Goal: Information Seeking & Learning: Learn about a topic

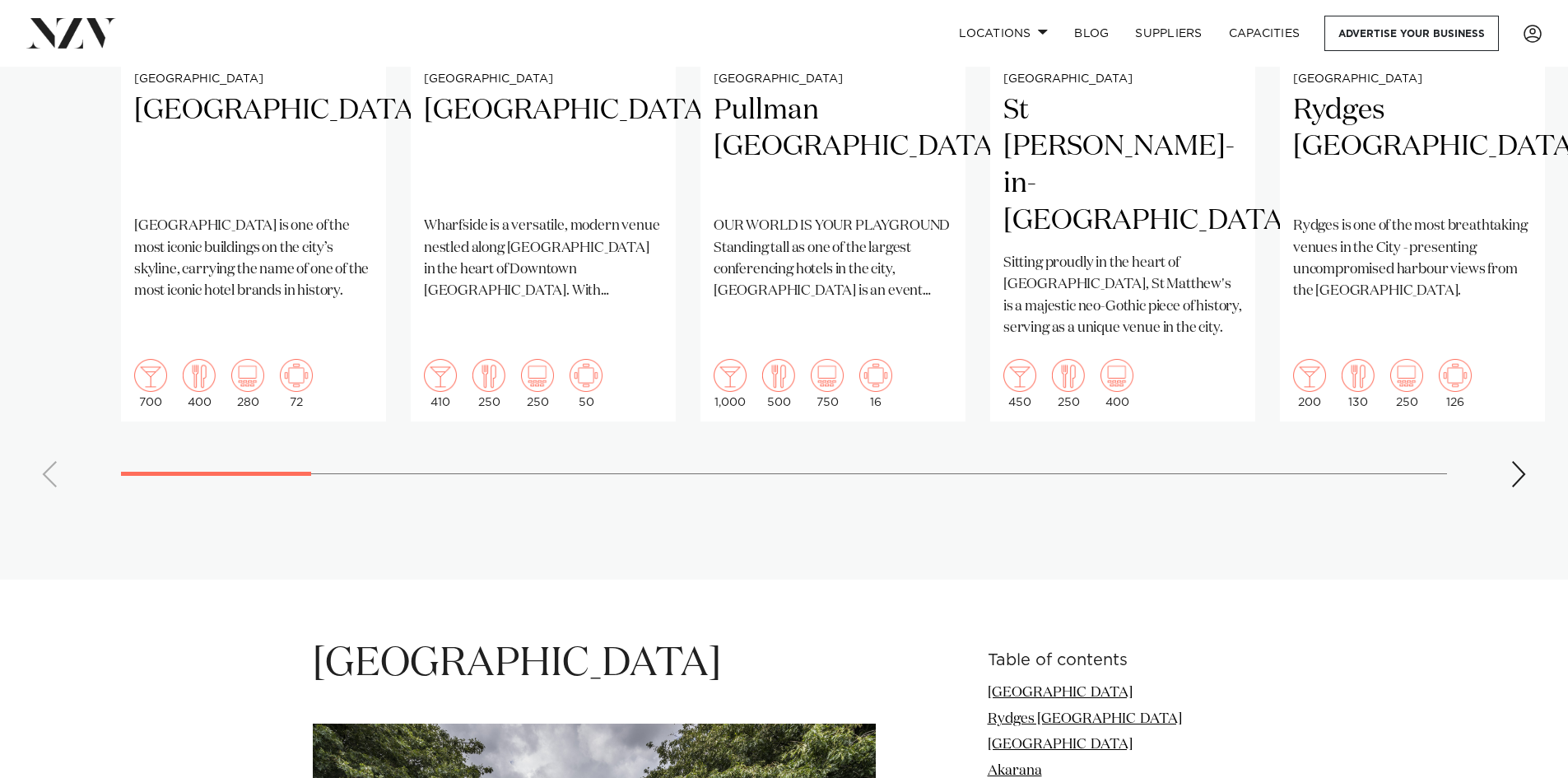
scroll to position [1400, 0]
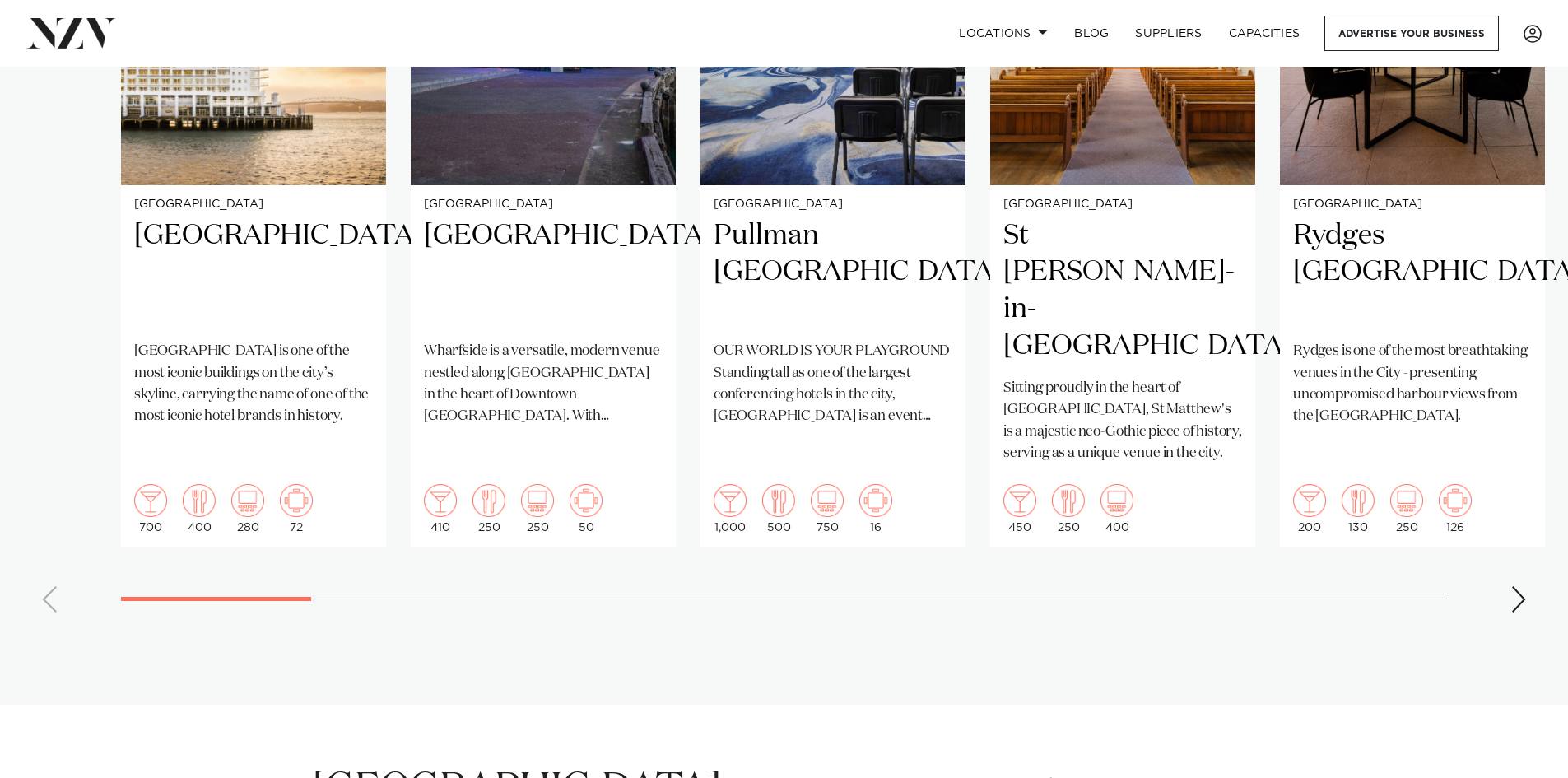
click at [1519, 586] on div "Next slide" at bounding box center [1518, 599] width 16 height 27
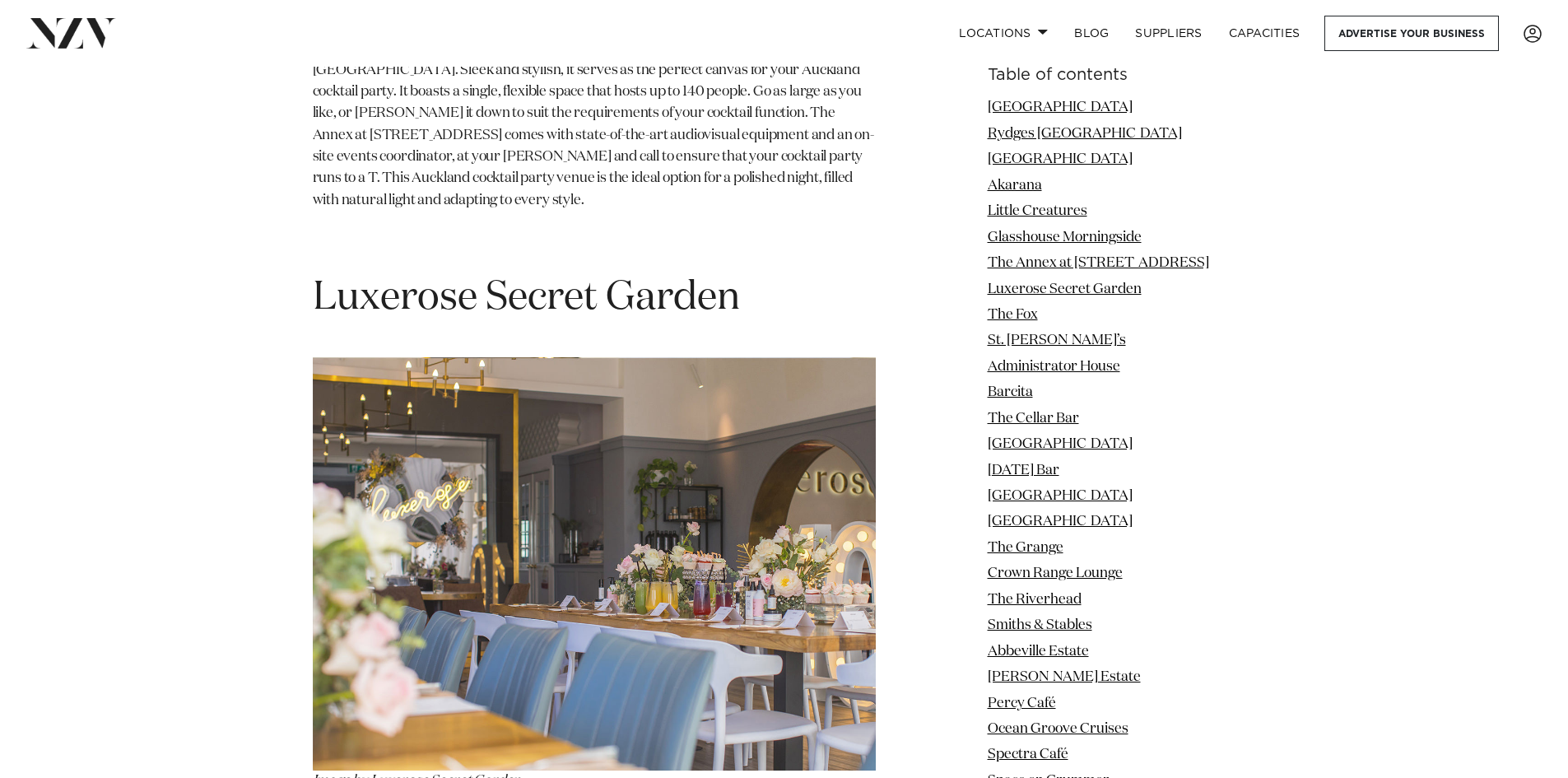
scroll to position [6504, 0]
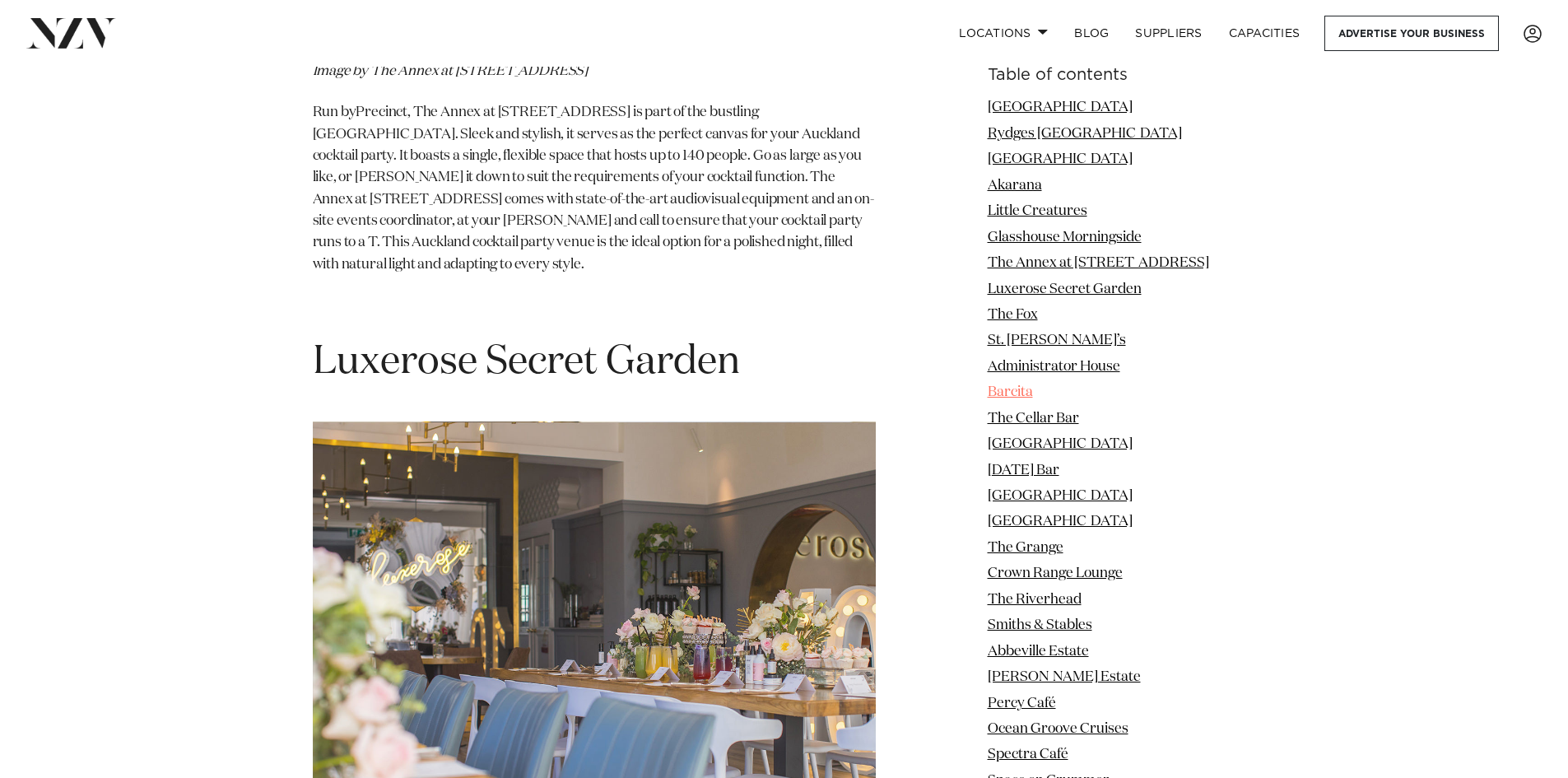
click at [1021, 396] on link "Barcita" at bounding box center [1010, 392] width 45 height 14
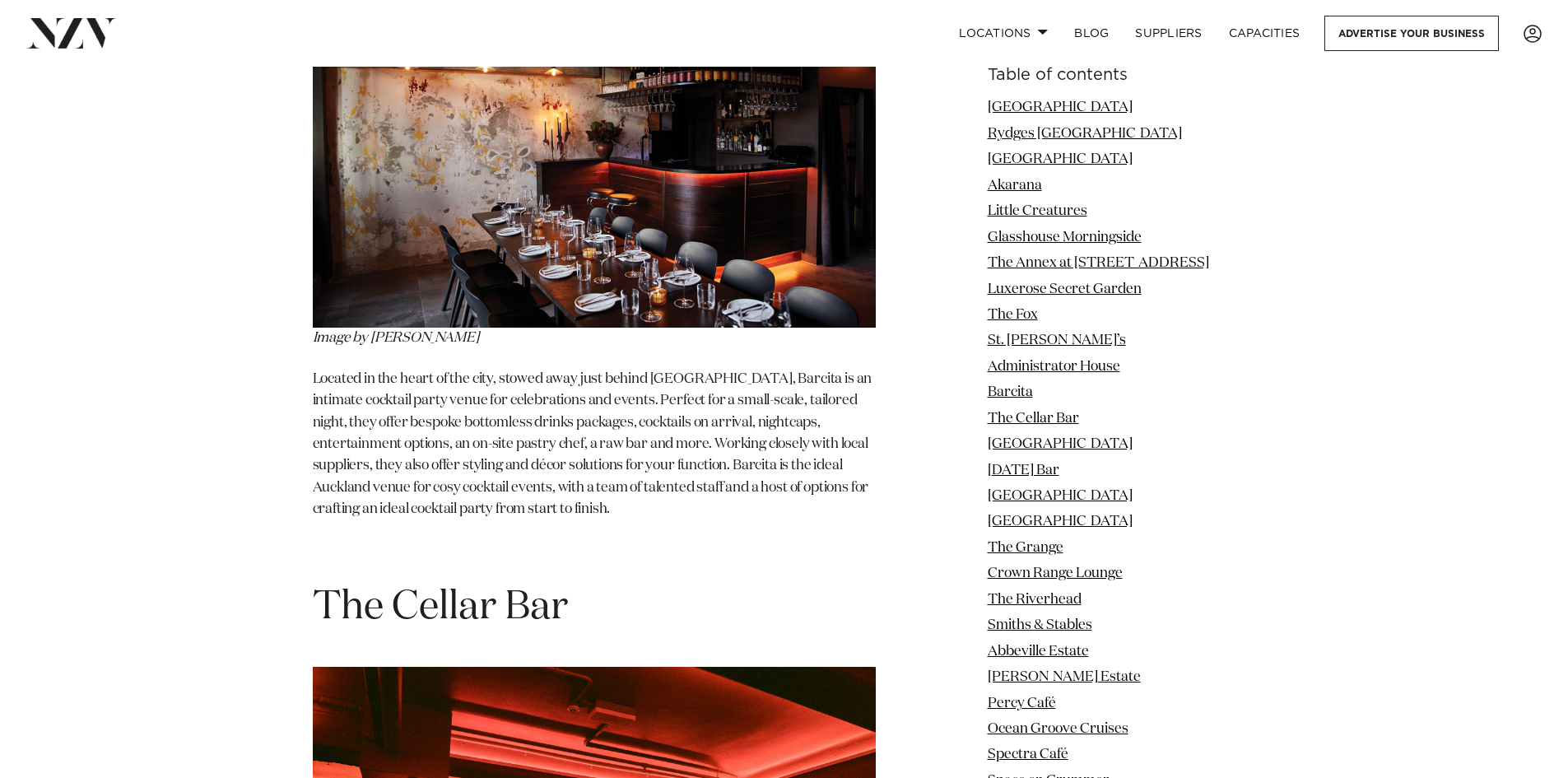
scroll to position [9695, 0]
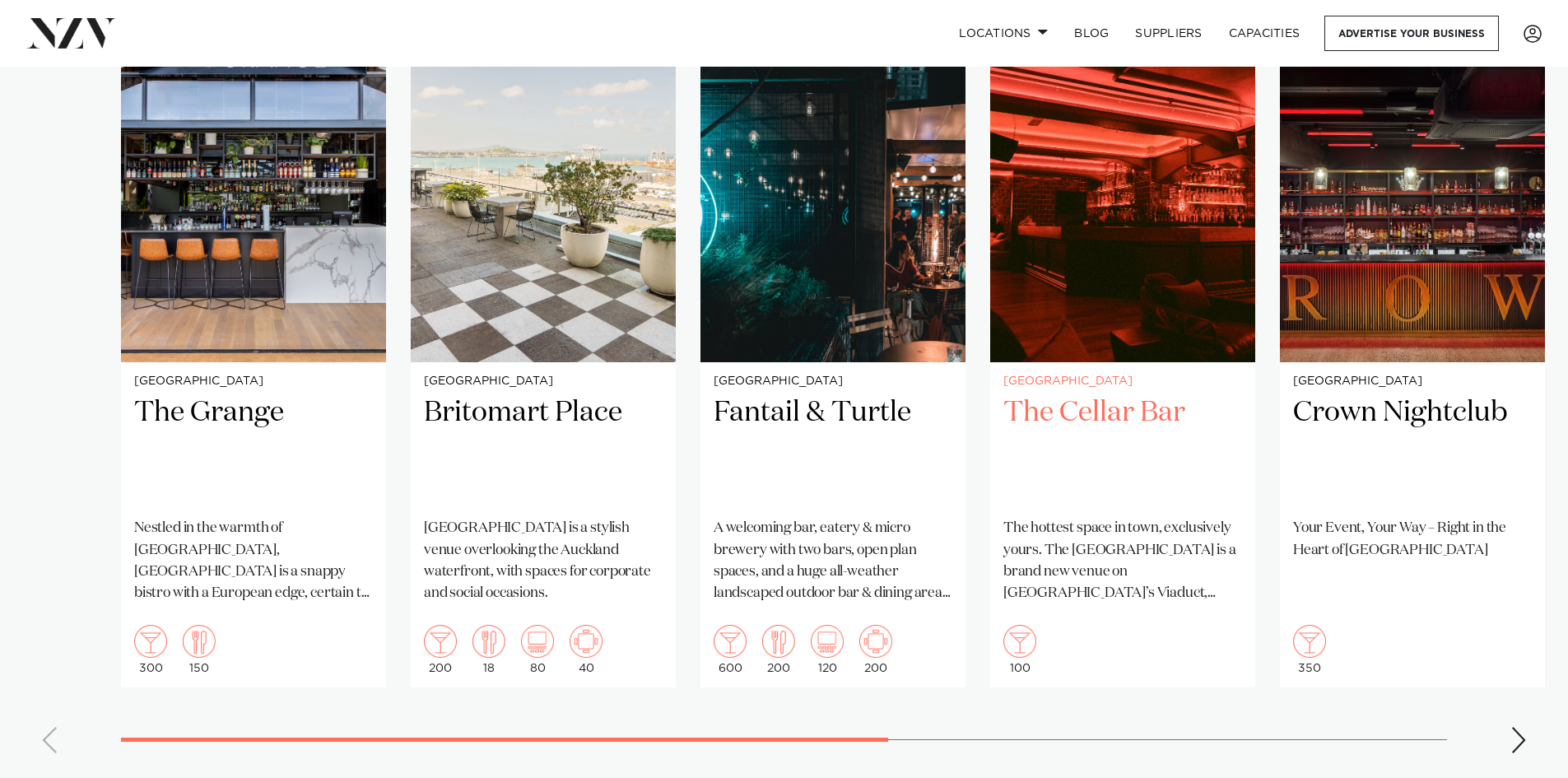
scroll to position [1235, 0]
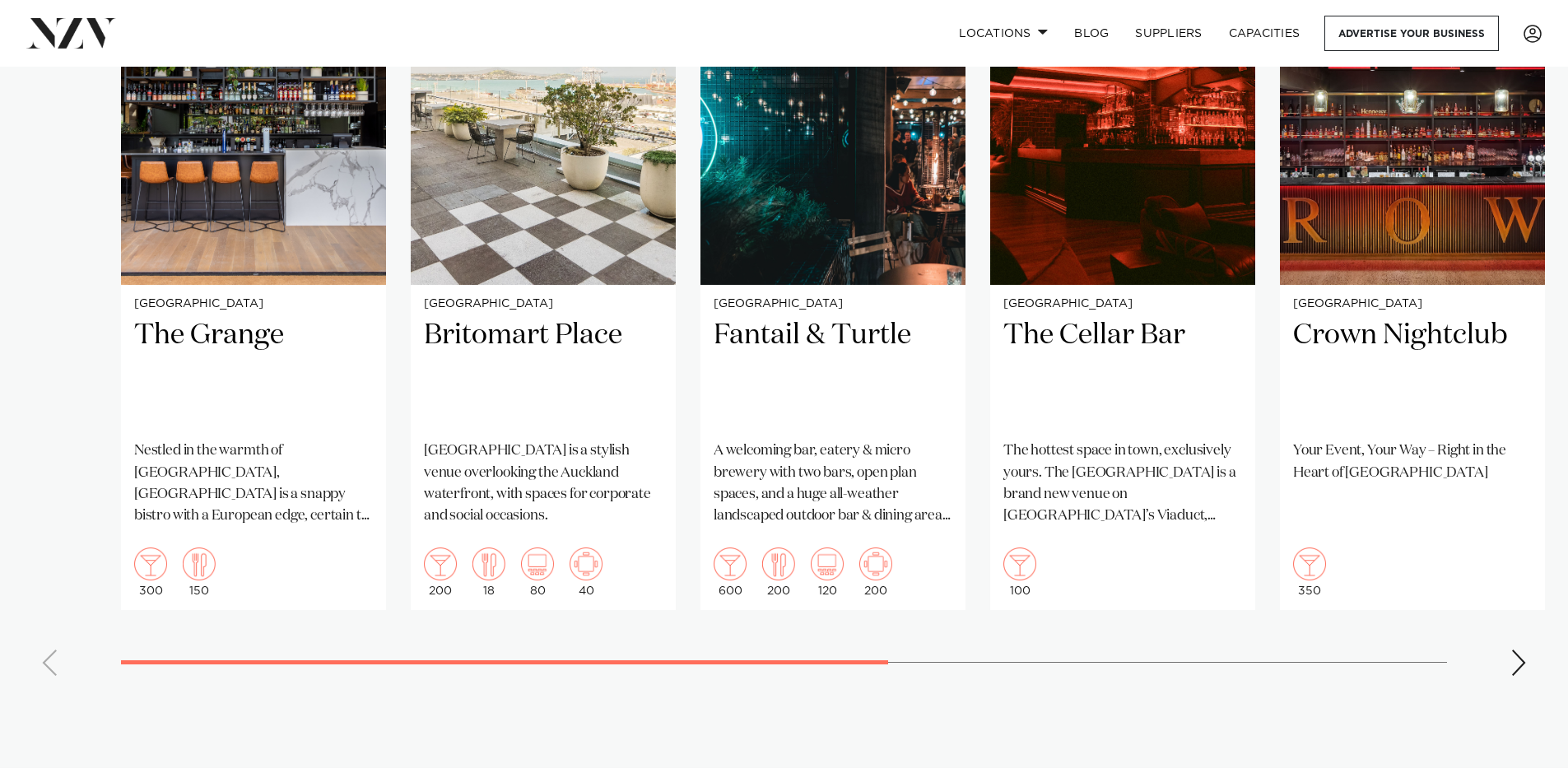
click at [1517, 660] on div "Next slide" at bounding box center [1518, 662] width 16 height 27
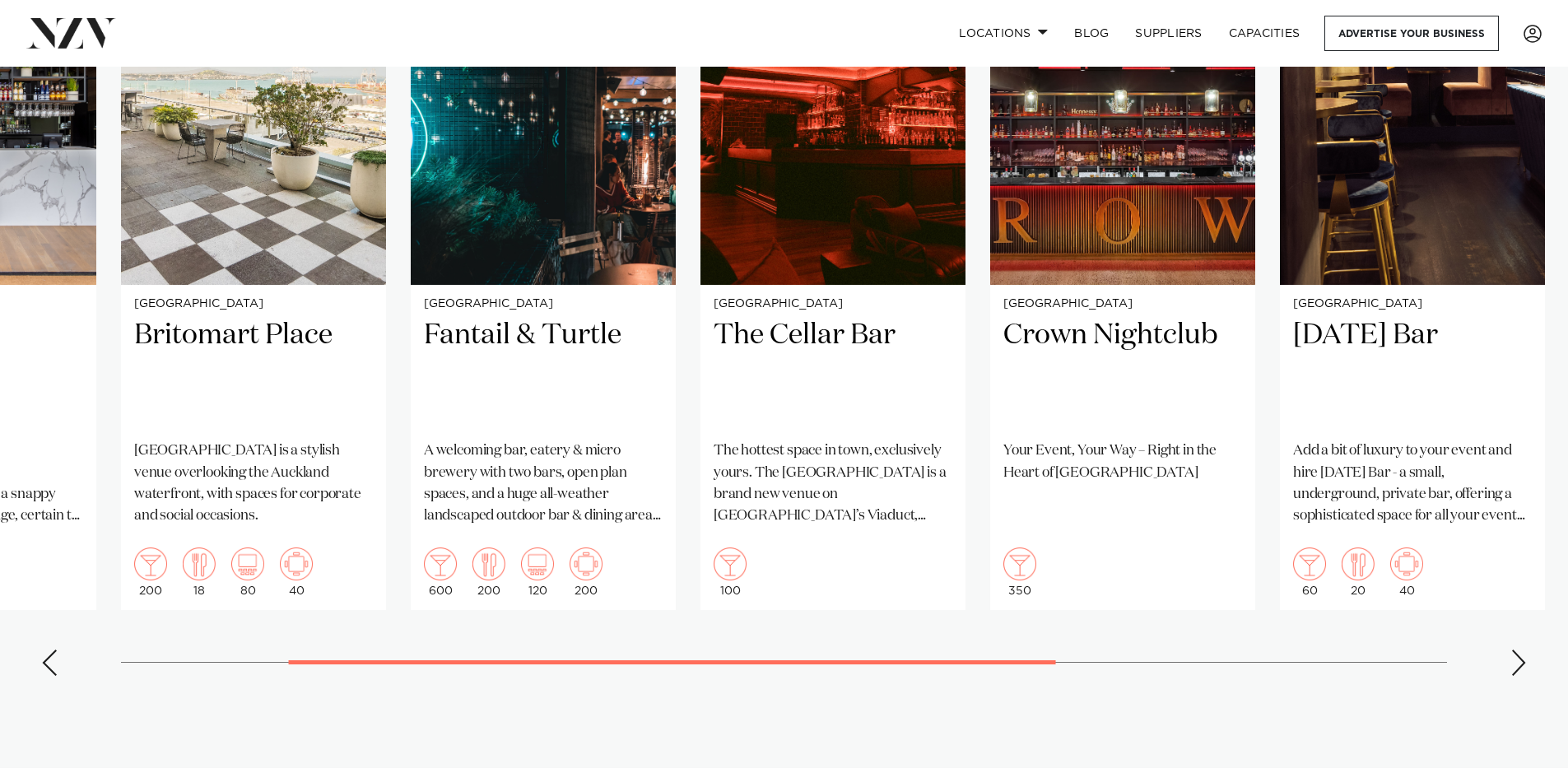
click at [1517, 660] on div "Next slide" at bounding box center [1518, 662] width 16 height 27
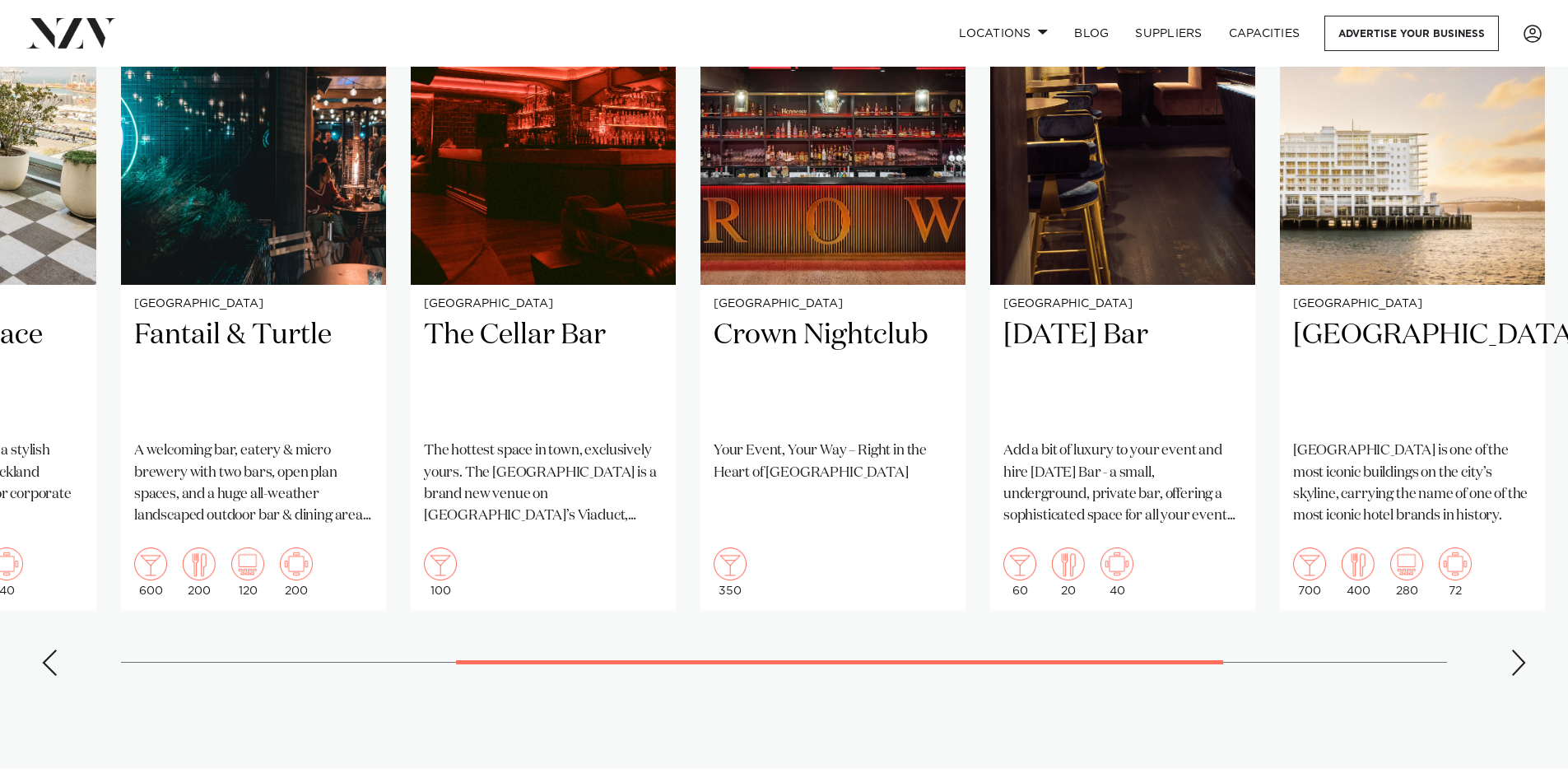
click at [1511, 660] on div "Next slide" at bounding box center [1518, 662] width 16 height 27
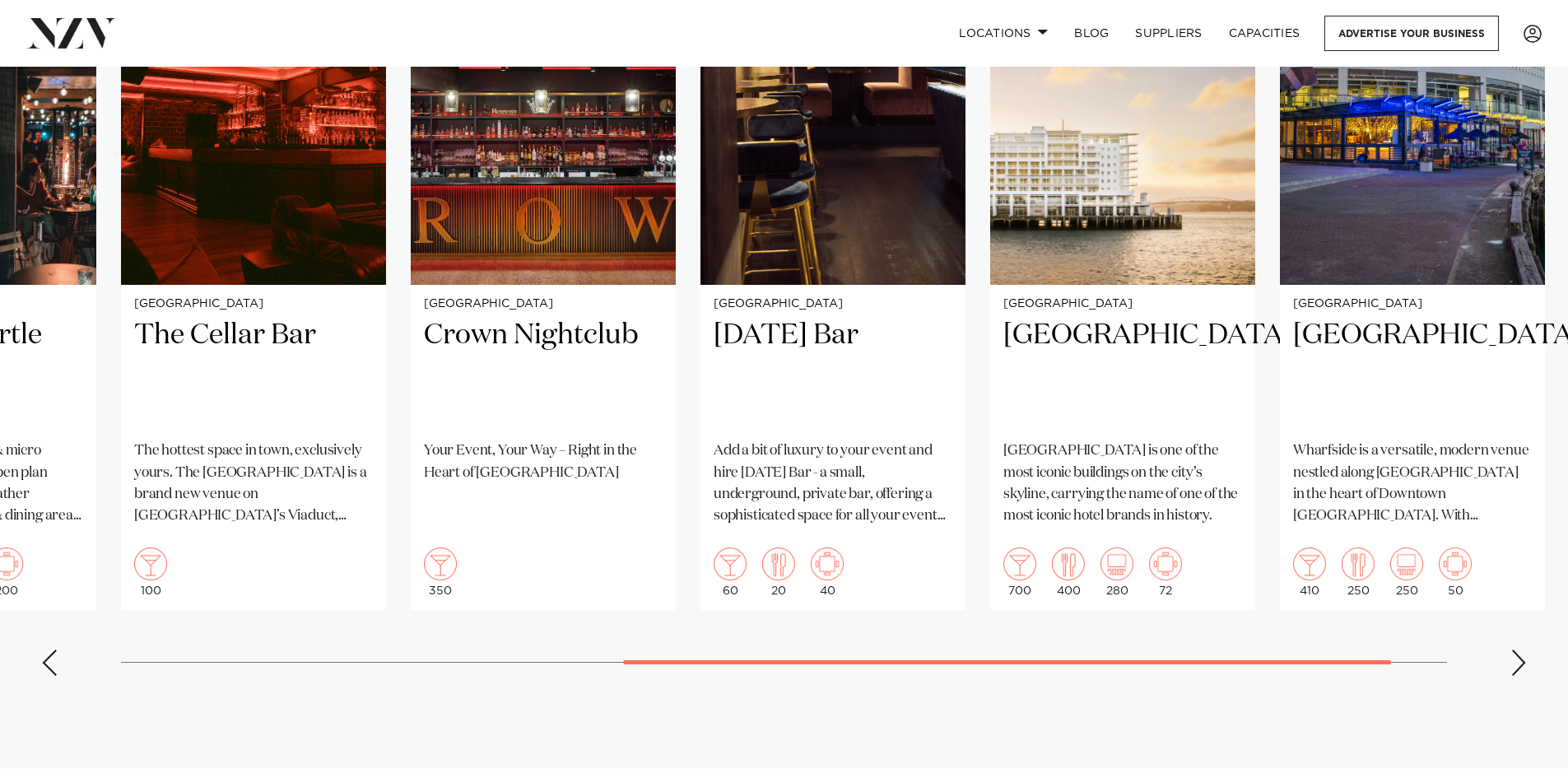
click at [1511, 660] on div "Next slide" at bounding box center [1518, 662] width 16 height 27
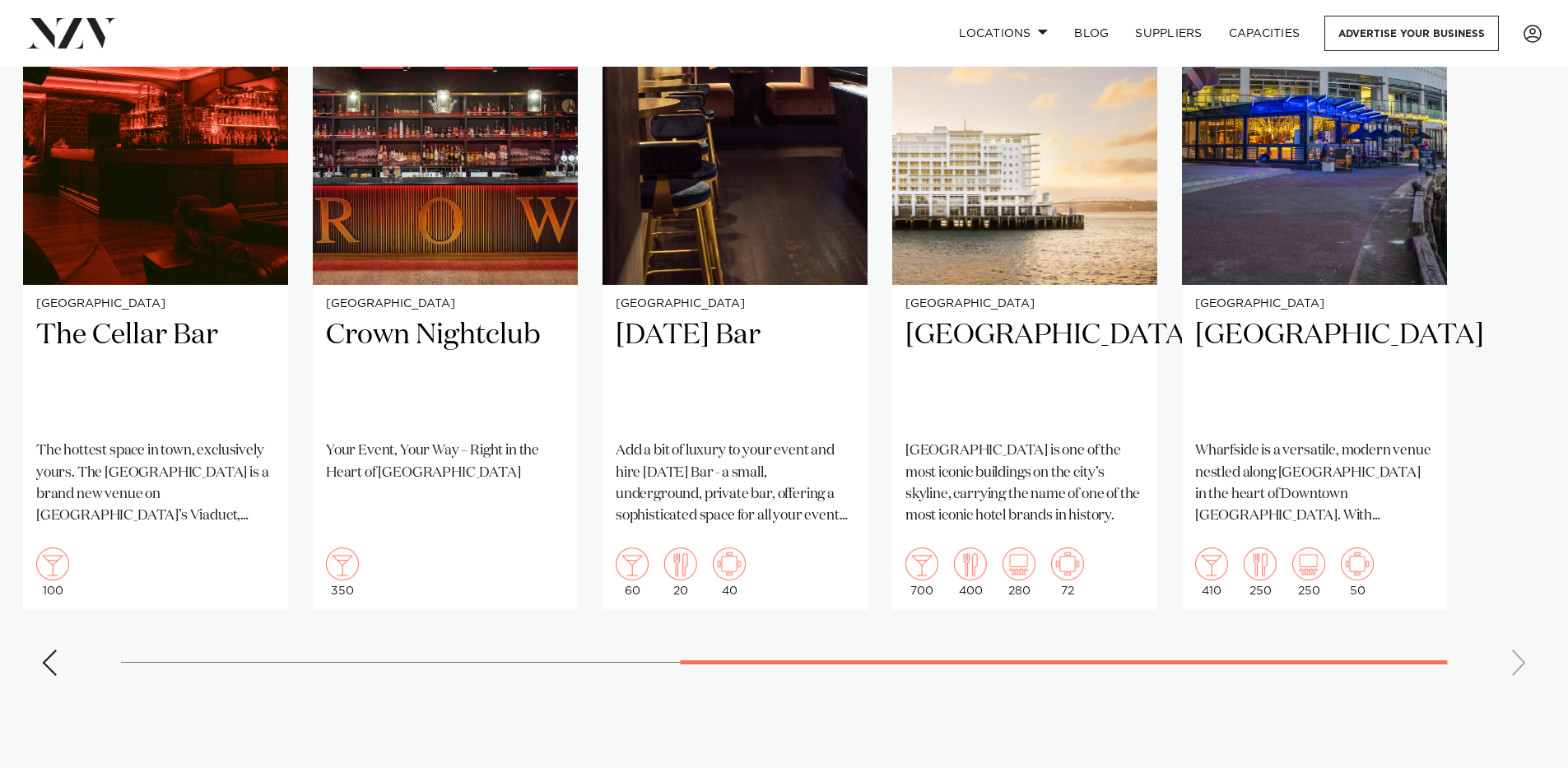
click at [42, 663] on div "Previous slide" at bounding box center [49, 662] width 16 height 27
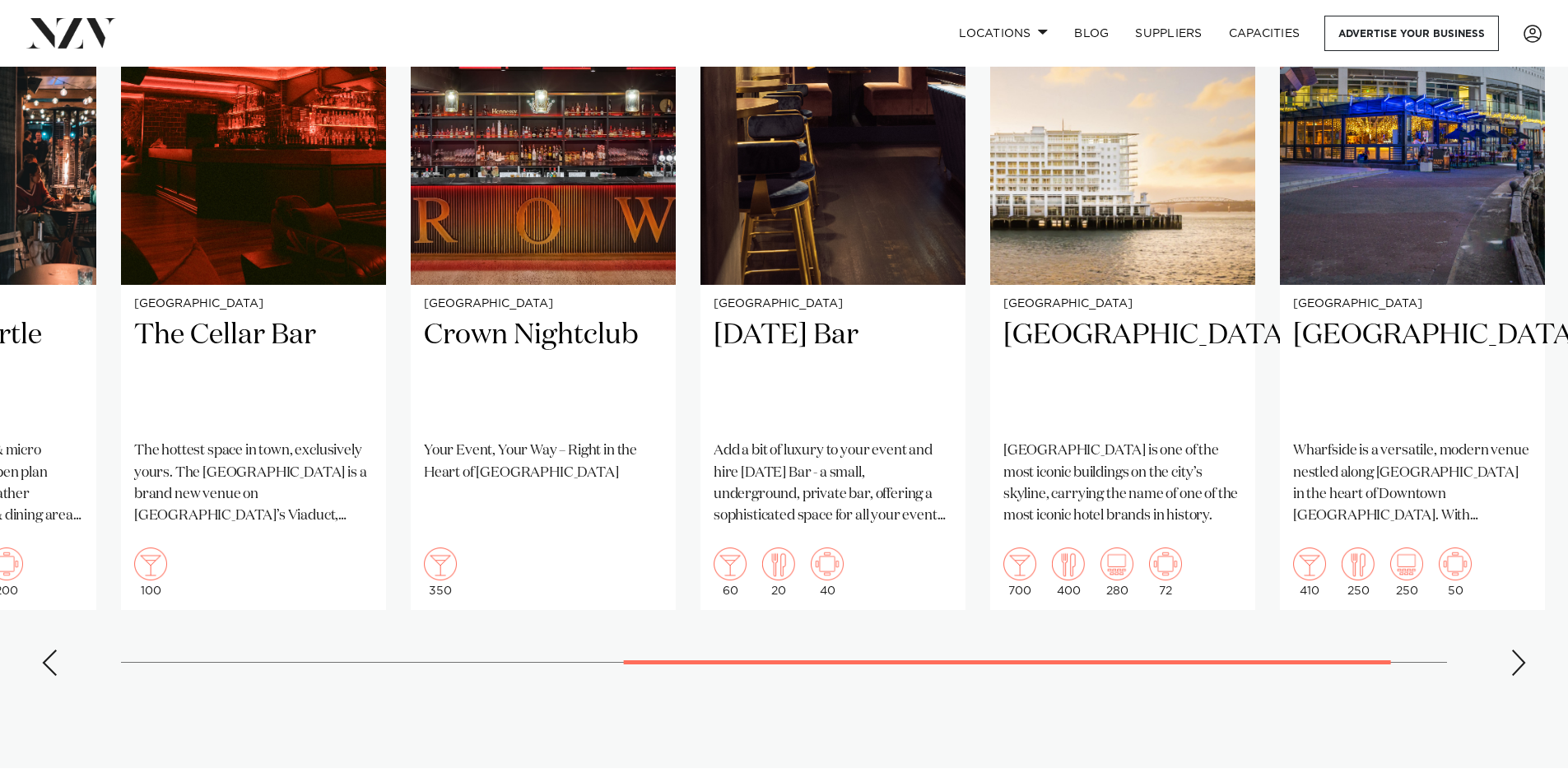
click at [42, 663] on div "Previous slide" at bounding box center [49, 662] width 16 height 27
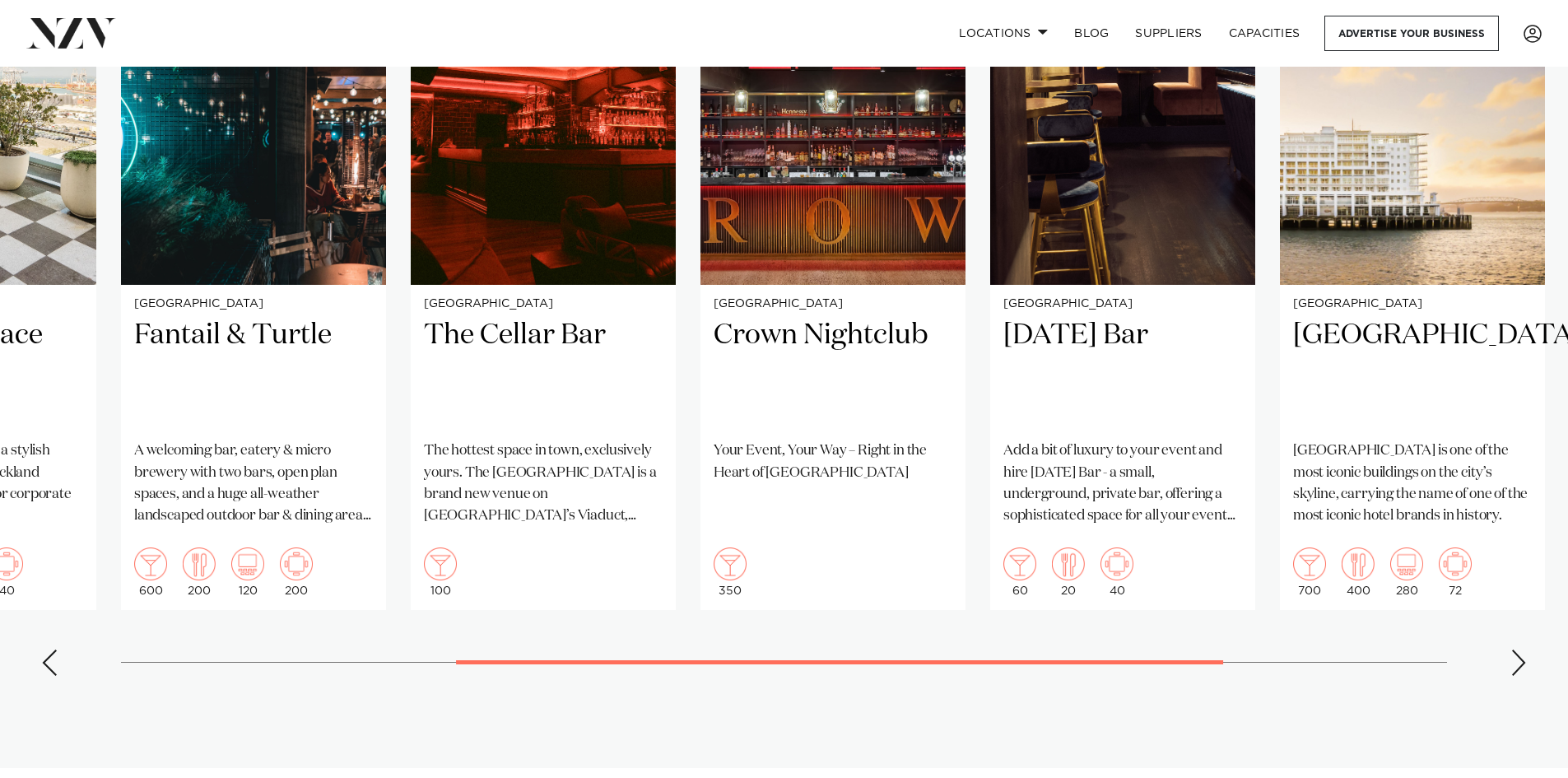
click at [42, 663] on div "Previous slide" at bounding box center [49, 662] width 16 height 27
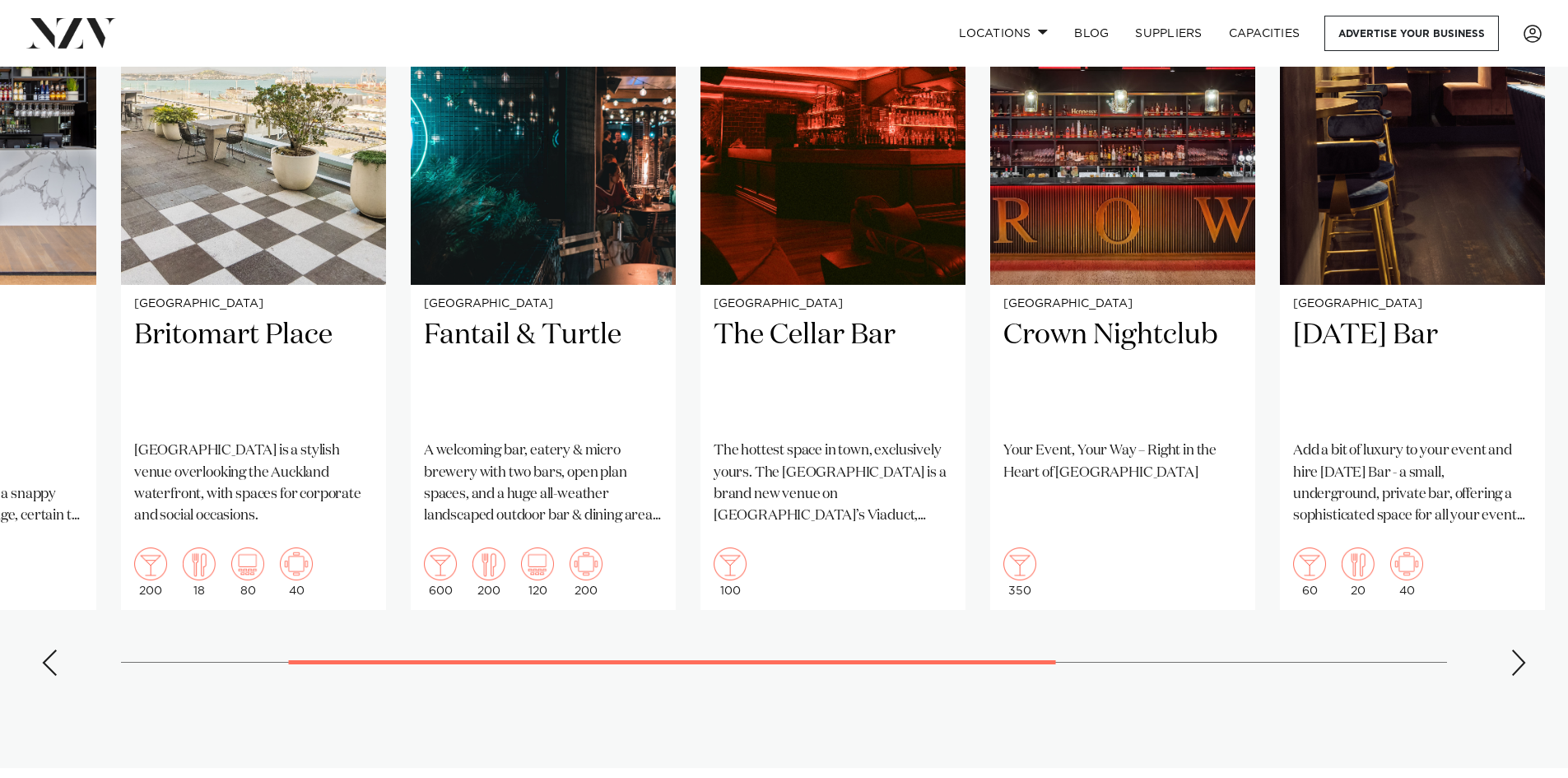
click at [42, 663] on div "Previous slide" at bounding box center [49, 662] width 16 height 27
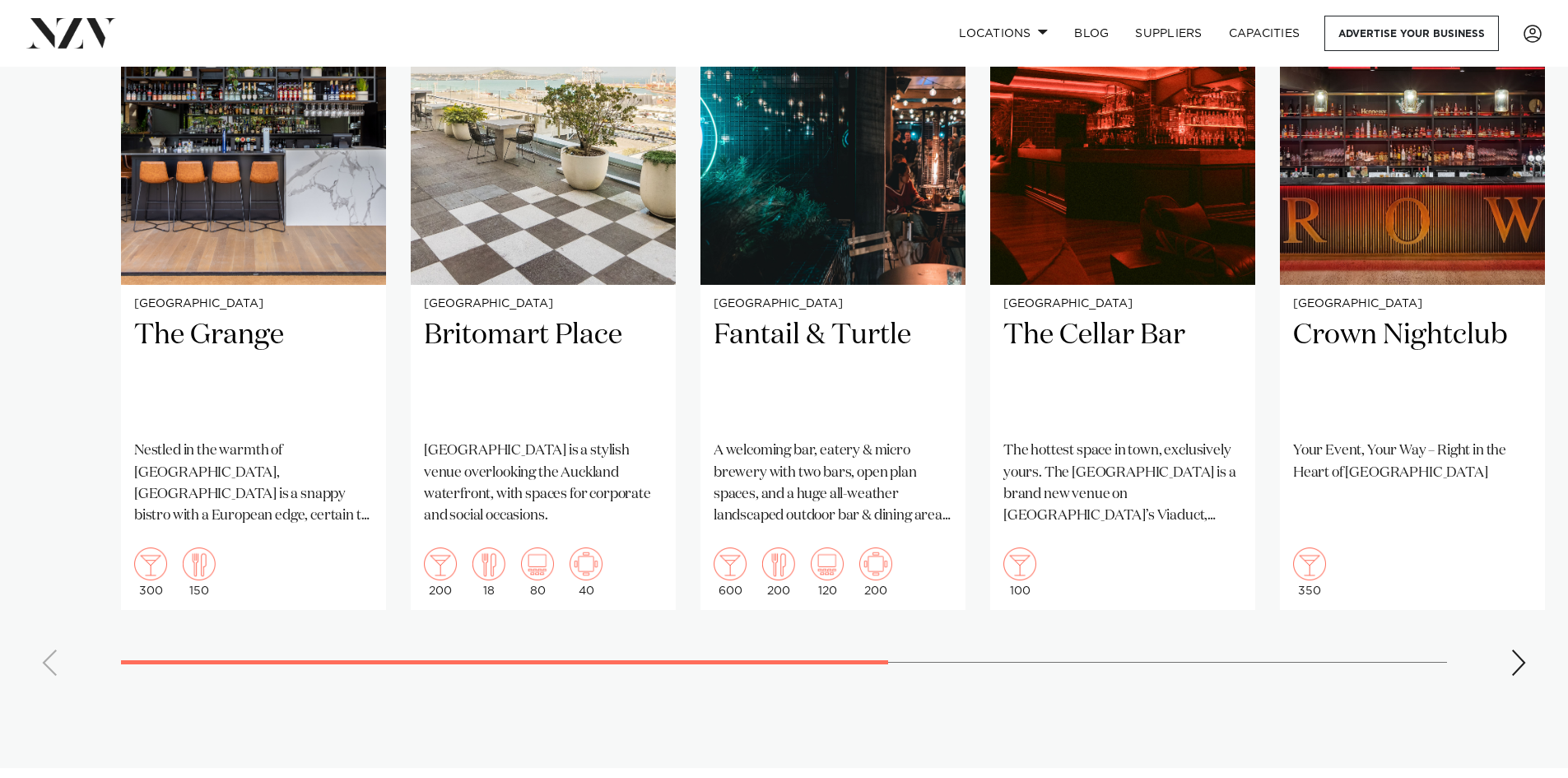
click at [42, 663] on swiper-container "Auckland The Grange Nestled in the warmth of Takapuna, The Grange is a snappy b…" at bounding box center [784, 309] width 1568 height 760
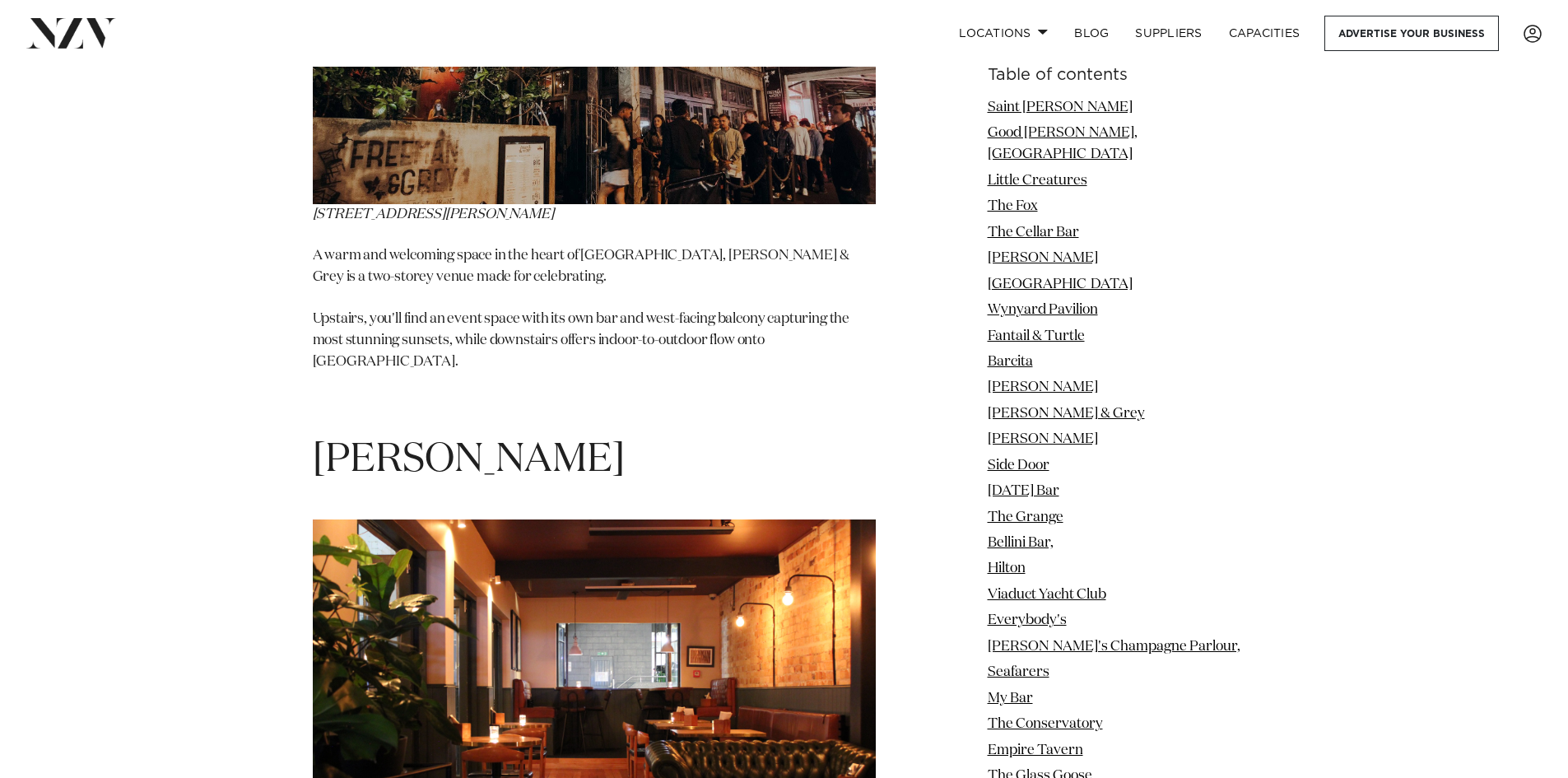
scroll to position [10455, 0]
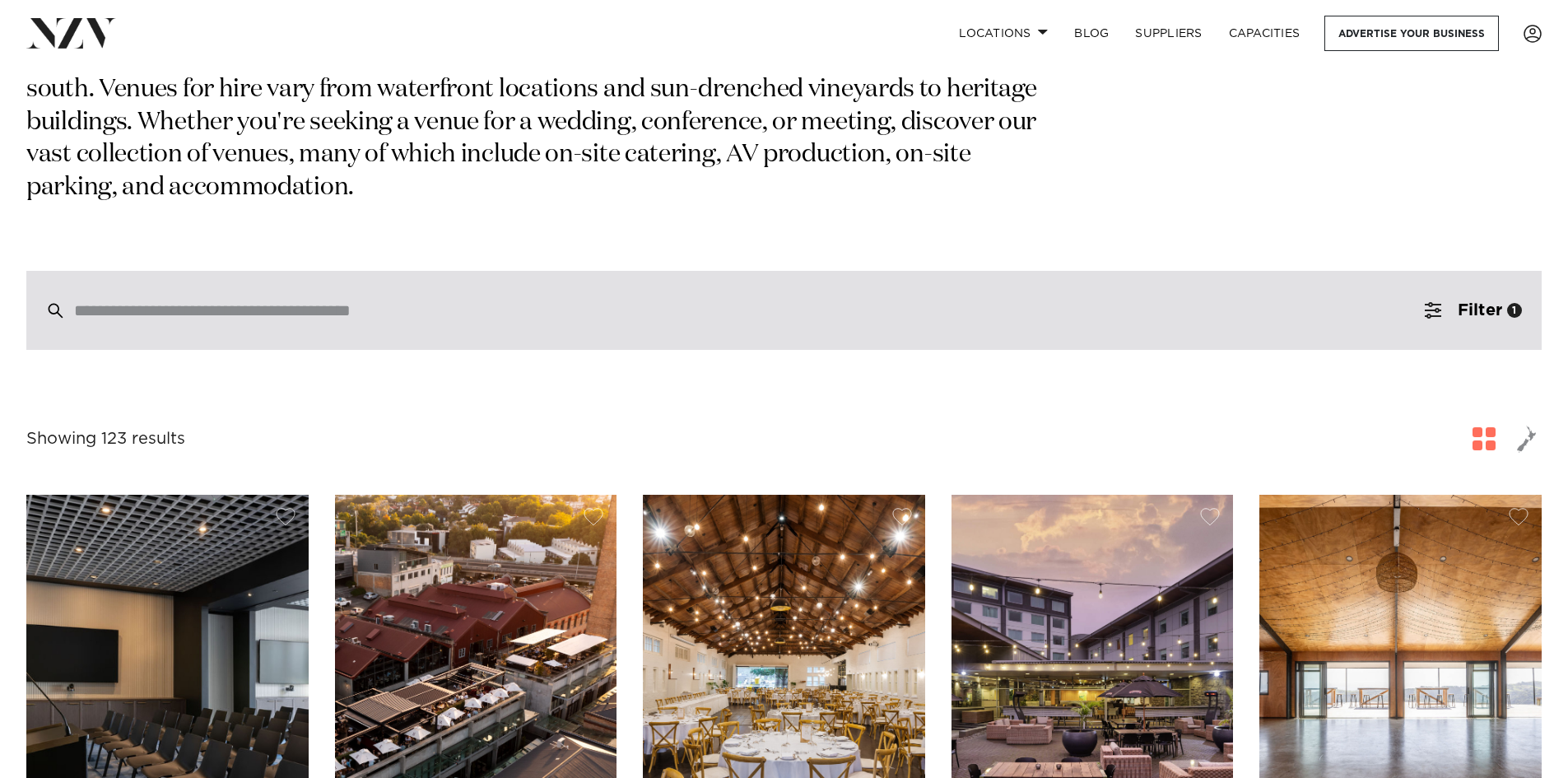
scroll to position [247, 0]
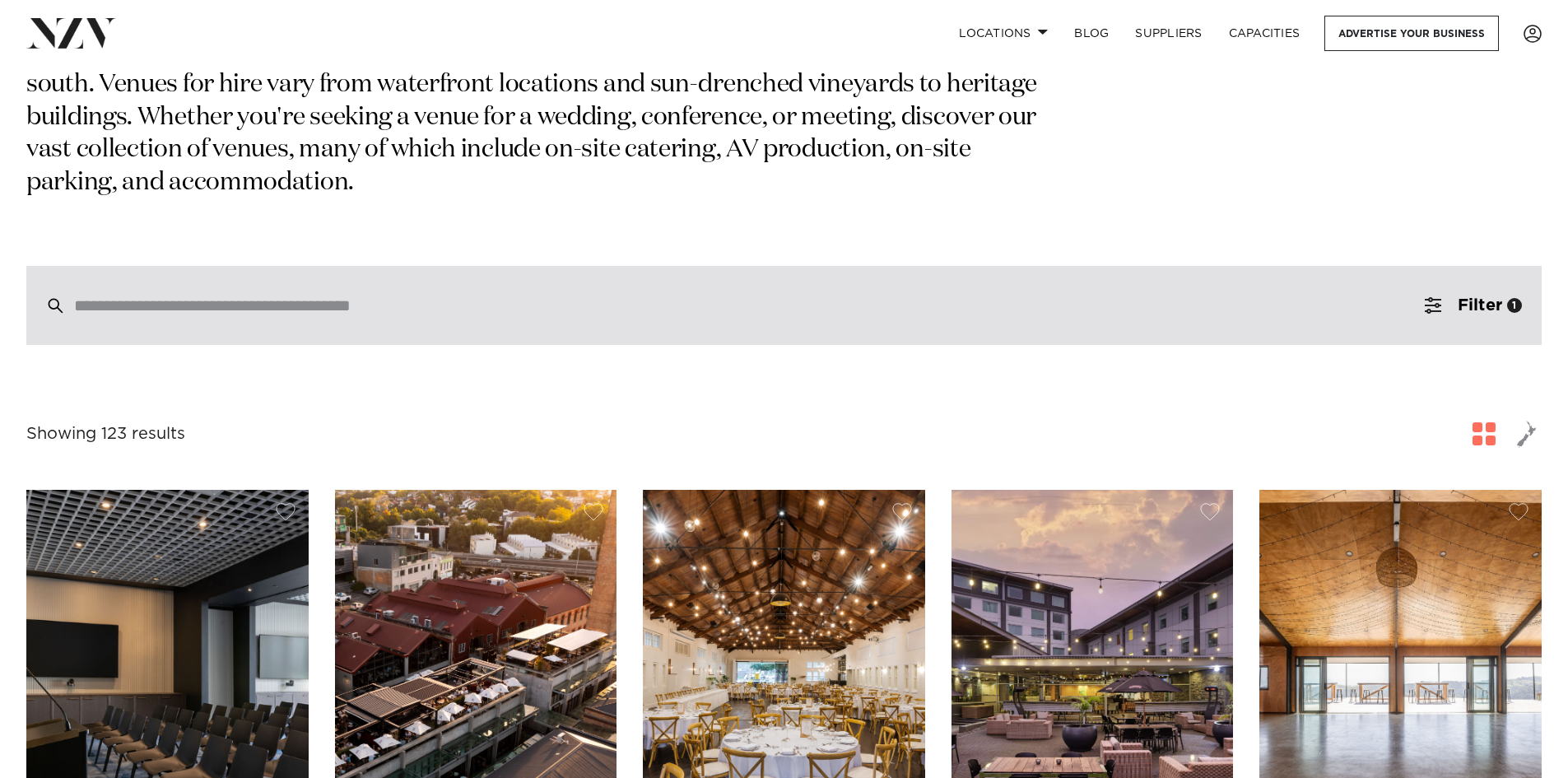
click at [638, 266] on div at bounding box center [784, 305] width 1516 height 79
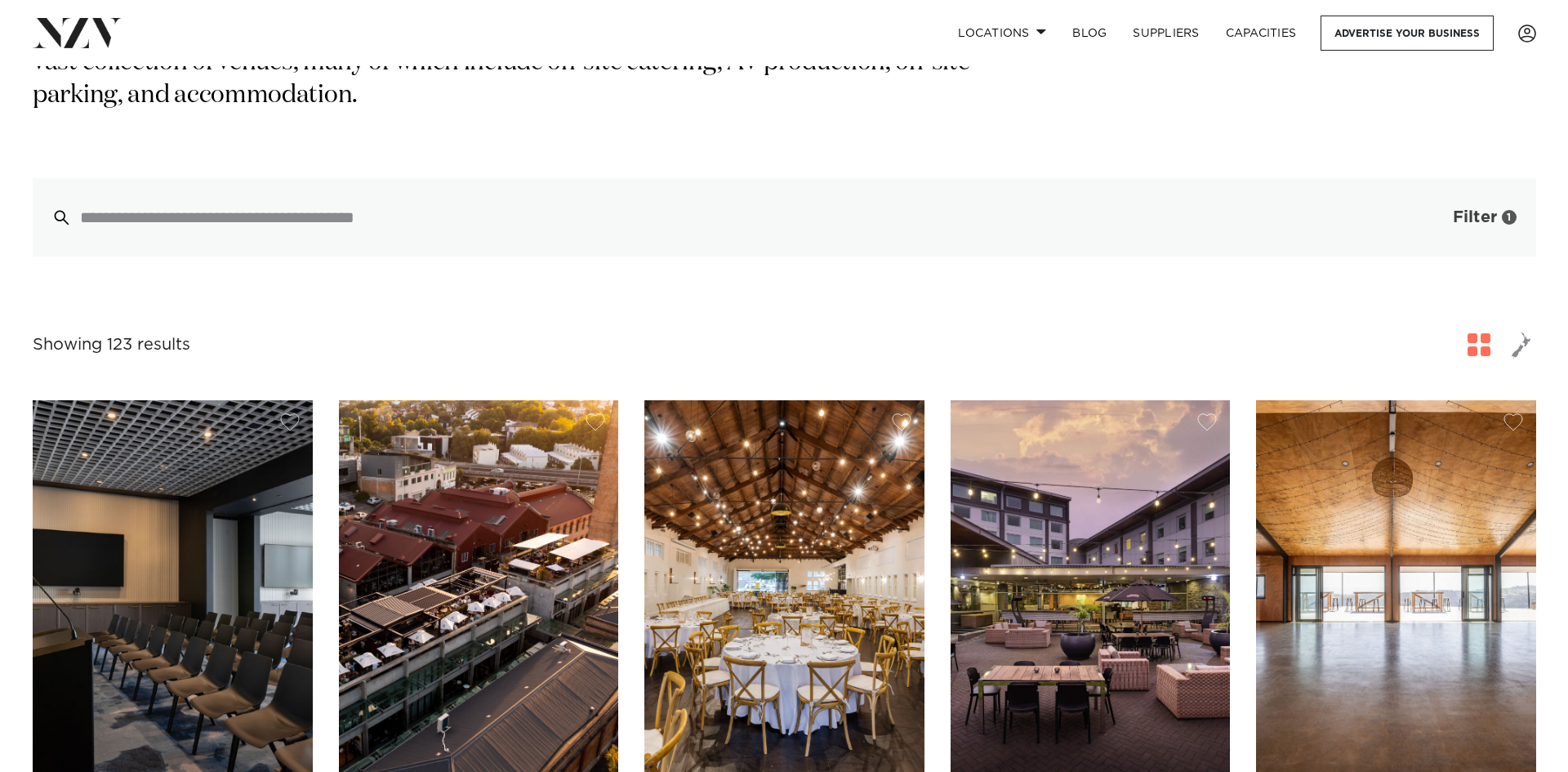
scroll to position [327, 0]
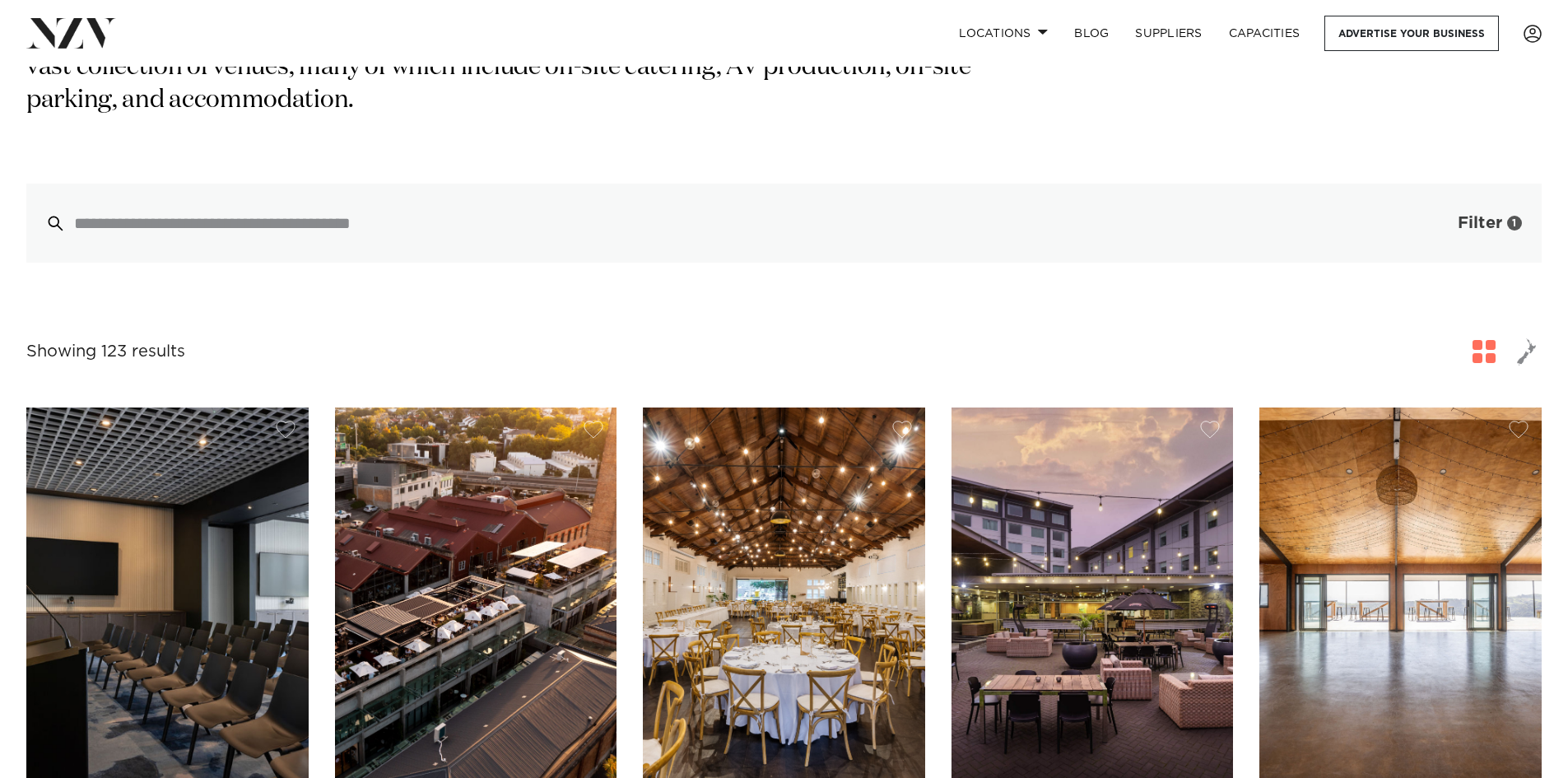
click at [1455, 196] on button "Filter 1" at bounding box center [1473, 223] width 136 height 79
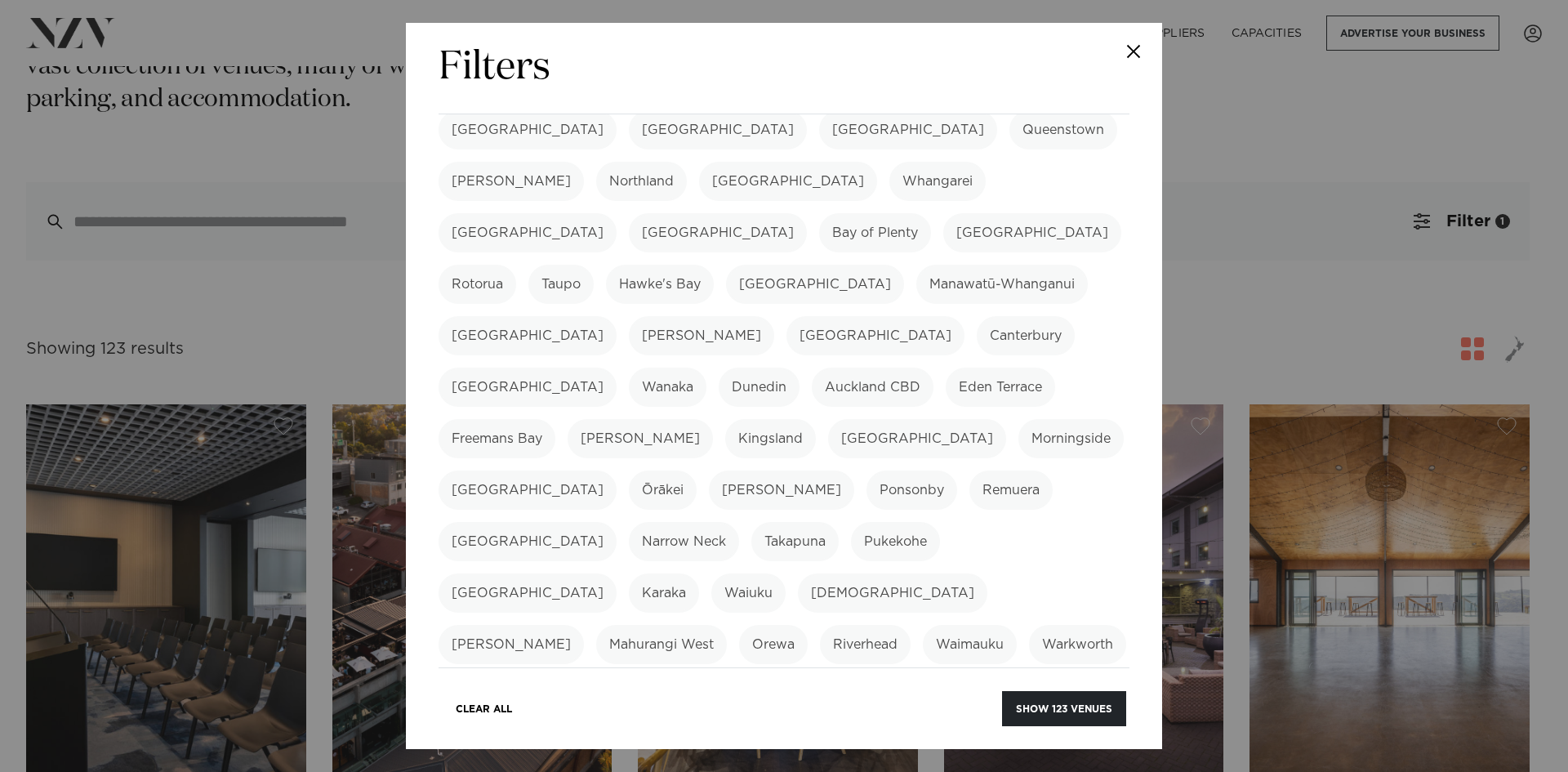
scroll to position [0, 0]
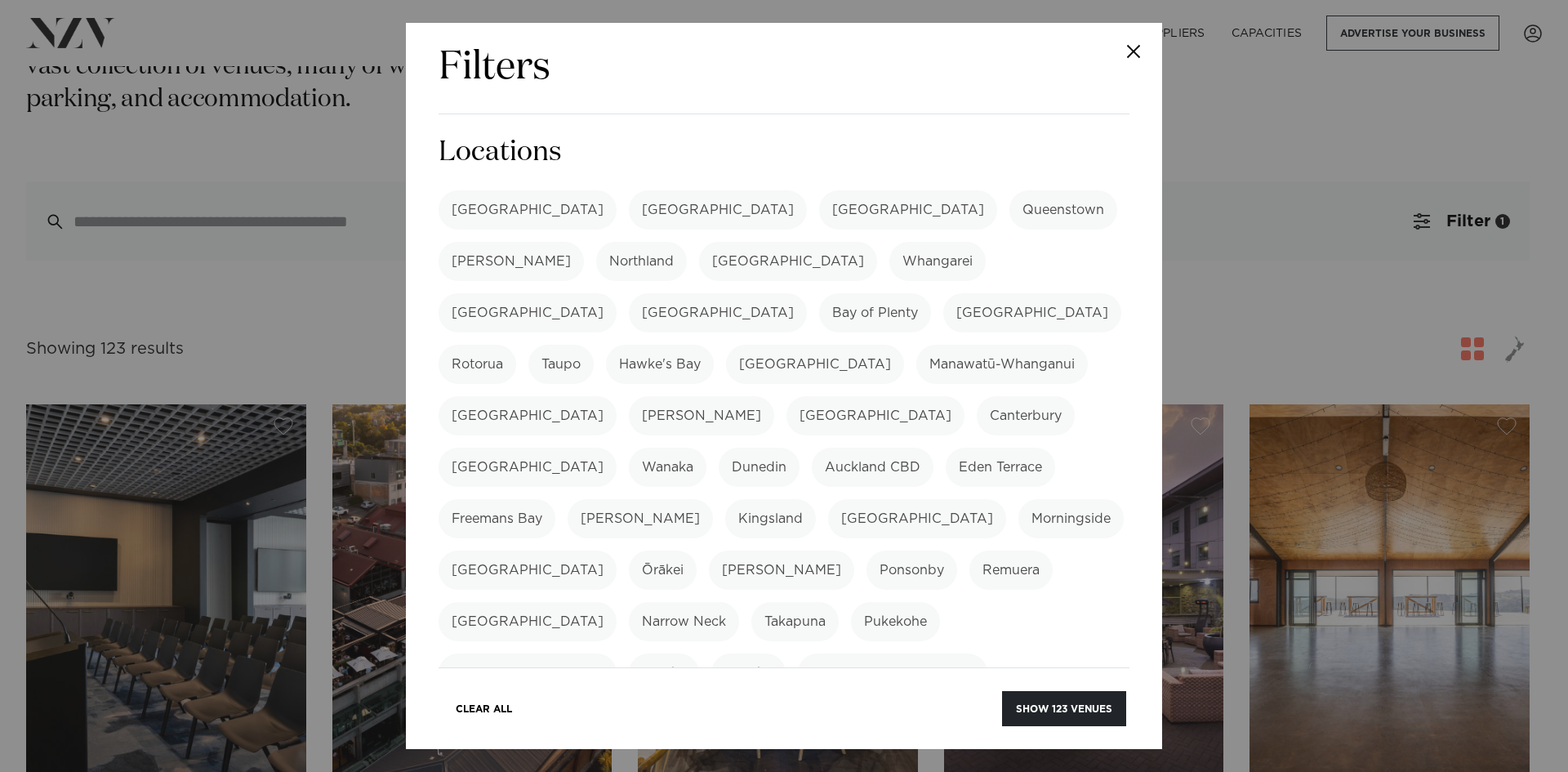
click at [812, 448] on label "Auckland CBD" at bounding box center [872, 467] width 122 height 39
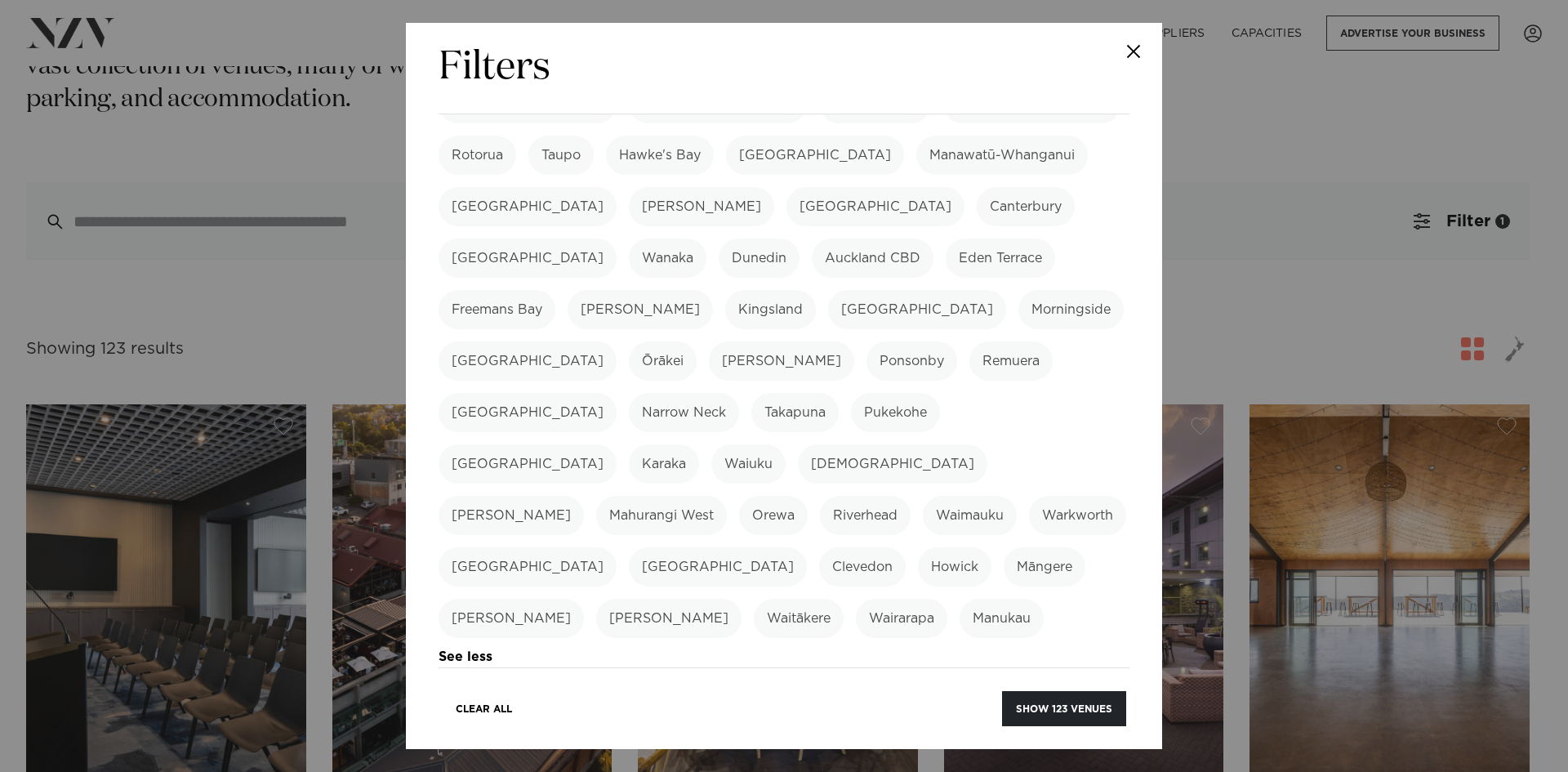
scroll to position [163, 0]
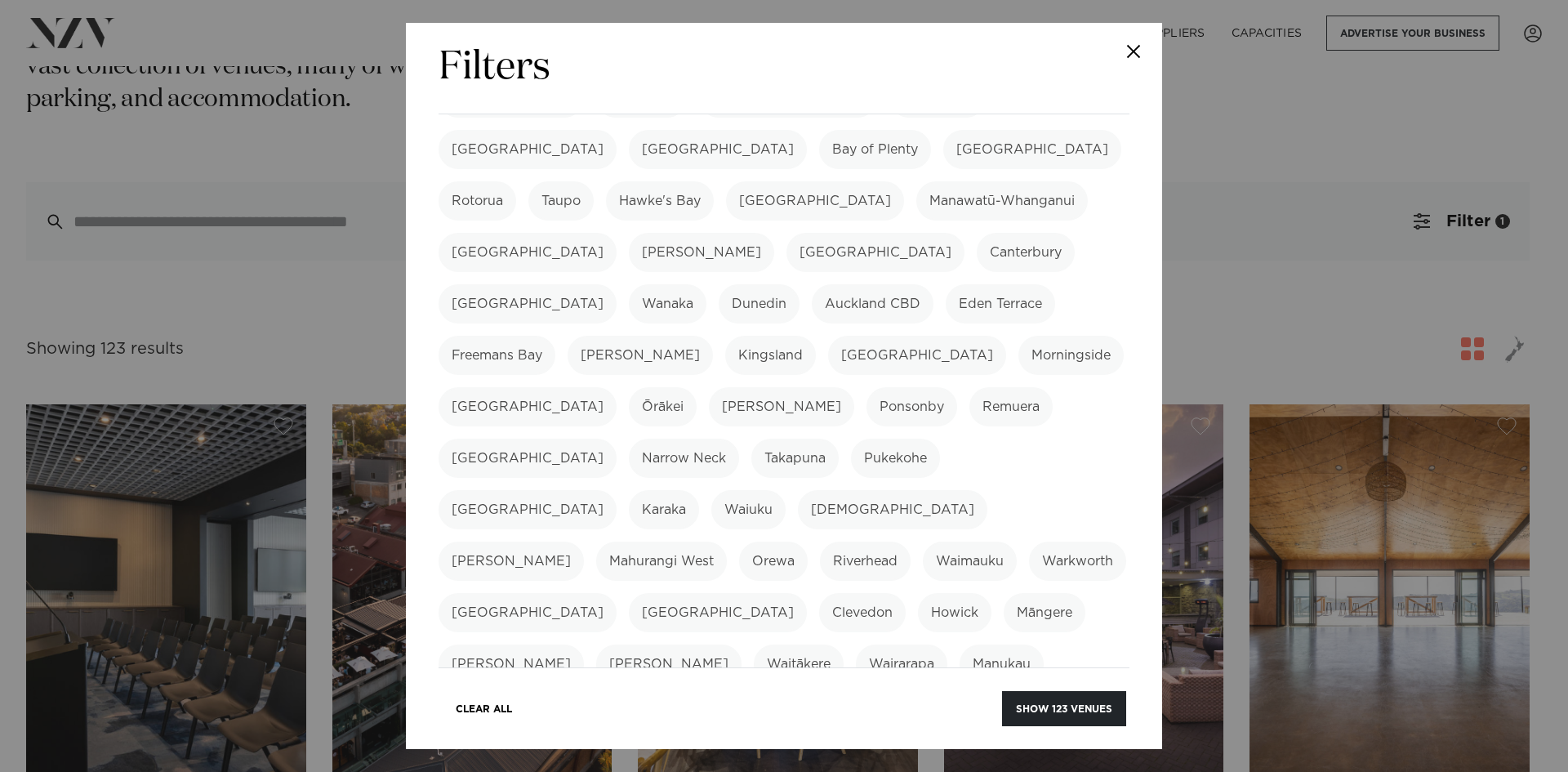
click at [556, 335] on label "Freemans Bay" at bounding box center [496, 355] width 117 height 39
click at [725, 335] on label "Kingsland" at bounding box center [770, 355] width 91 height 39
drag, startPoint x: 473, startPoint y: 295, endPoint x: 853, endPoint y: 263, distance: 381.3
click at [725, 335] on label "Kingsland" at bounding box center [770, 355] width 91 height 39
click at [556, 335] on label "Freemans Bay" at bounding box center [496, 355] width 117 height 39
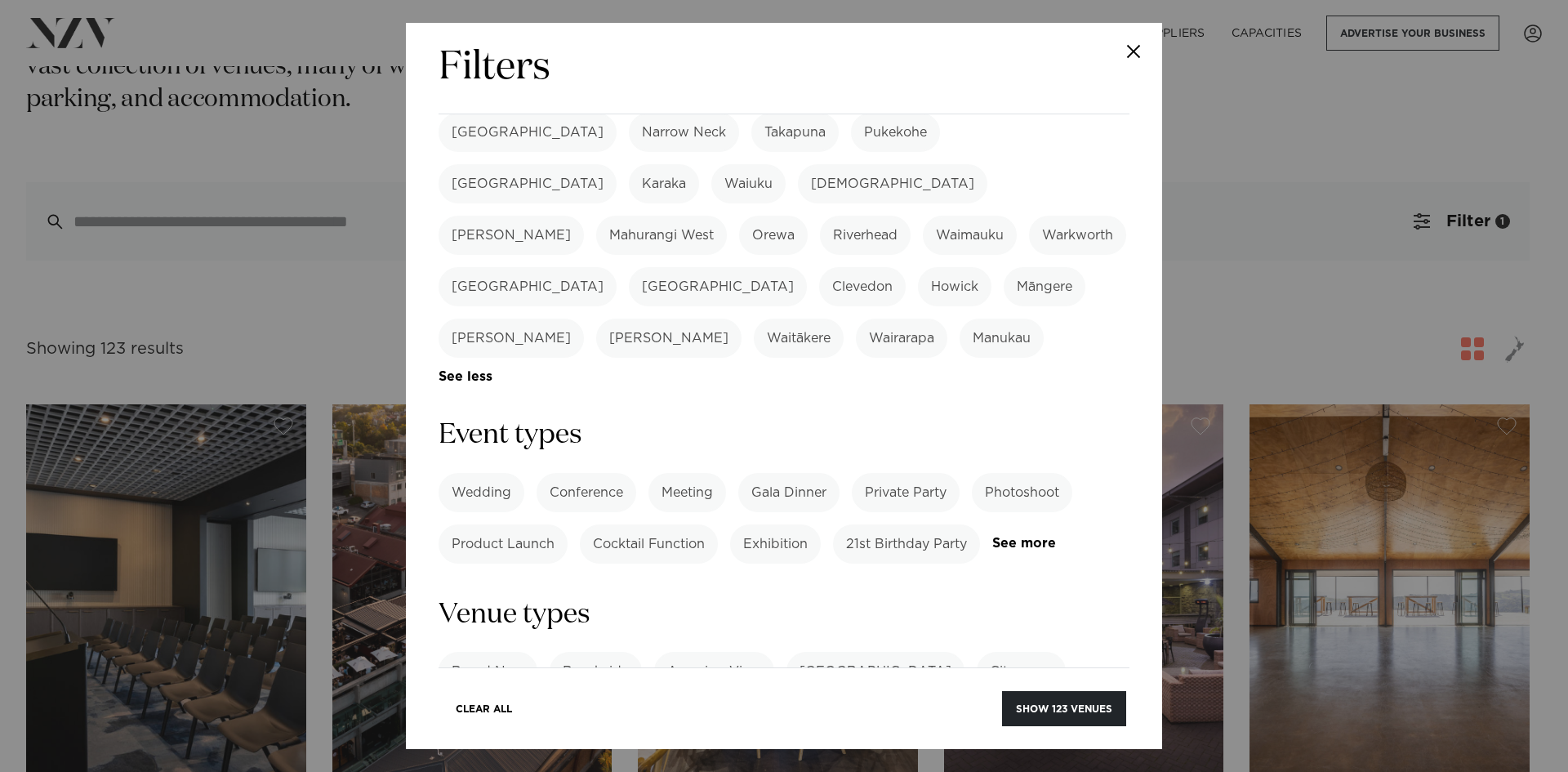
scroll to position [490, 0]
click at [642, 523] on label "Cocktail Function" at bounding box center [648, 543] width 138 height 39
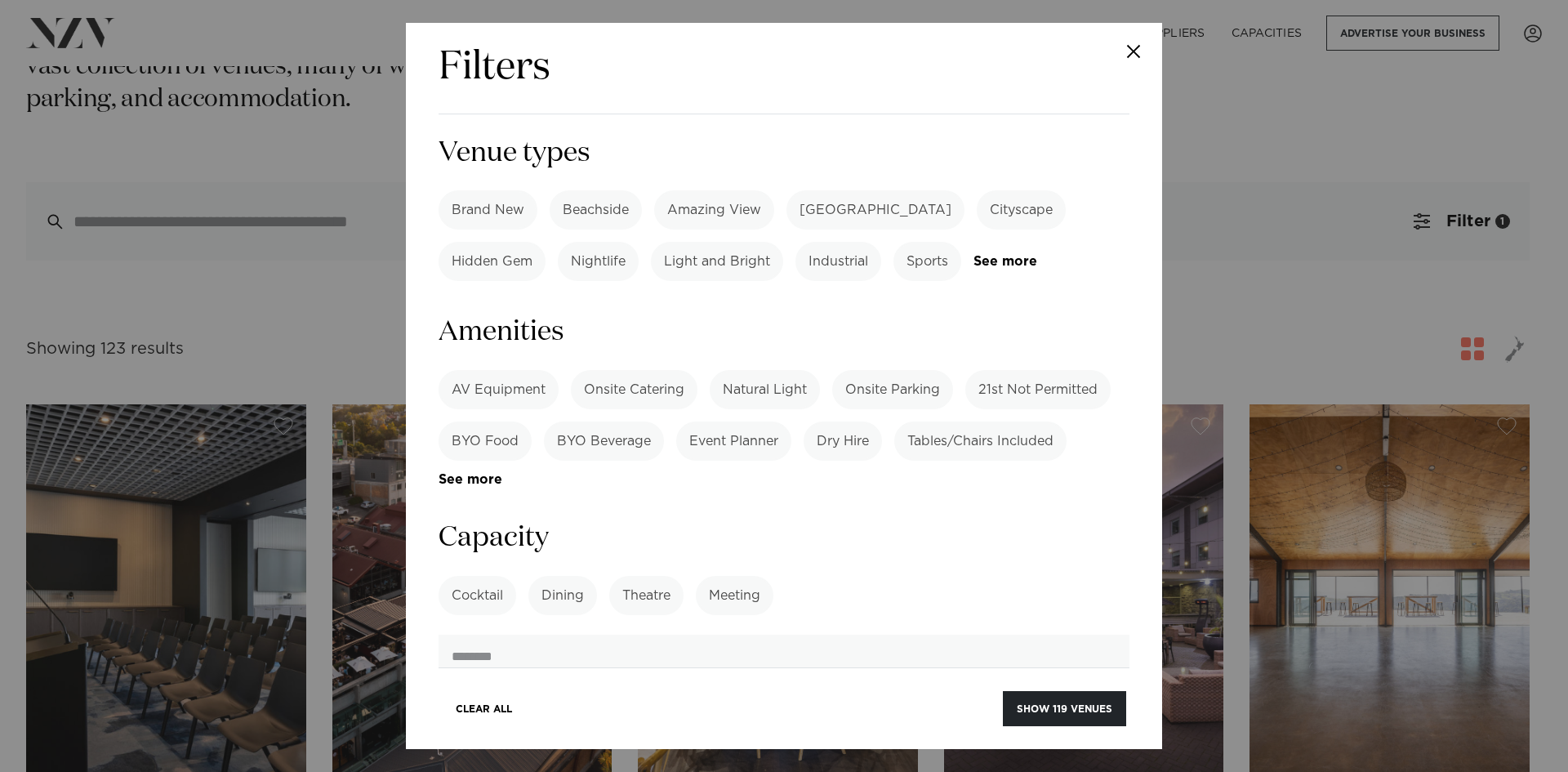
scroll to position [981, 0]
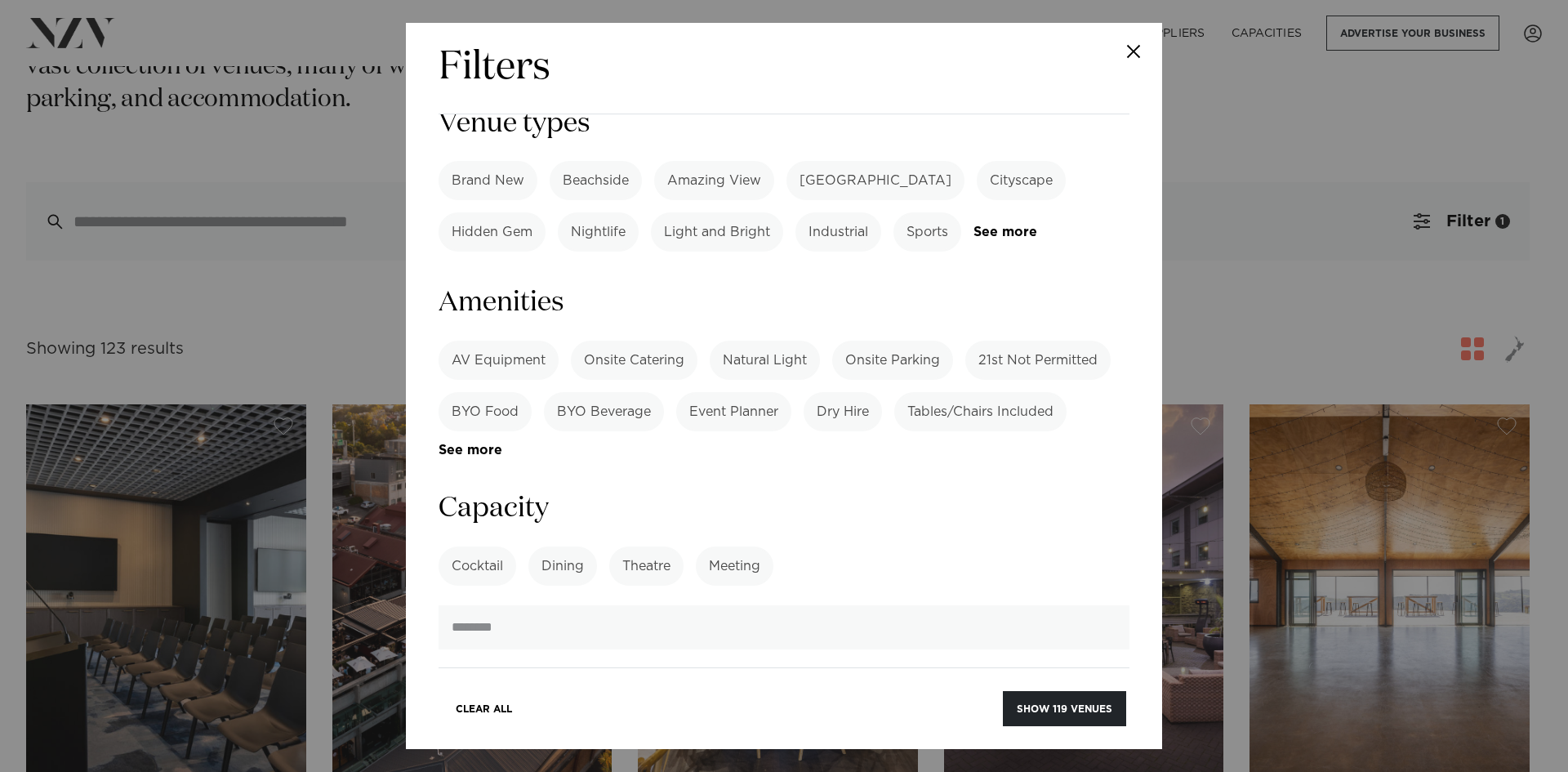
click at [462, 546] on label "Cocktail" at bounding box center [476, 566] width 77 height 39
click at [1076, 711] on button "Show 119 venues" at bounding box center [1064, 708] width 123 height 35
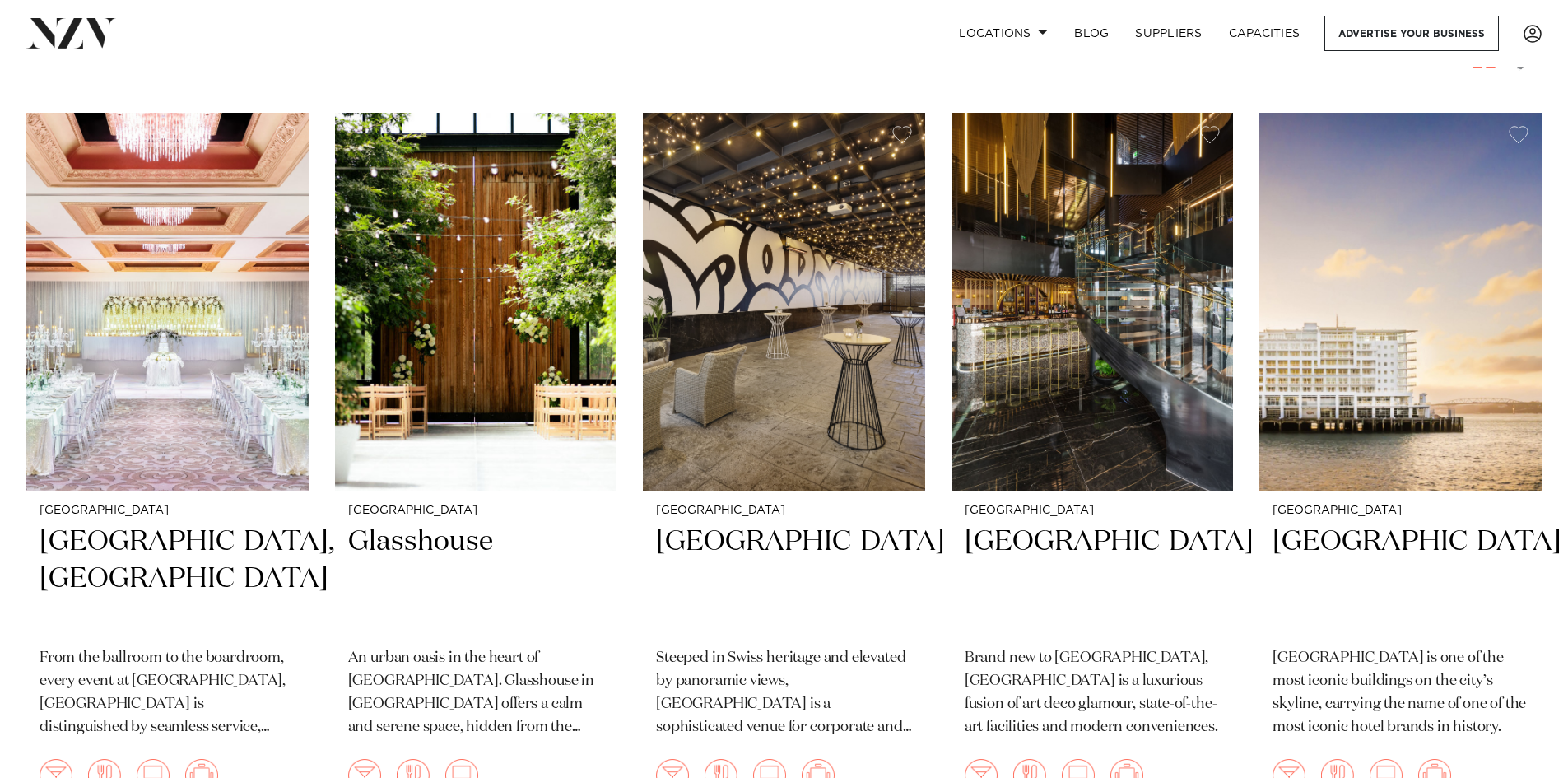
scroll to position [329, 0]
click at [406, 345] on img at bounding box center [476, 301] width 282 height 378
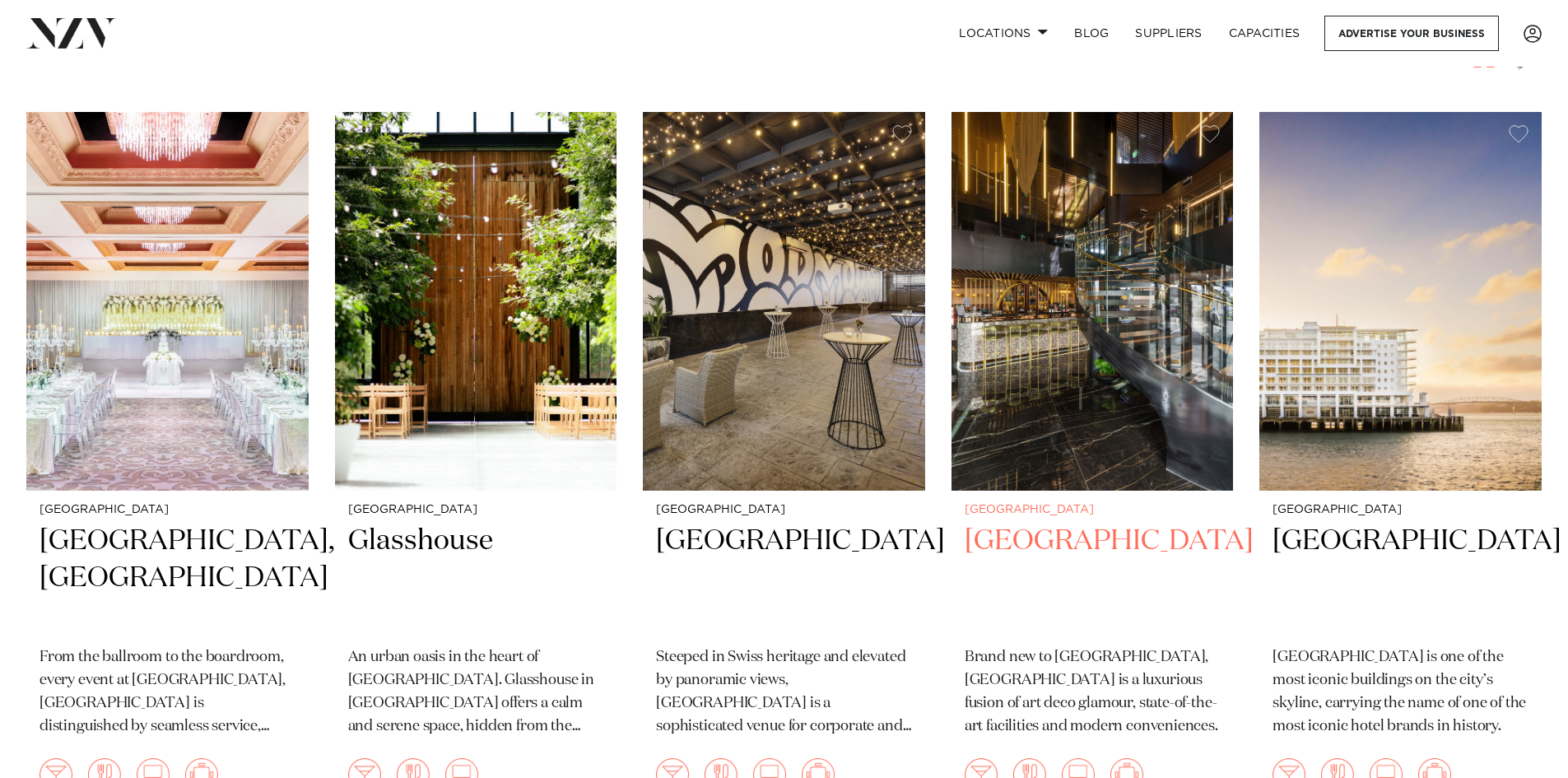
click at [1093, 411] on img at bounding box center [1092, 301] width 282 height 378
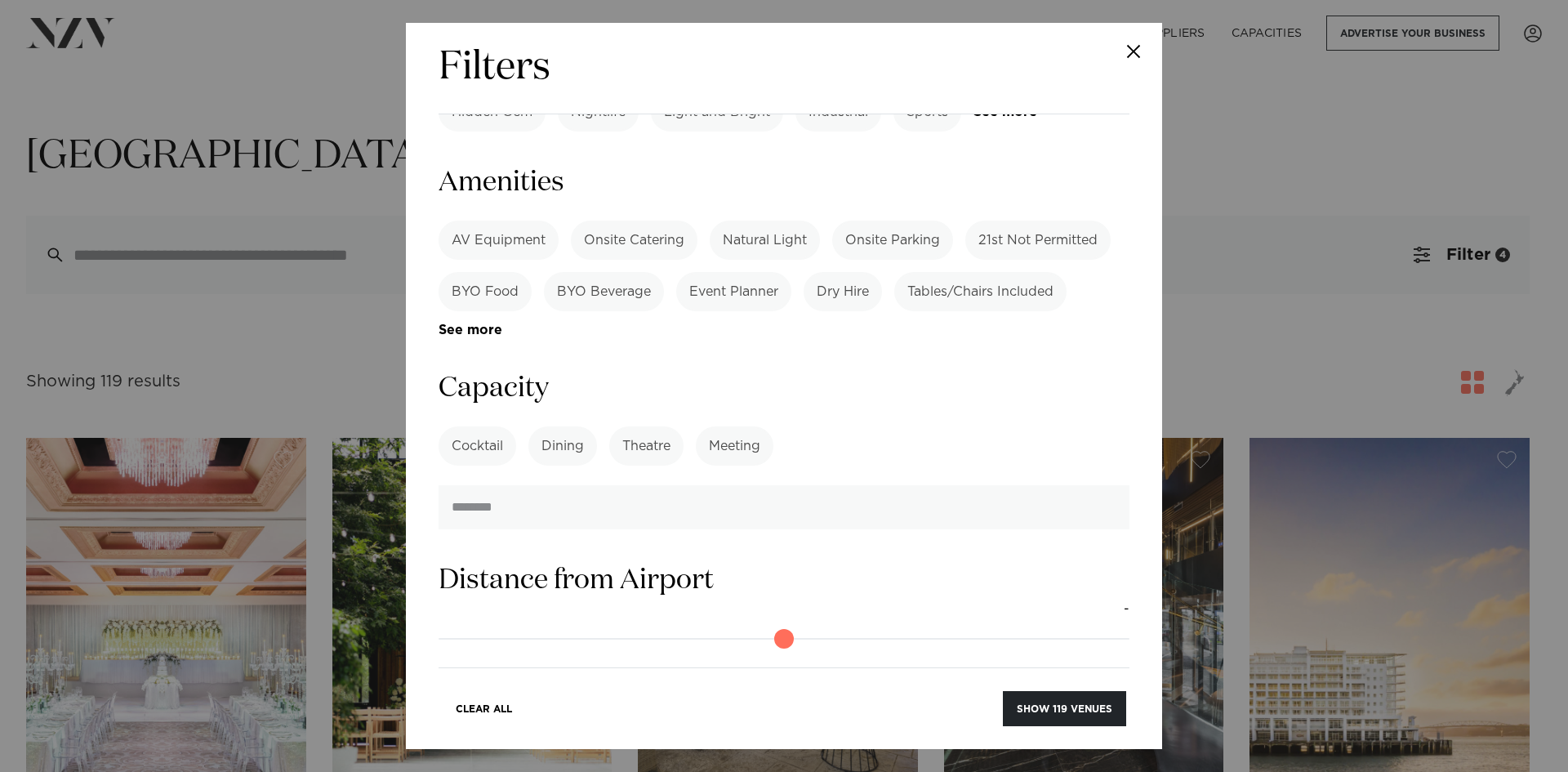
scroll to position [1157, 0]
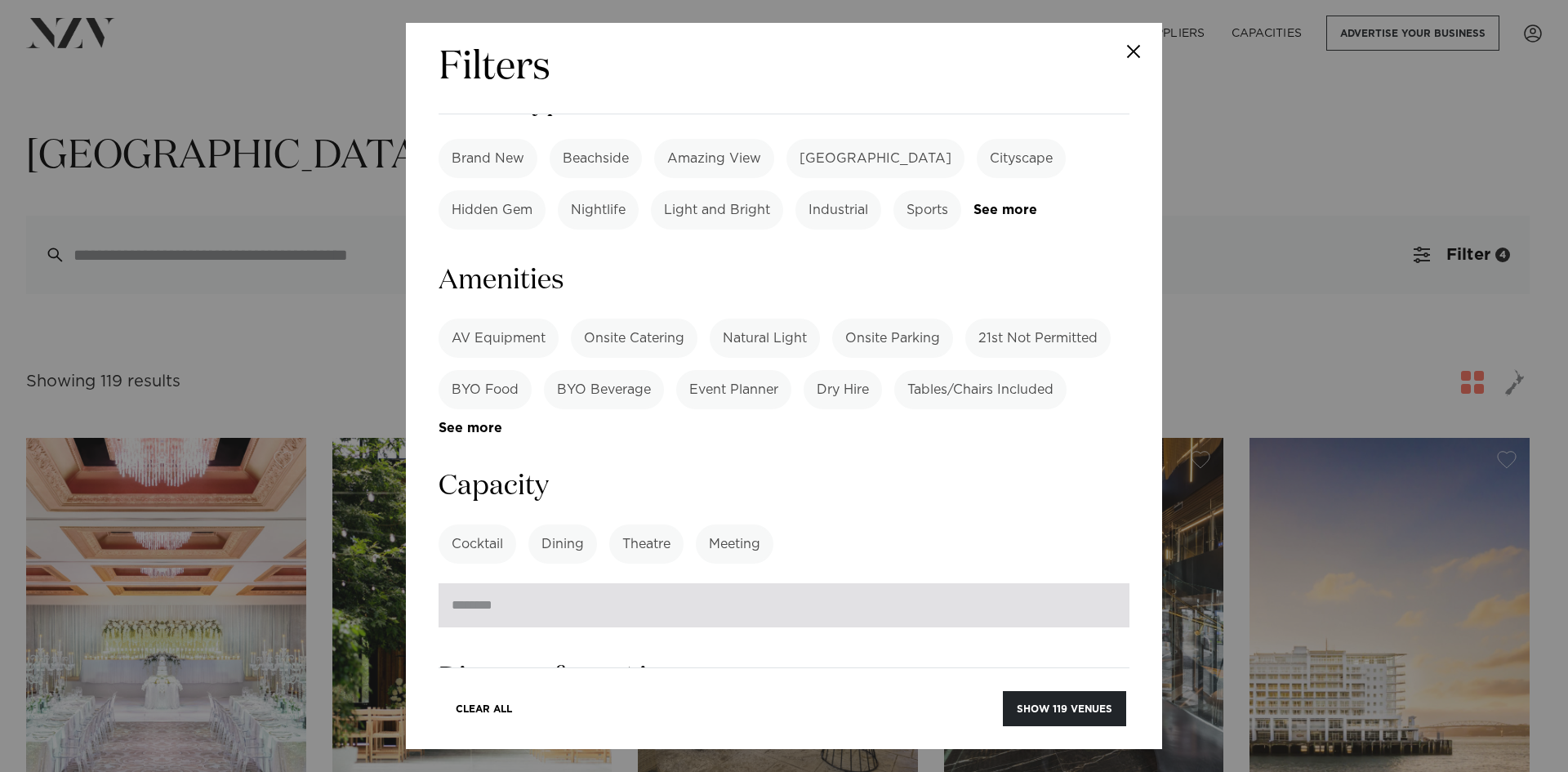
click at [978, 583] on input "number" at bounding box center [784, 605] width 691 height 44
click at [1096, 583] on input "**" at bounding box center [784, 605] width 691 height 44
click at [1102, 583] on input "**" at bounding box center [784, 605] width 691 height 44
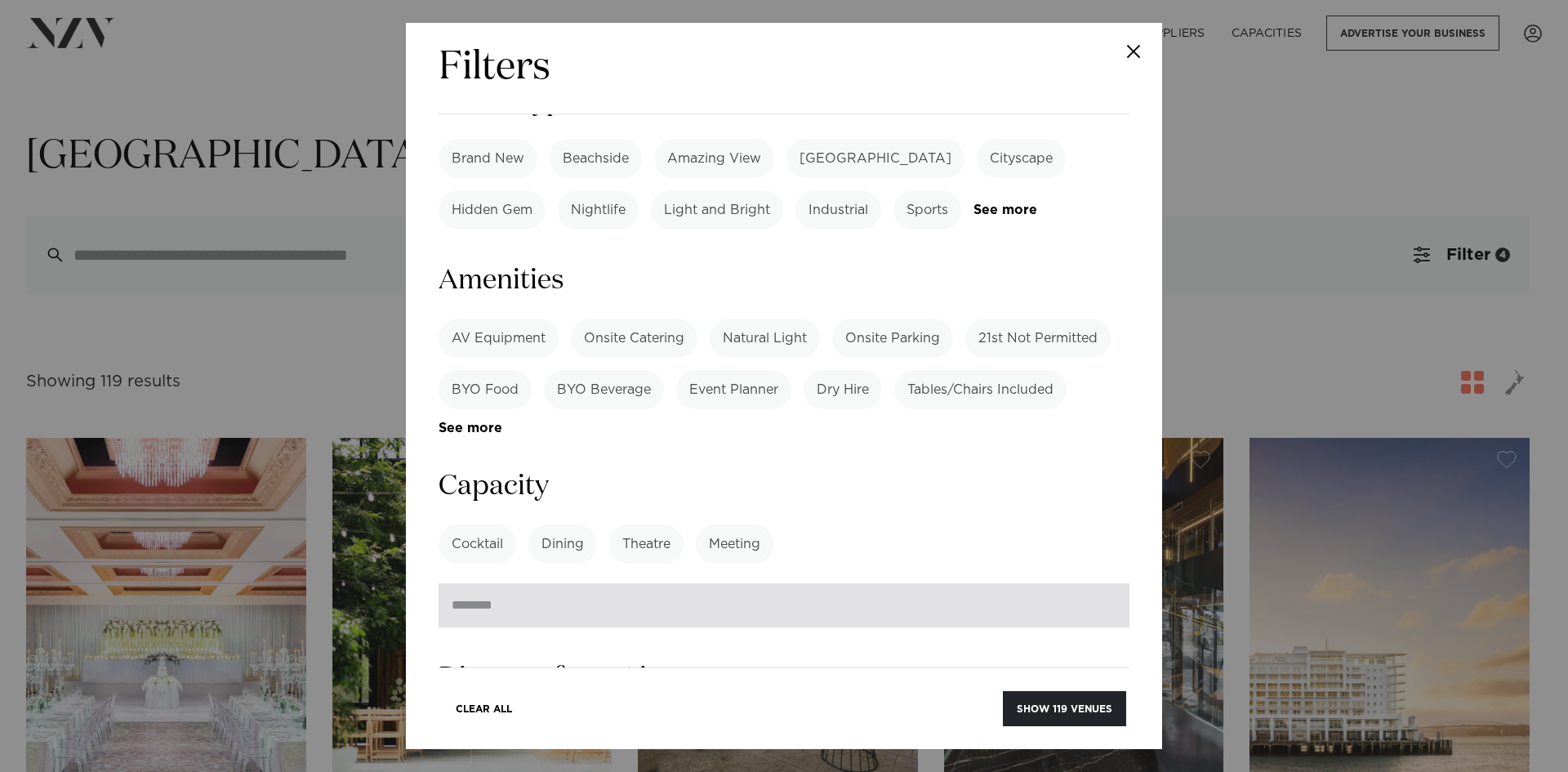
click at [1102, 583] on input "**" at bounding box center [784, 605] width 691 height 44
click at [1102, 583] on input "*" at bounding box center [784, 605] width 691 height 44
type input "*"
click at [1102, 583] on input "*" at bounding box center [784, 605] width 691 height 44
type input "*"
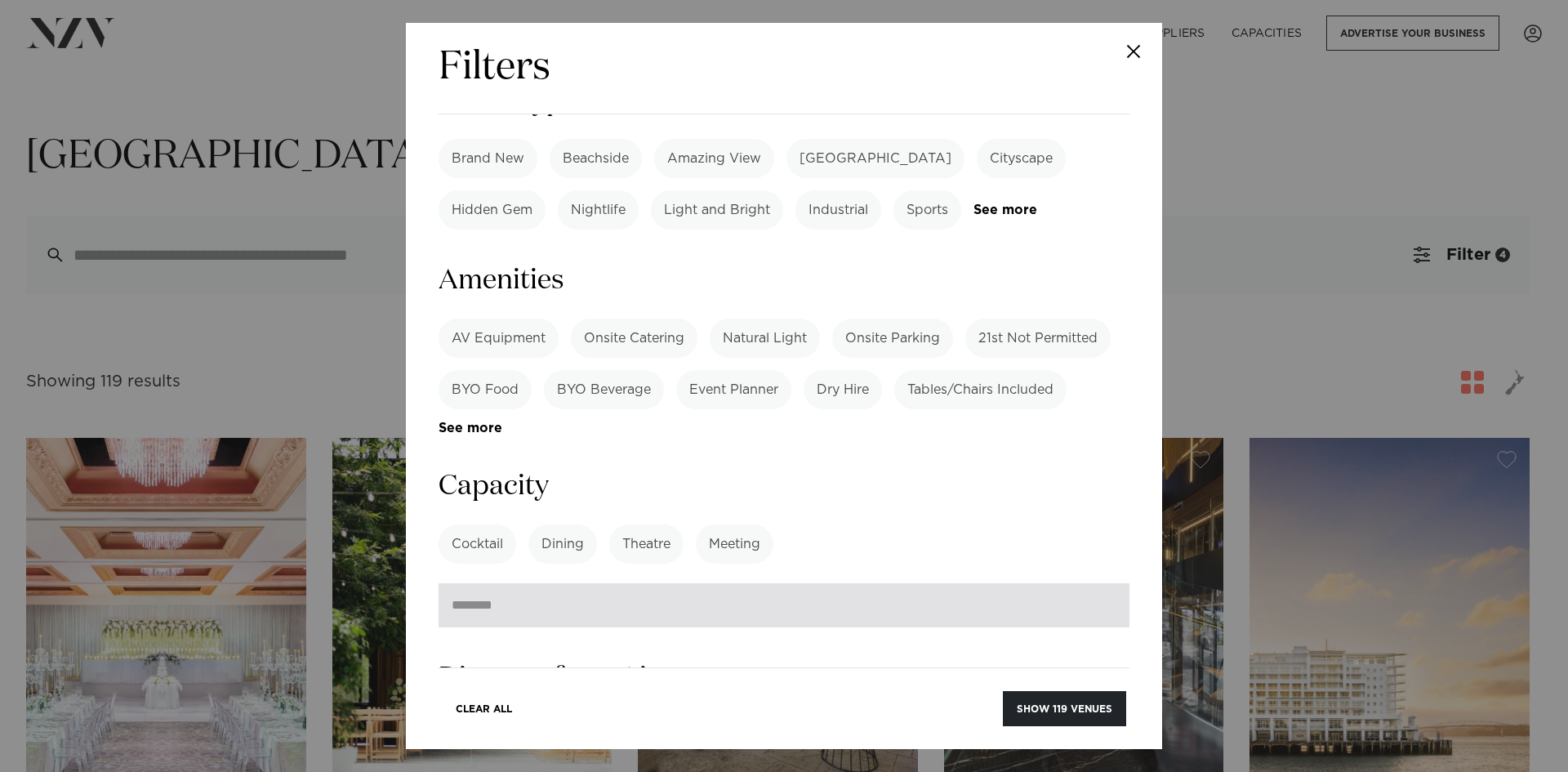
type input "**"
click at [1003, 691] on button "Show 119 venues" at bounding box center [1064, 708] width 123 height 35
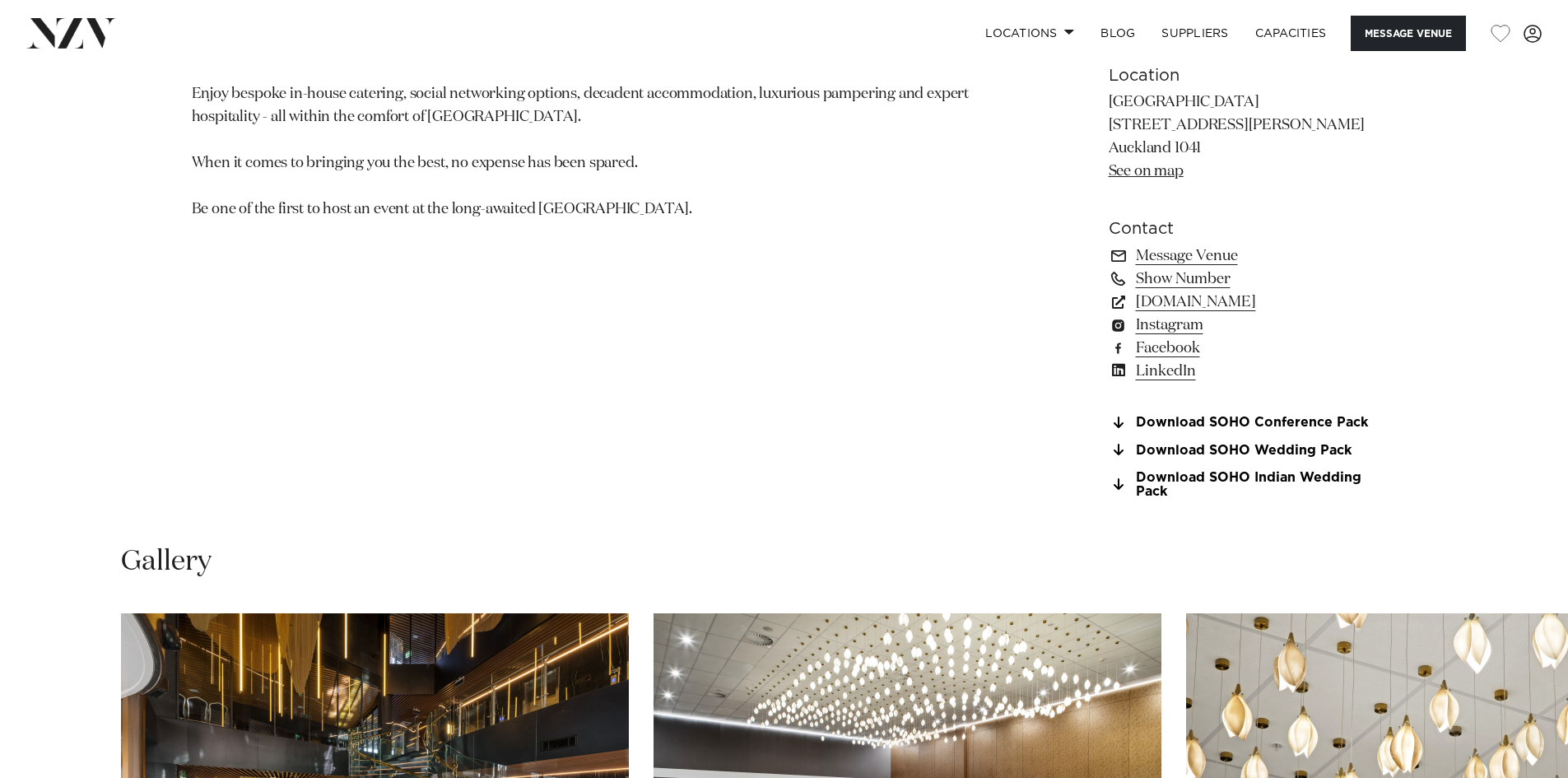
scroll to position [1235, 0]
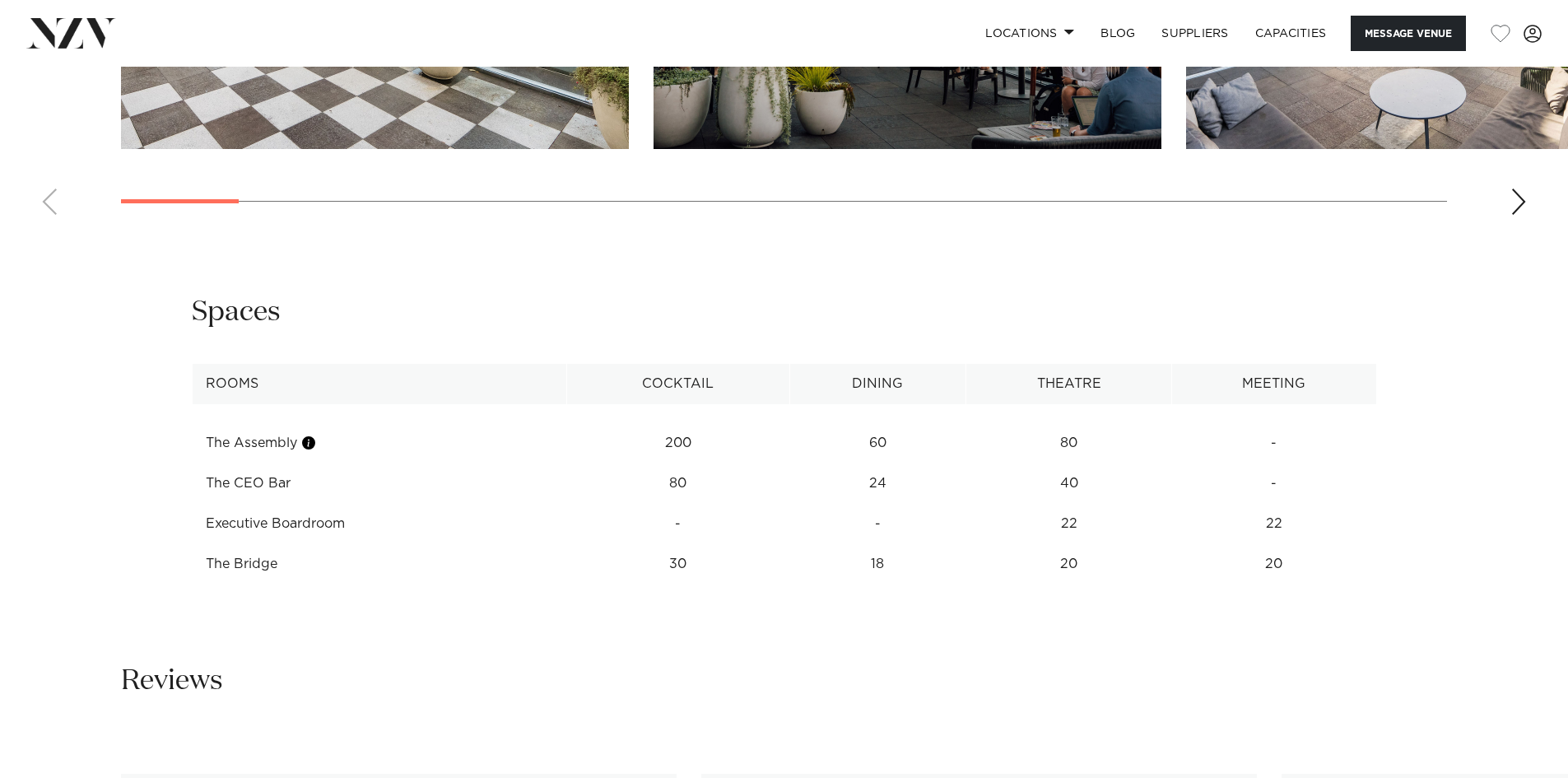
scroll to position [2058, 0]
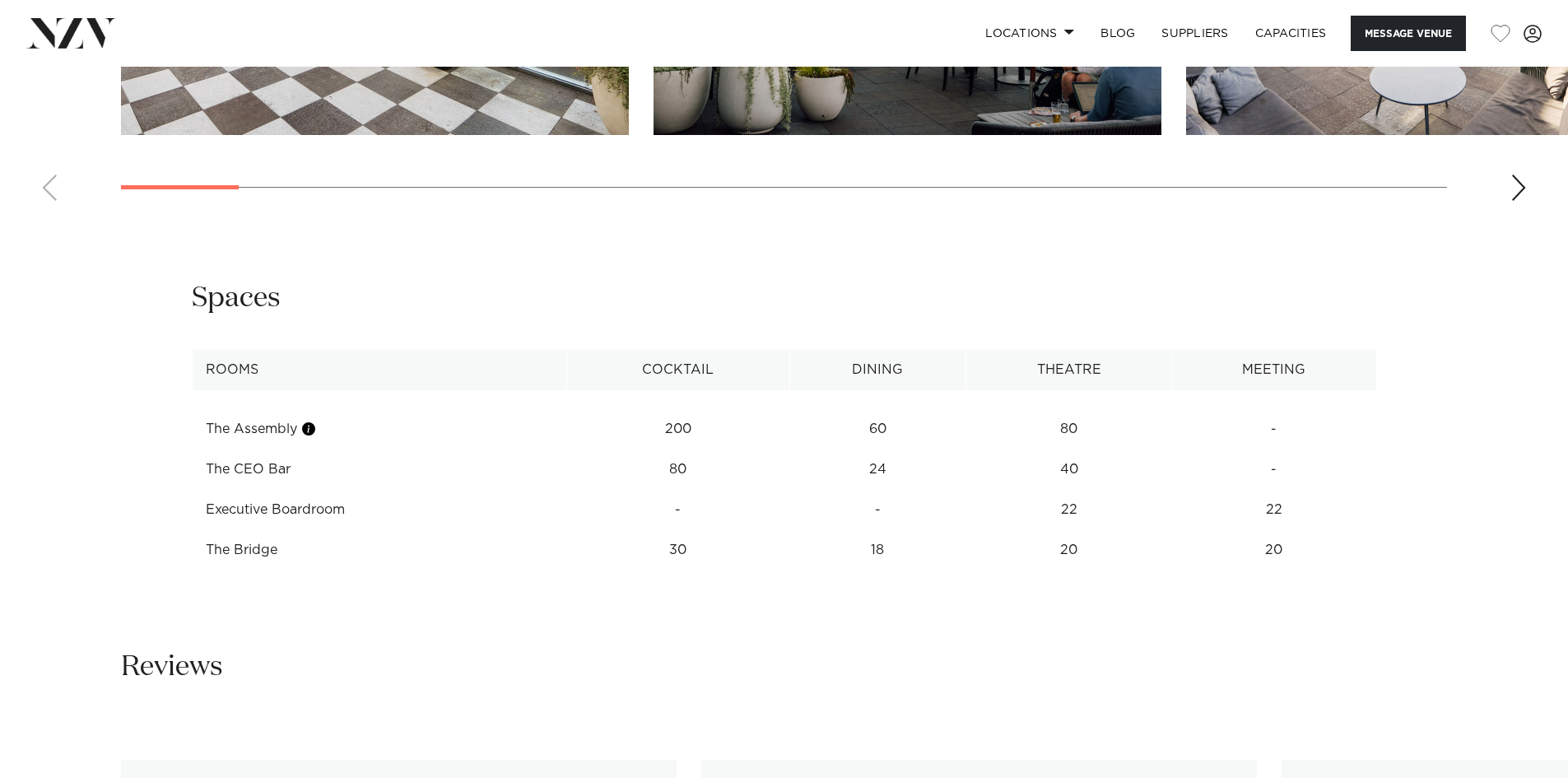
click at [236, 554] on td "The Bridge" at bounding box center [380, 550] width 376 height 40
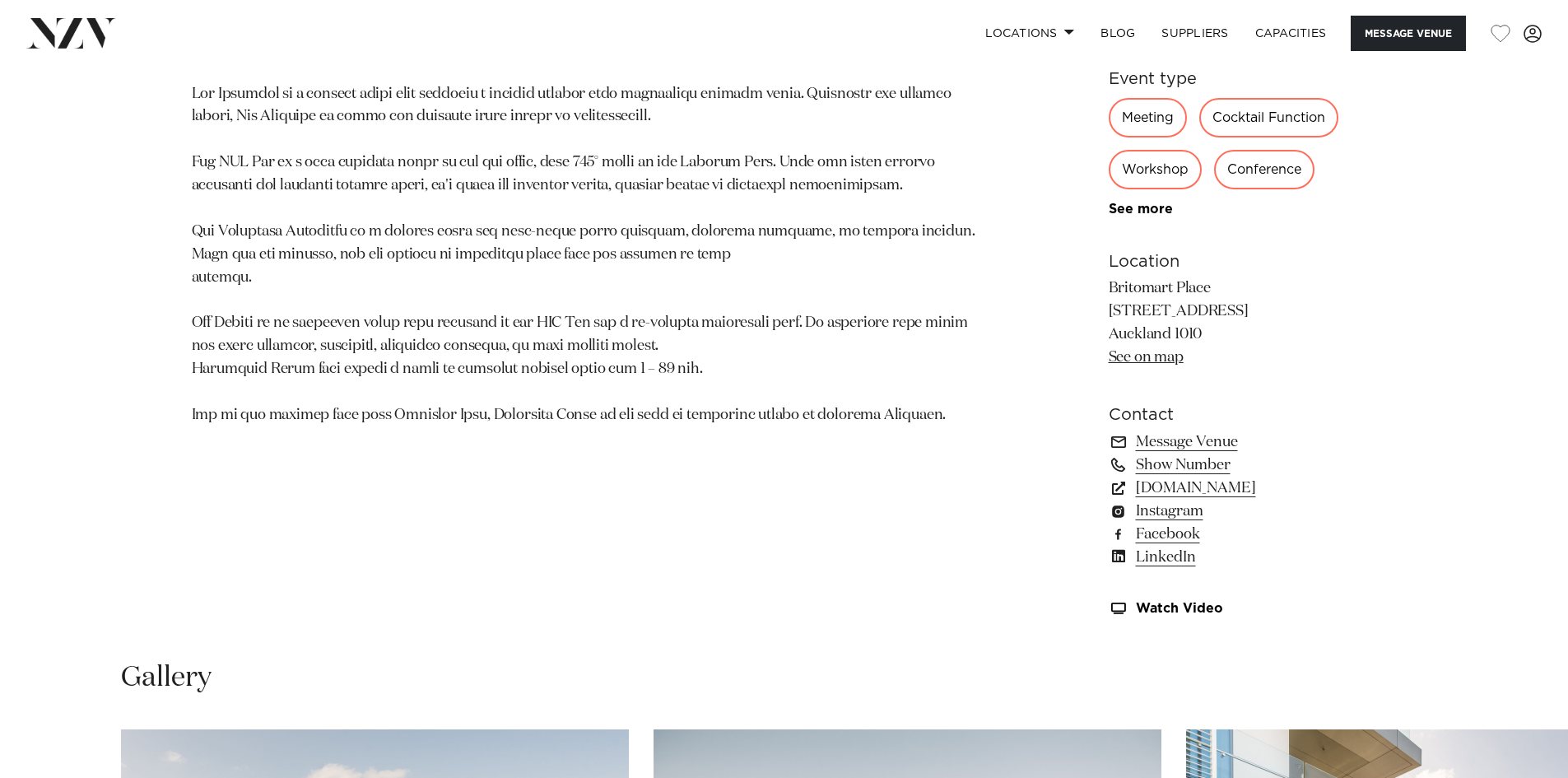
scroll to position [1071, 0]
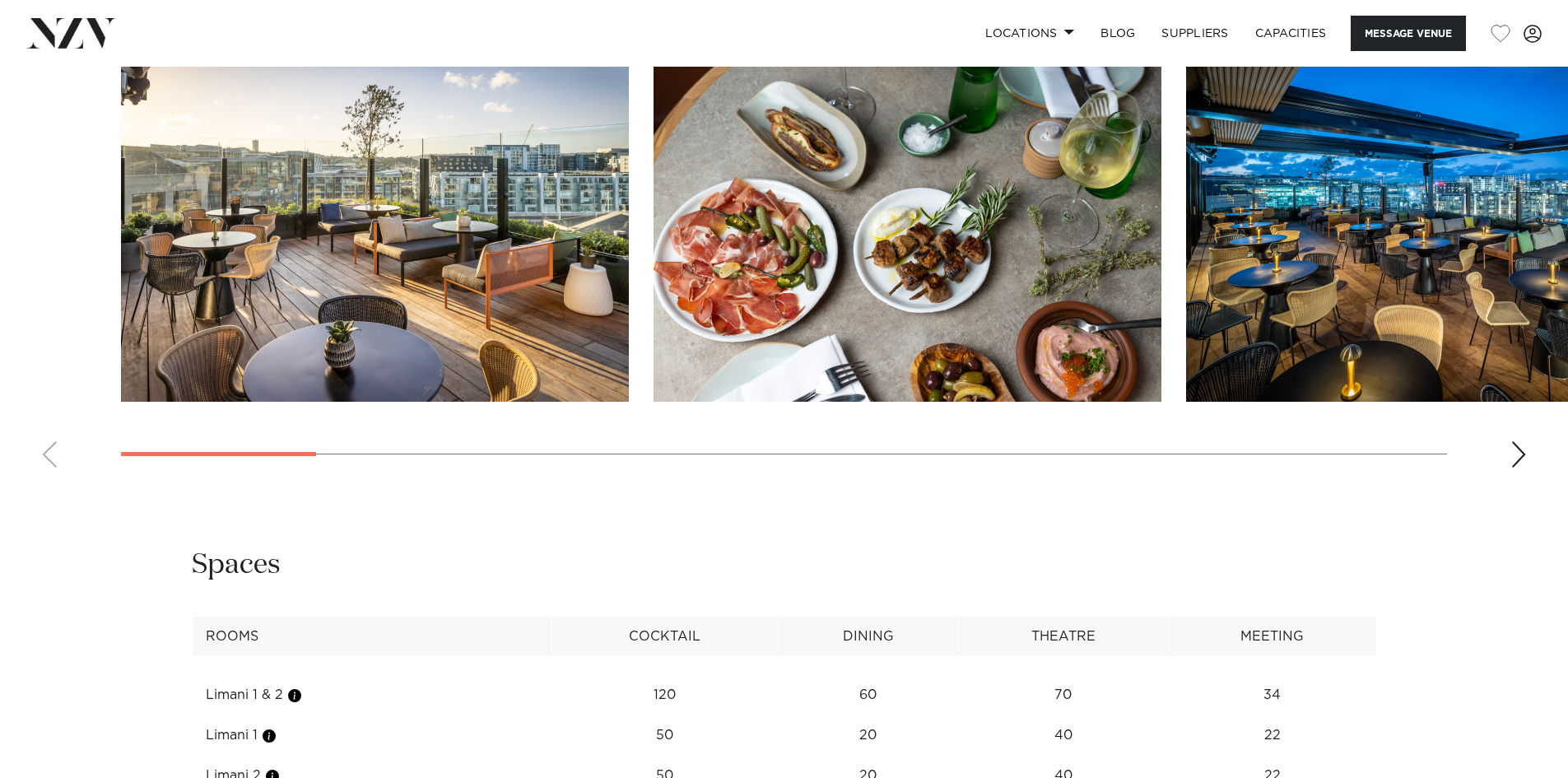
scroll to position [2470, 0]
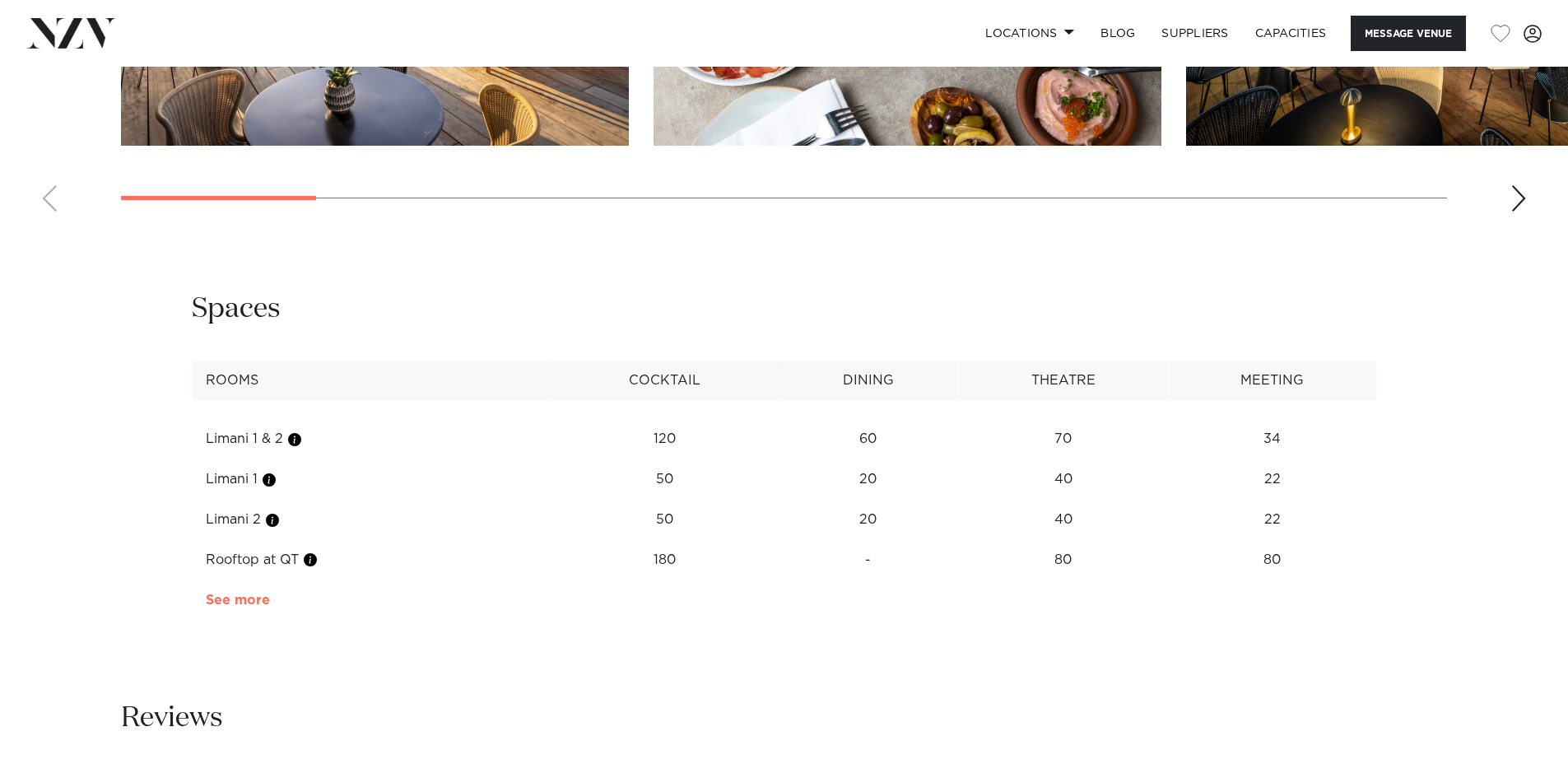
click at [244, 594] on link "See more" at bounding box center [270, 600] width 129 height 13
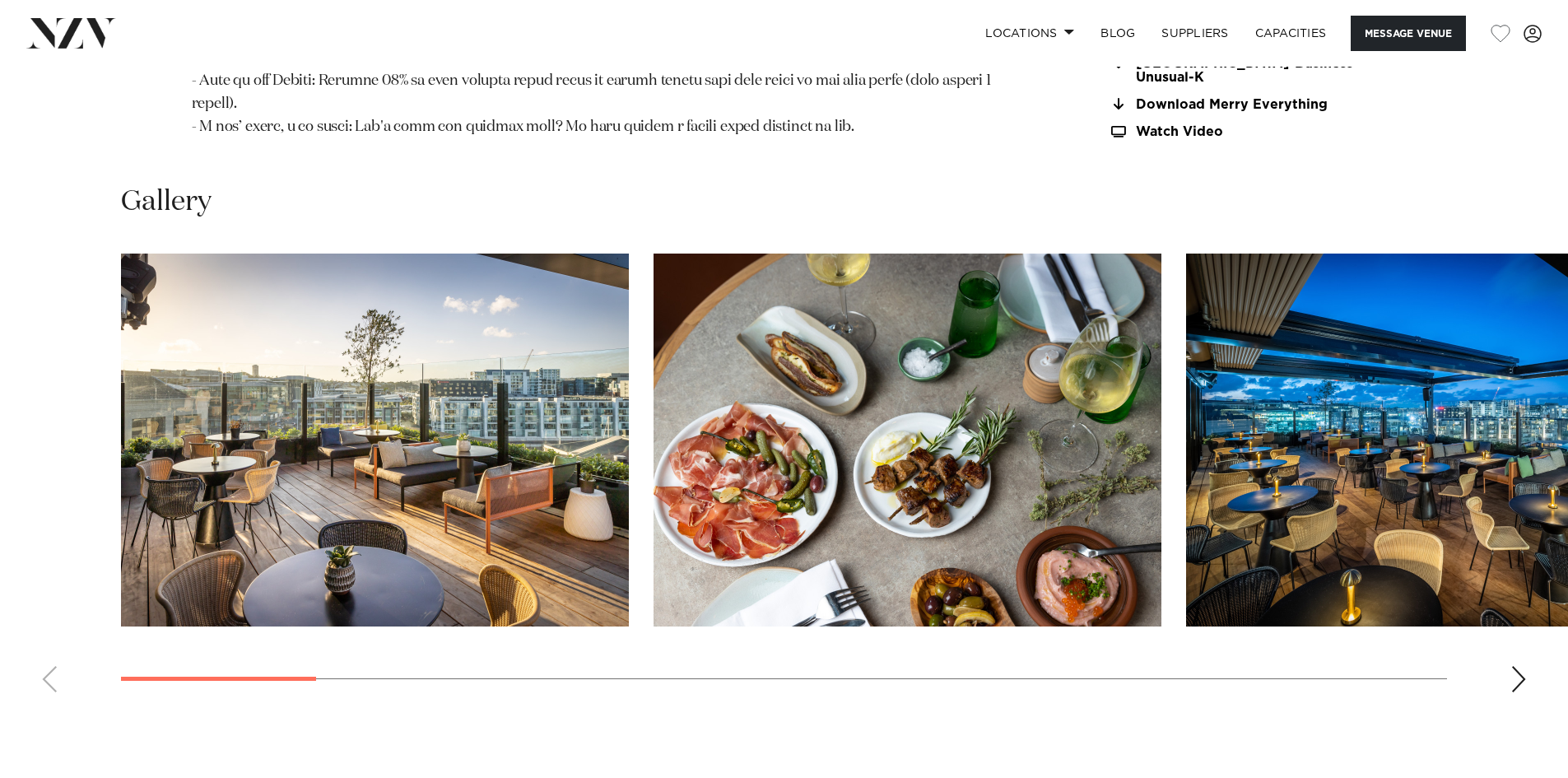
scroll to position [1975, 0]
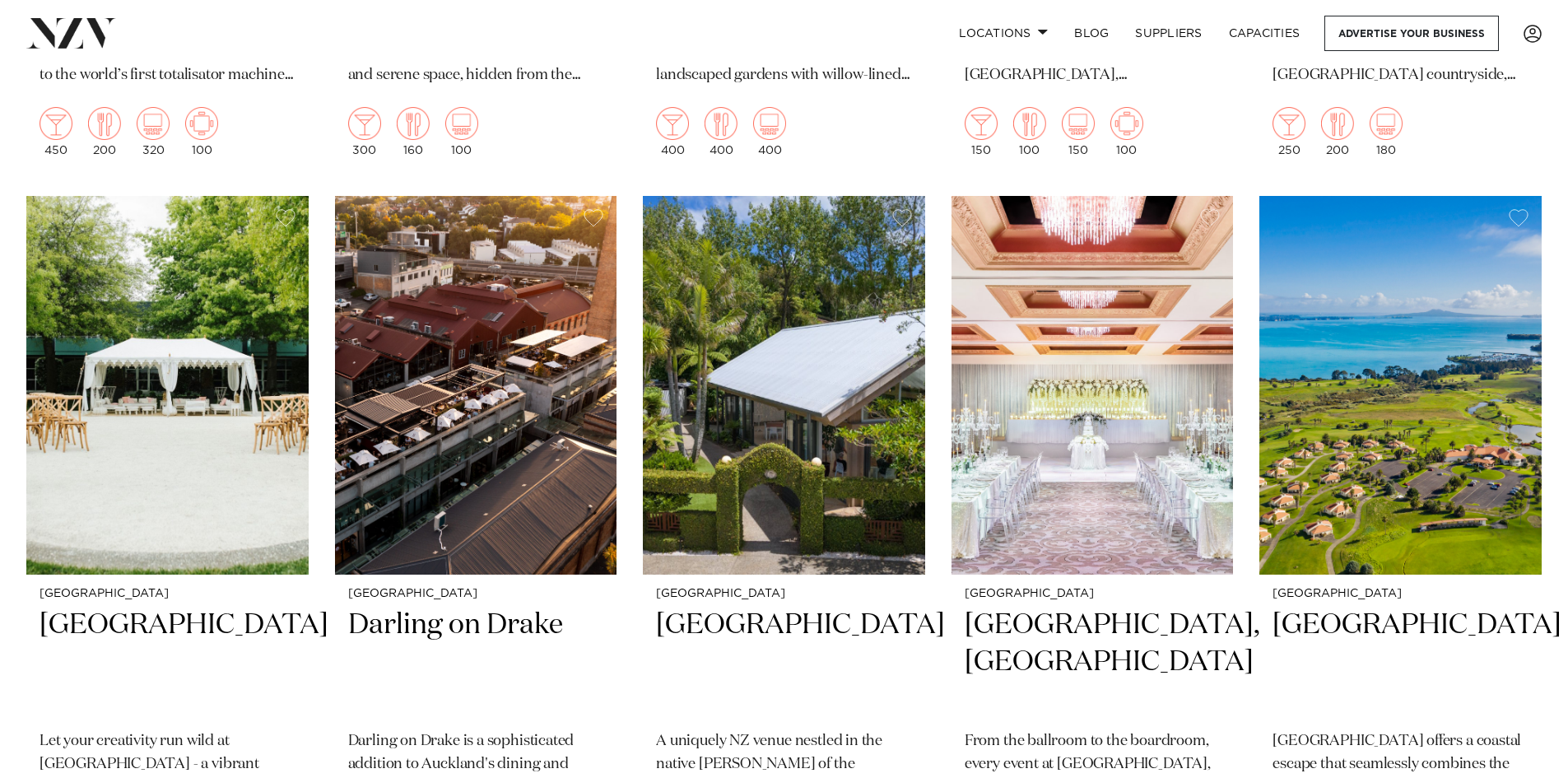
scroll to position [4672, 0]
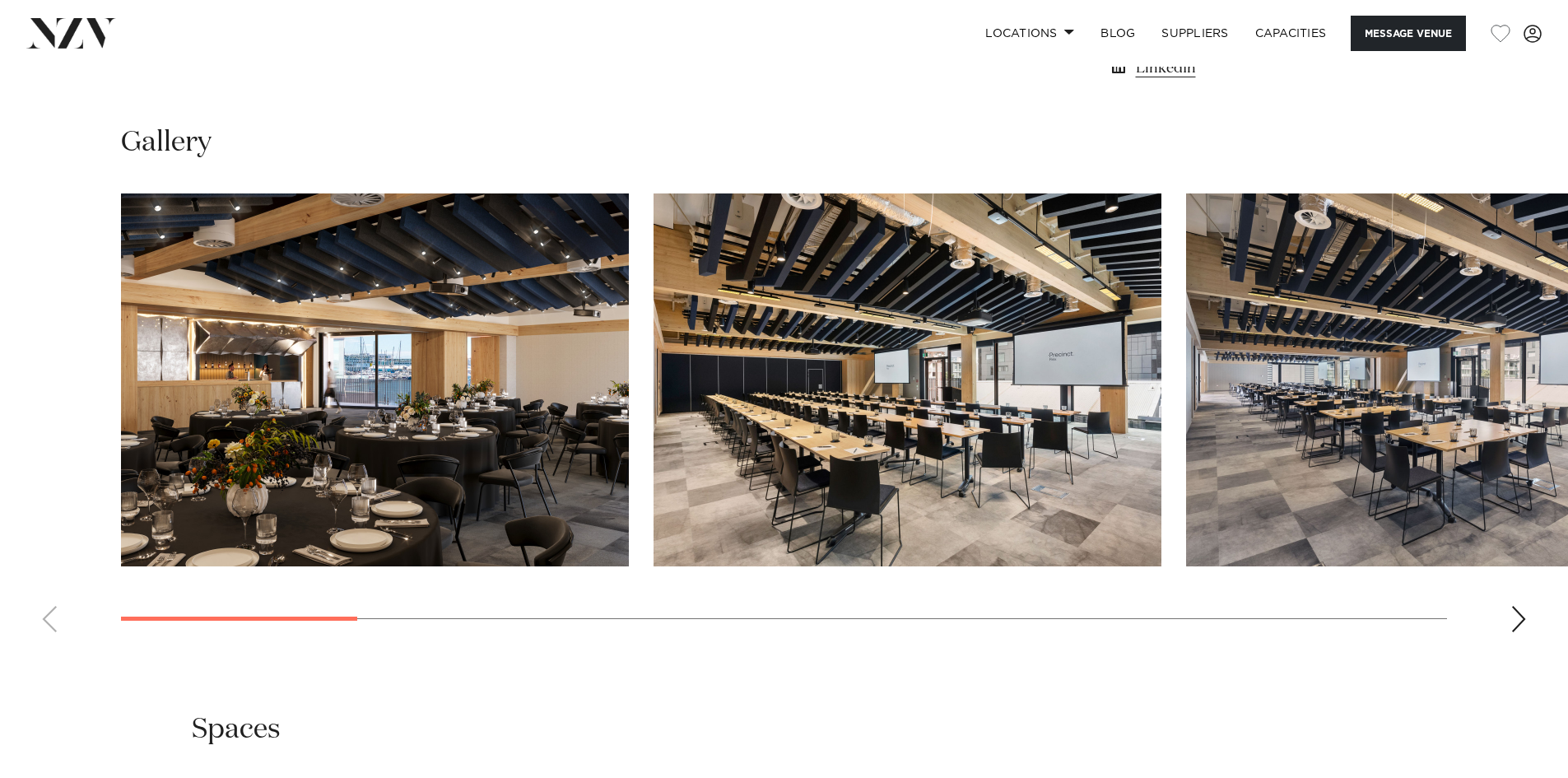
scroll to position [1564, 0]
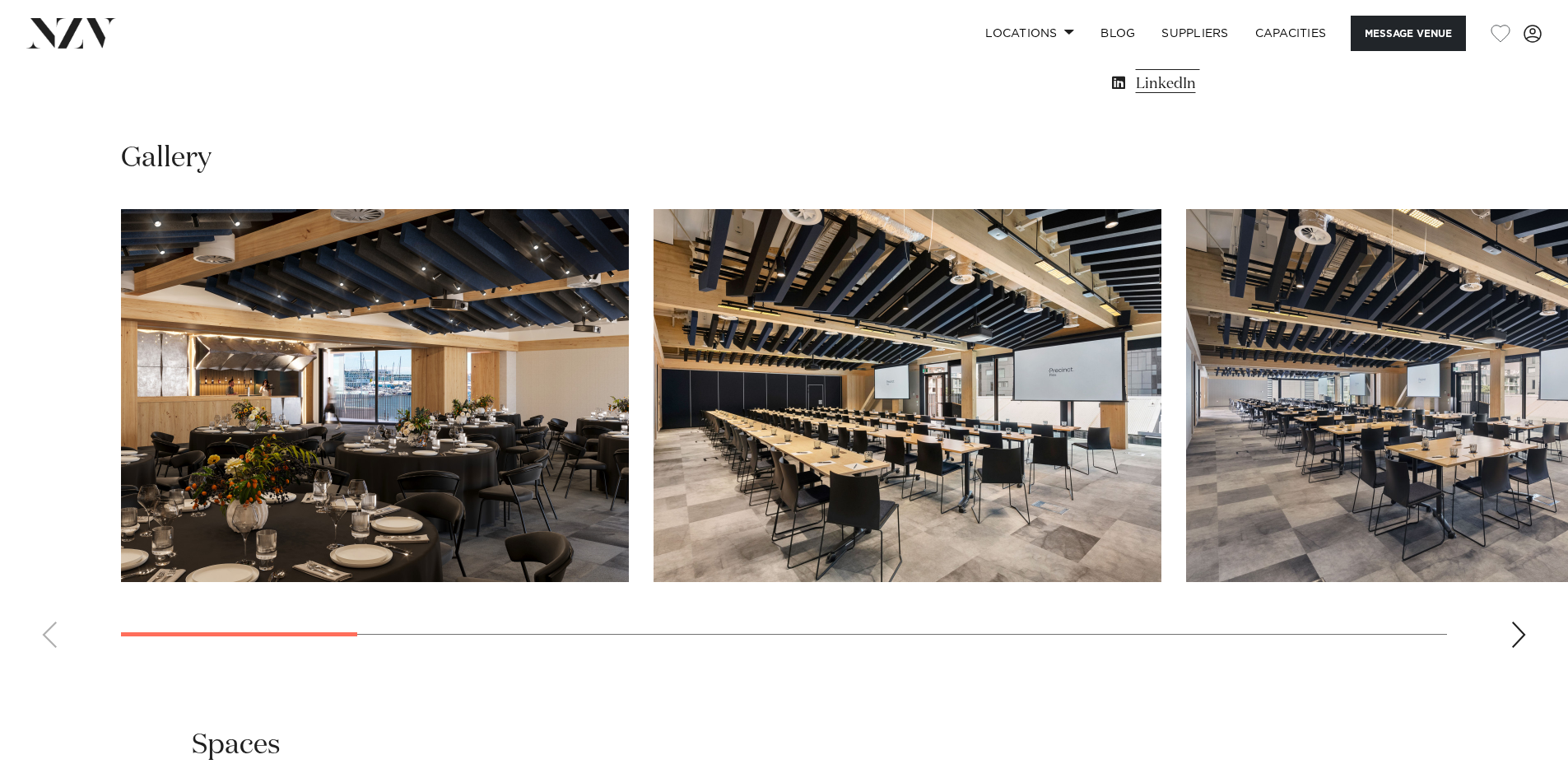
click at [1534, 630] on swiper-container at bounding box center [784, 435] width 1568 height 452
click at [1526, 659] on swiper-container at bounding box center [784, 435] width 1568 height 452
click at [1517, 619] on swiper-container at bounding box center [784, 435] width 1568 height 452
click at [1517, 636] on div "Next slide" at bounding box center [1518, 635] width 16 height 27
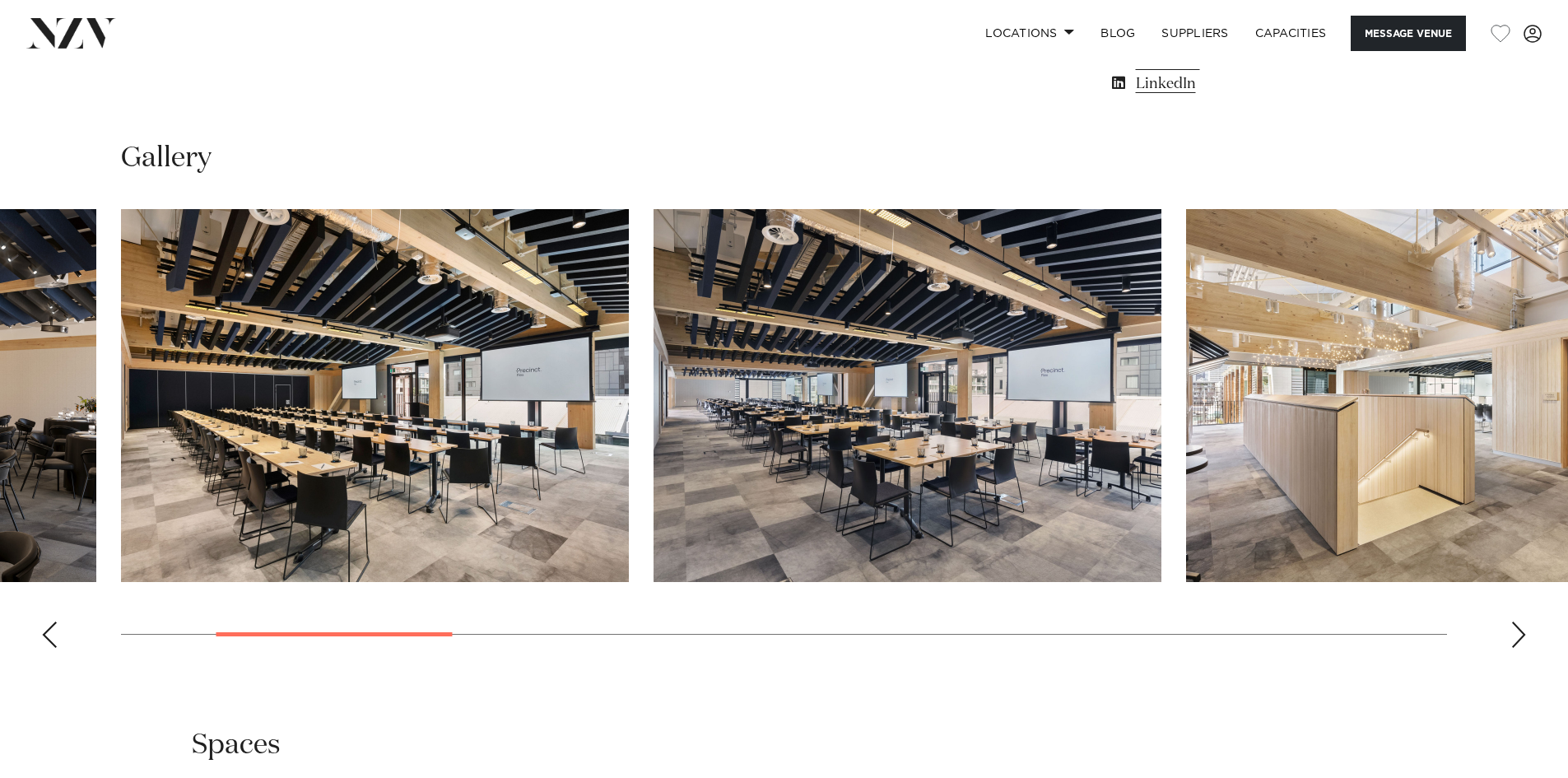
click at [1517, 636] on div "Next slide" at bounding box center [1518, 635] width 16 height 27
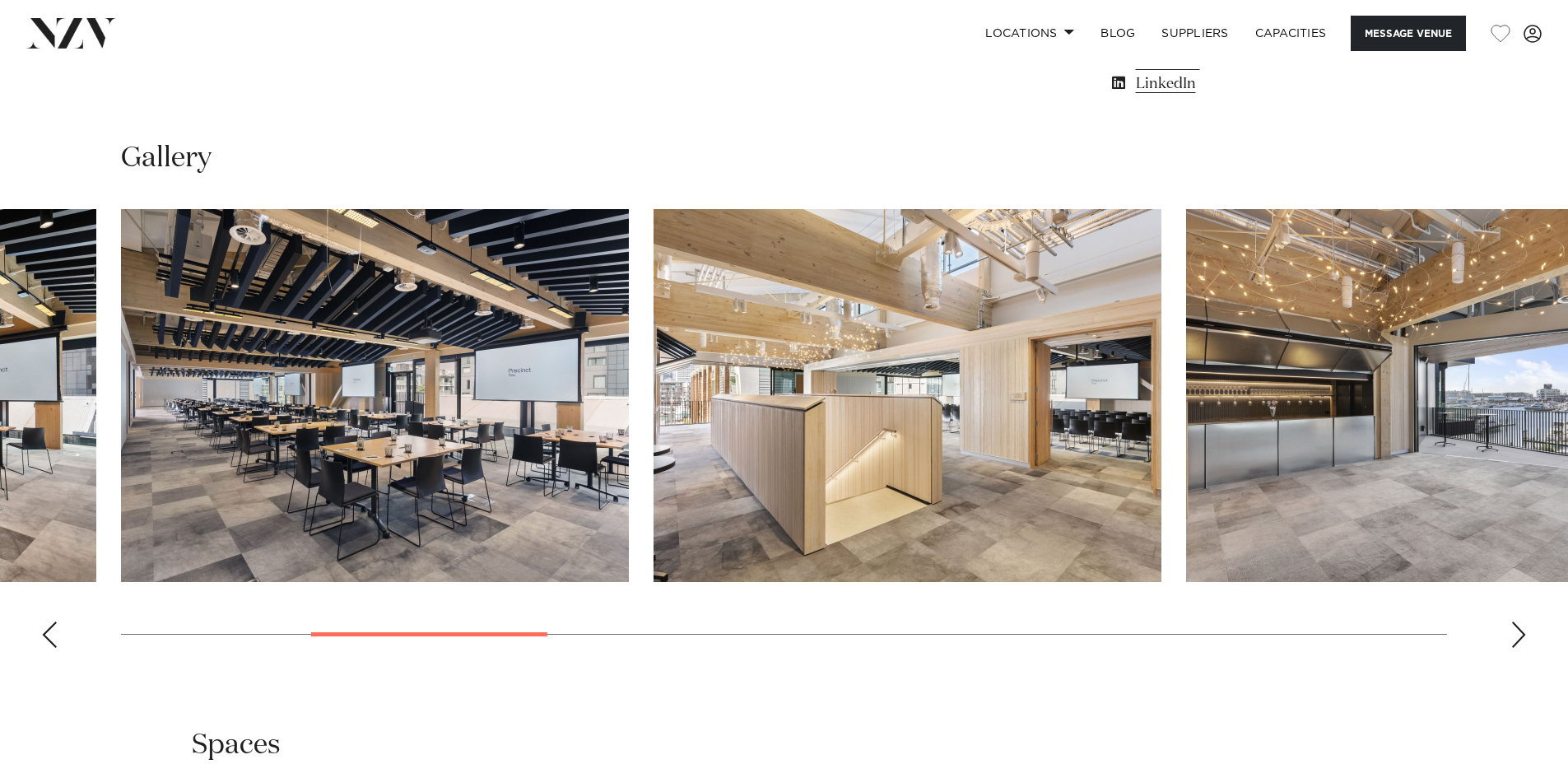
click at [1517, 636] on div "Next slide" at bounding box center [1518, 635] width 16 height 27
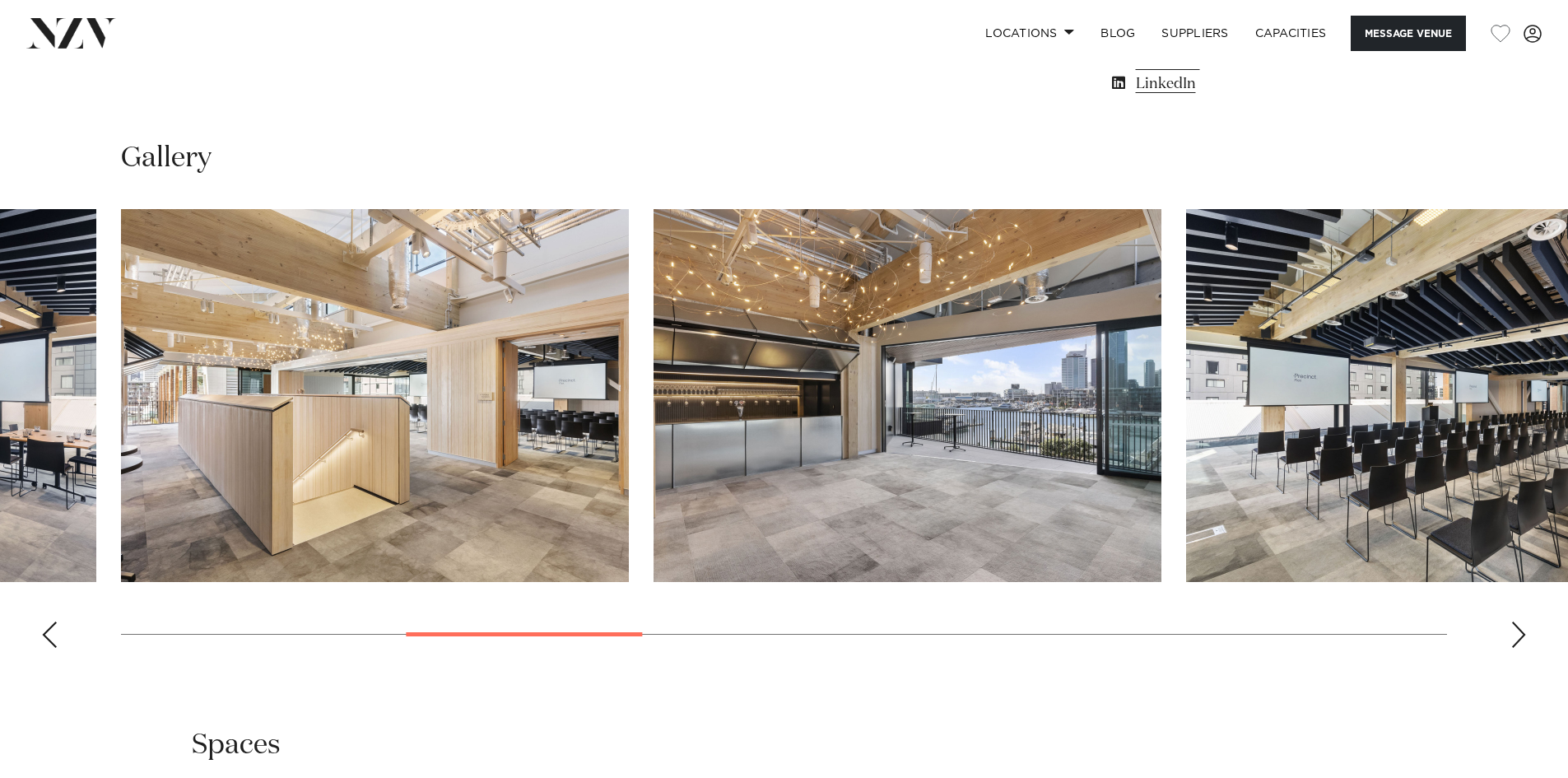
click at [1517, 636] on div "Next slide" at bounding box center [1518, 635] width 16 height 27
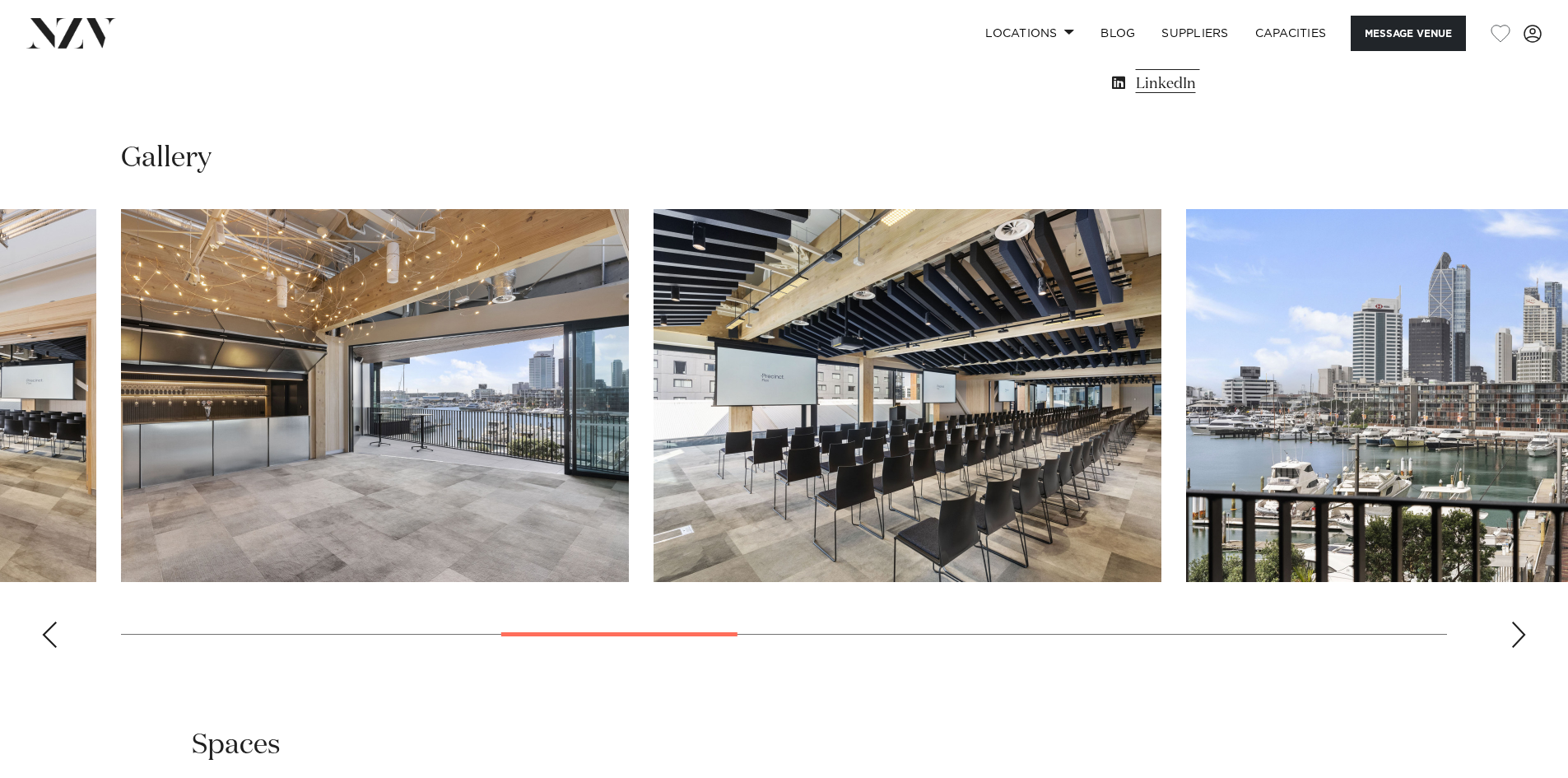
click at [1517, 636] on div "Next slide" at bounding box center [1518, 635] width 16 height 27
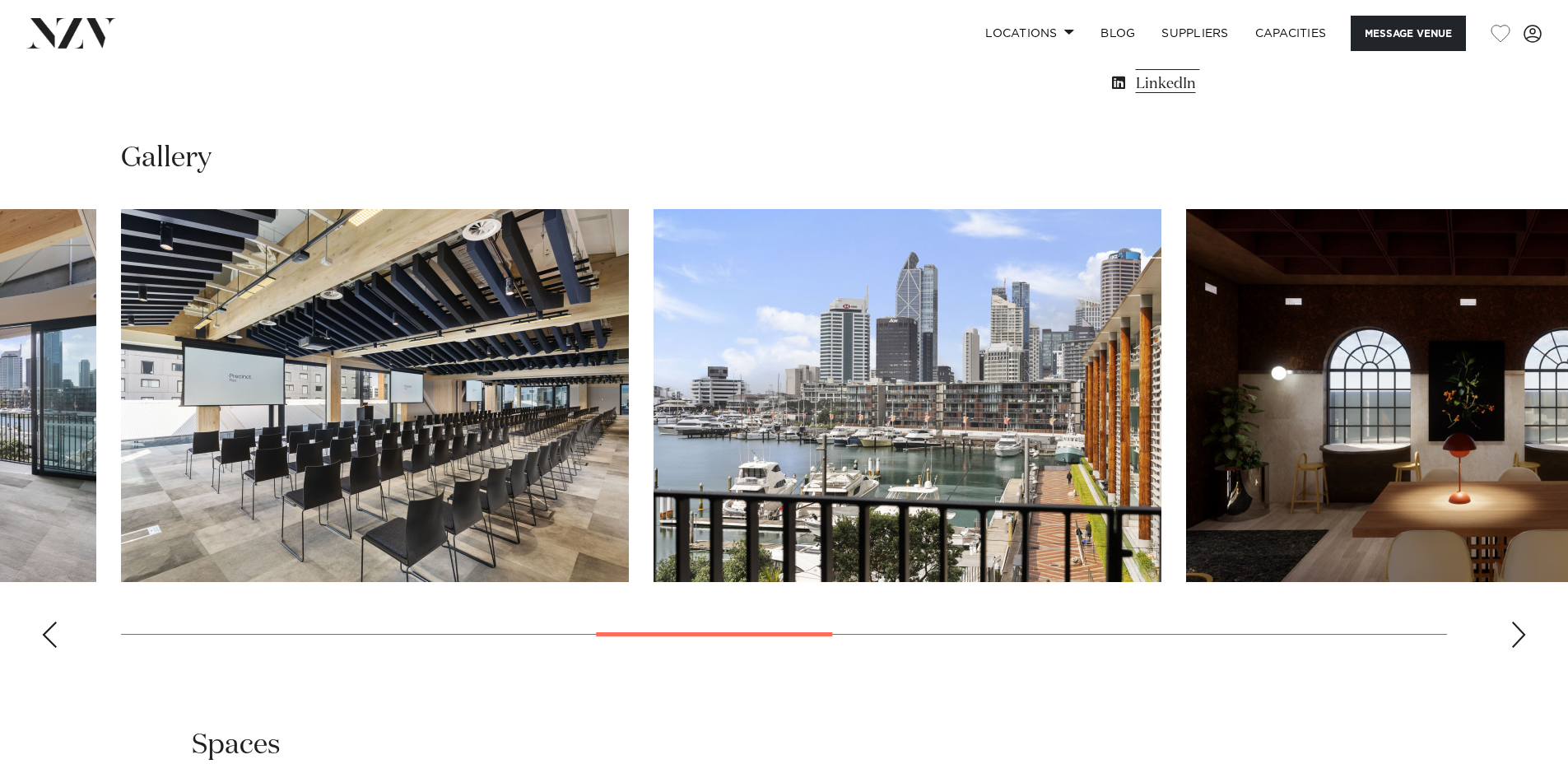
click at [1517, 636] on div "Next slide" at bounding box center [1518, 635] width 16 height 27
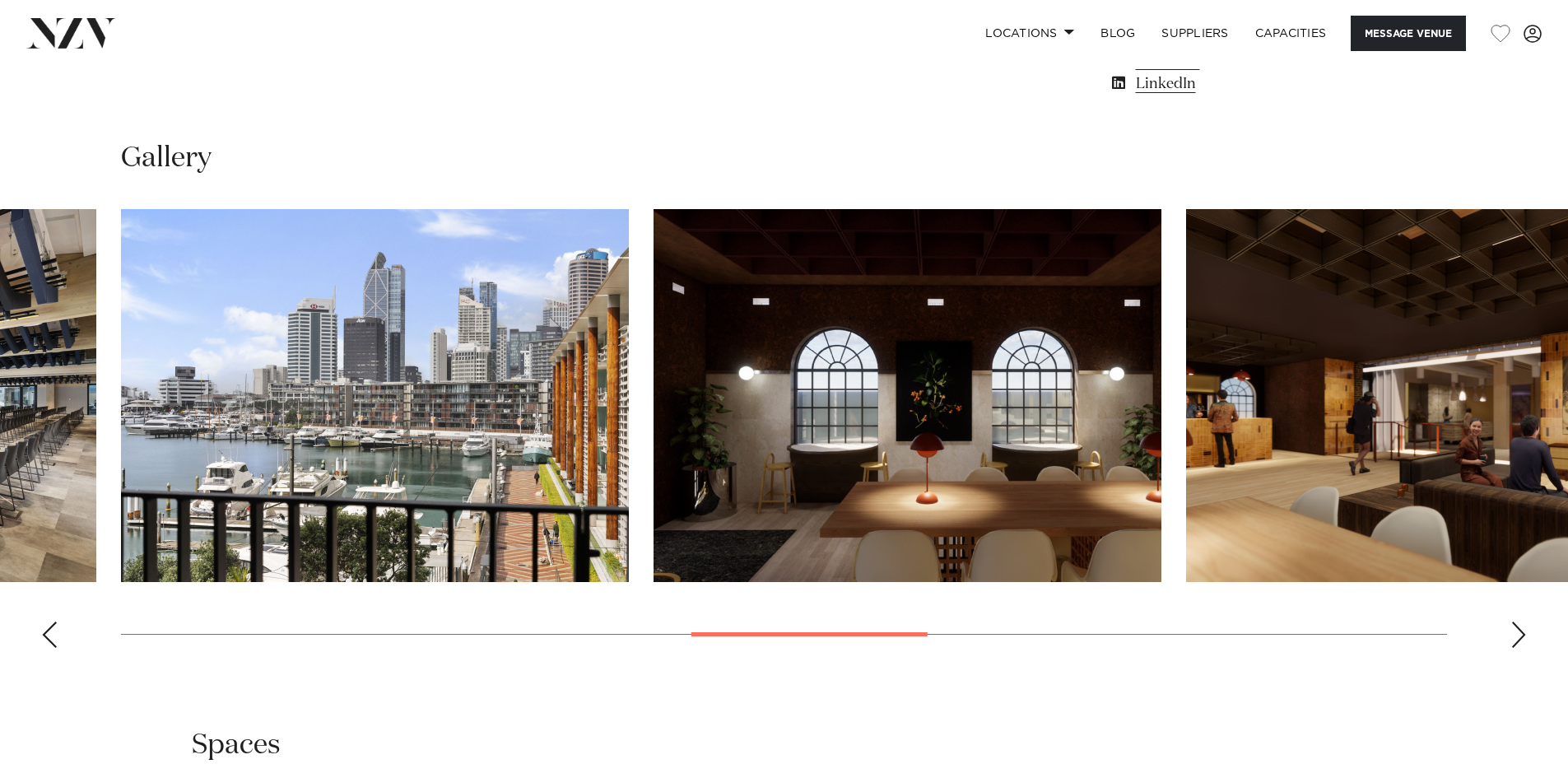
click at [1517, 636] on div "Next slide" at bounding box center [1518, 635] width 16 height 27
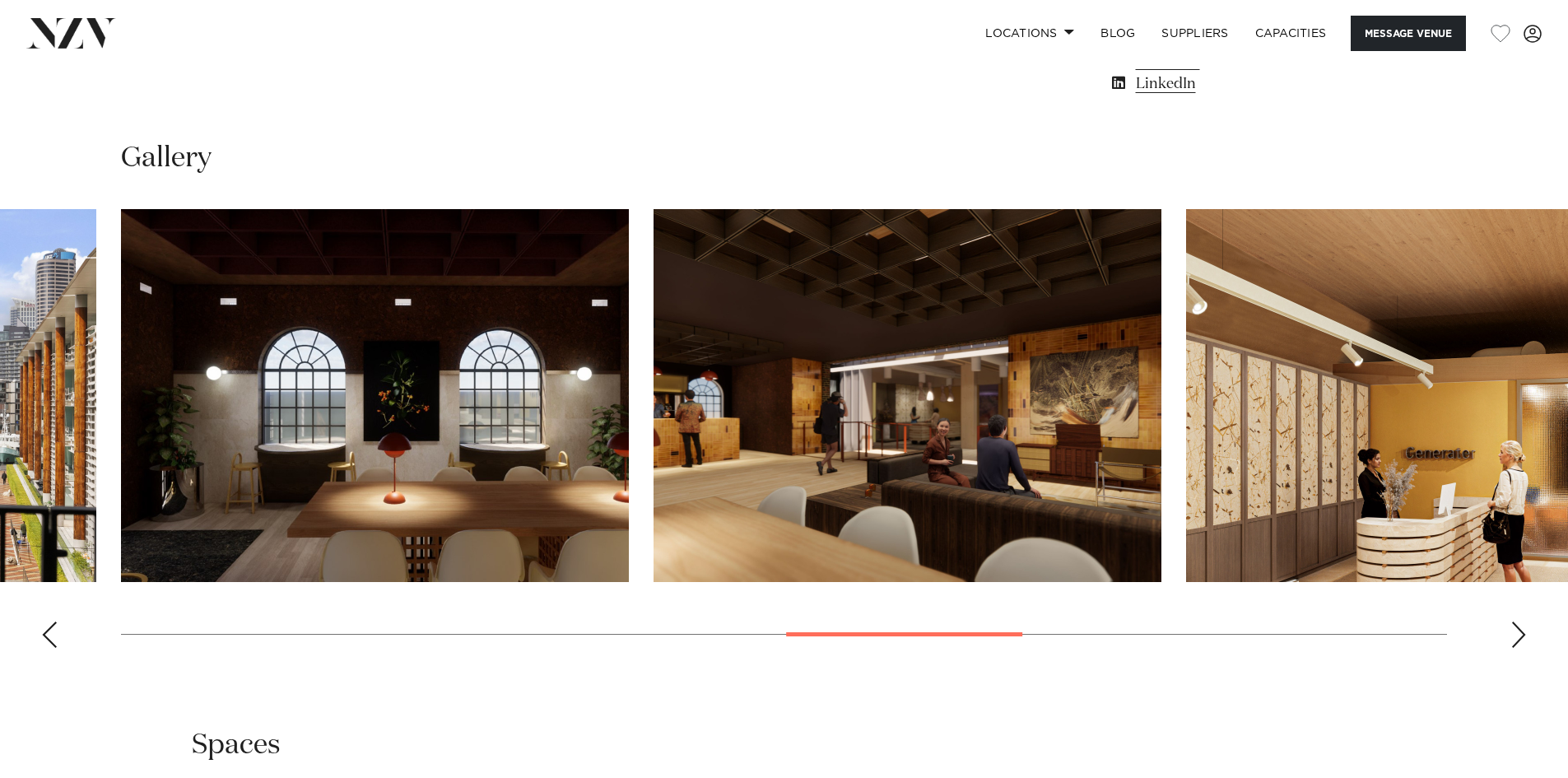
click at [1517, 636] on div "Next slide" at bounding box center [1518, 635] width 16 height 27
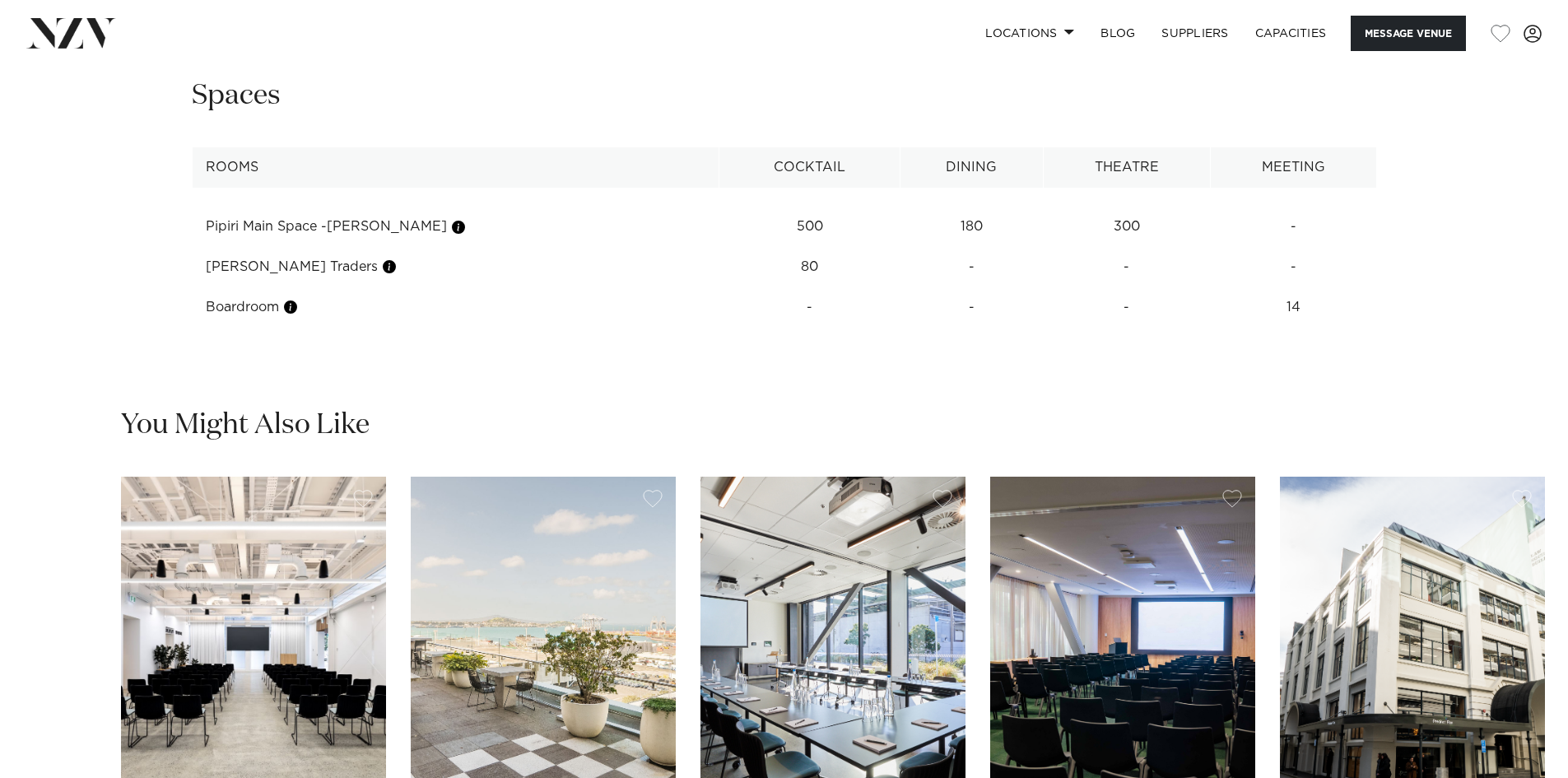
scroll to position [2222, 0]
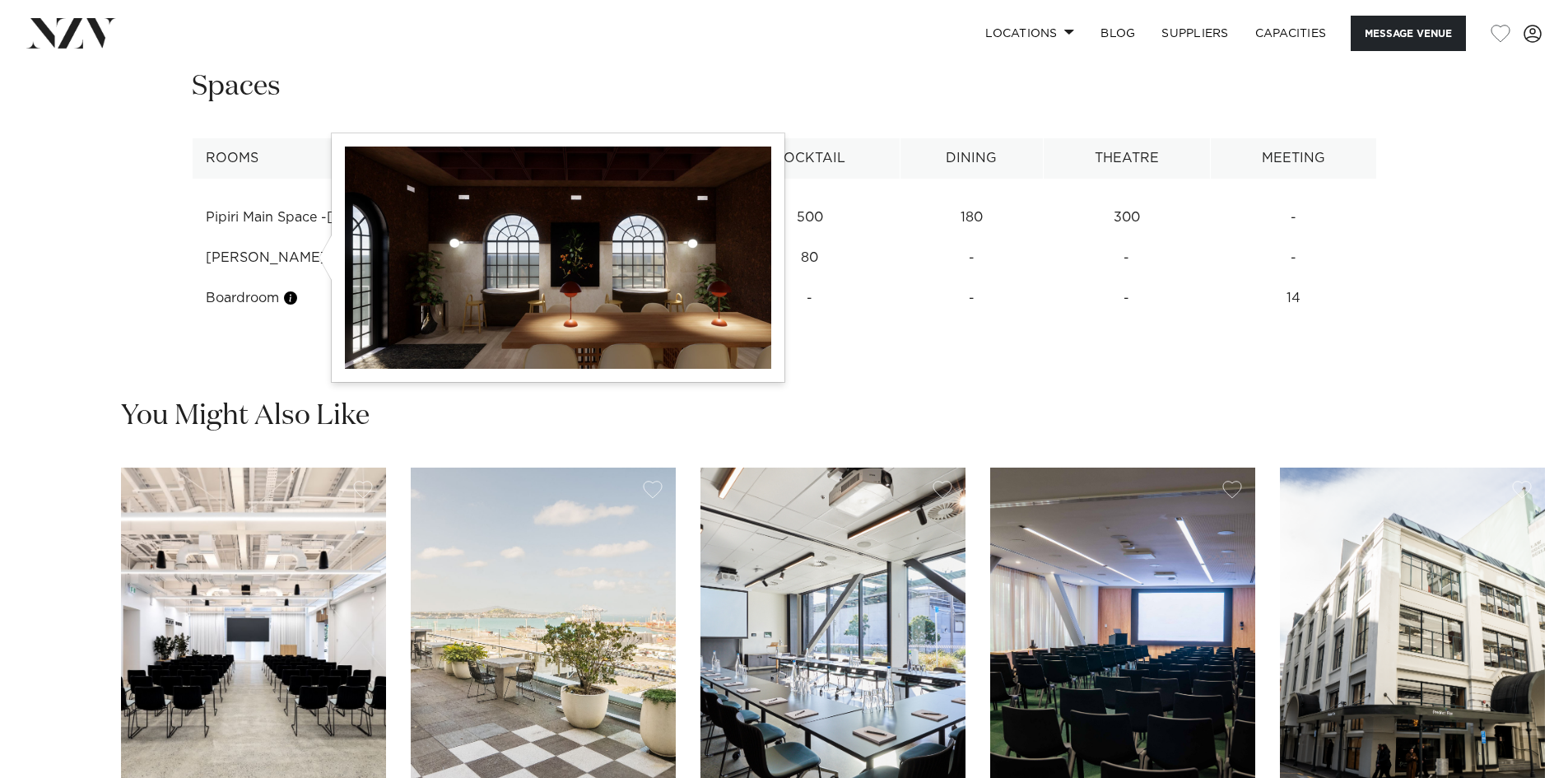
click at [381, 258] on button "button" at bounding box center [389, 257] width 16 height 16
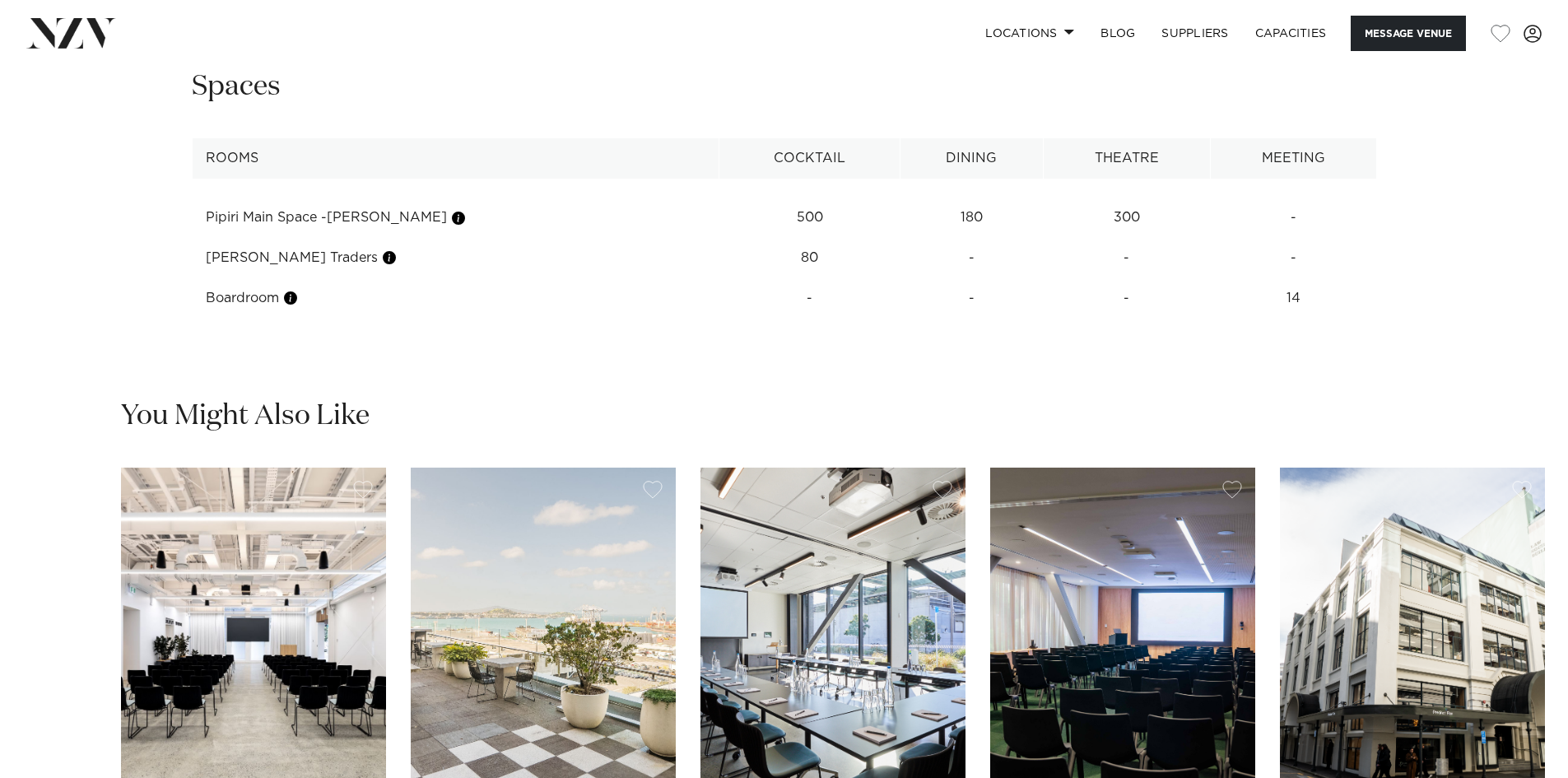
click at [255, 256] on td "Halsey Traders" at bounding box center [455, 257] width 528 height 40
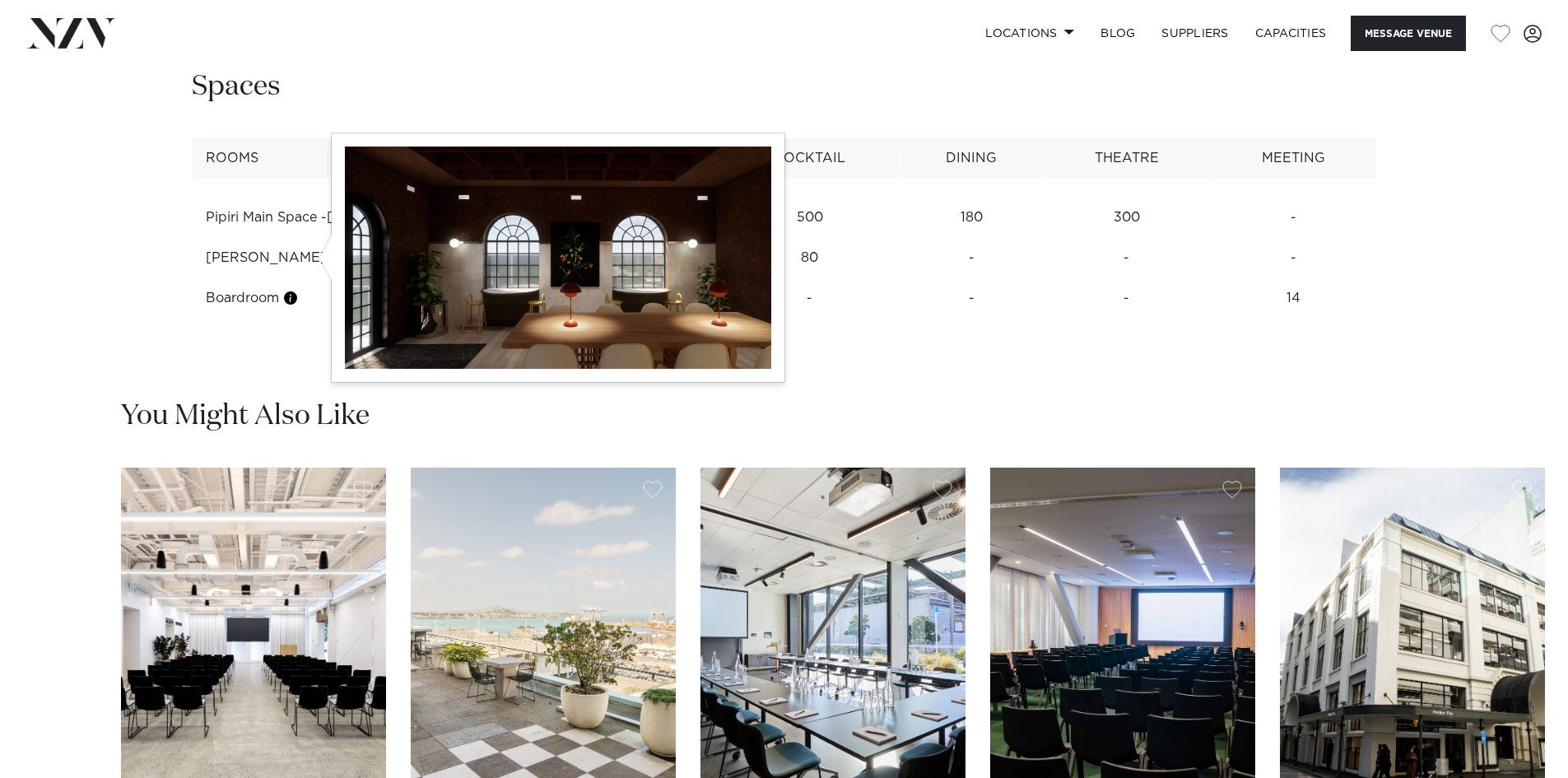
click at [381, 254] on button "button" at bounding box center [389, 257] width 16 height 16
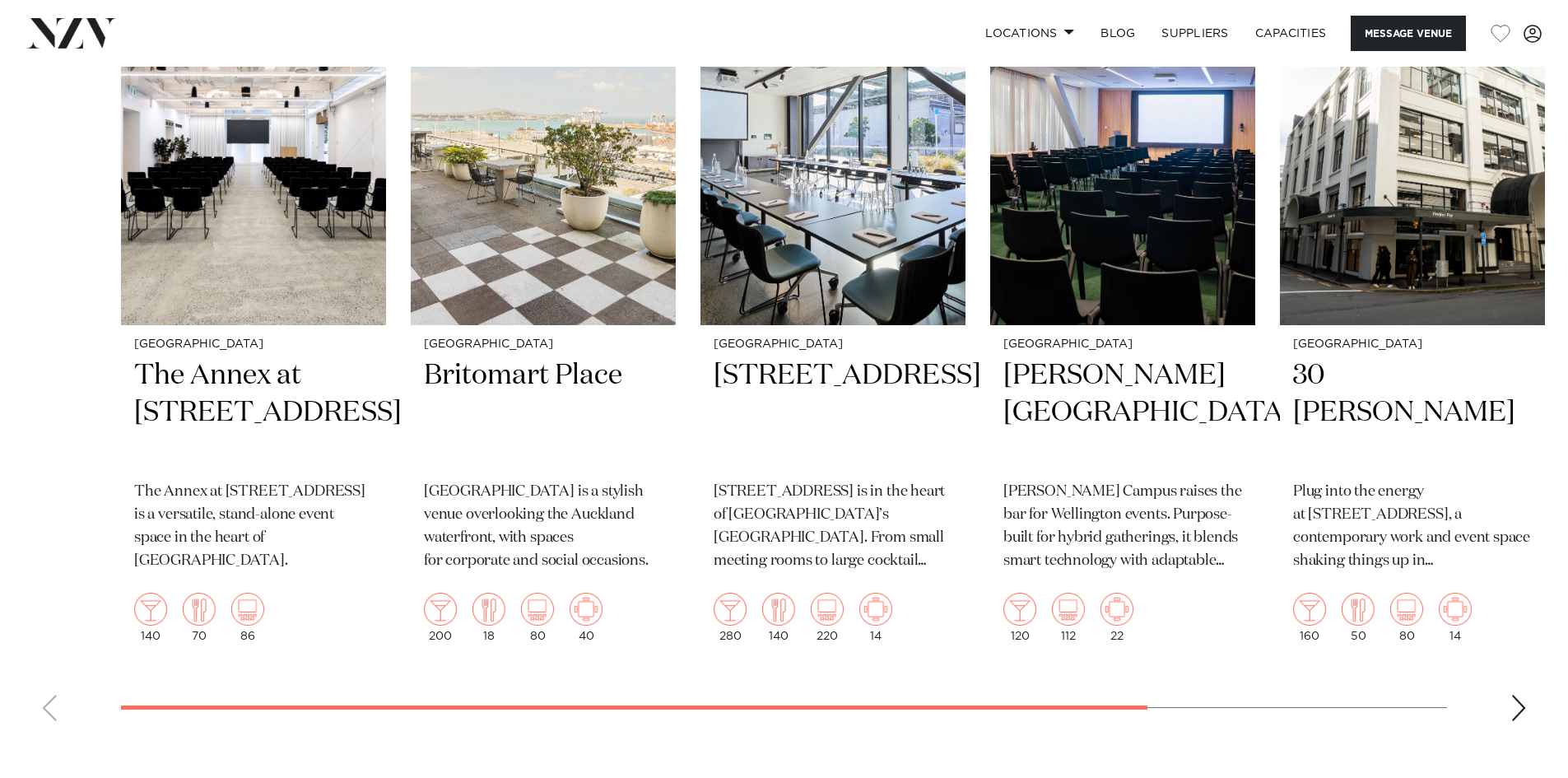
scroll to position [2634, 0]
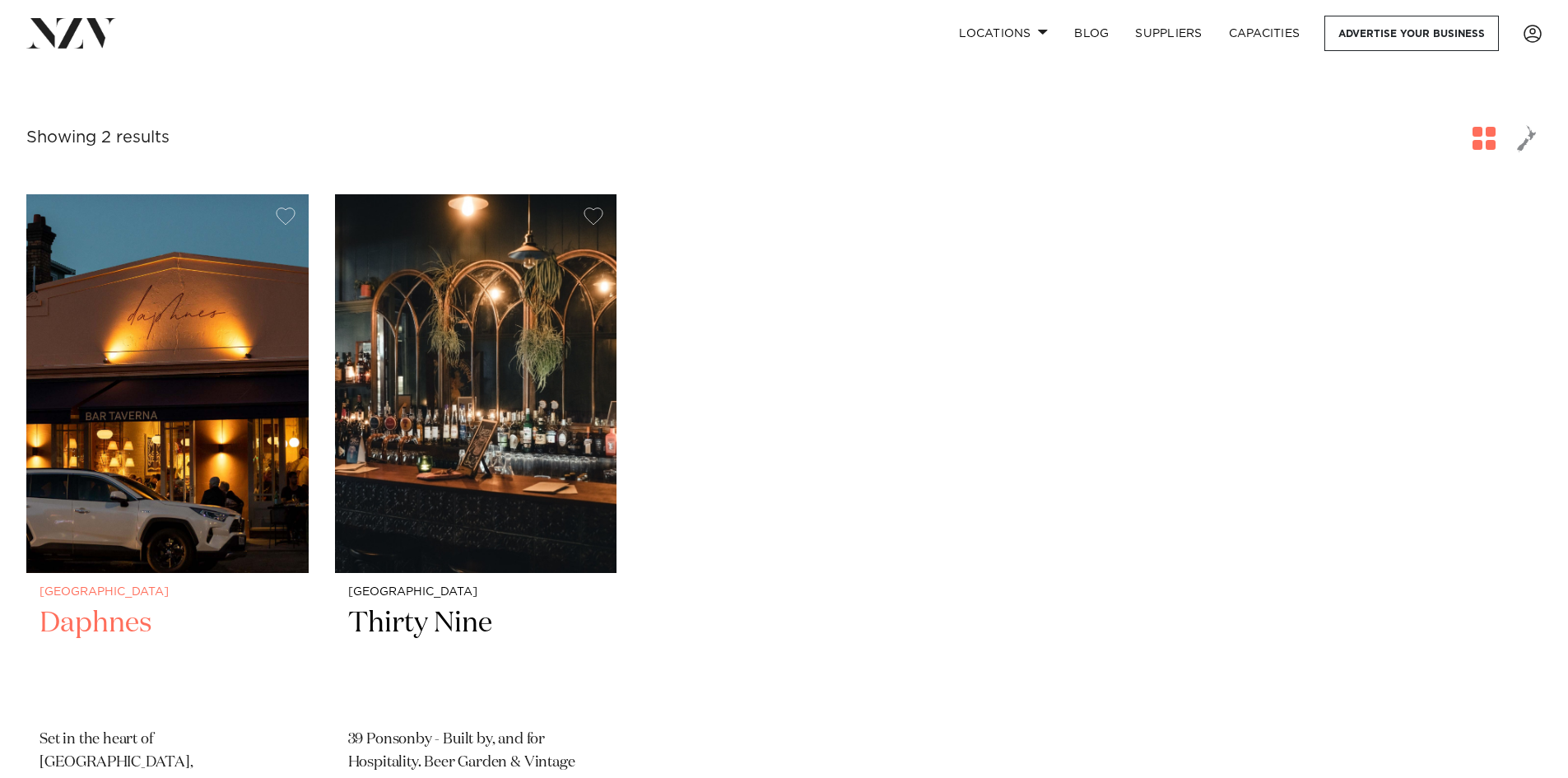
click at [182, 412] on img at bounding box center [167, 383] width 282 height 378
click at [532, 194] on img at bounding box center [476, 383] width 282 height 378
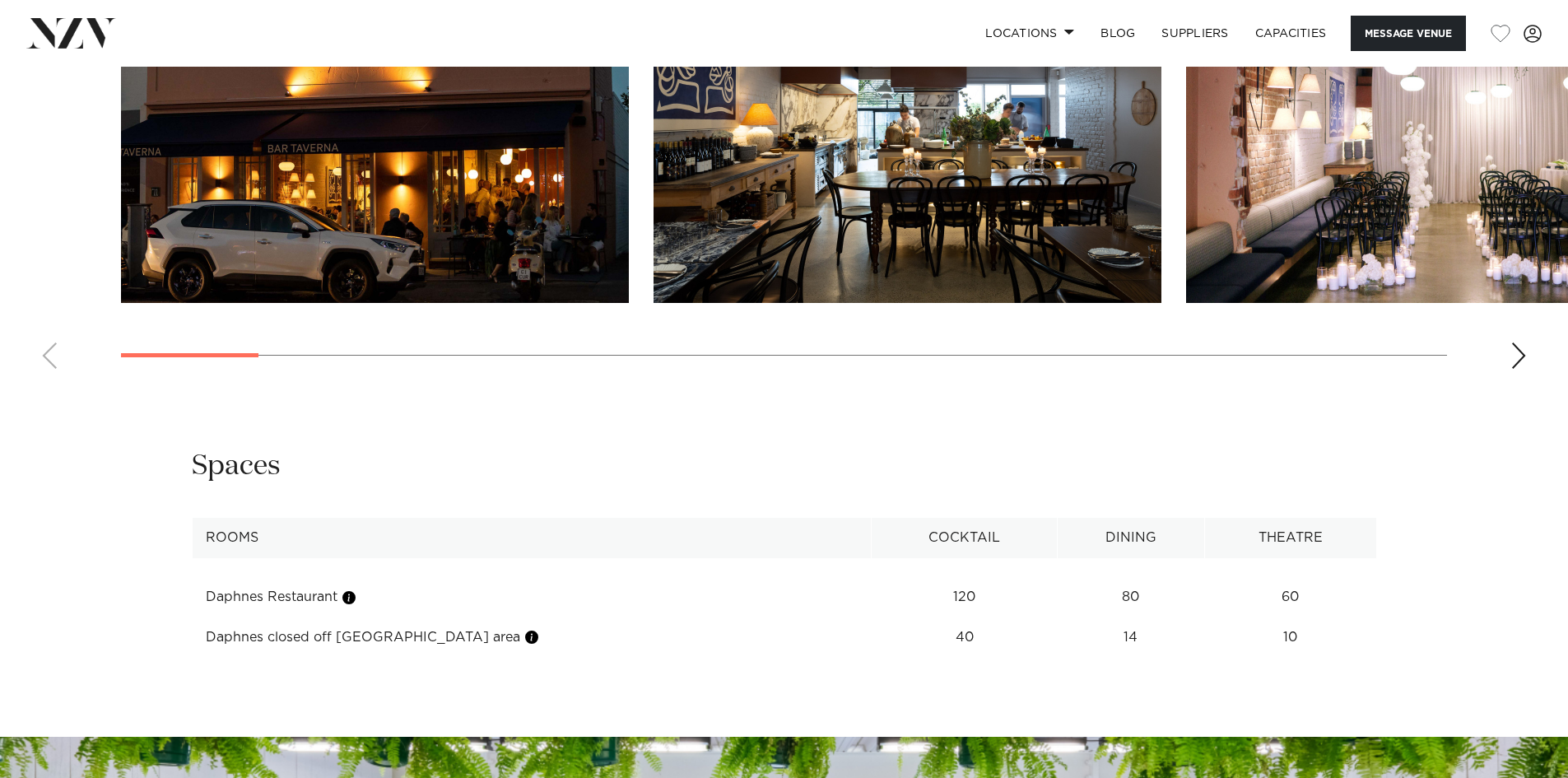
scroll to position [1811, 0]
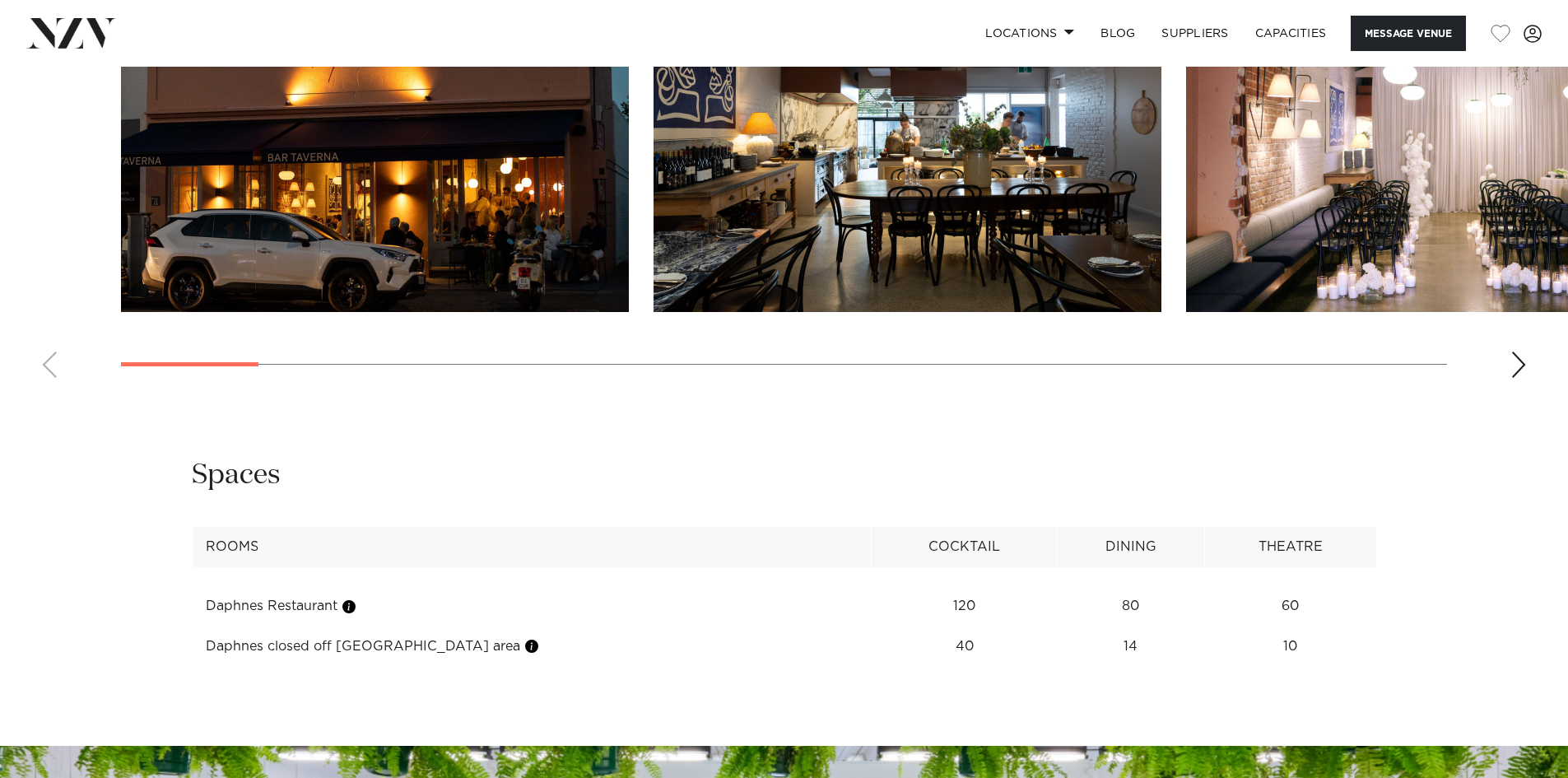
click at [396, 666] on td "Daphnes closed off [GEOGRAPHIC_DATA] area" at bounding box center [532, 646] width 680 height 40
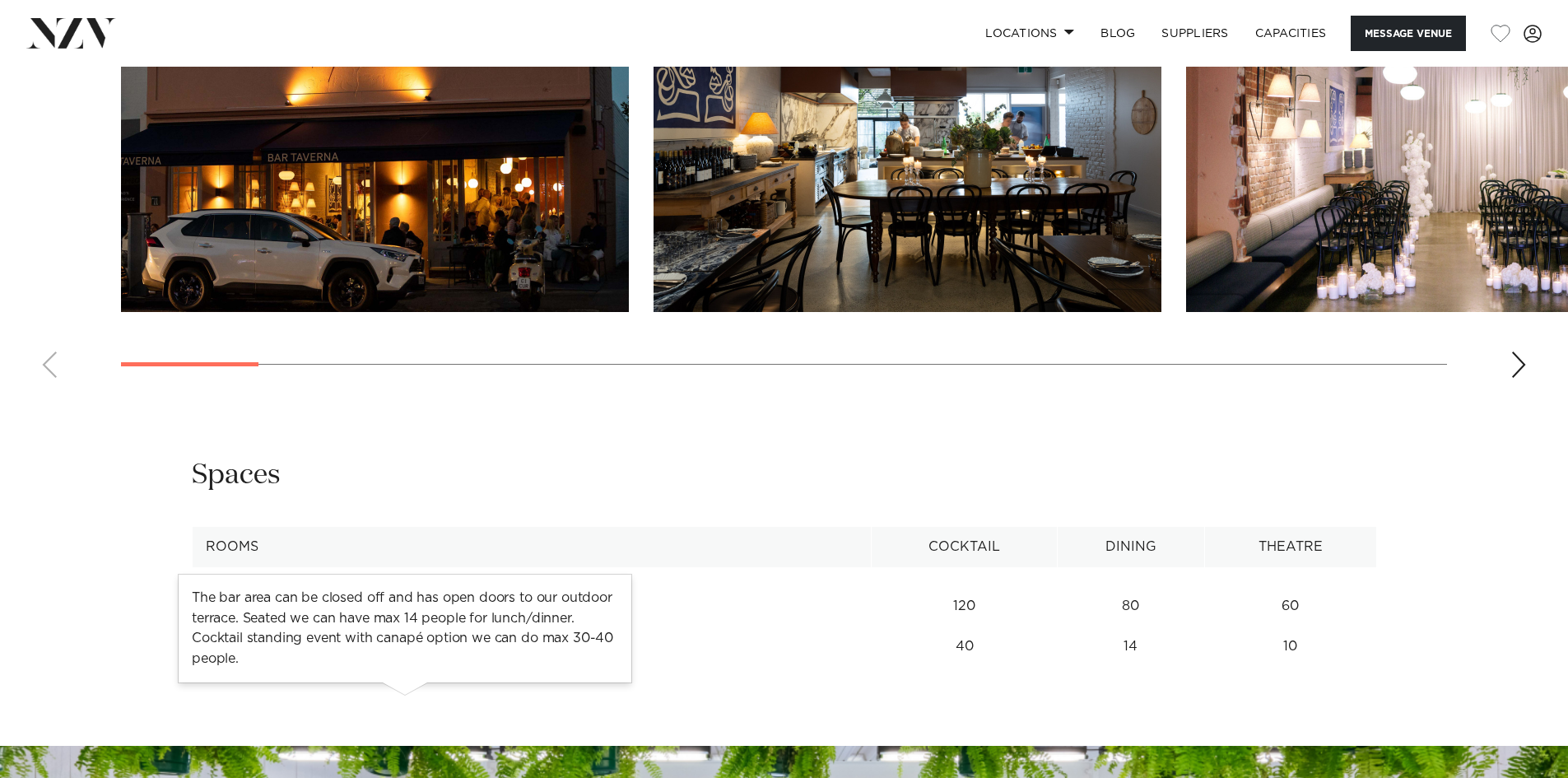
click at [523, 654] on button "button" at bounding box center [531, 646] width 16 height 16
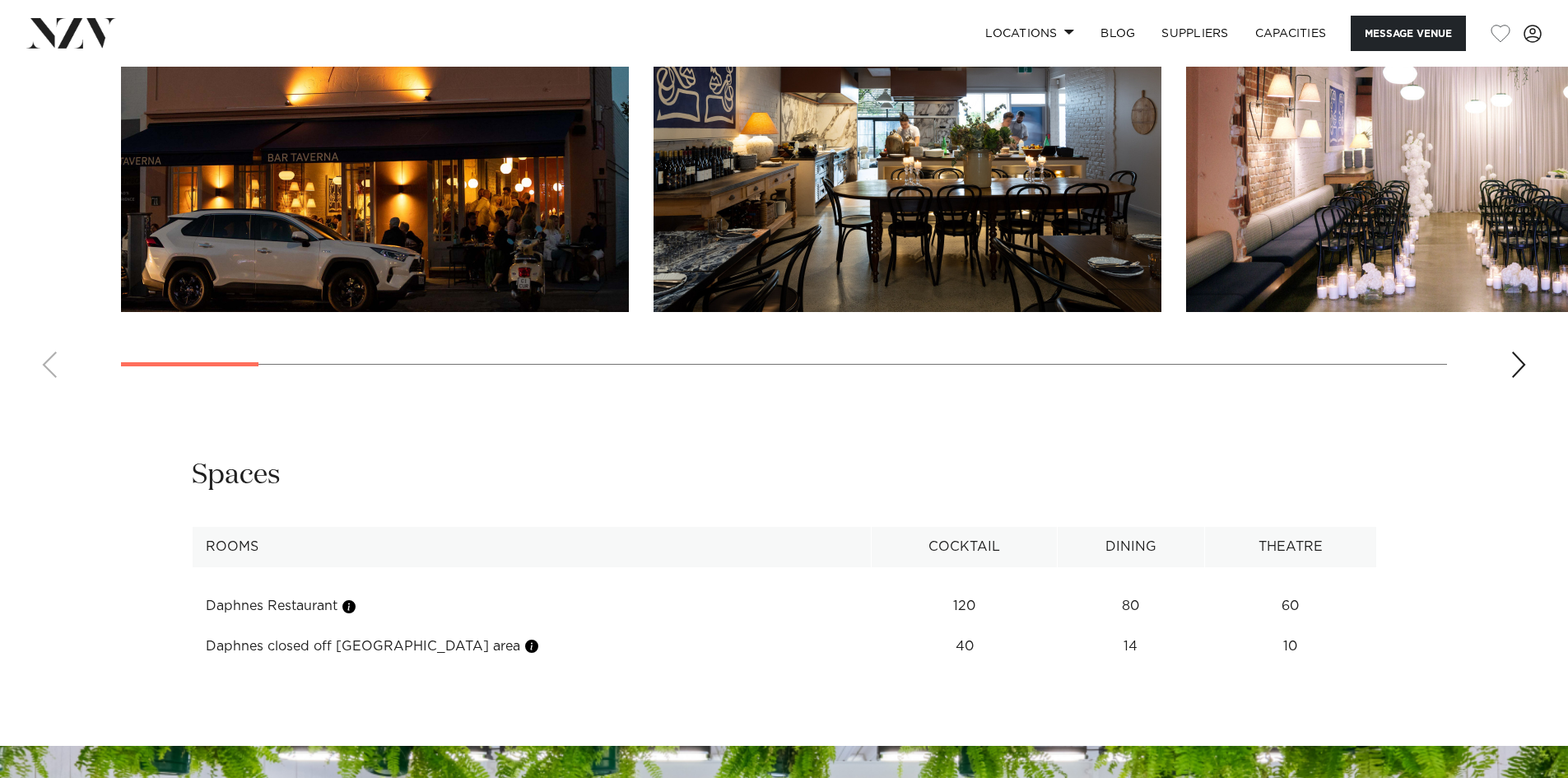
click at [871, 666] on td "40" at bounding box center [964, 646] width 186 height 40
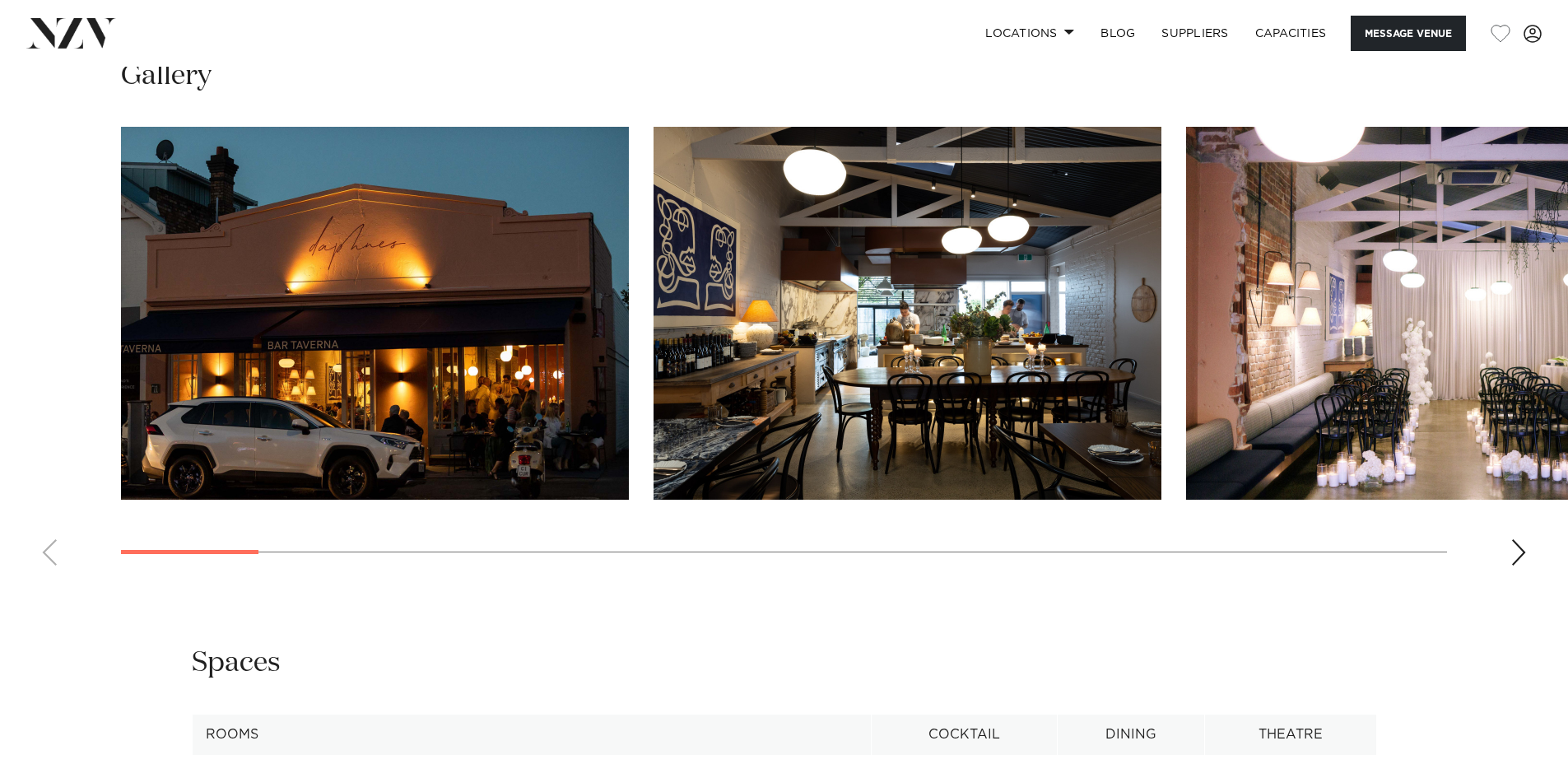
scroll to position [1646, 0]
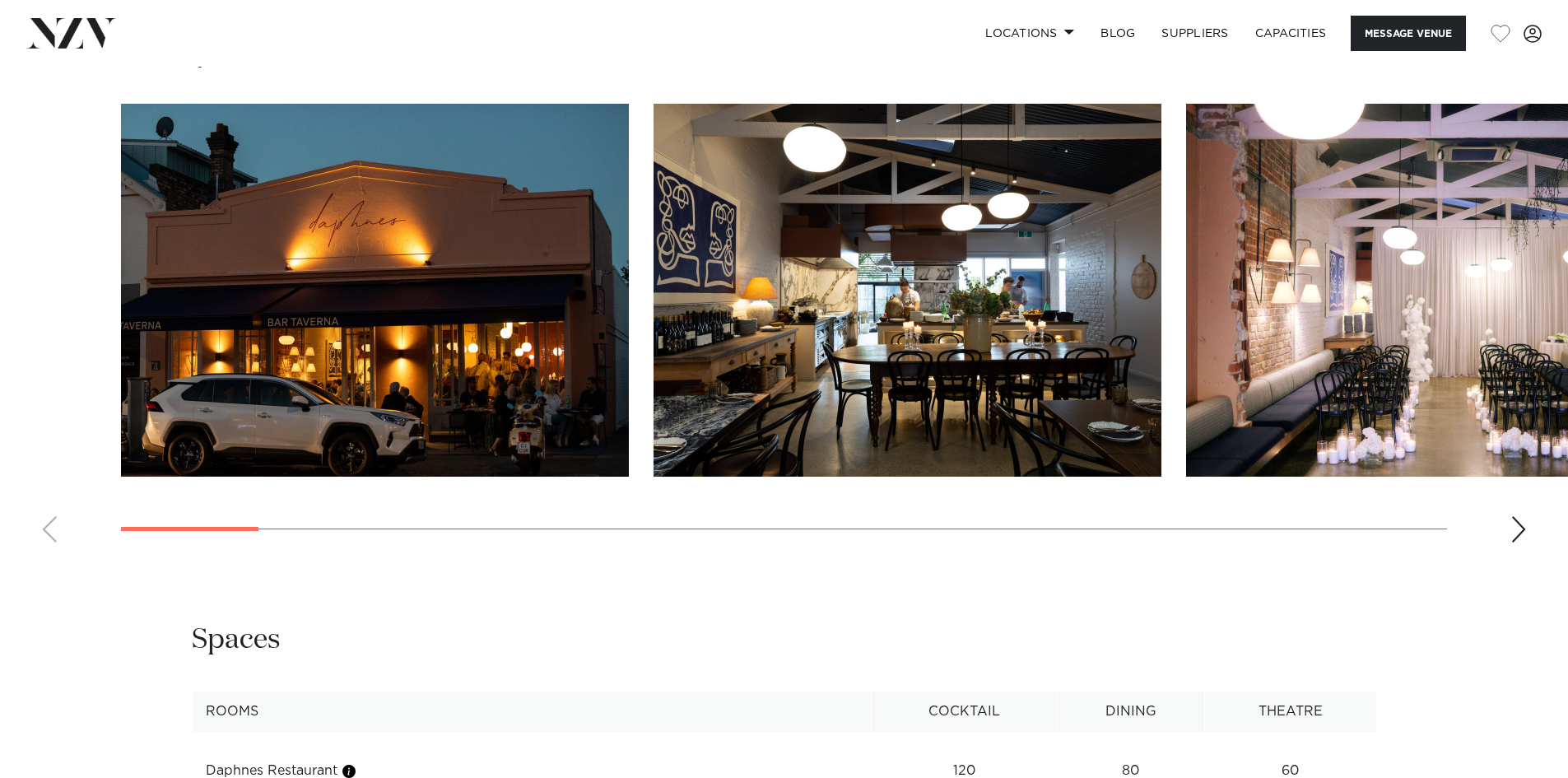
click at [450, 386] on img "1 / 24" at bounding box center [375, 290] width 508 height 373
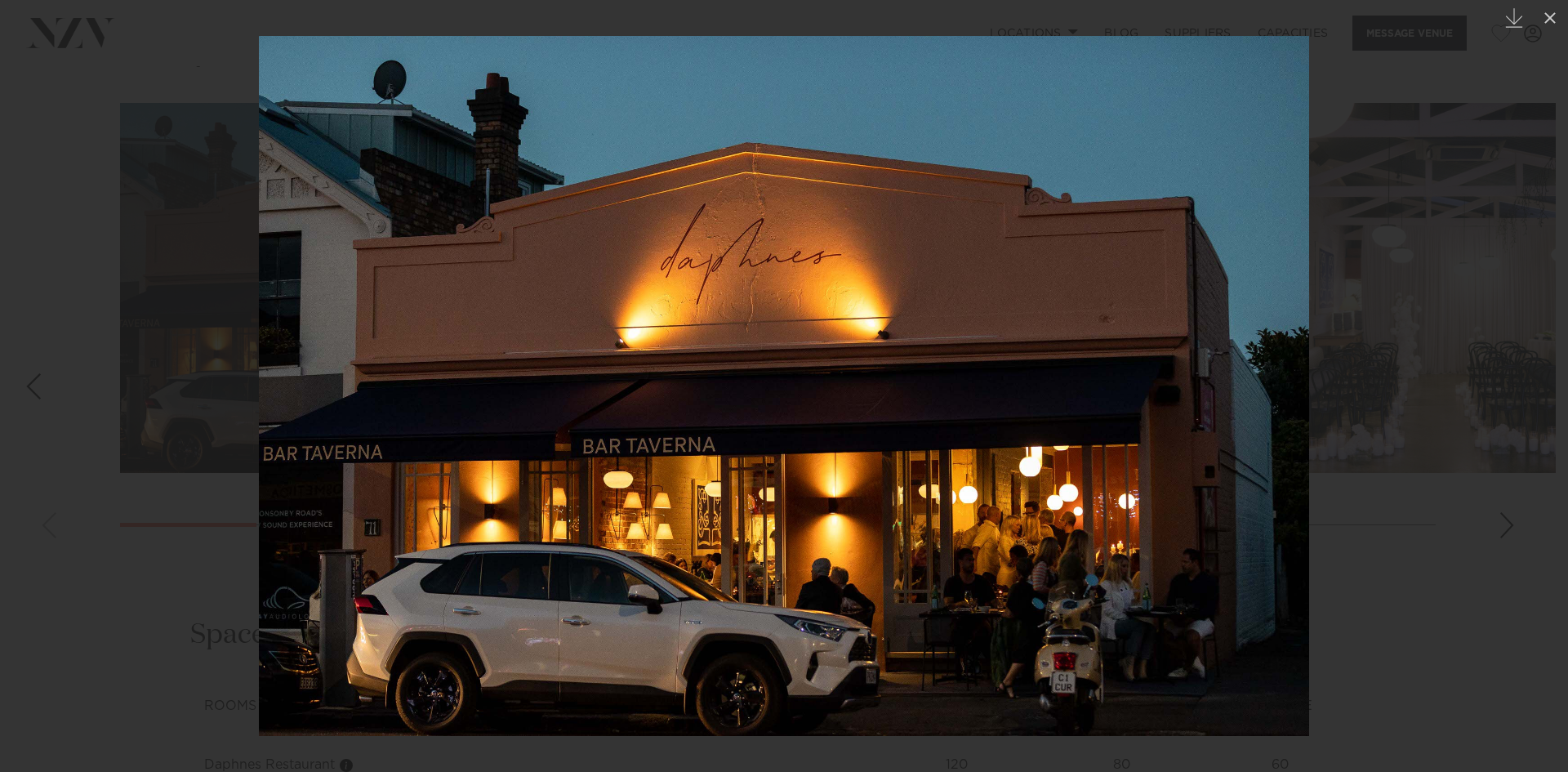
click at [1489, 366] on div at bounding box center [784, 386] width 1568 height 772
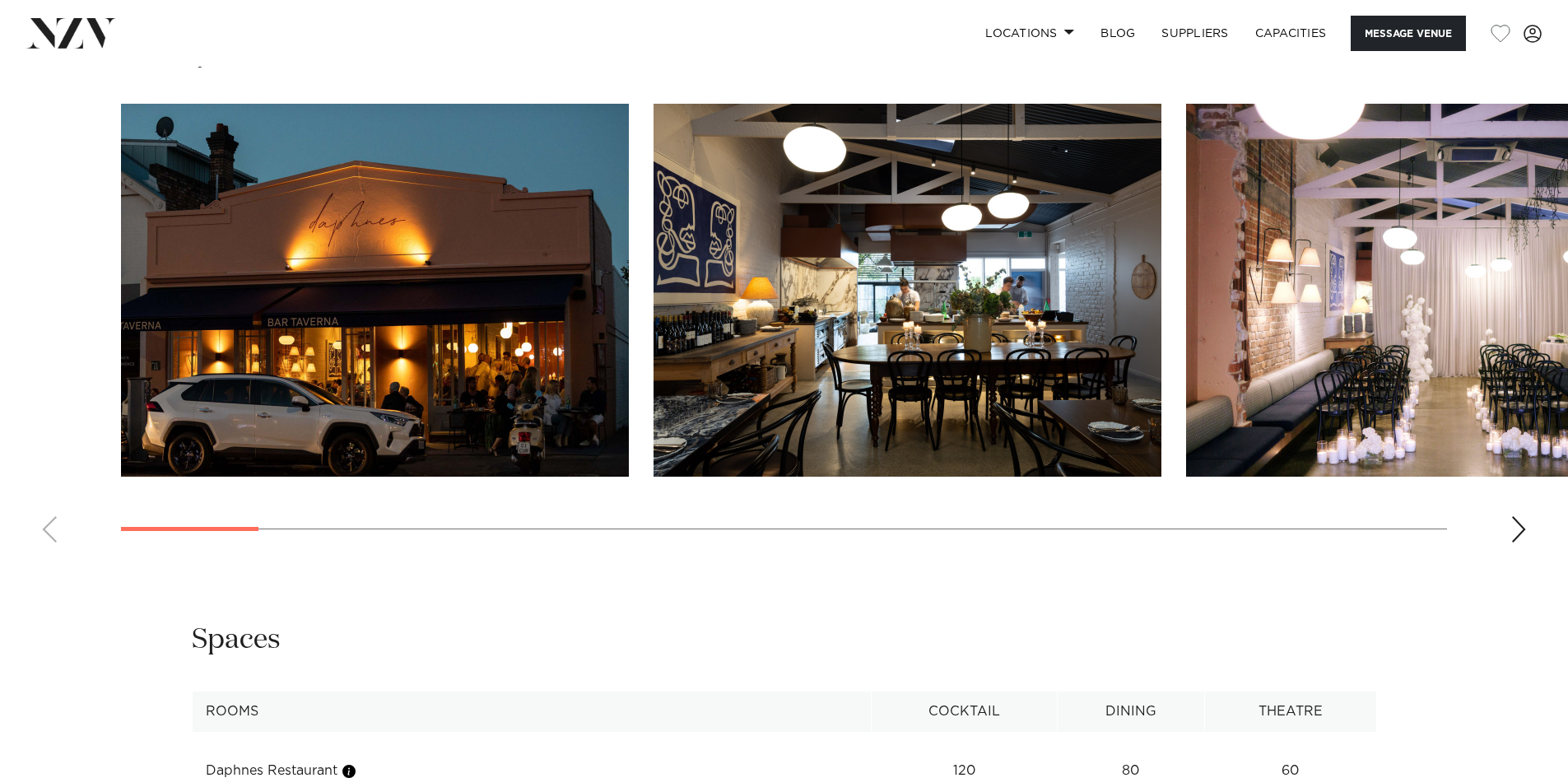
click at [1464, 375] on img "3 / 24" at bounding box center [1440, 290] width 508 height 373
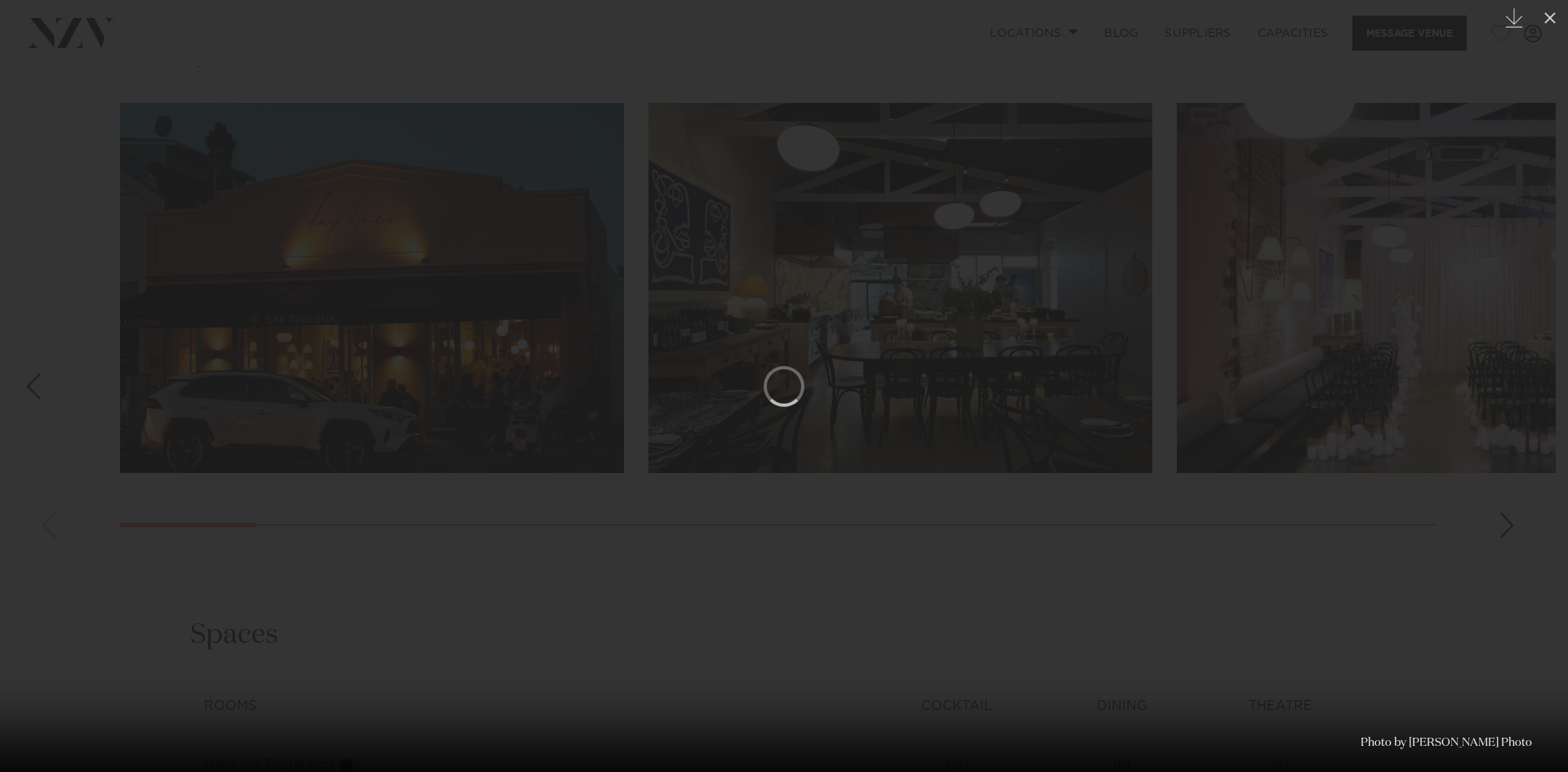
click at [1529, 383] on div "Next slide" at bounding box center [1535, 386] width 22 height 31
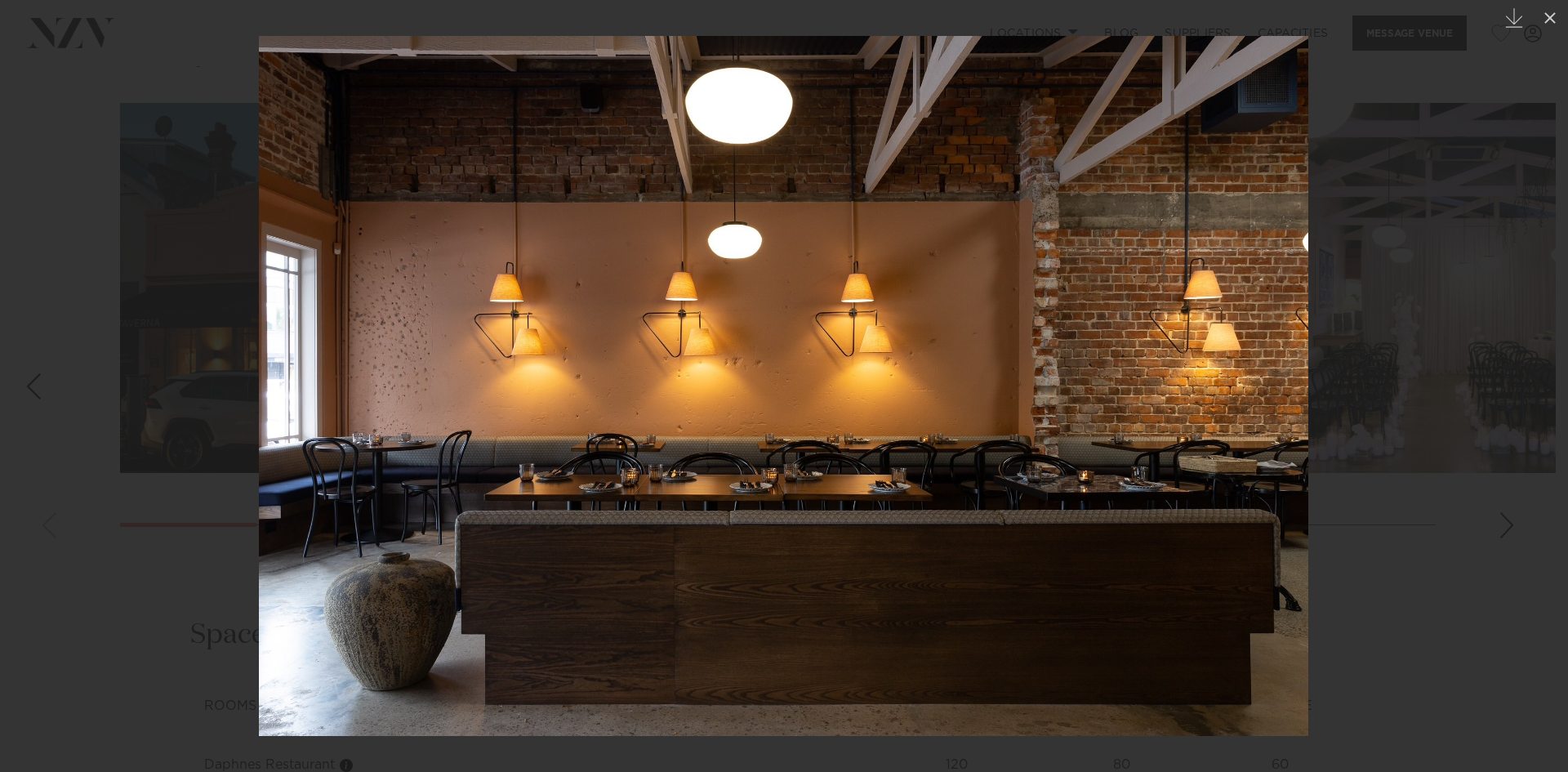
click at [1527, 386] on div "Next slide" at bounding box center [1535, 386] width 22 height 31
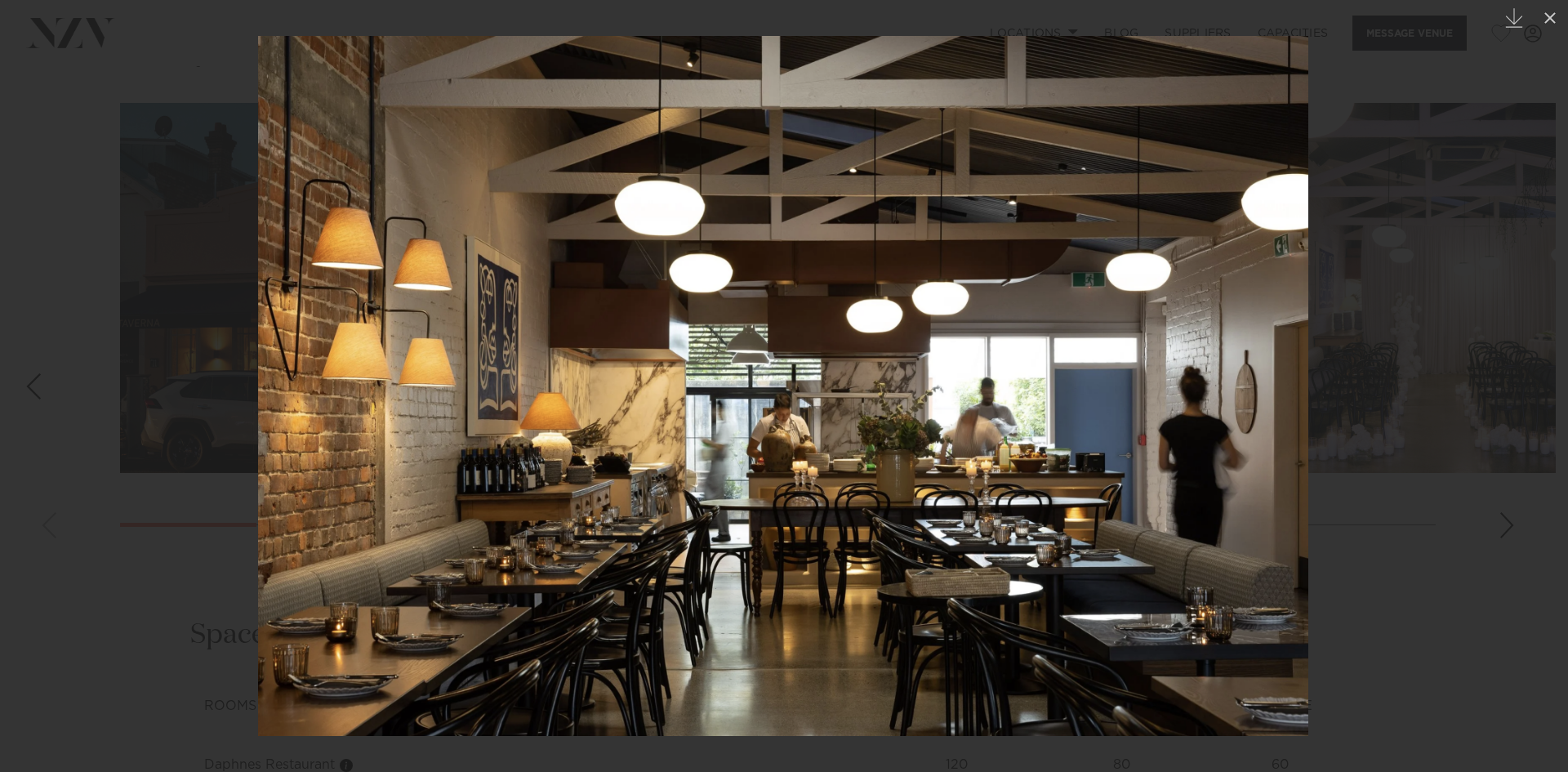
click at [1527, 386] on div "Next slide" at bounding box center [1535, 386] width 22 height 31
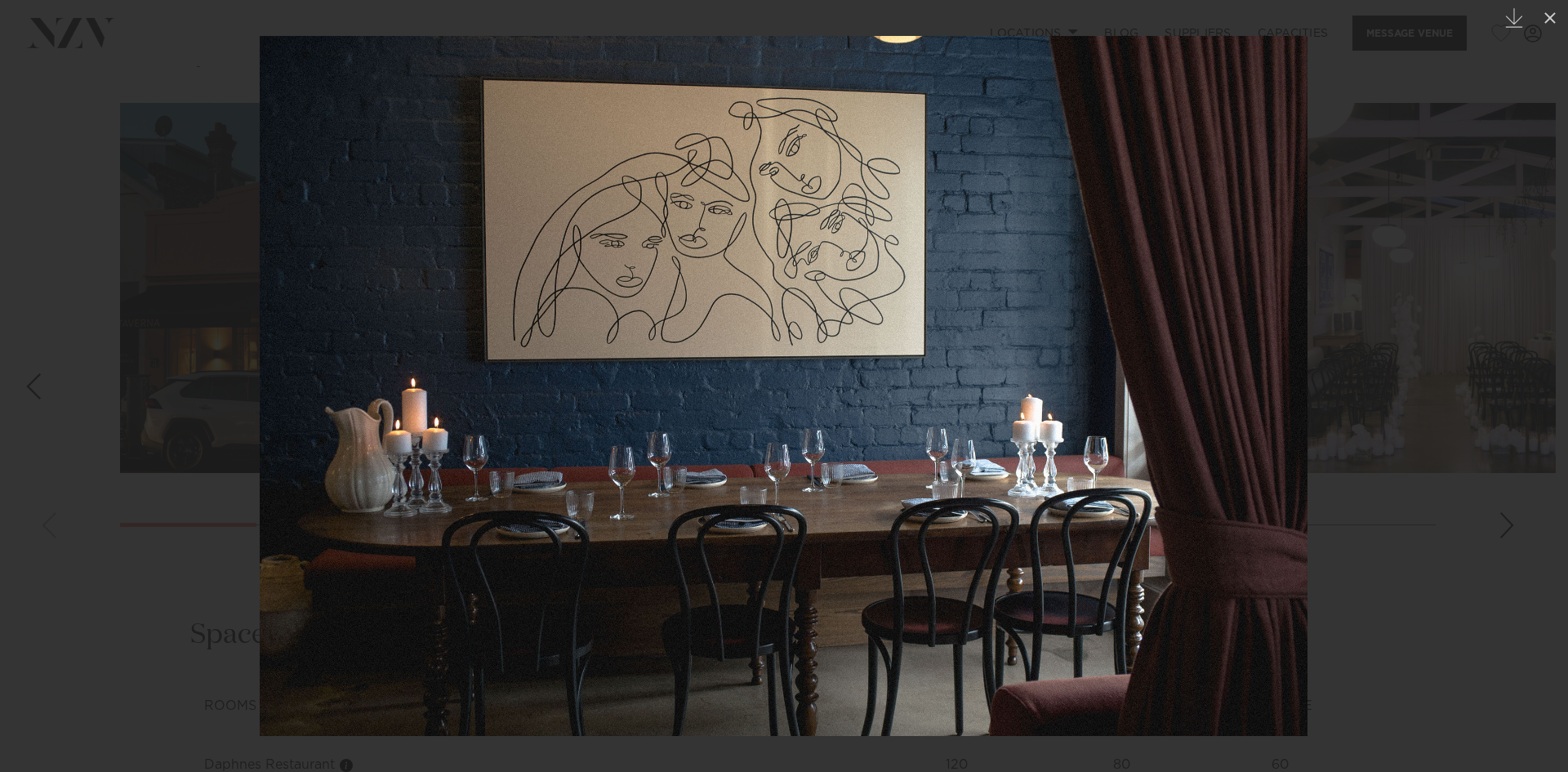
click at [1527, 386] on div "Next slide" at bounding box center [1535, 386] width 22 height 31
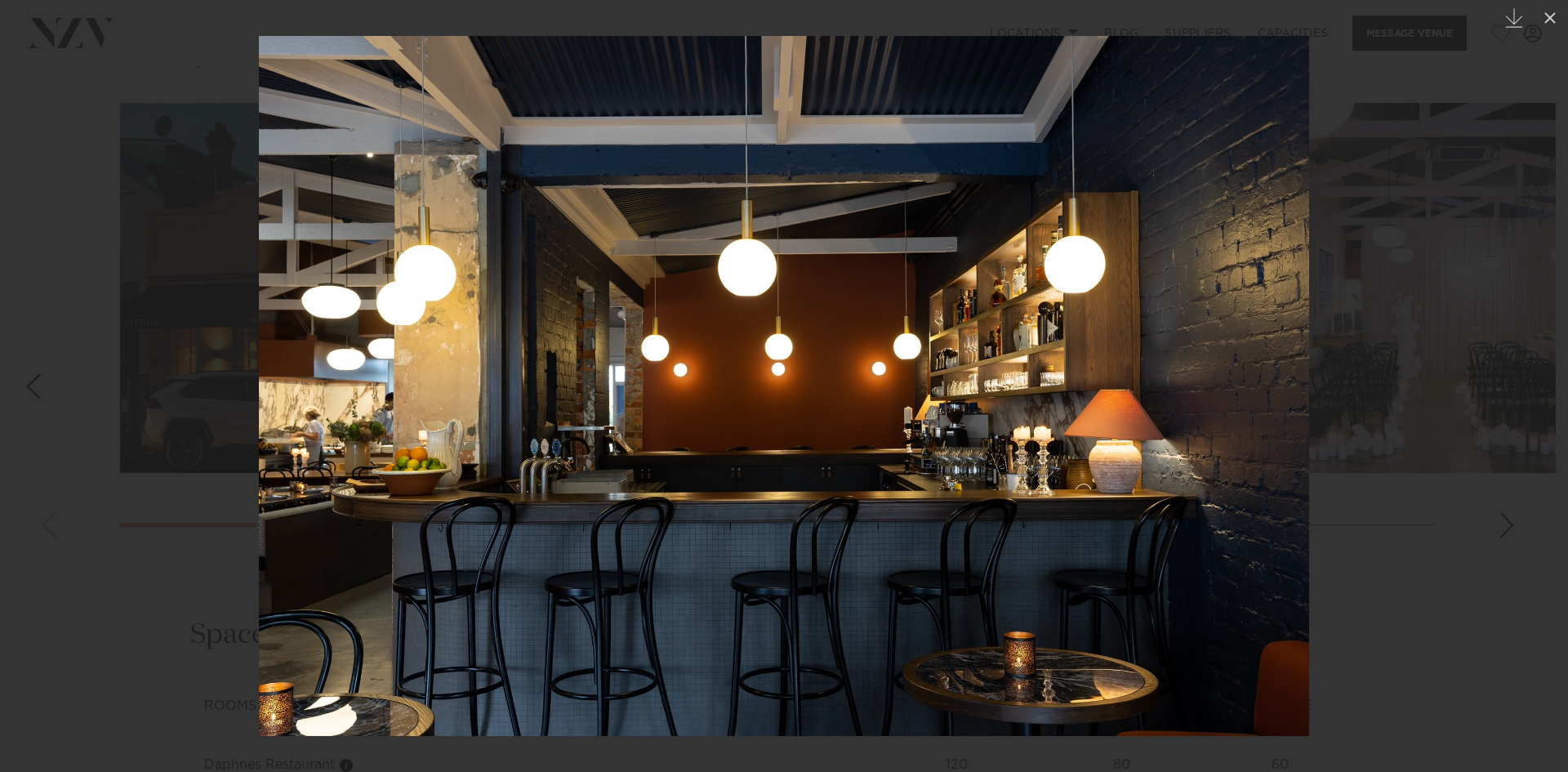
click at [1527, 386] on div "Next slide" at bounding box center [1535, 386] width 22 height 31
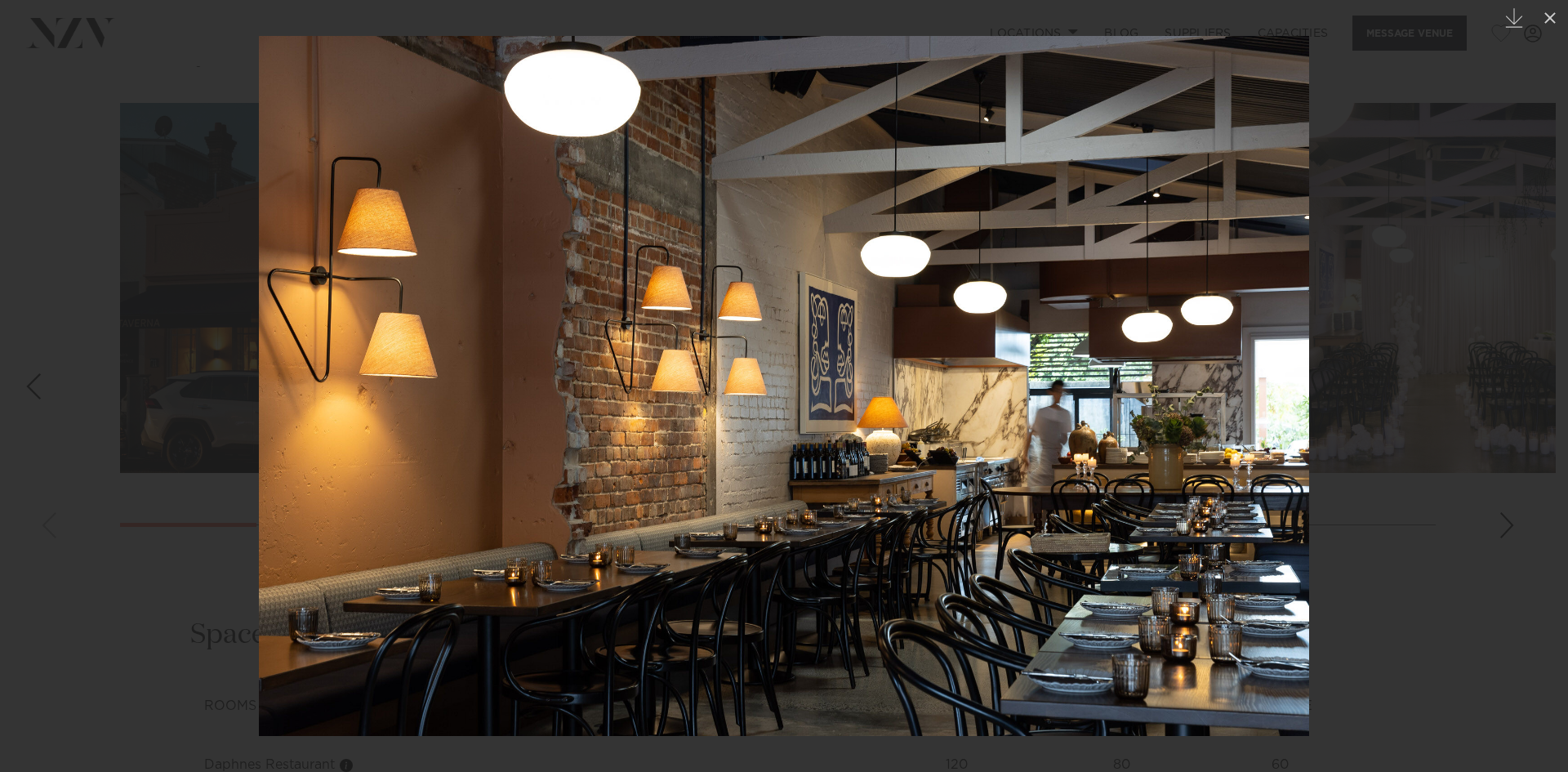
click at [1527, 386] on div "Next slide" at bounding box center [1535, 386] width 22 height 31
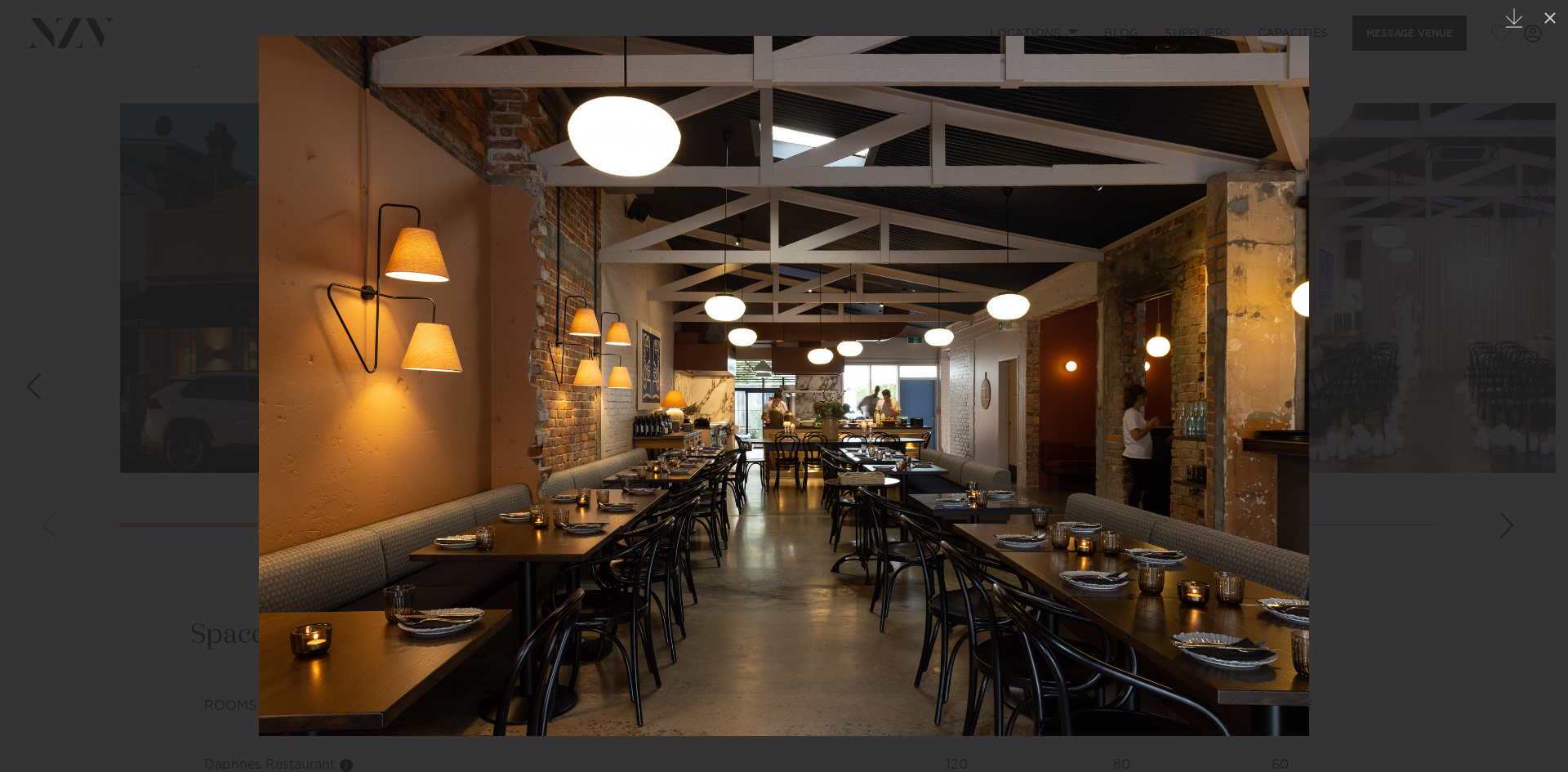
click at [1527, 386] on div "Next slide" at bounding box center [1535, 386] width 22 height 31
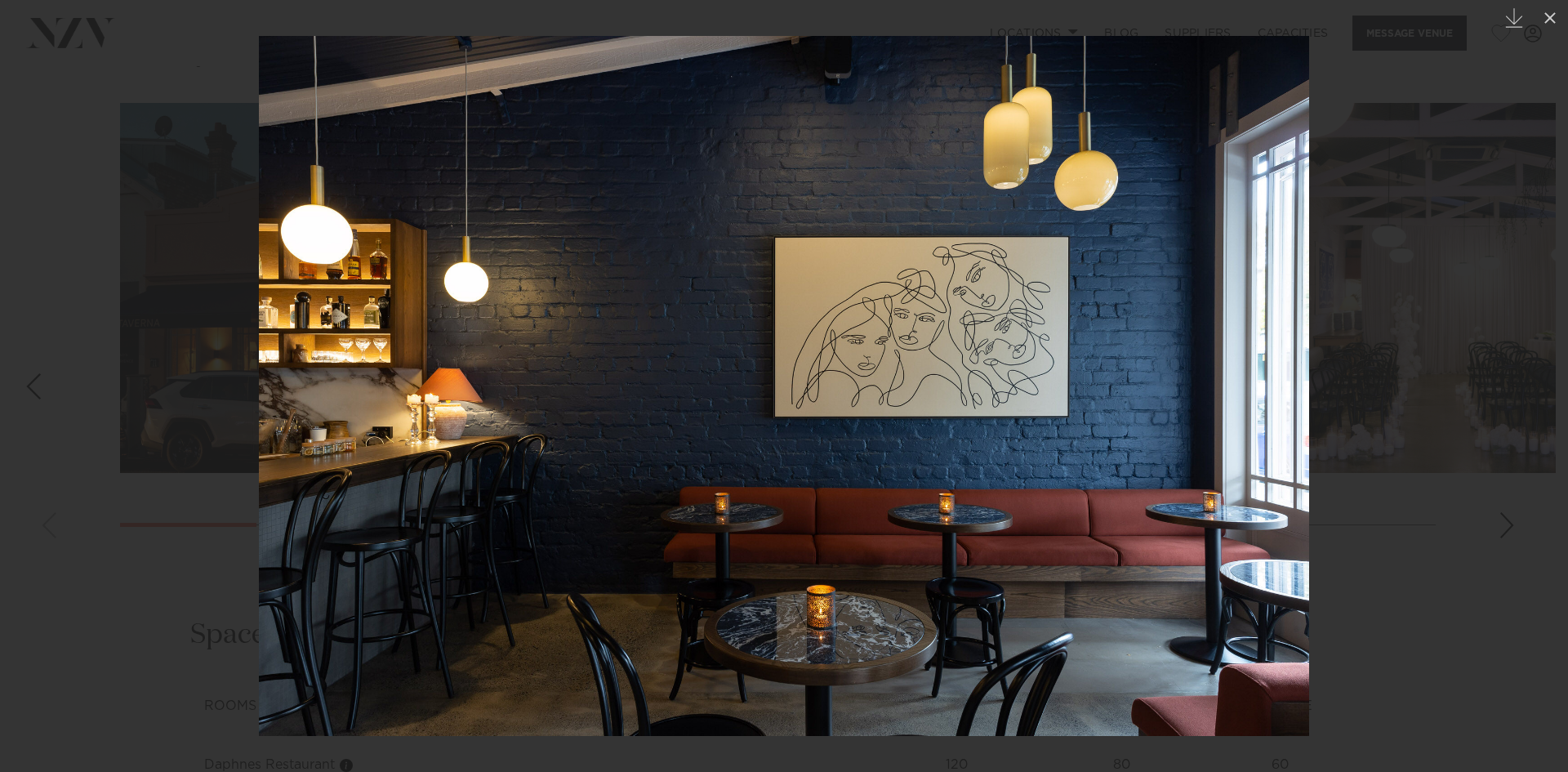
click at [1508, 389] on div at bounding box center [784, 386] width 1568 height 772
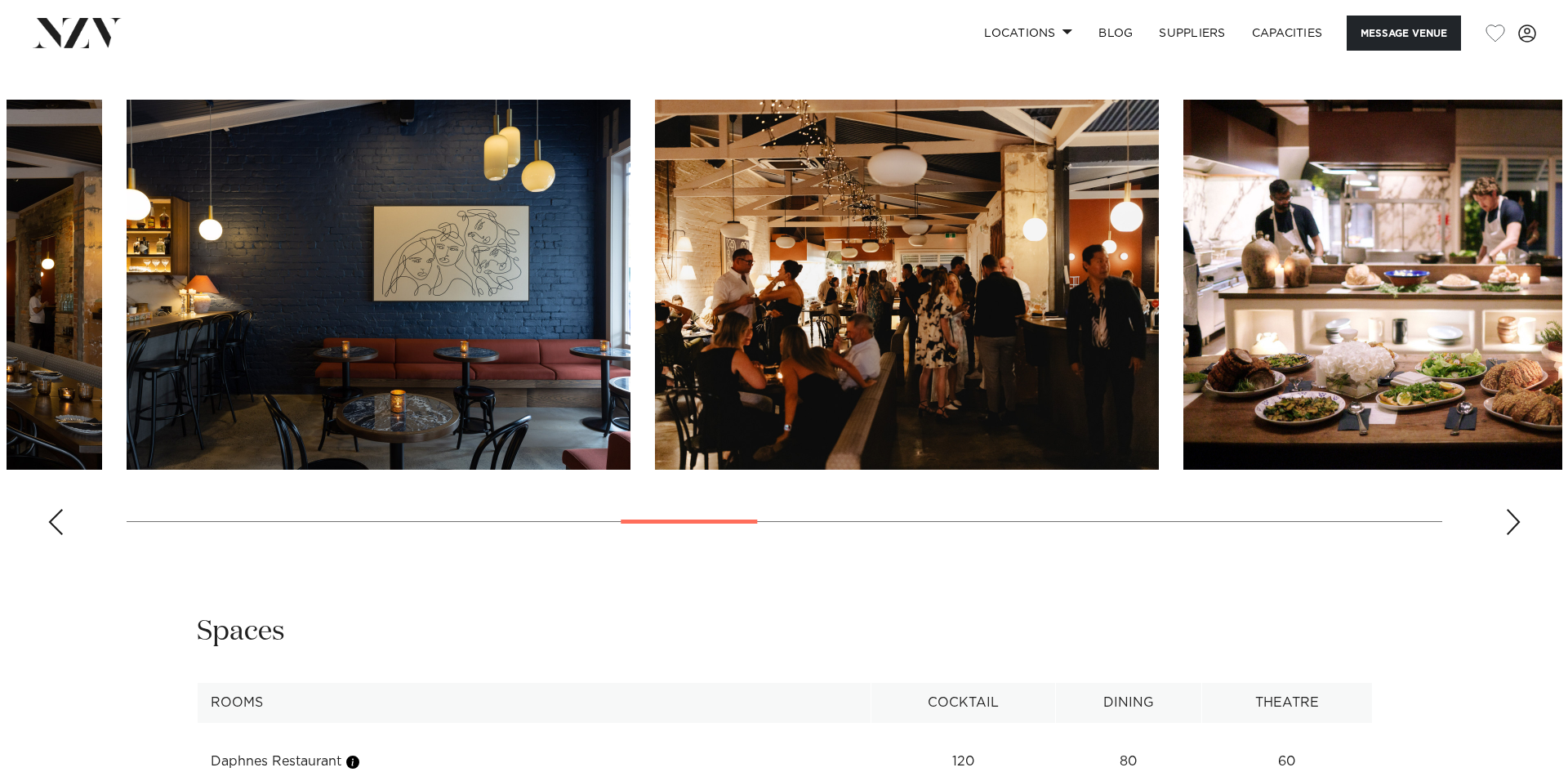
scroll to position [1633, 0]
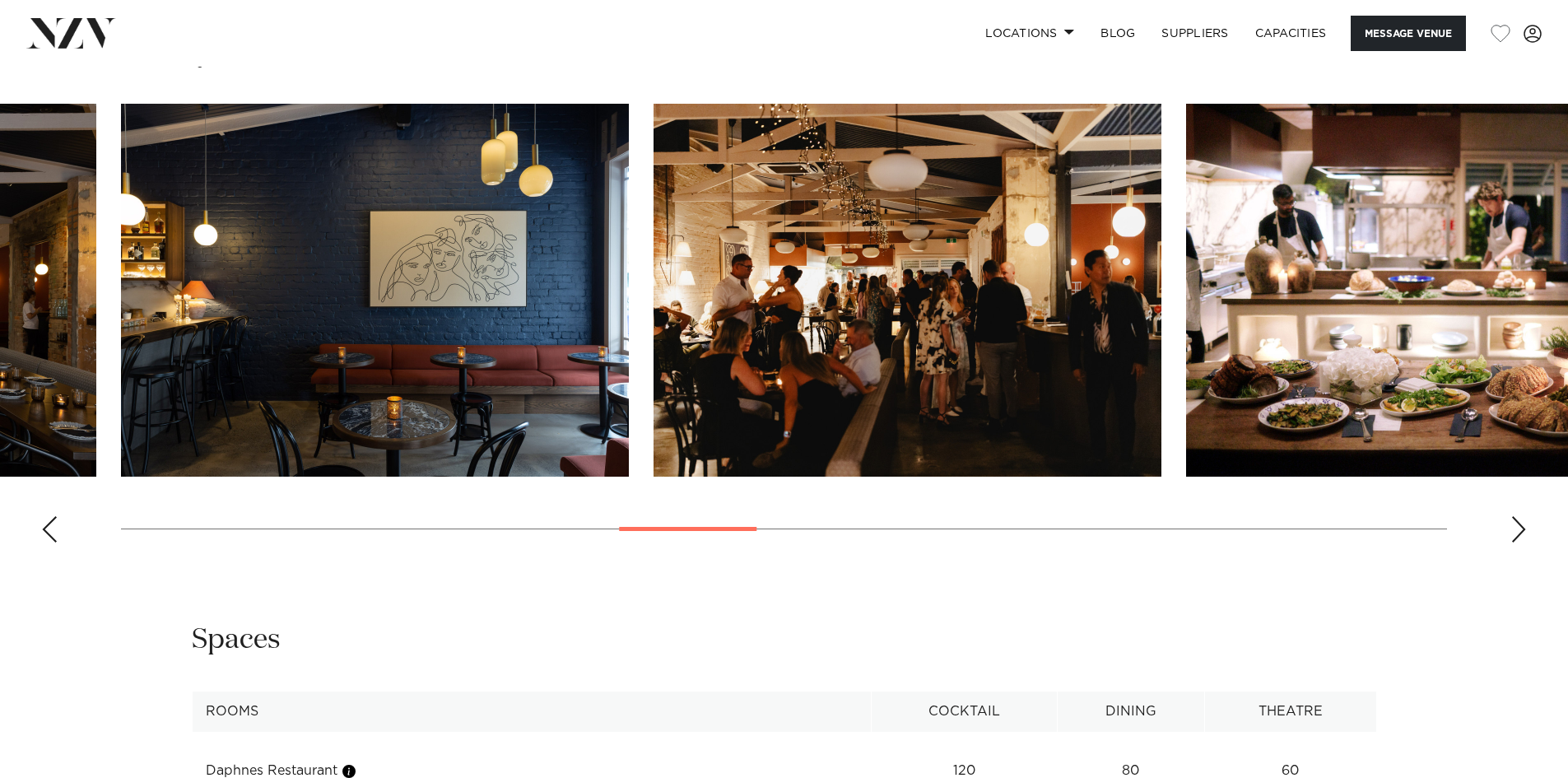
click at [1540, 360] on img "12 / 24" at bounding box center [1440, 290] width 508 height 373
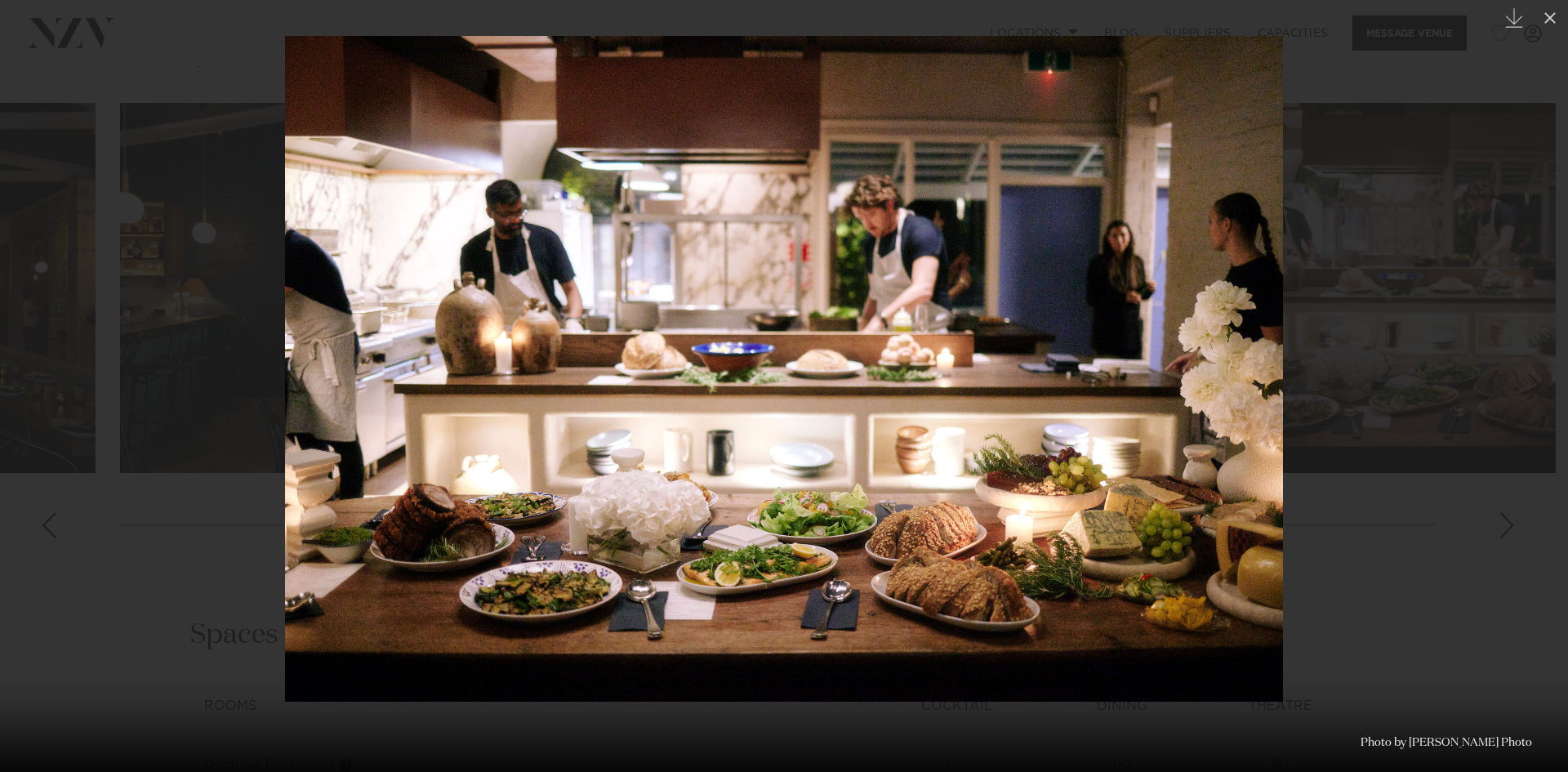
click at [1521, 379] on link at bounding box center [1539, 386] width 57 height 82
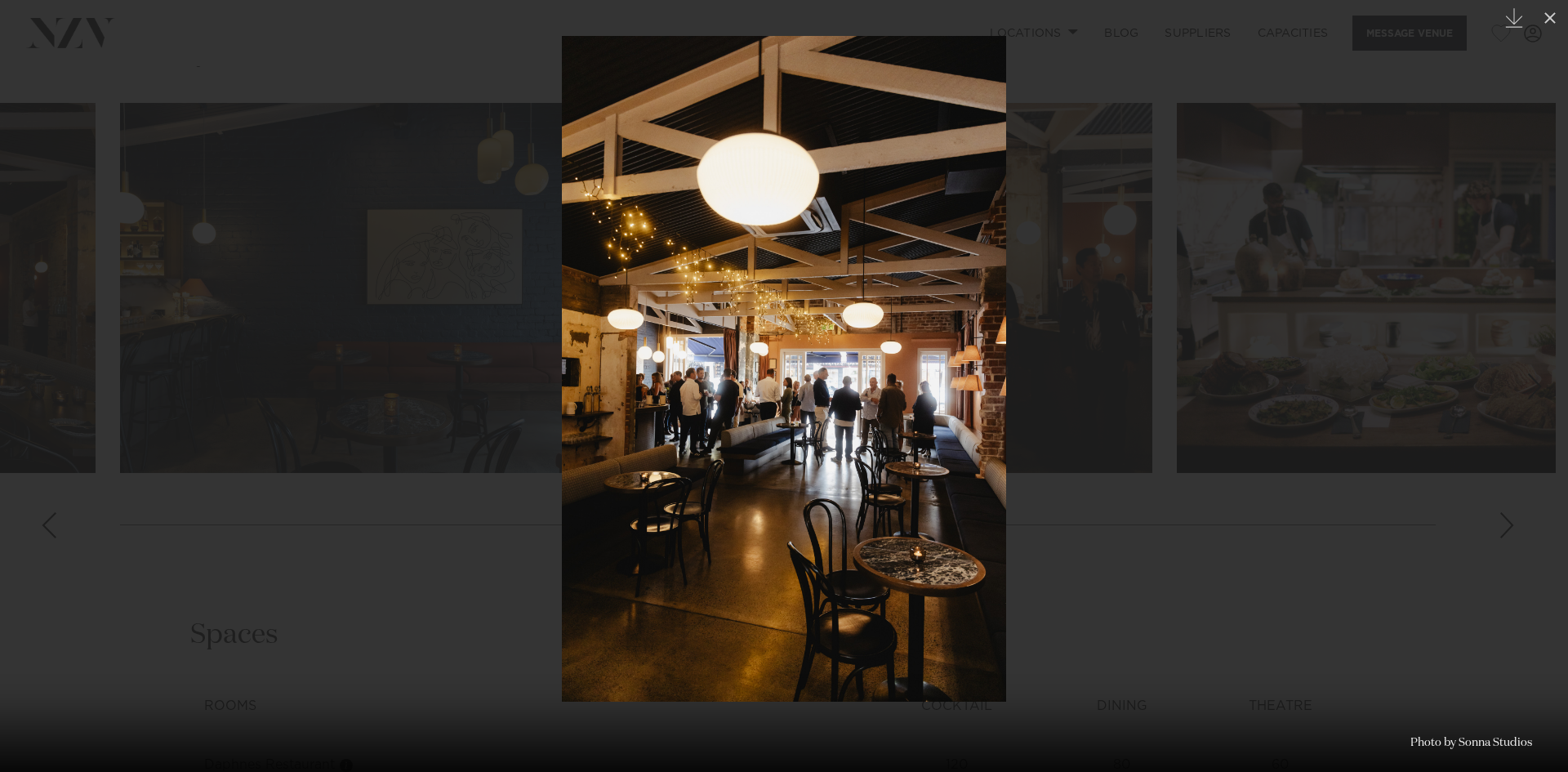
click at [1521, 379] on link at bounding box center [1539, 386] width 57 height 82
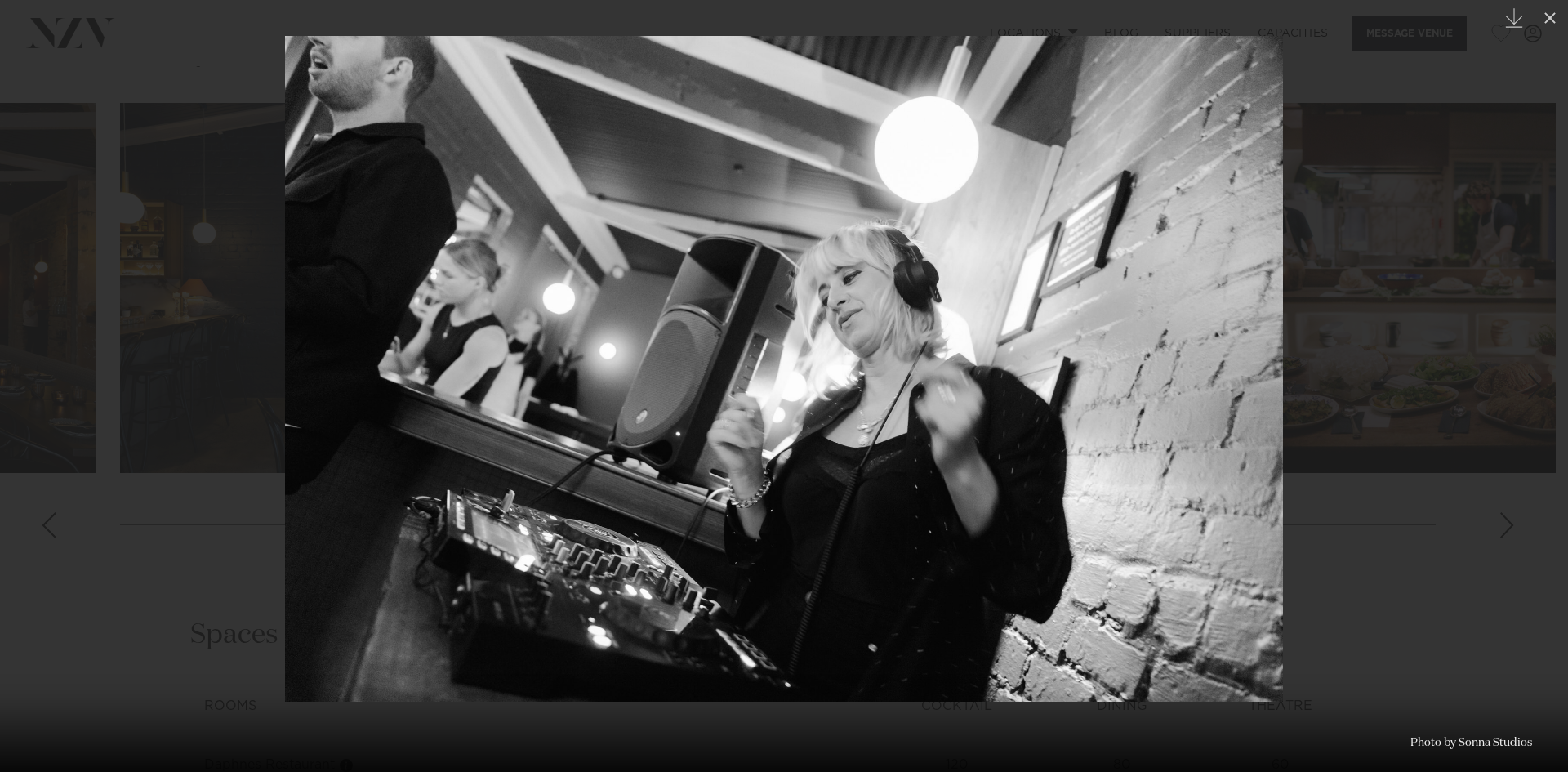
click at [1521, 379] on link at bounding box center [1539, 386] width 57 height 82
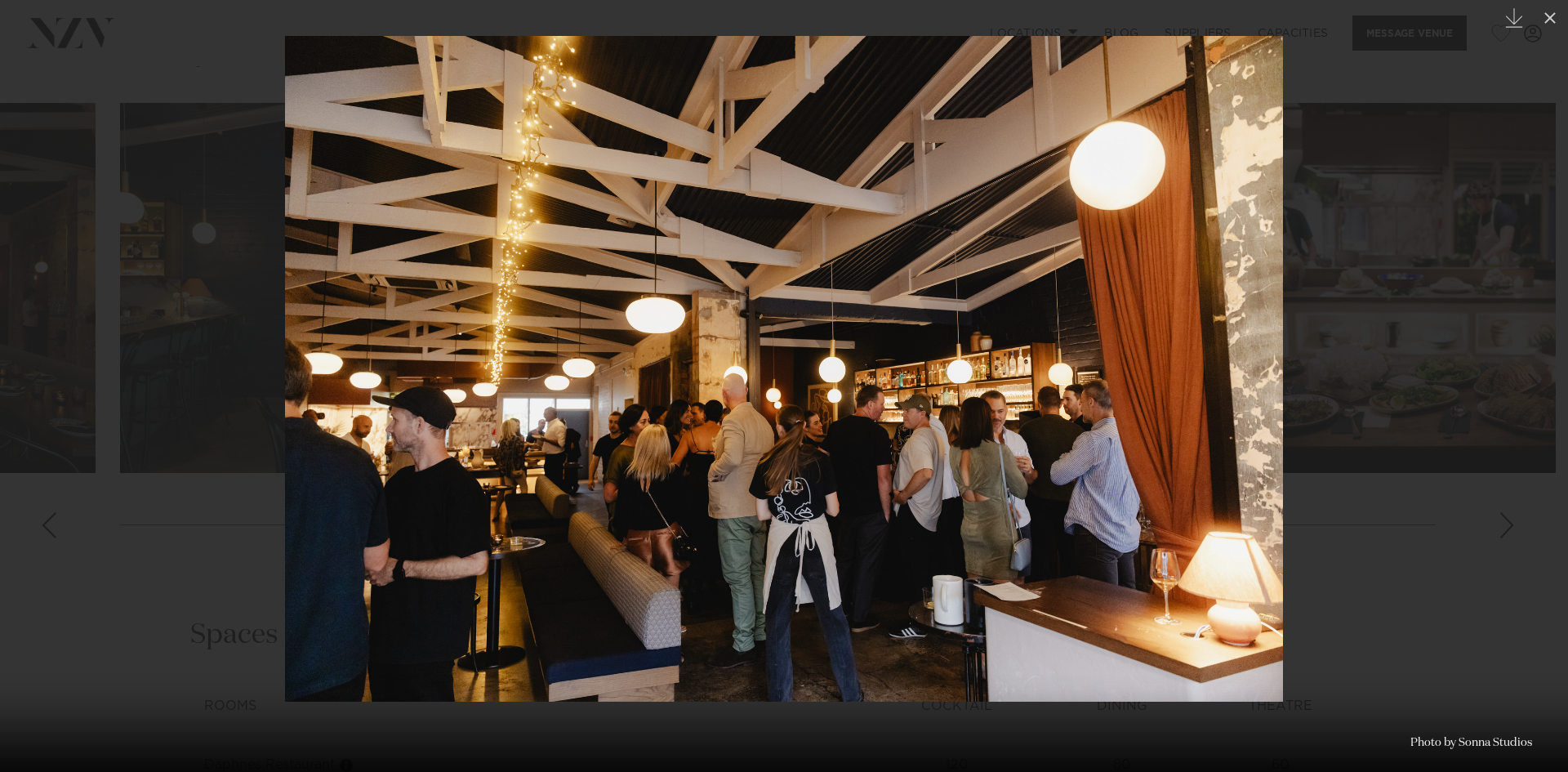
click at [1521, 379] on link at bounding box center [1539, 386] width 57 height 82
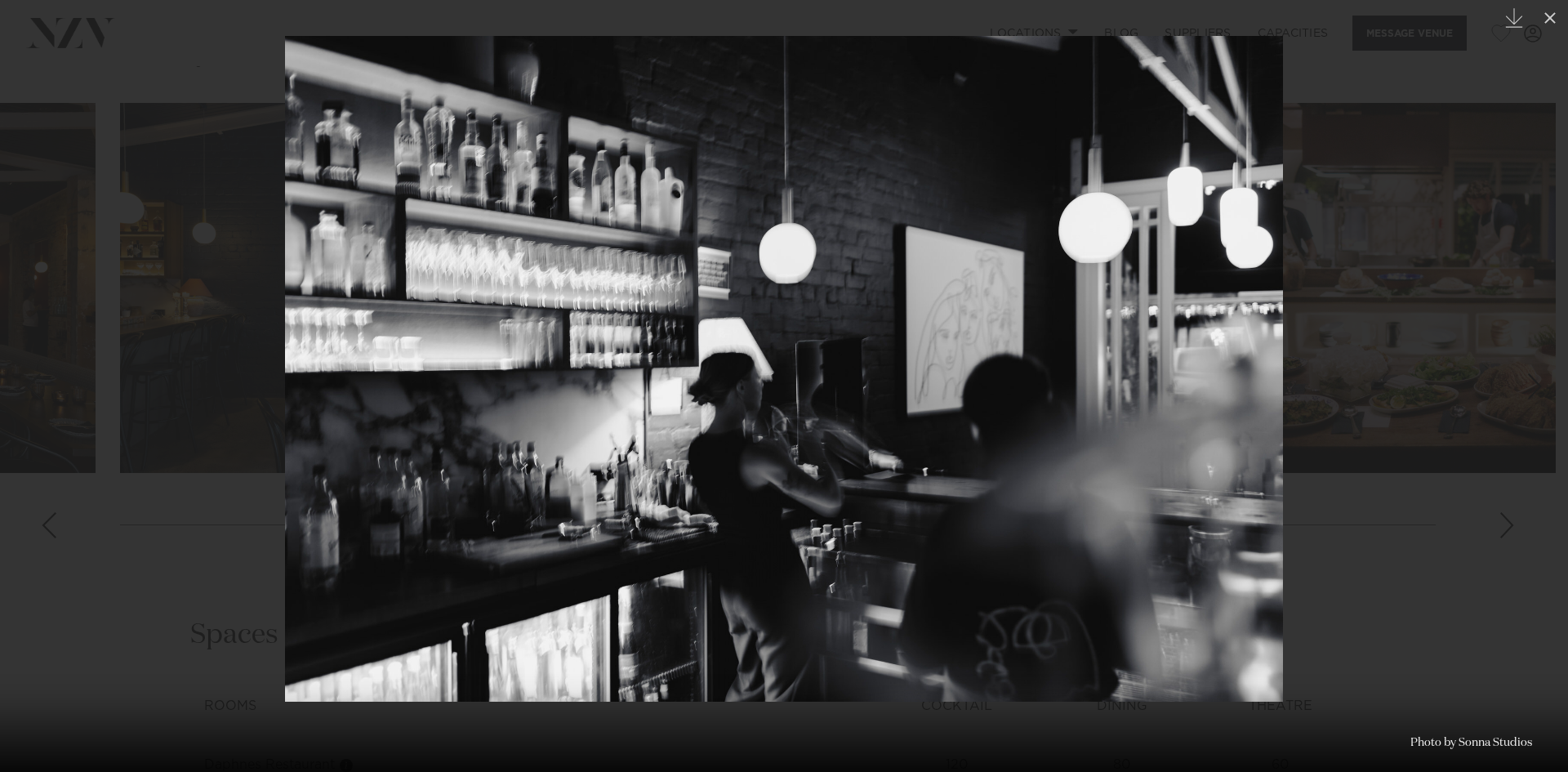
click at [1521, 379] on link at bounding box center [1539, 386] width 57 height 82
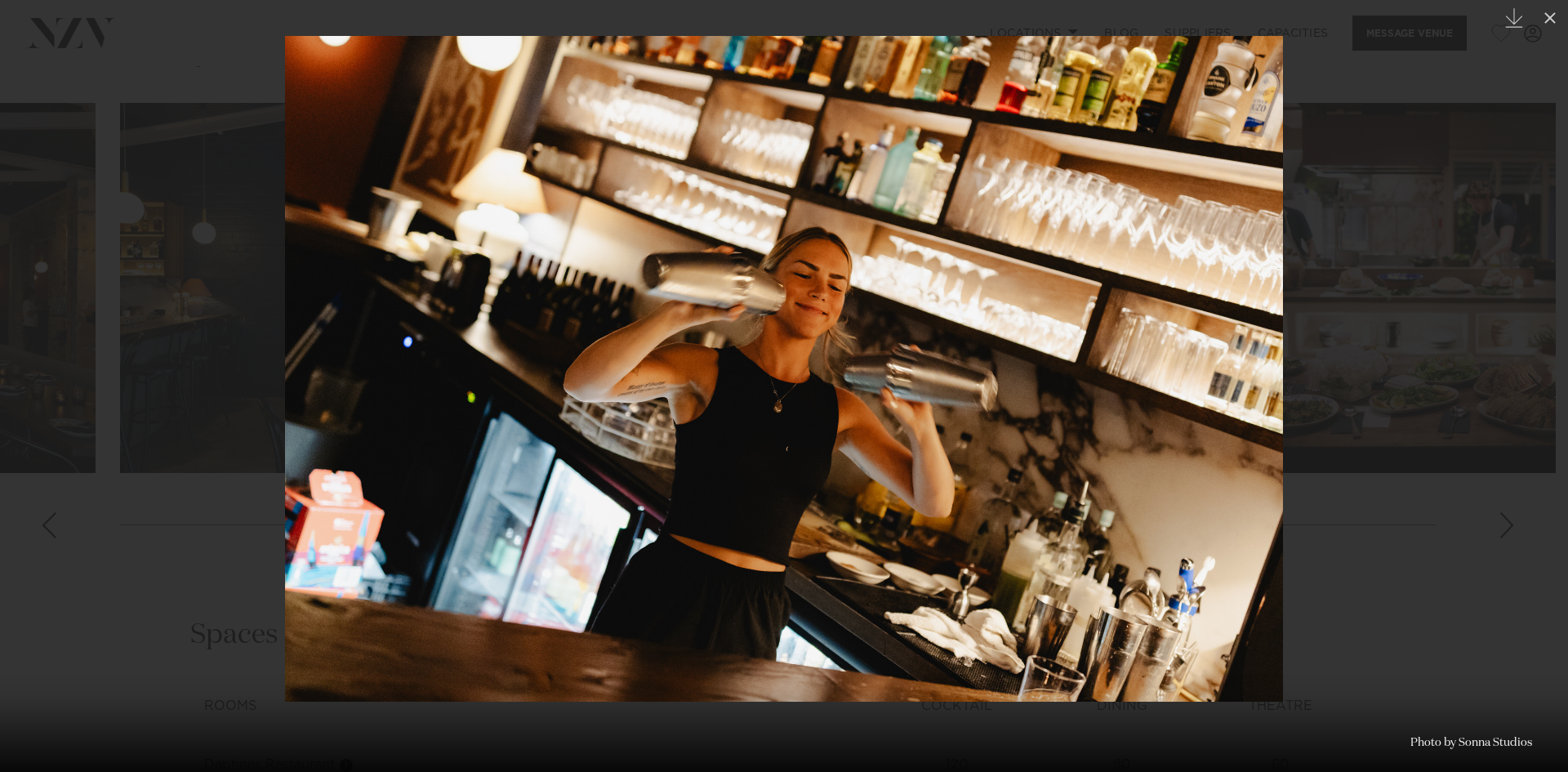
click at [1521, 379] on link at bounding box center [1539, 386] width 57 height 82
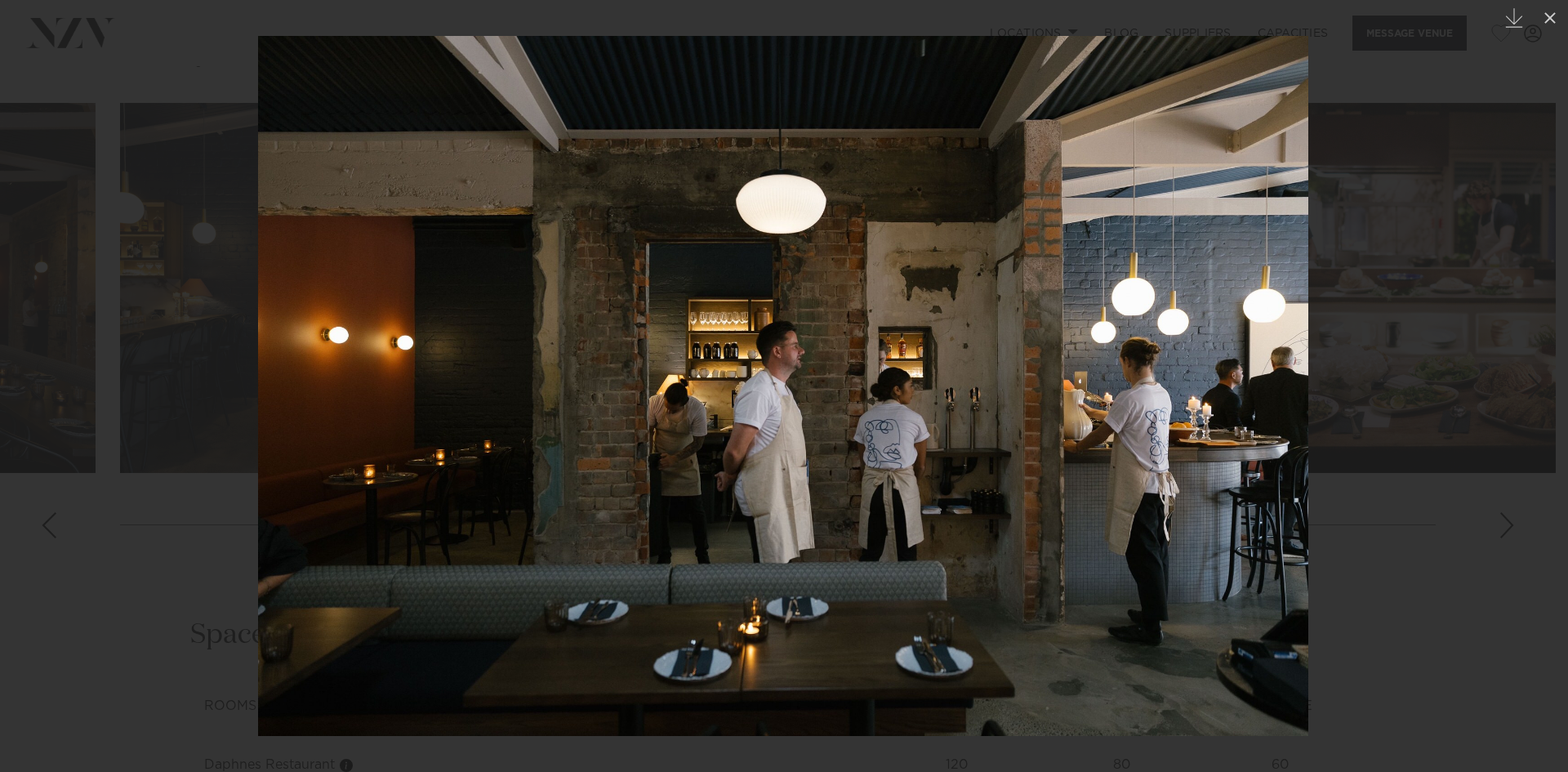
click at [1521, 379] on link at bounding box center [1539, 386] width 57 height 82
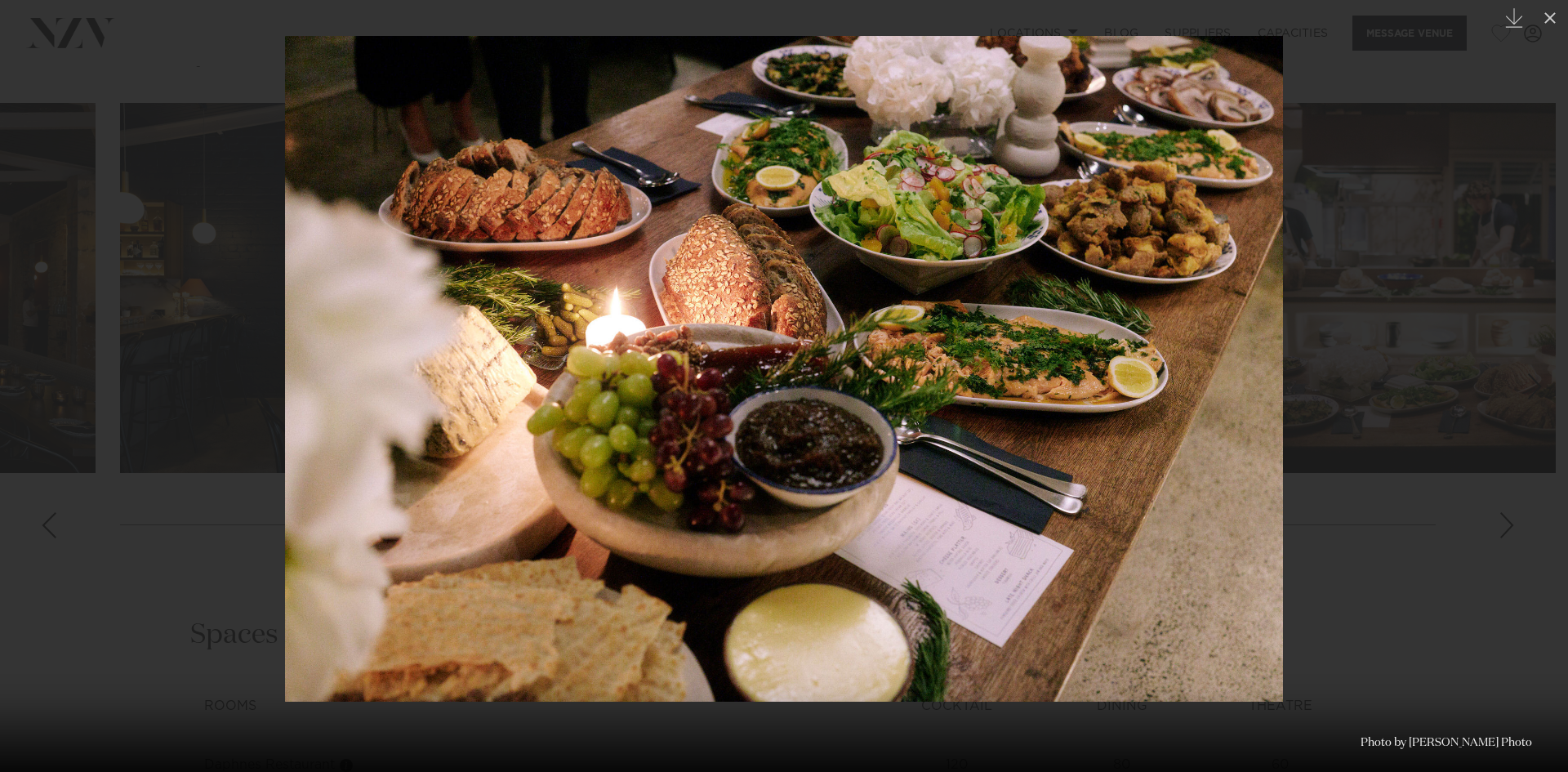
click at [1389, 459] on div at bounding box center [784, 386] width 1568 height 772
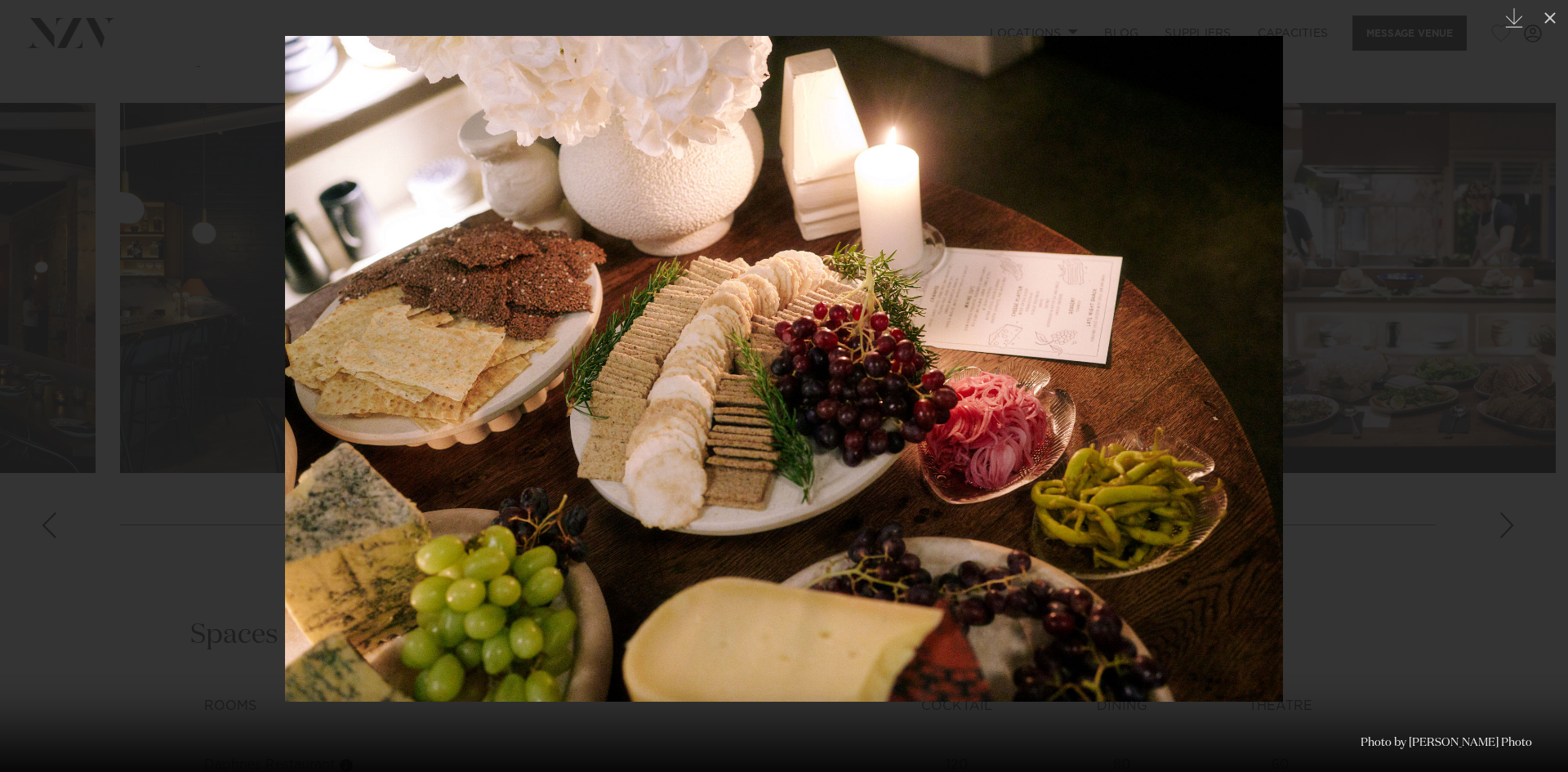
click at [1425, 588] on div at bounding box center [784, 386] width 1568 height 772
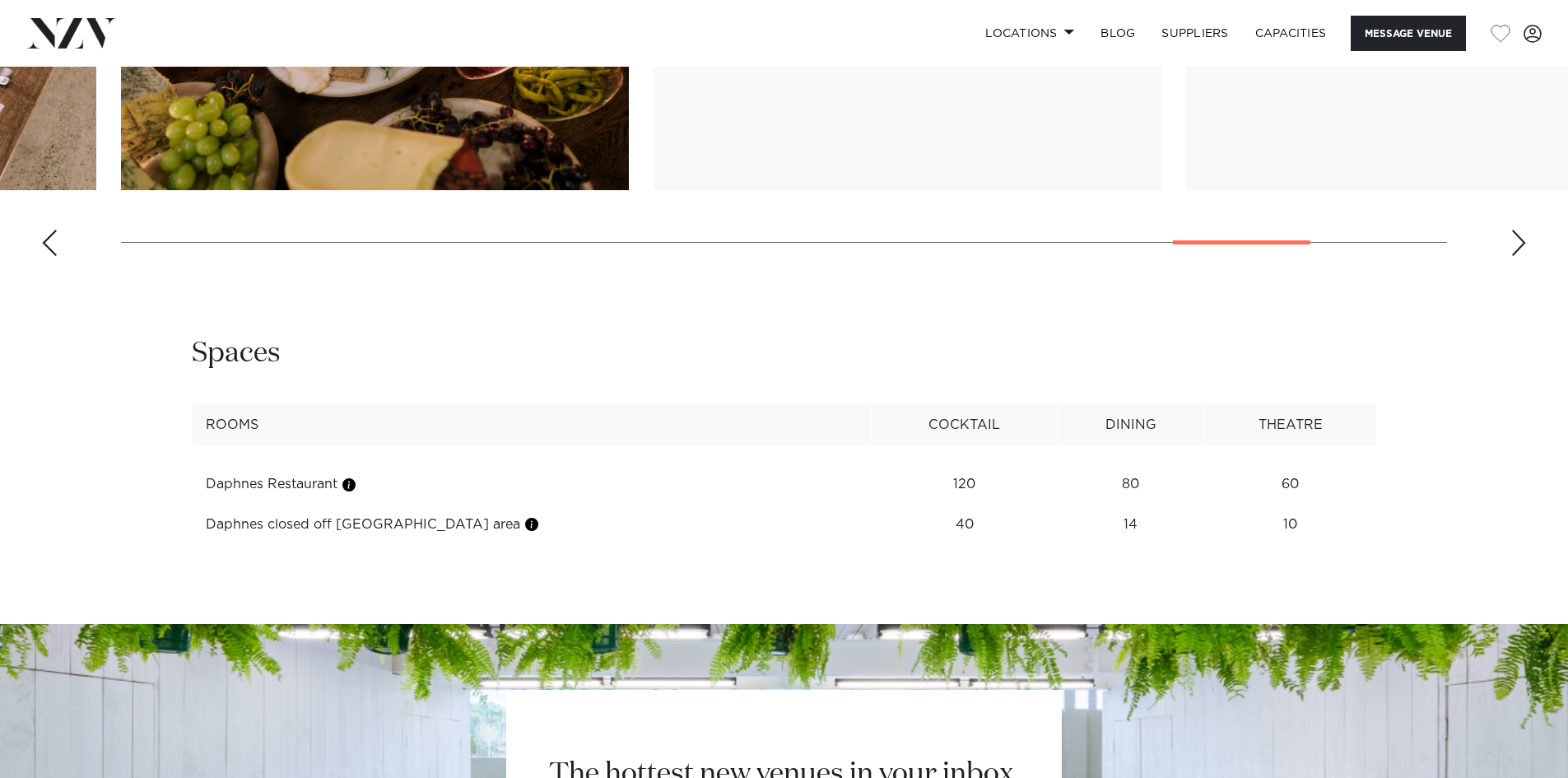
scroll to position [2140, 0]
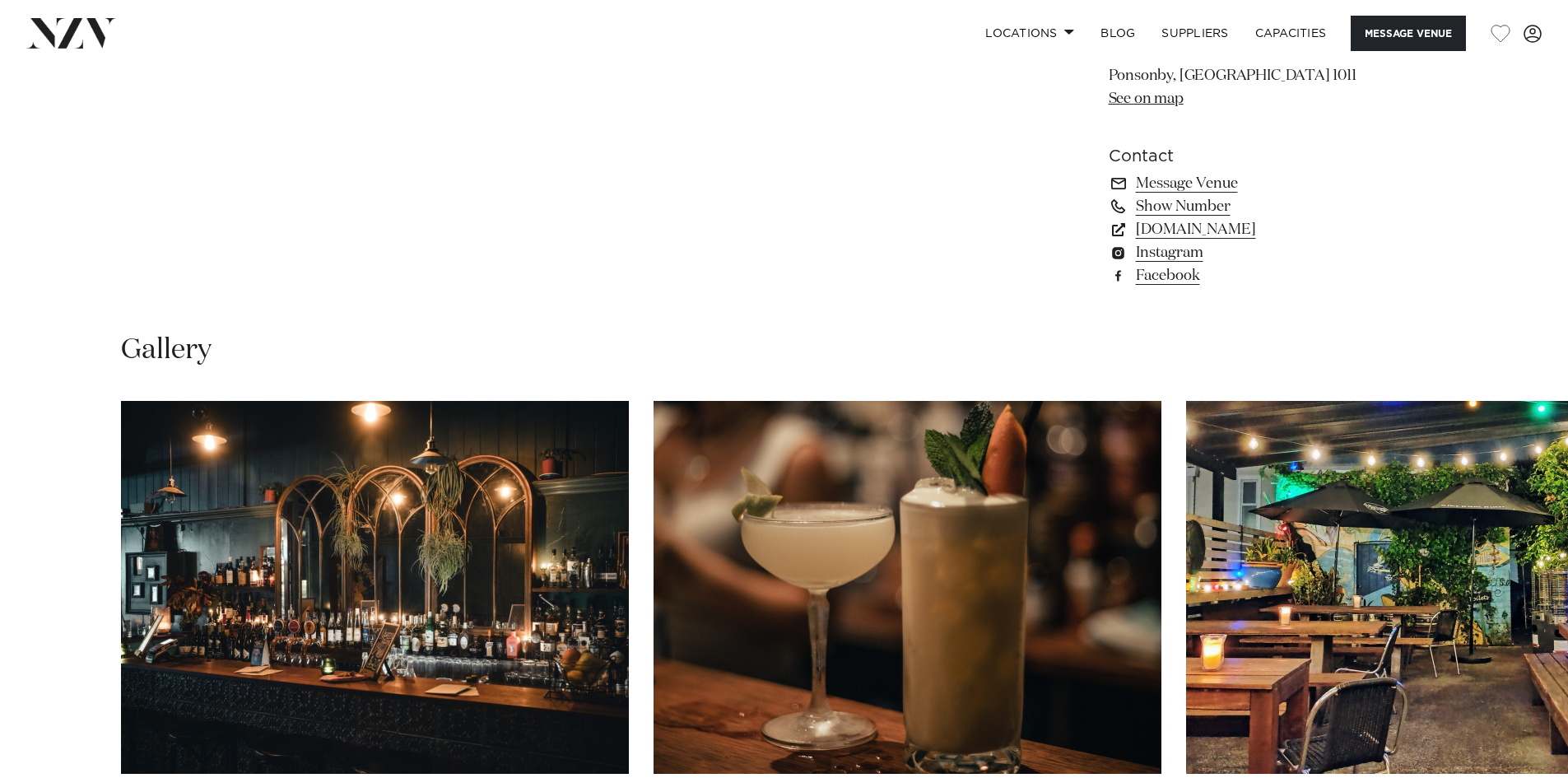
scroll to position [1671, 0]
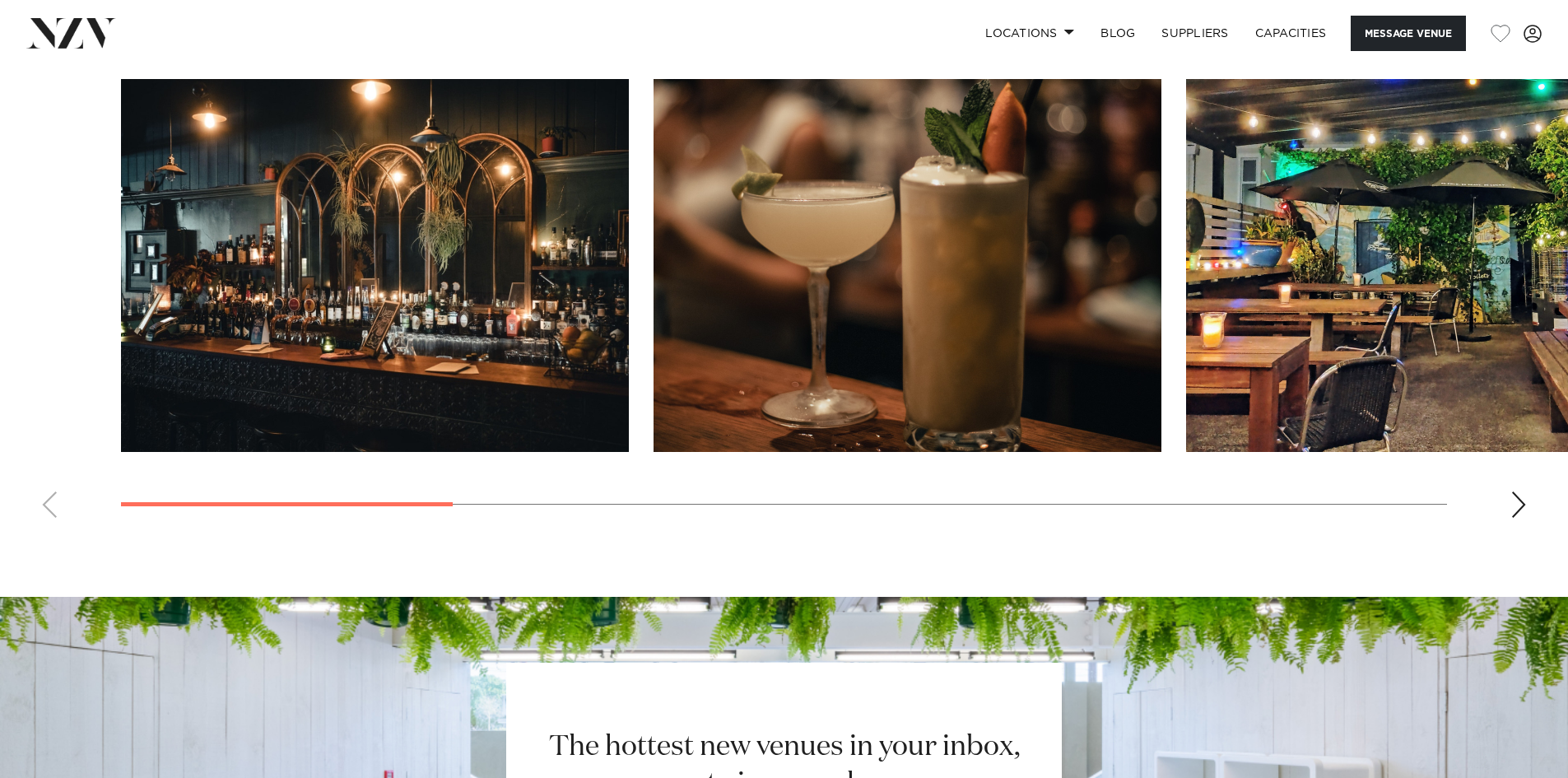
click at [510, 241] on img "1 / 10" at bounding box center [375, 265] width 508 height 373
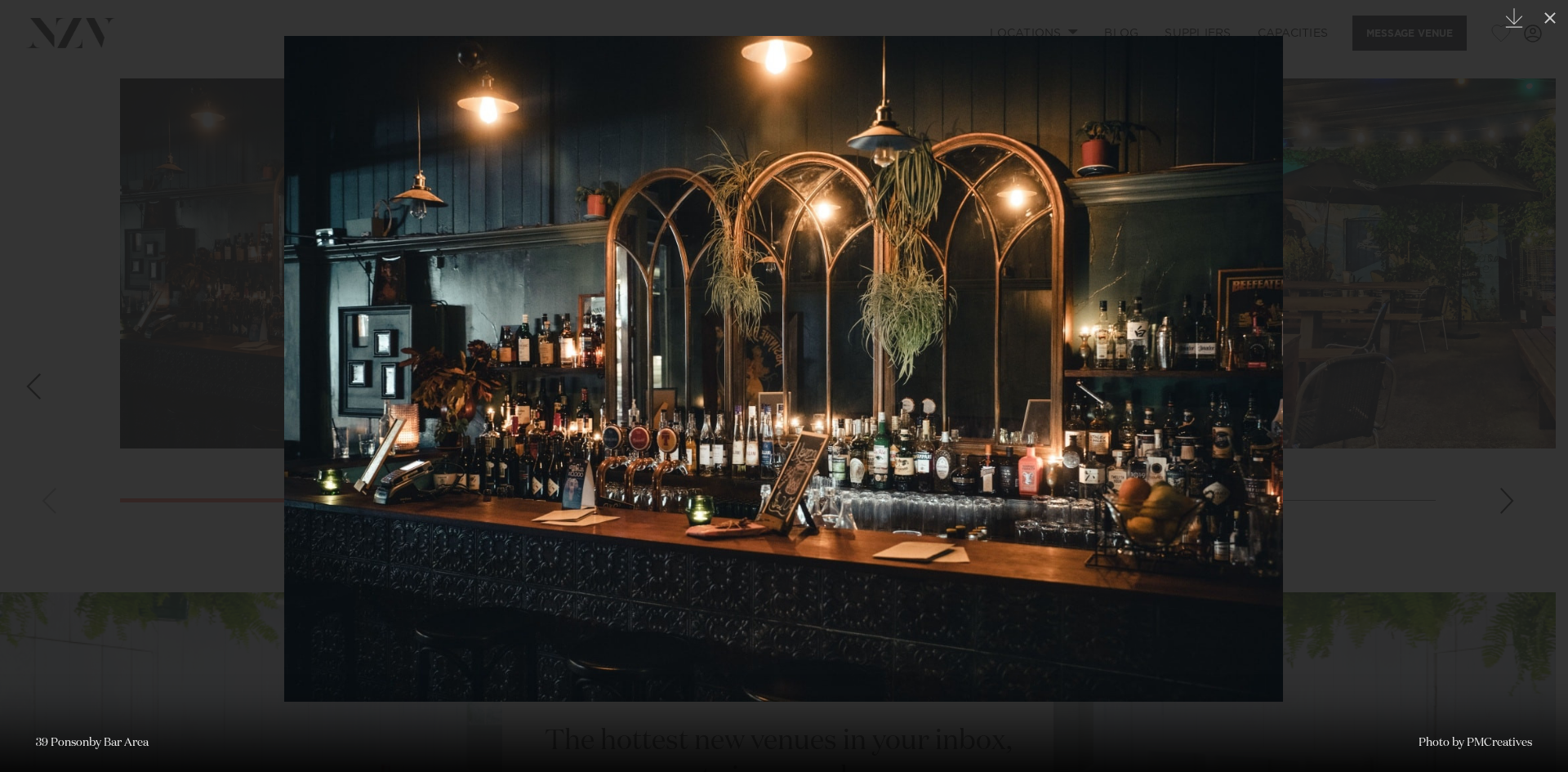
click at [1512, 497] on div at bounding box center [784, 386] width 1568 height 772
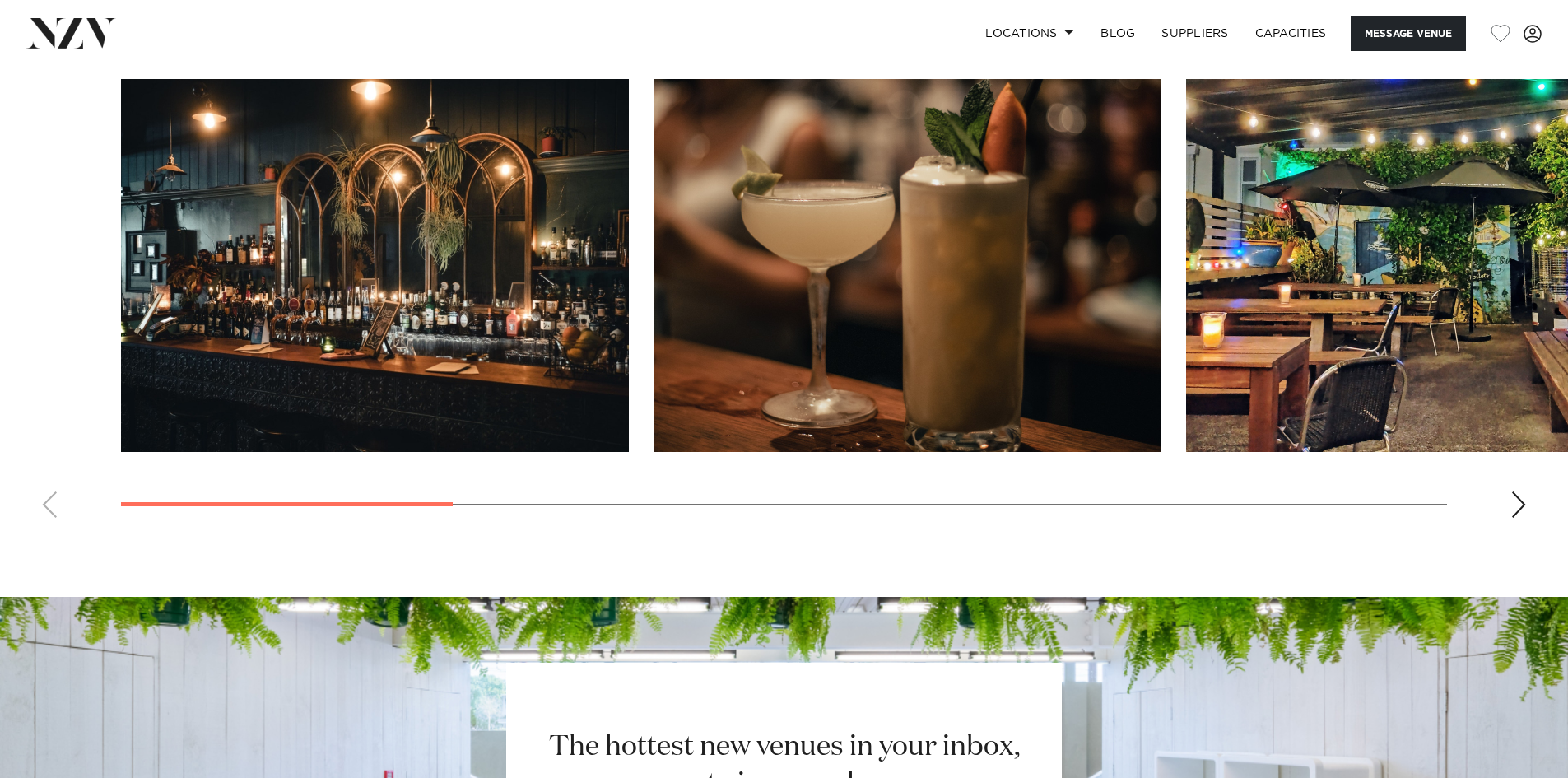
click at [1523, 359] on img "3 / 10" at bounding box center [1440, 265] width 508 height 373
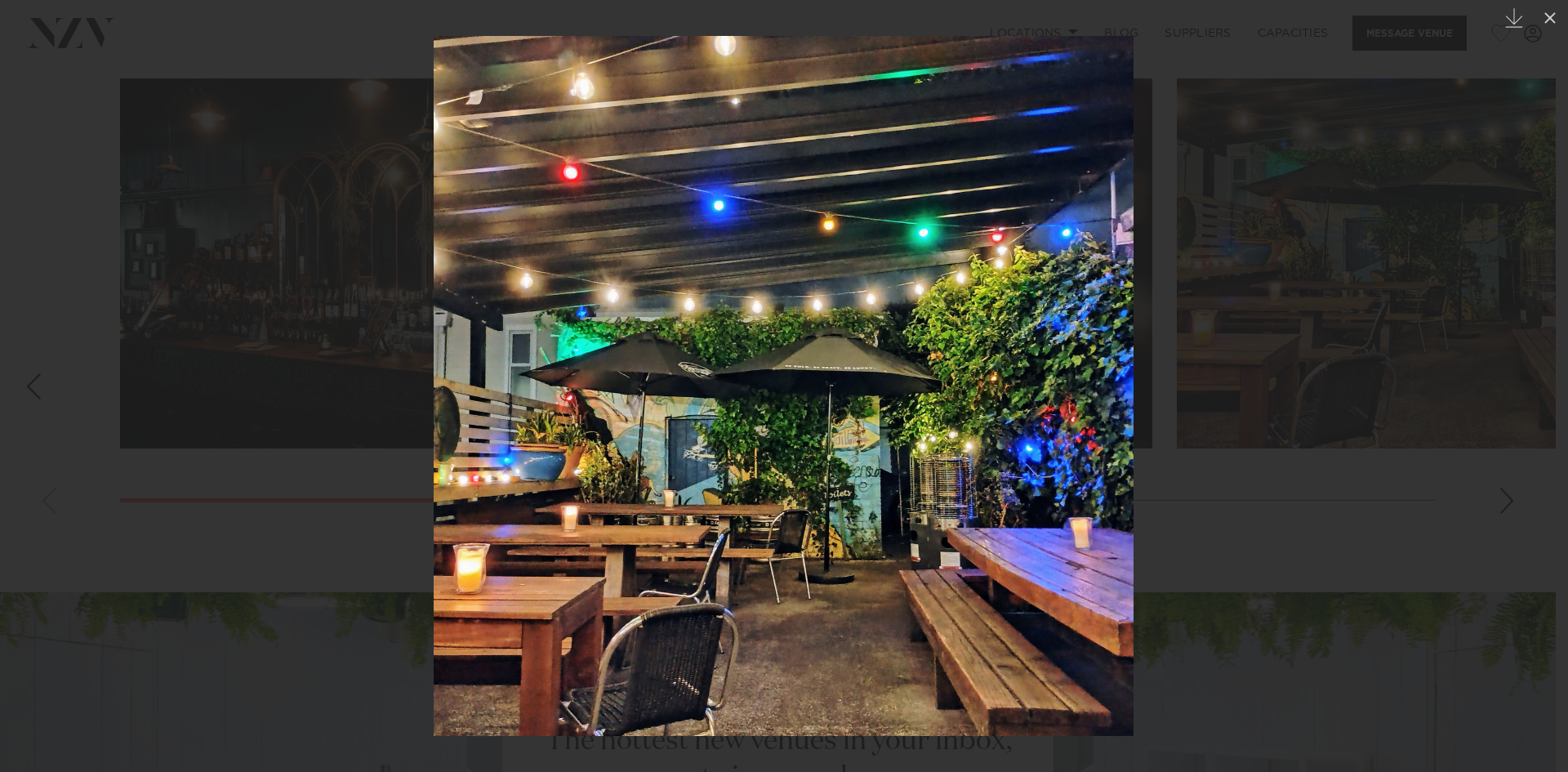
click at [1524, 503] on div at bounding box center [784, 386] width 1568 height 772
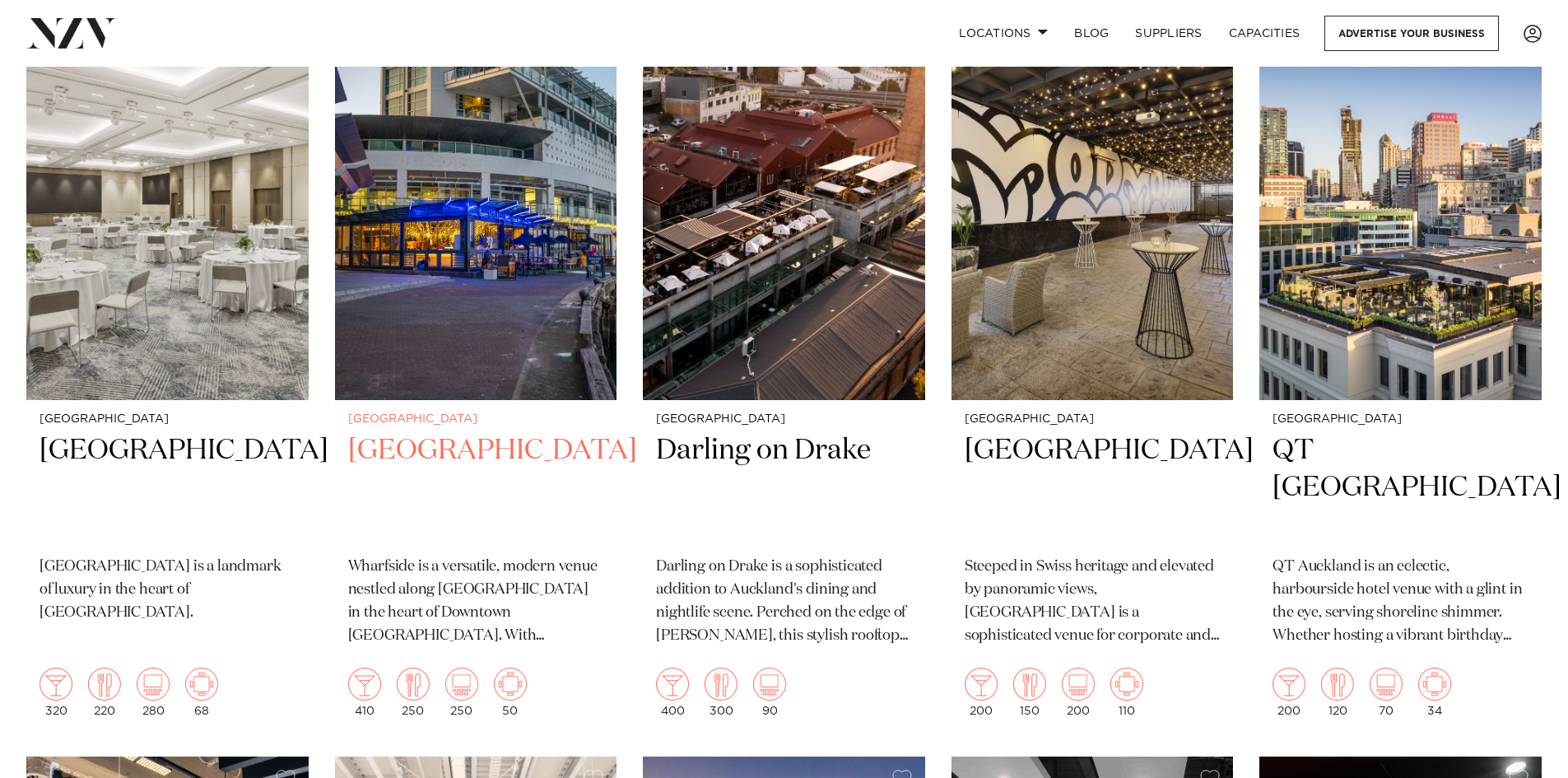
scroll to position [329, 0]
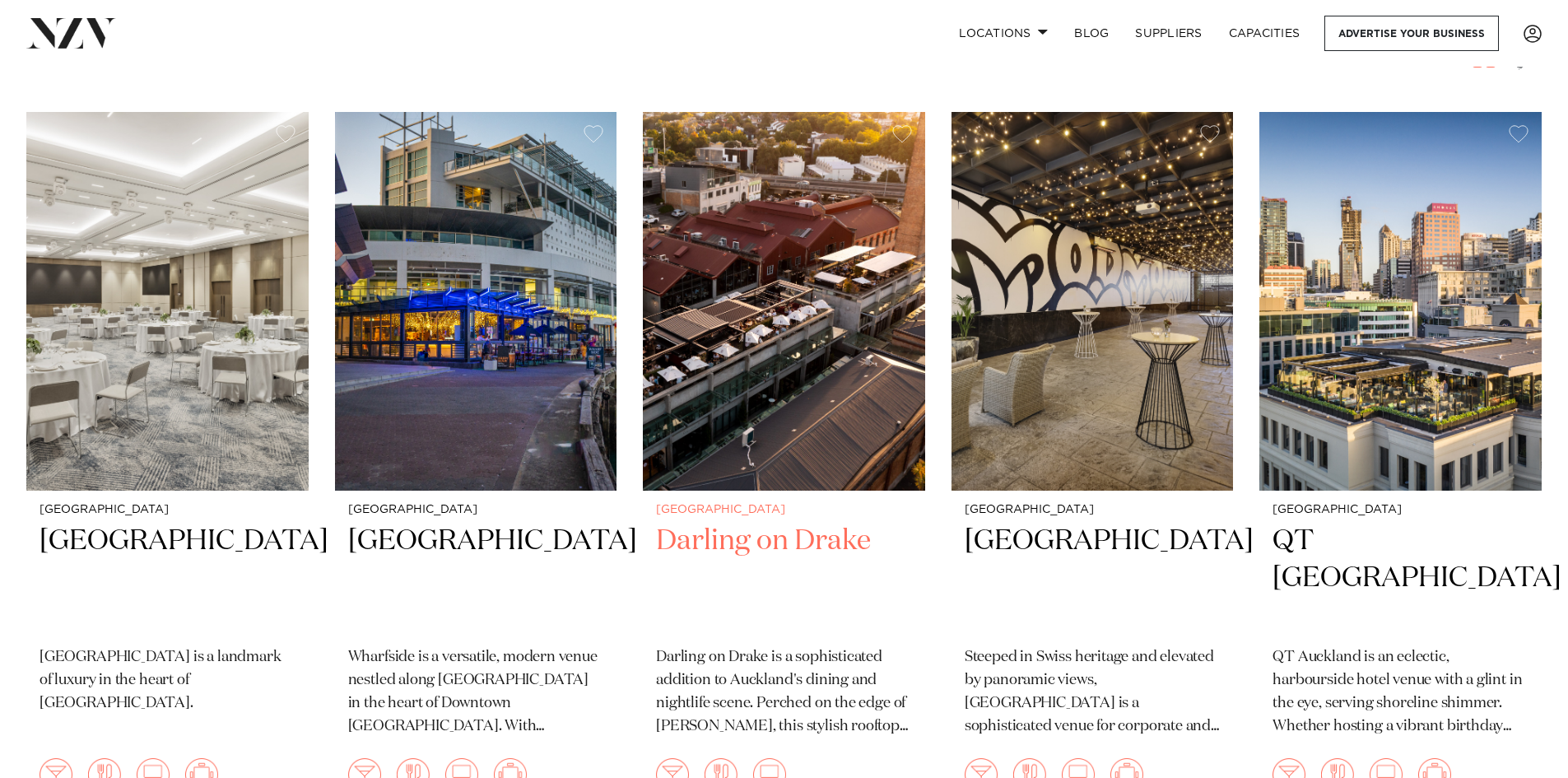
click at [794, 448] on img at bounding box center [784, 301] width 282 height 378
click at [847, 331] on img at bounding box center [784, 301] width 282 height 378
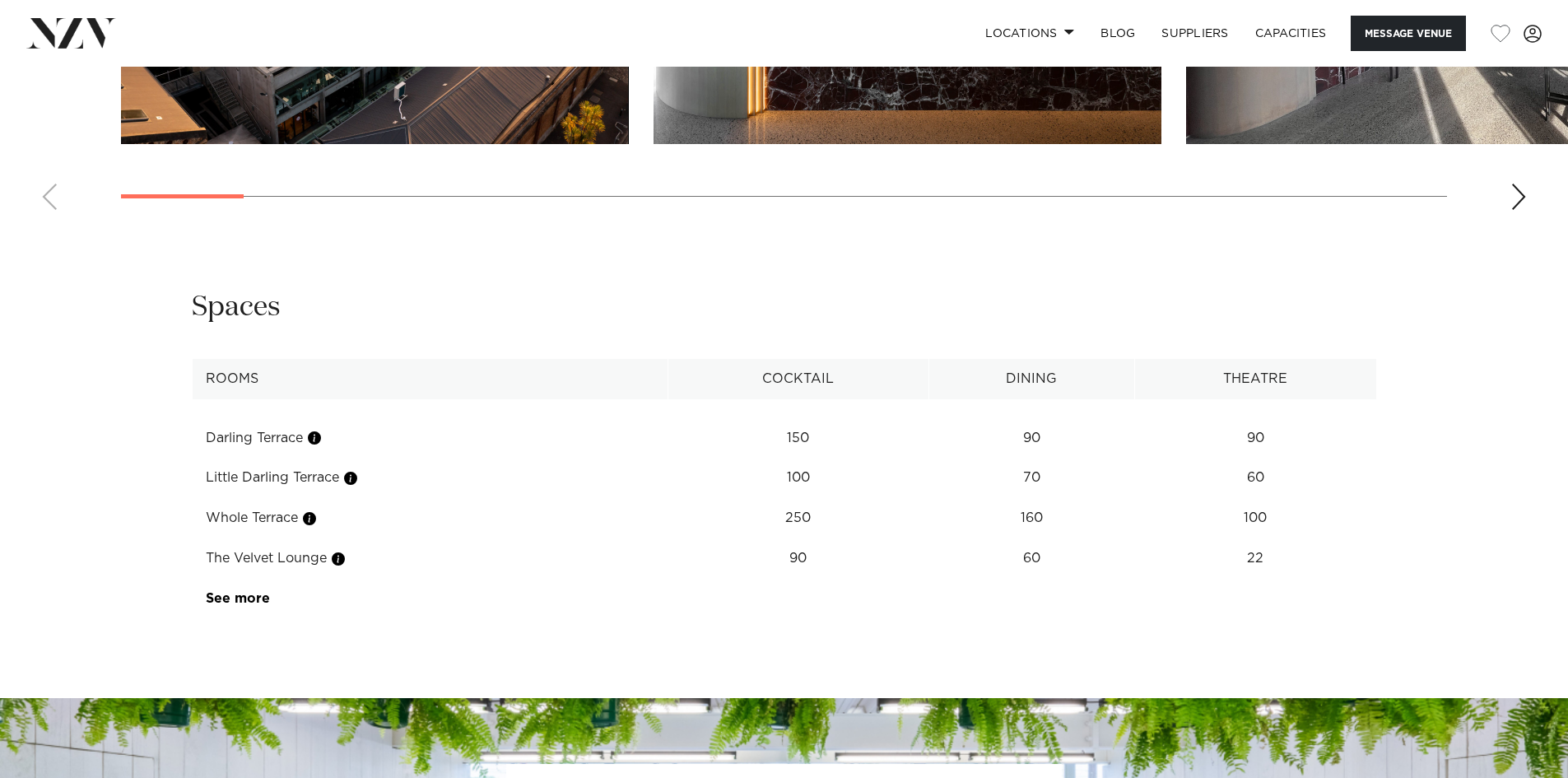
scroll to position [2305, 0]
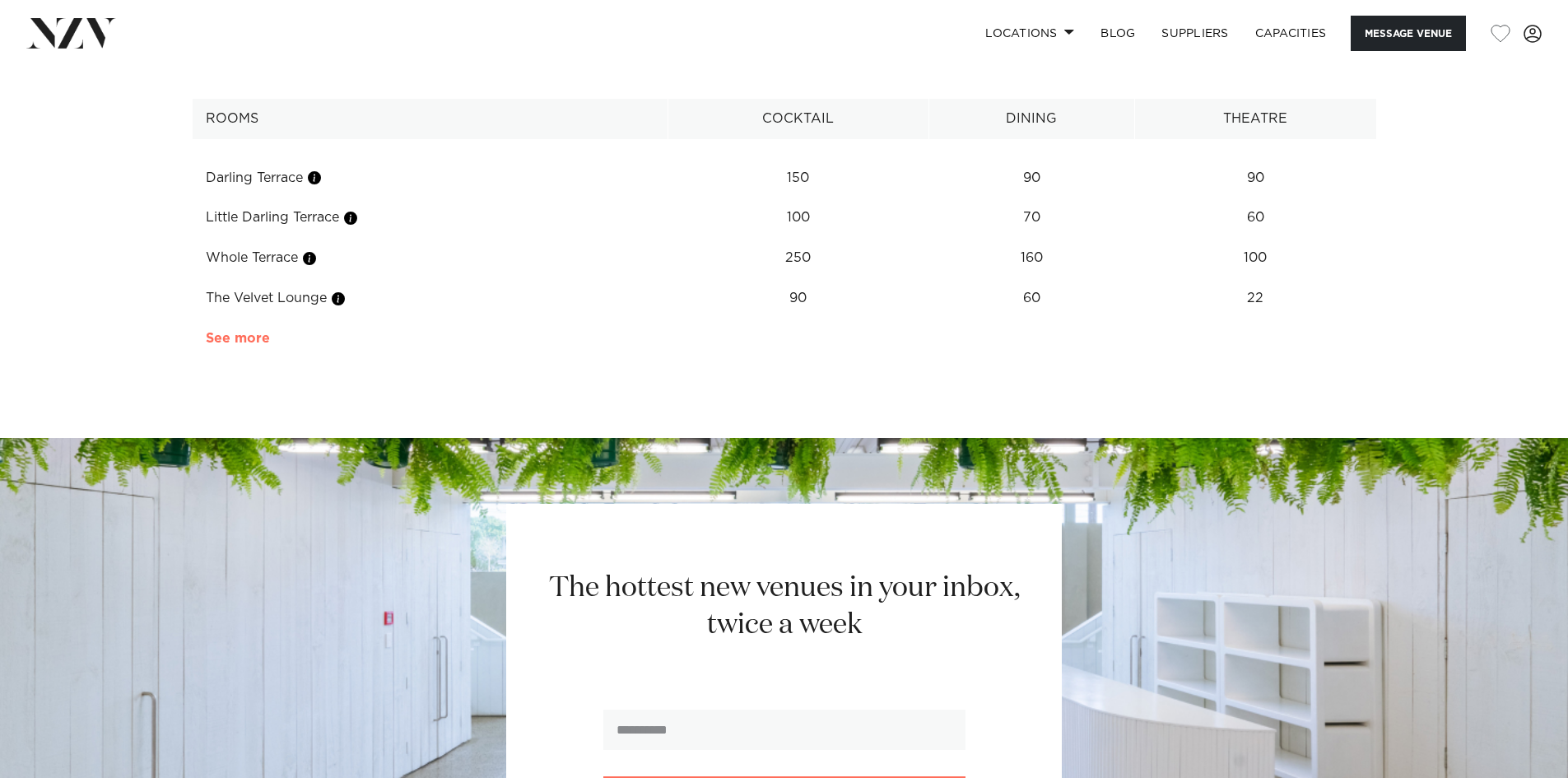
click at [259, 345] on link "See more" at bounding box center [270, 338] width 129 height 13
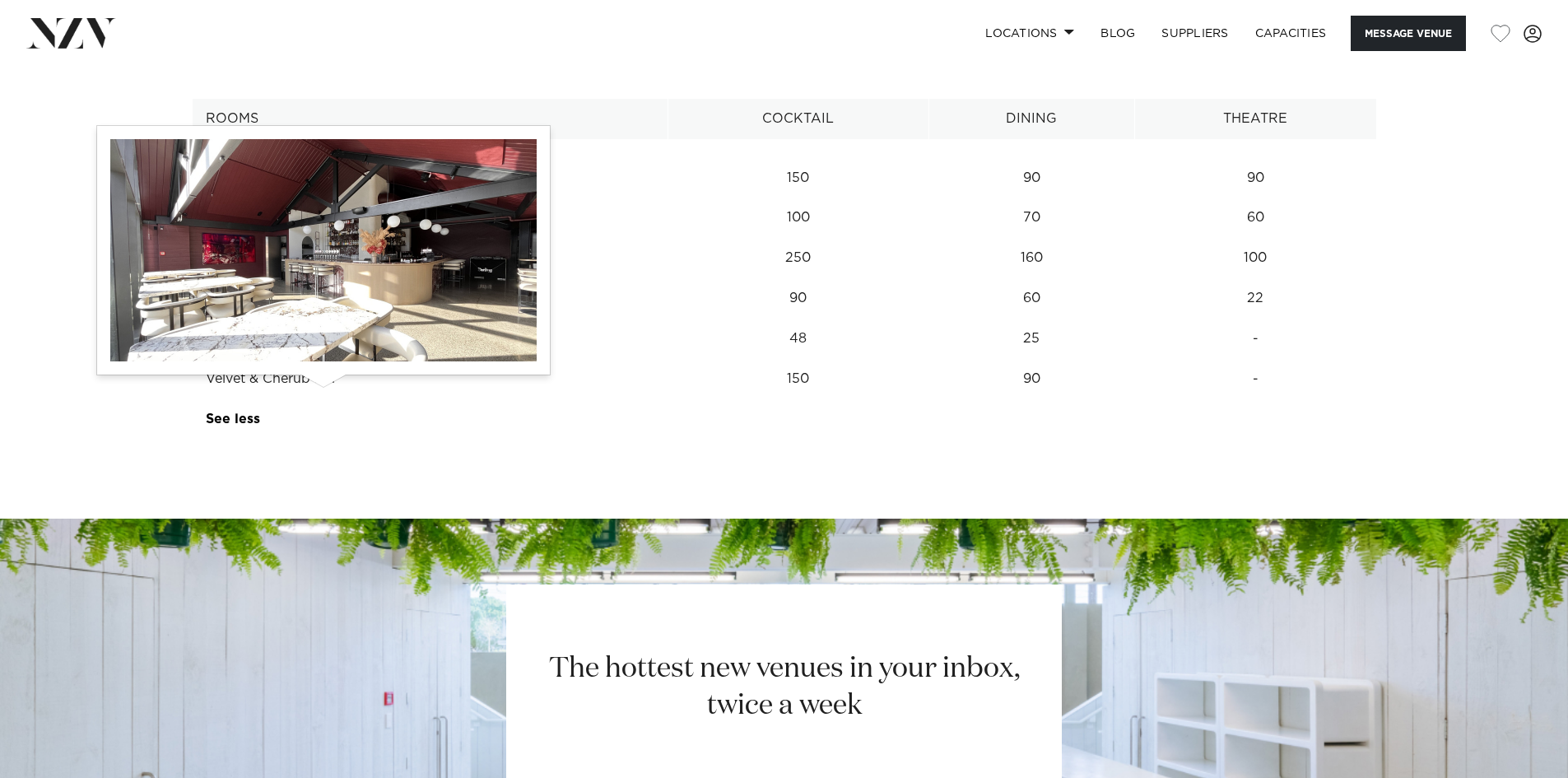
click at [326, 347] on button "button" at bounding box center [319, 338] width 16 height 16
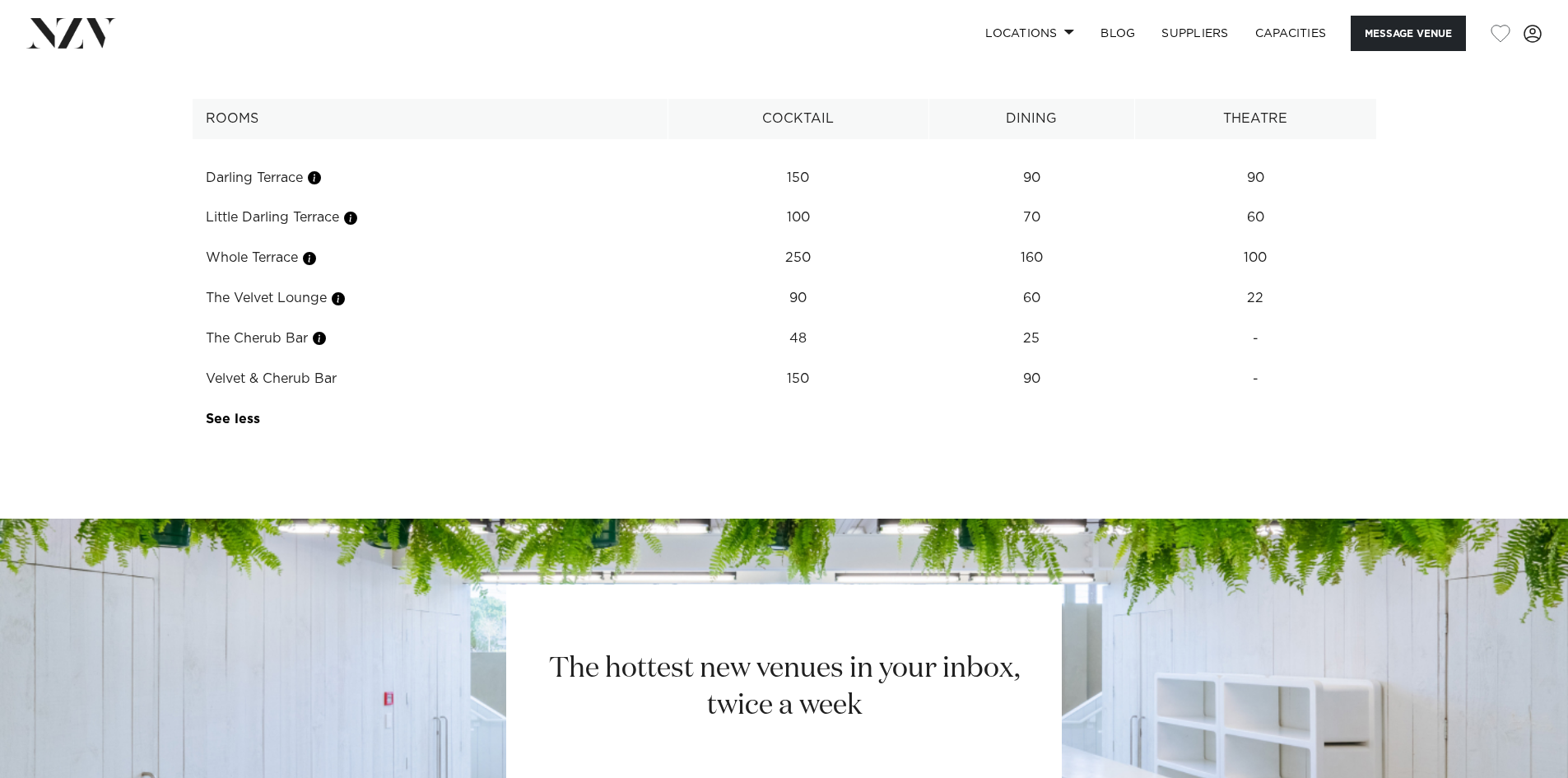
click at [282, 238] on td "Little Darling Terrace" at bounding box center [430, 217] width 476 height 40
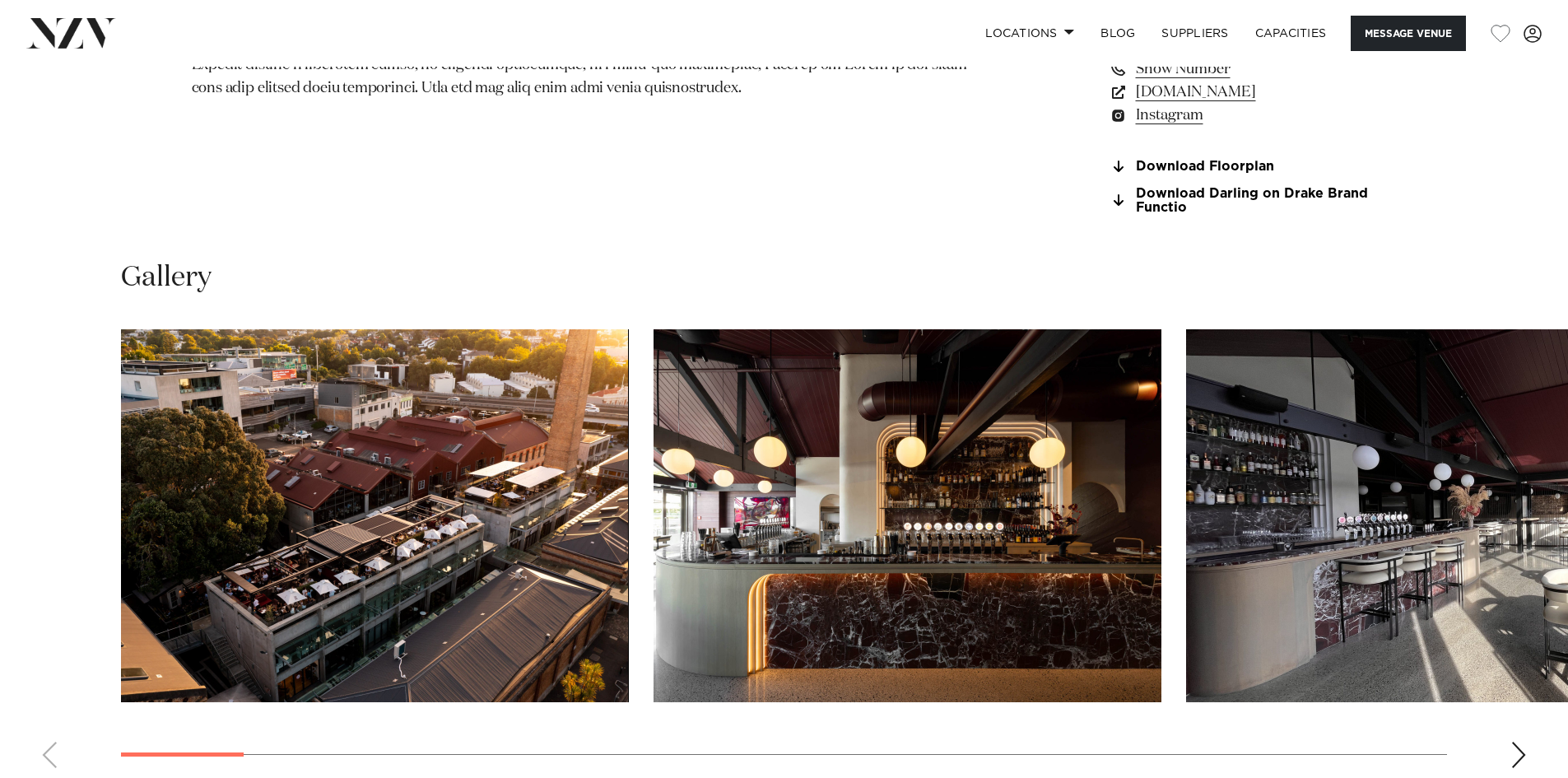
scroll to position [1482, 0]
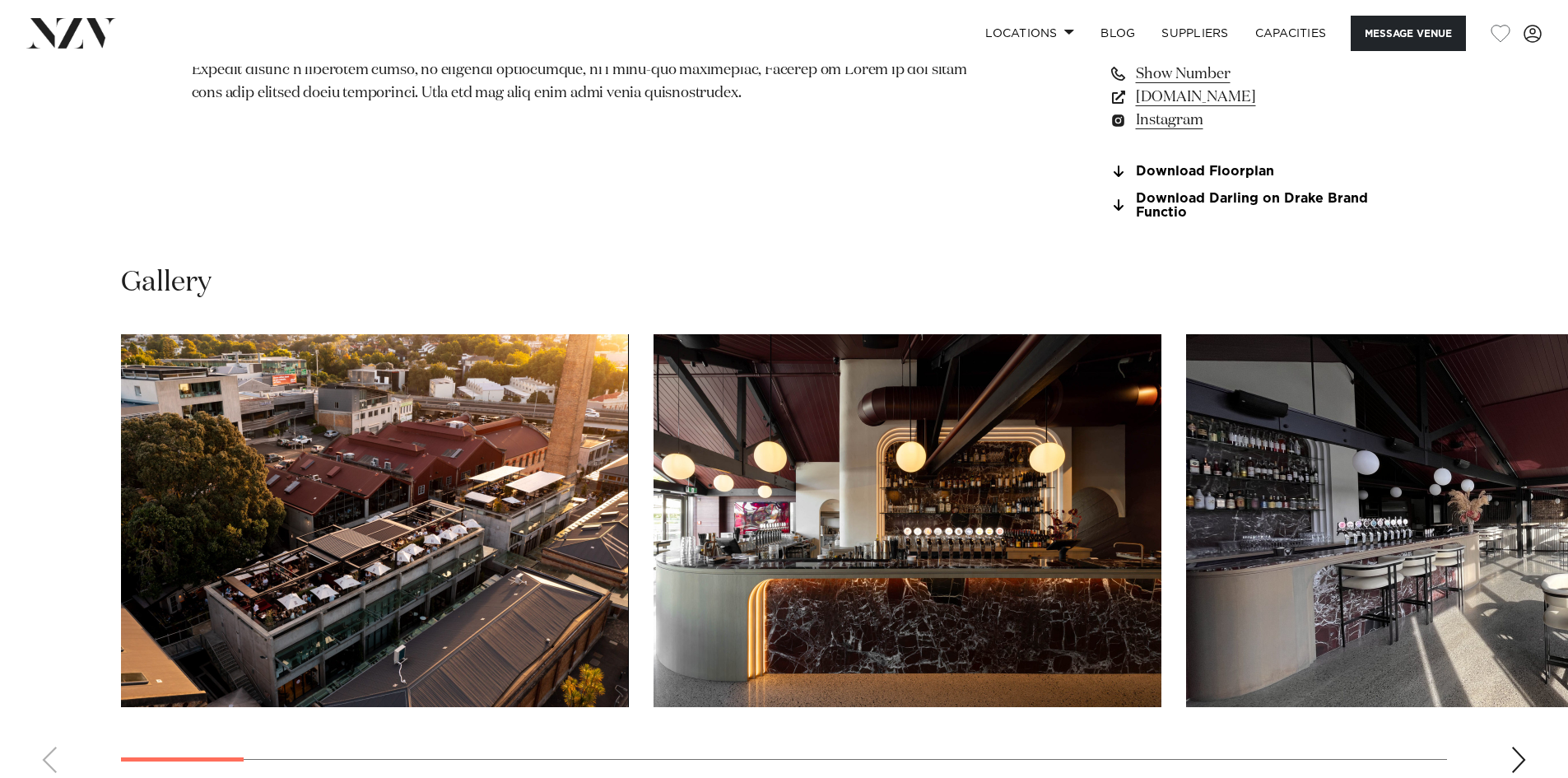
click at [419, 586] on img "1 / 27" at bounding box center [375, 521] width 508 height 373
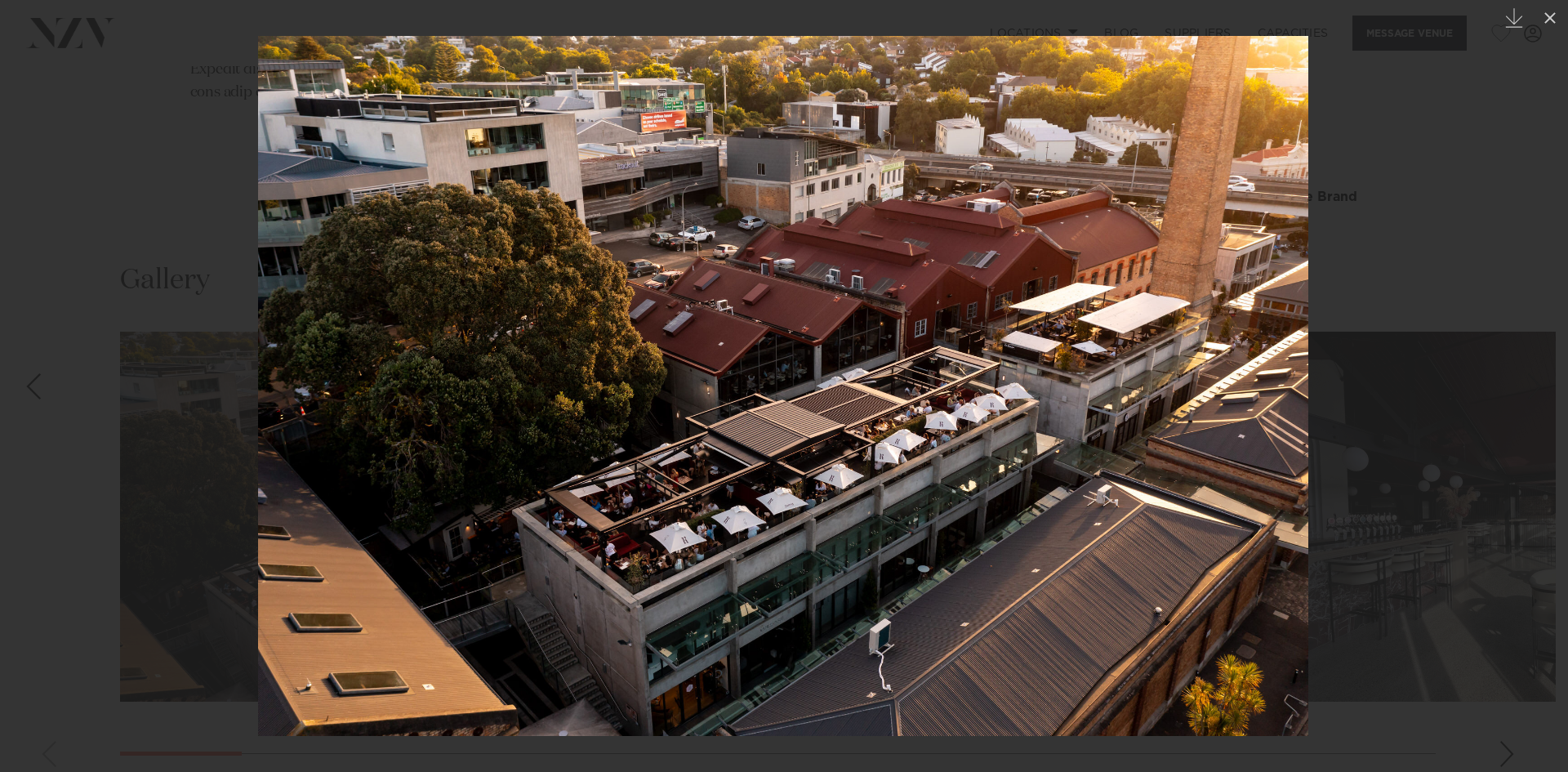
drag, startPoint x: 1229, startPoint y: 323, endPoint x: 1403, endPoint y: 326, distance: 174.0
click at [1296, 323] on img at bounding box center [783, 386] width 1050 height 700
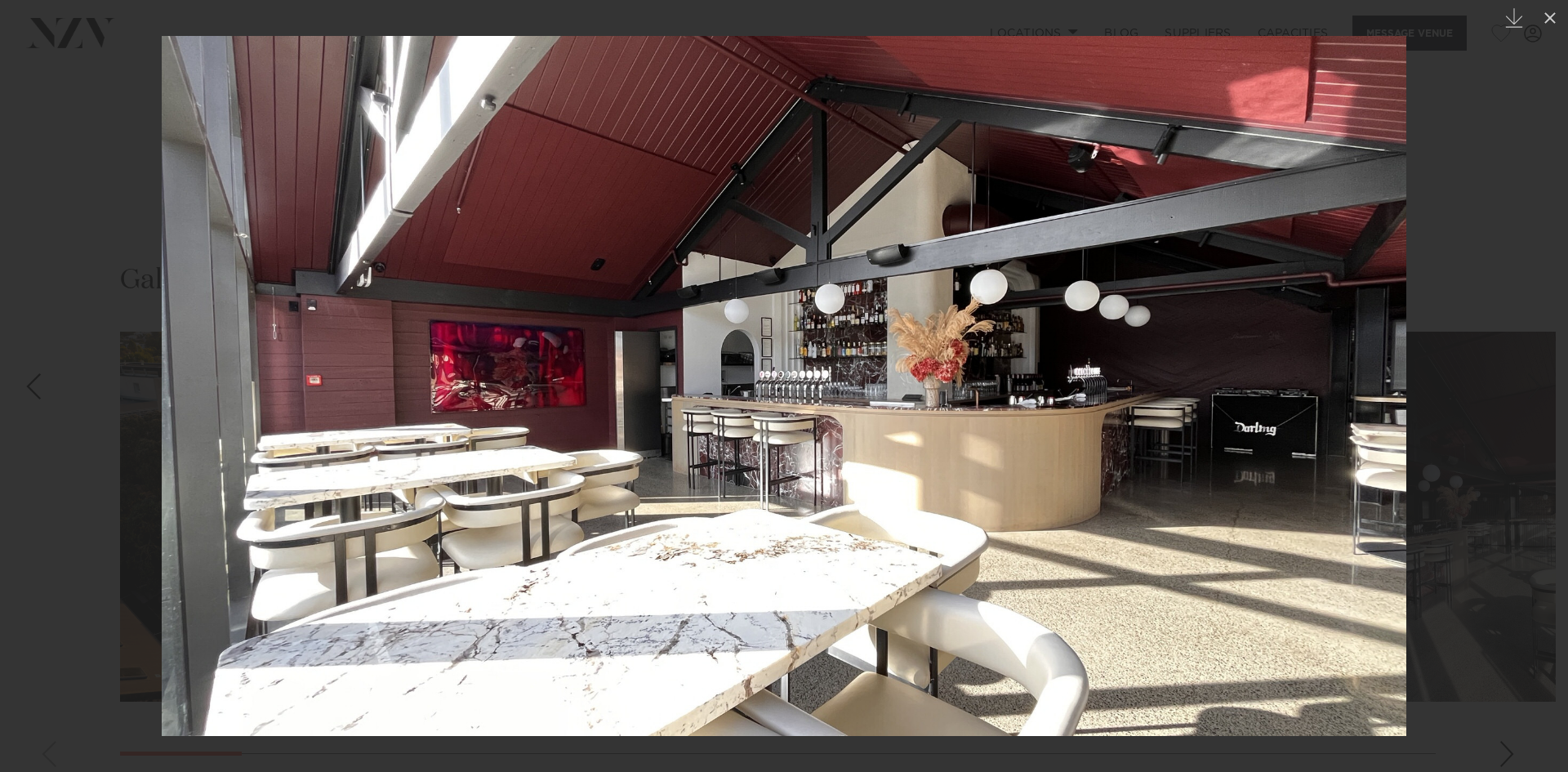
click at [1408, 320] on div at bounding box center [784, 386] width 1568 height 772
click at [1554, 11] on button at bounding box center [1549, 18] width 36 height 36
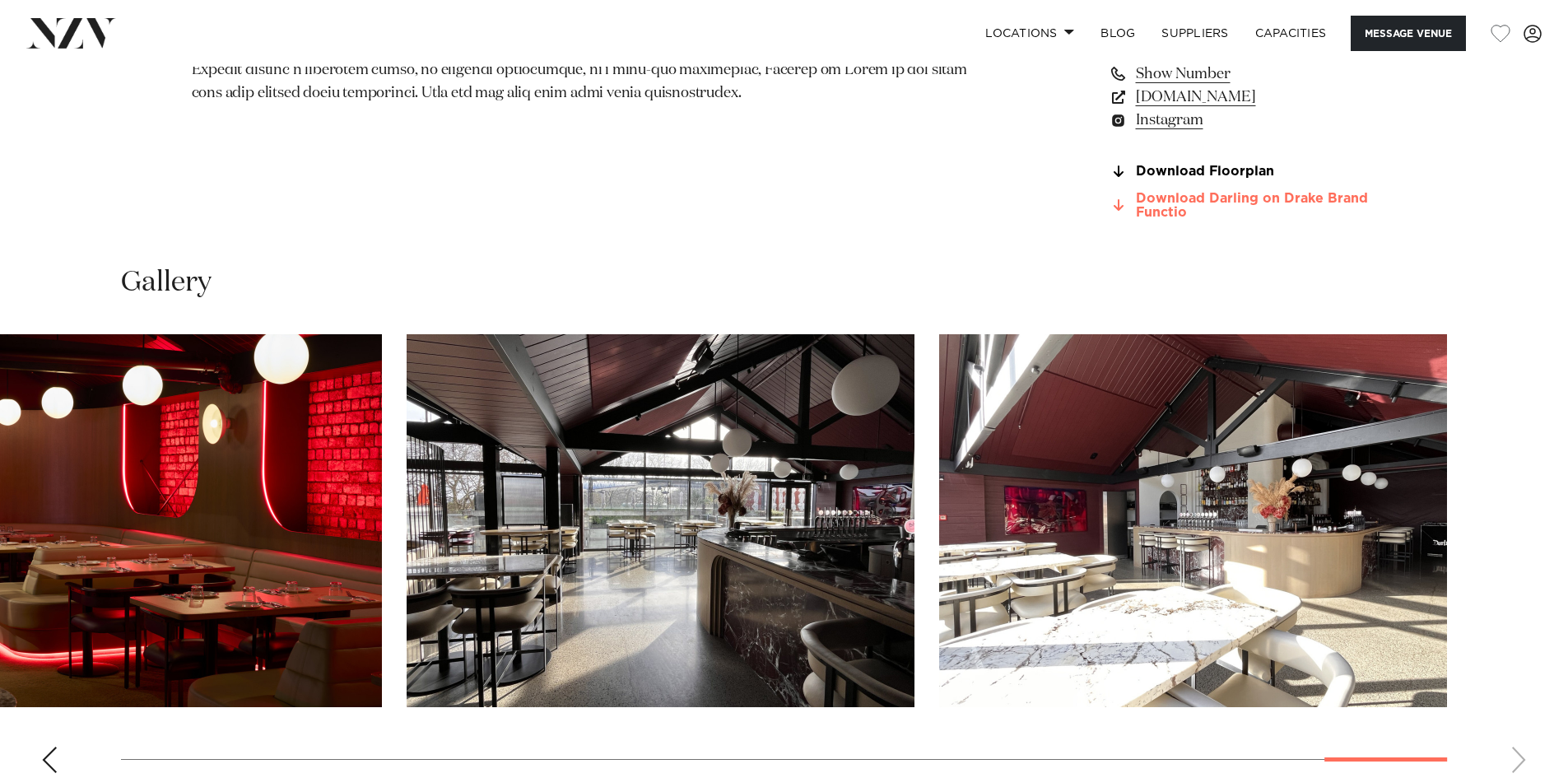
click at [1223, 220] on link "Download Darling on Drake Brand Functio" at bounding box center [1243, 206] width 268 height 28
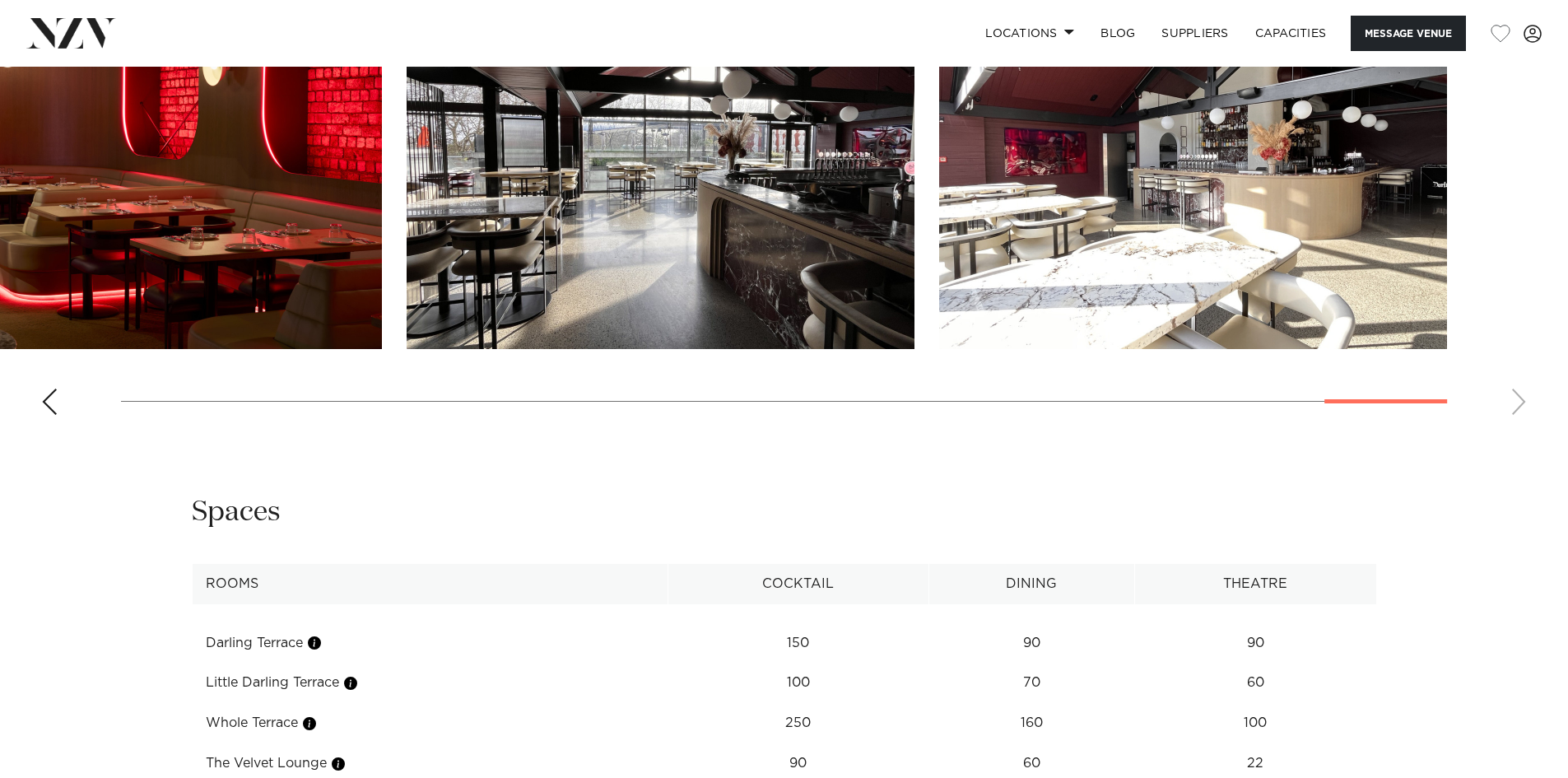
scroll to position [1811, 0]
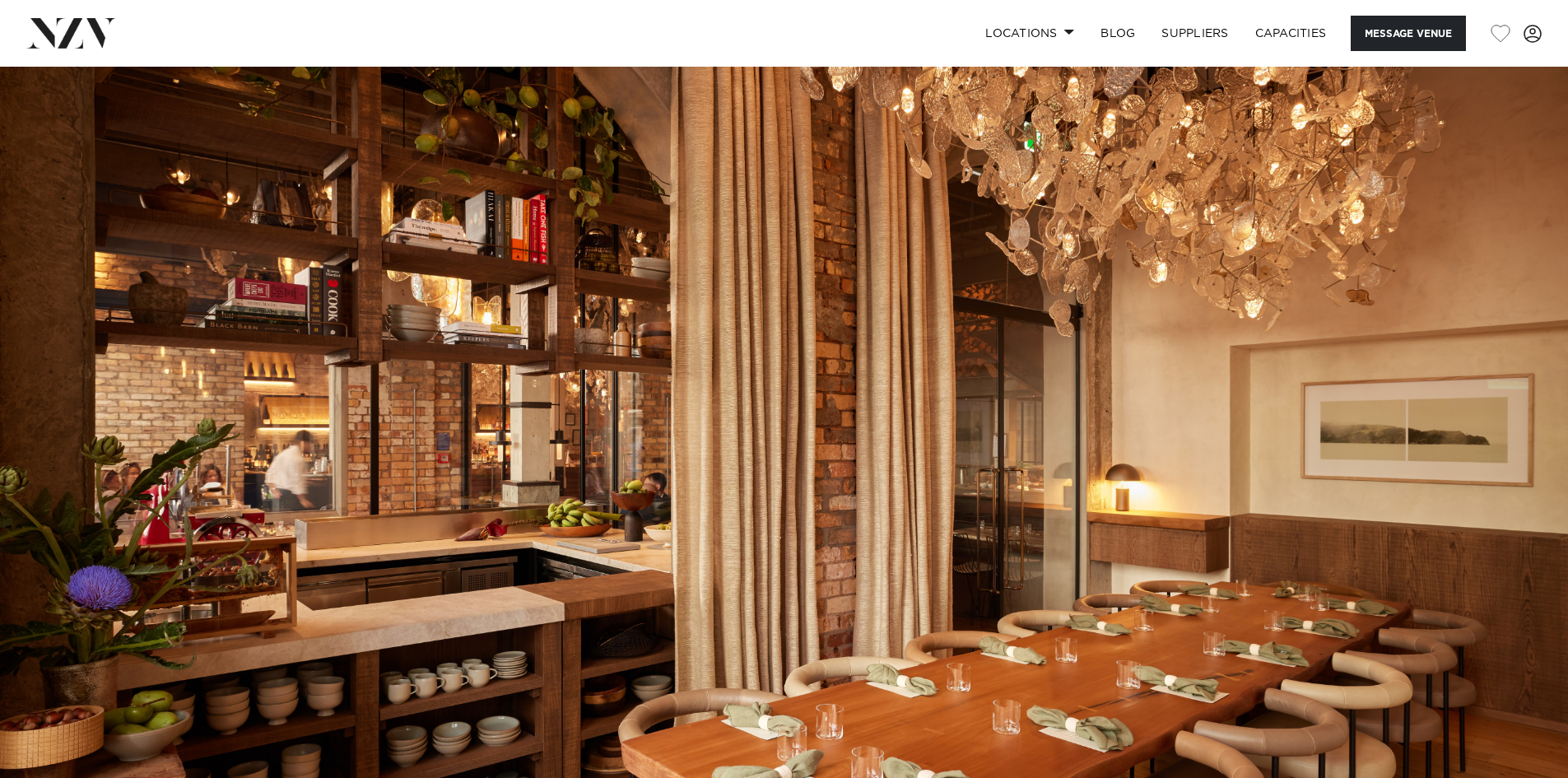
drag, startPoint x: 1200, startPoint y: 153, endPoint x: 1265, endPoint y: 113, distance: 76.3
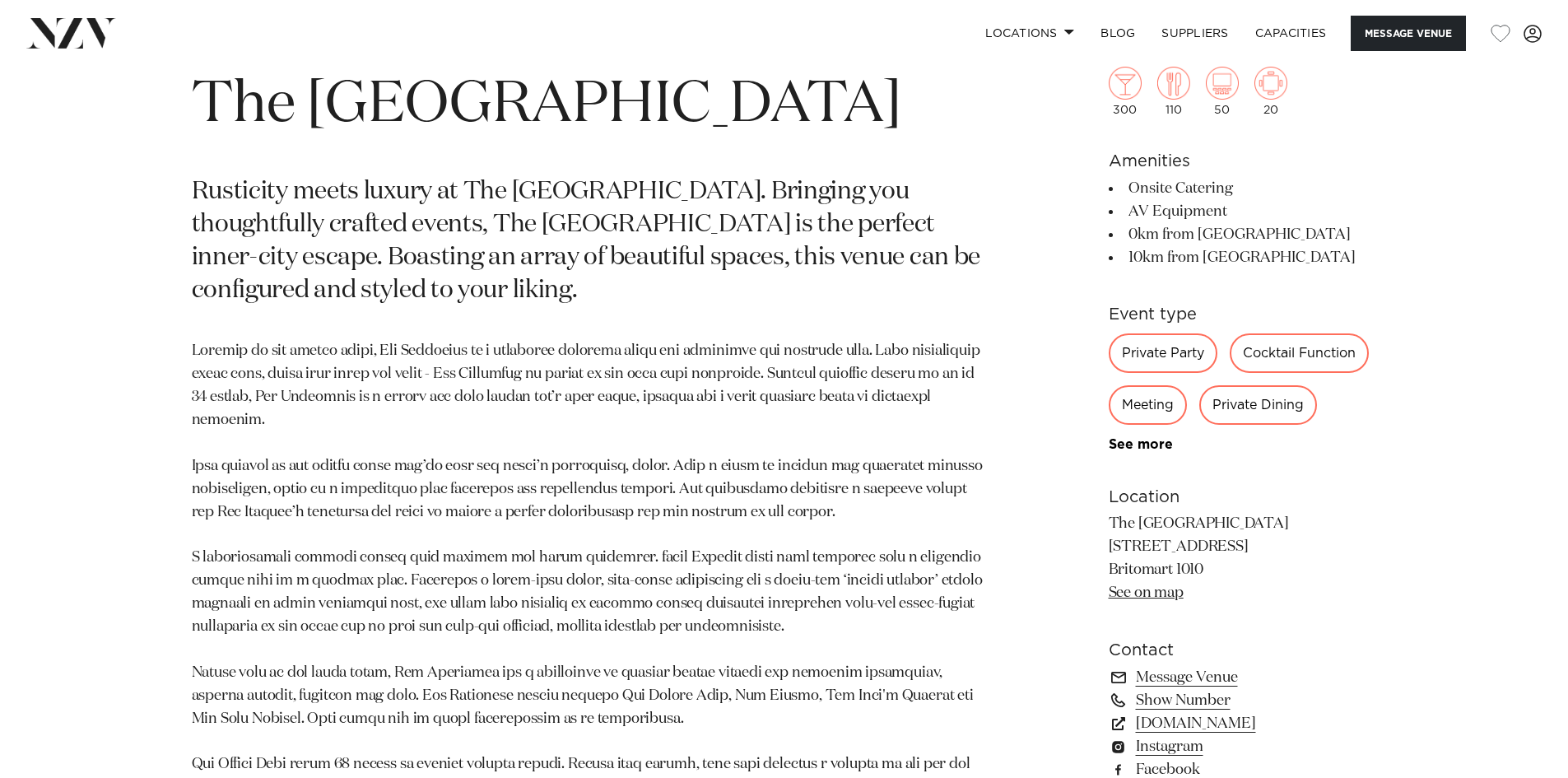
click at [666, 258] on p "Rusticity meets luxury at The [GEOGRAPHIC_DATA]. Bringing you thoughtfully craf…" at bounding box center [592, 242] width 800 height 132
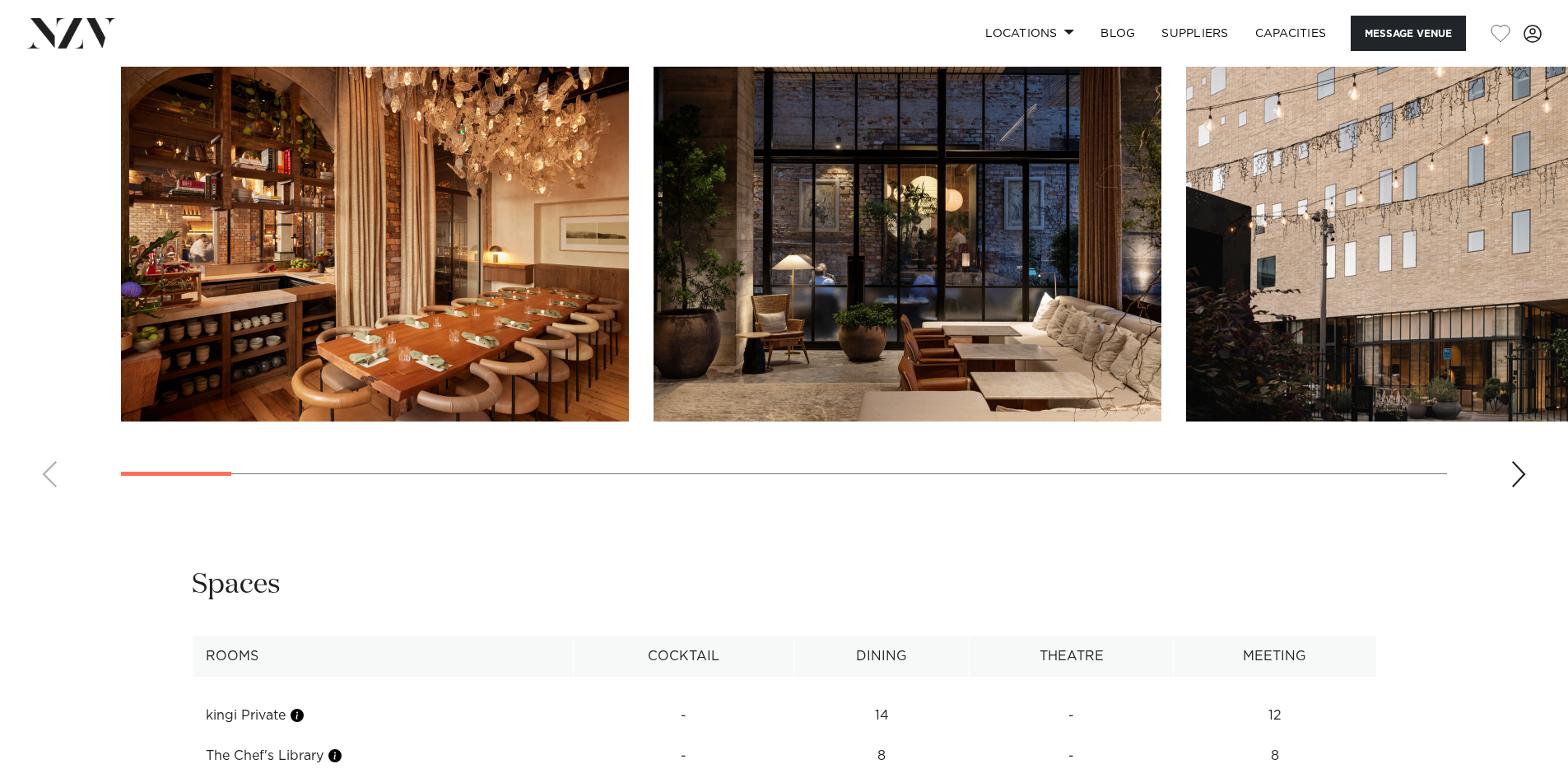
scroll to position [2634, 0]
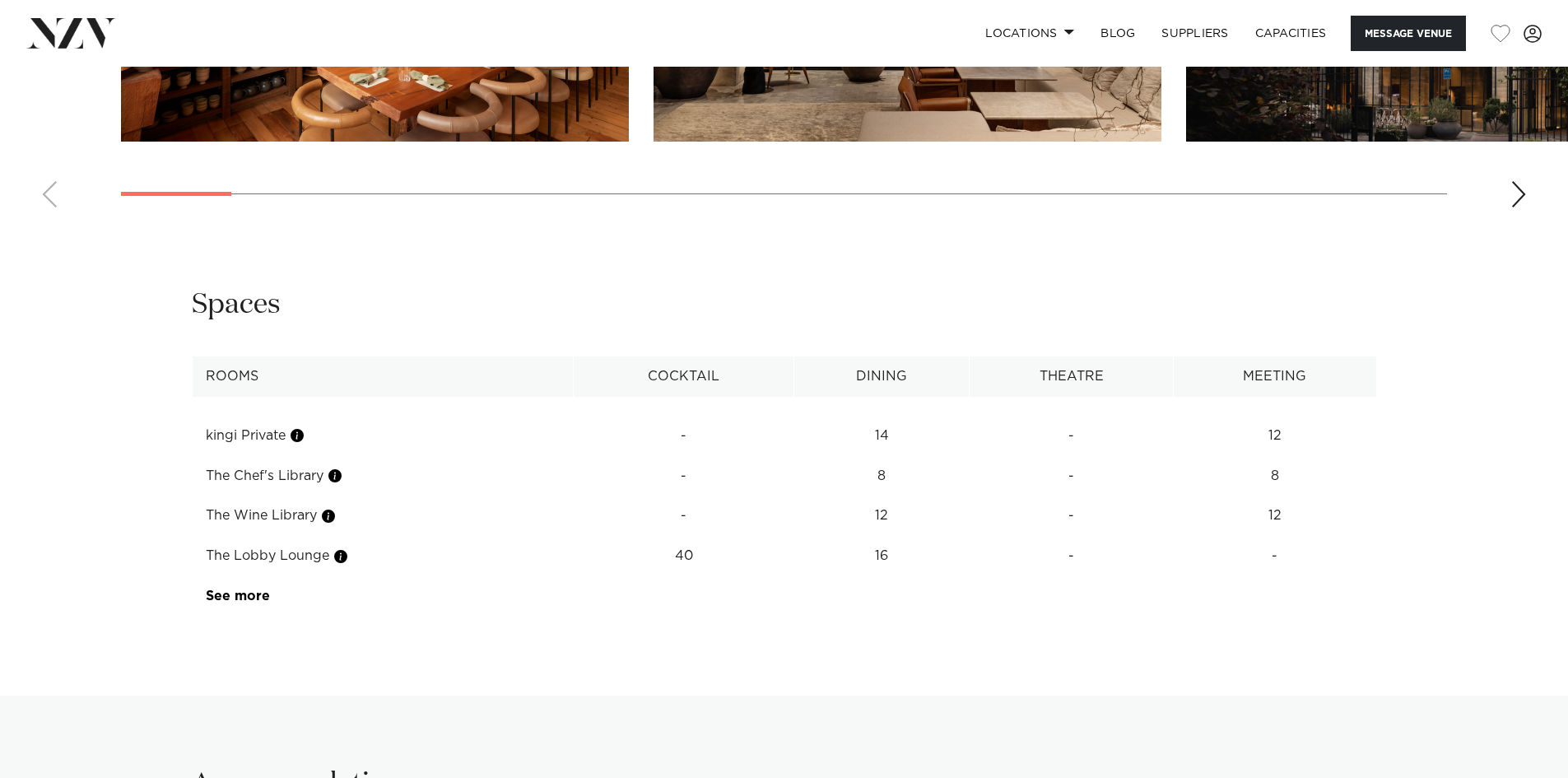
click at [350, 479] on td "The Chef's Library" at bounding box center [383, 476] width 381 height 40
click at [259, 589] on link "See more" at bounding box center [270, 595] width 129 height 13
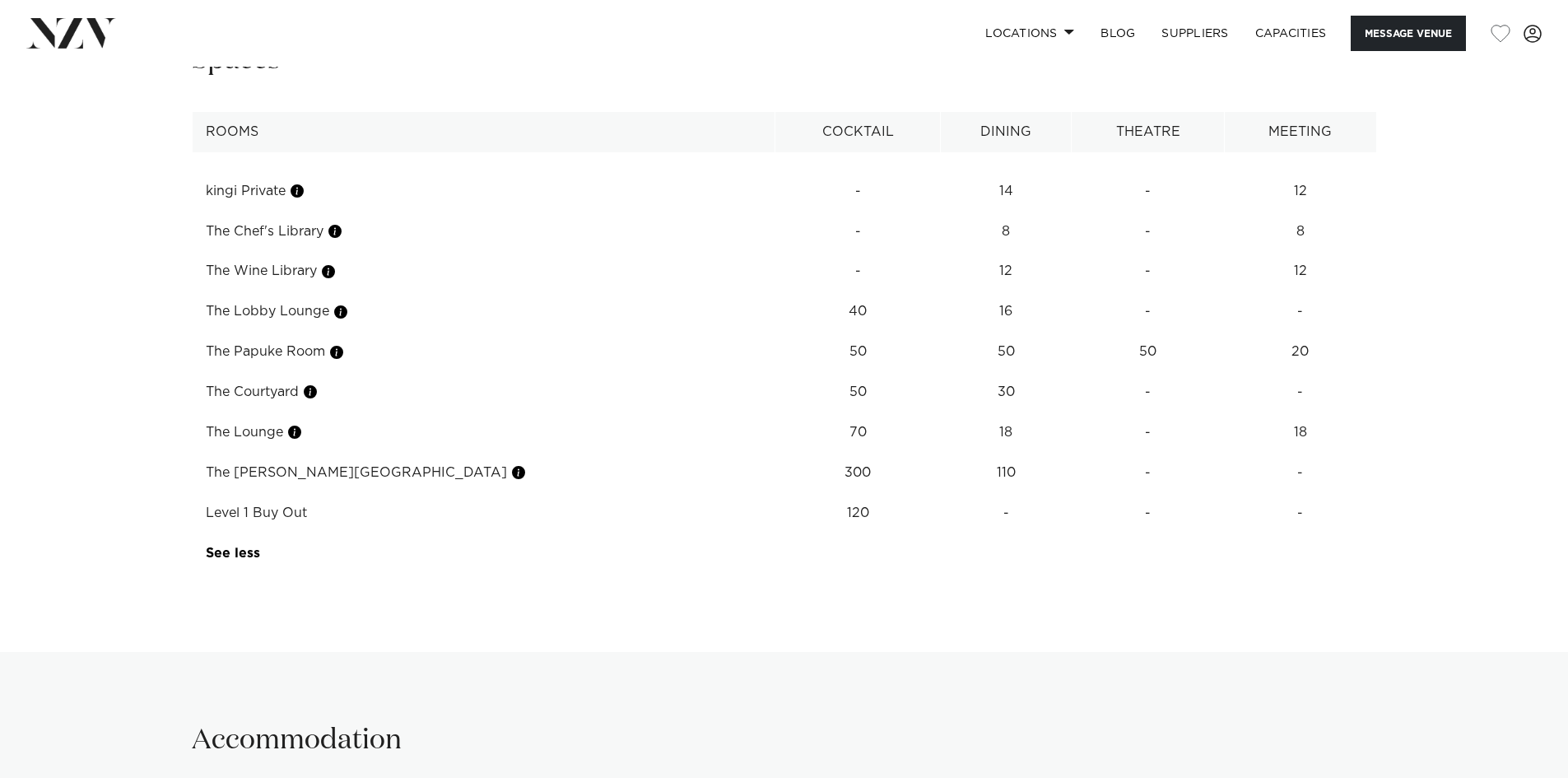
scroll to position [2881, 0]
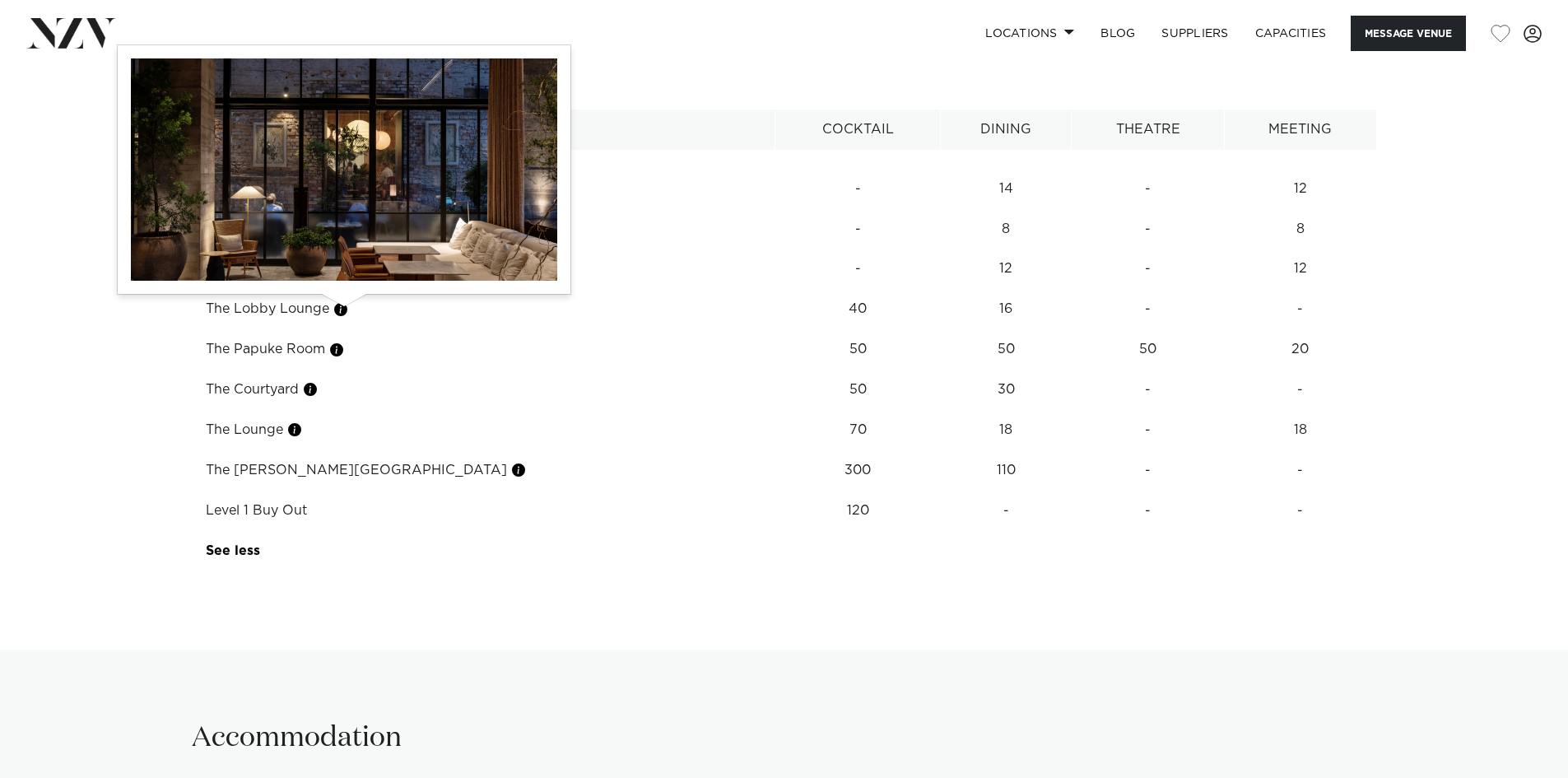
click at [347, 313] on button "button" at bounding box center [341, 309] width 16 height 16
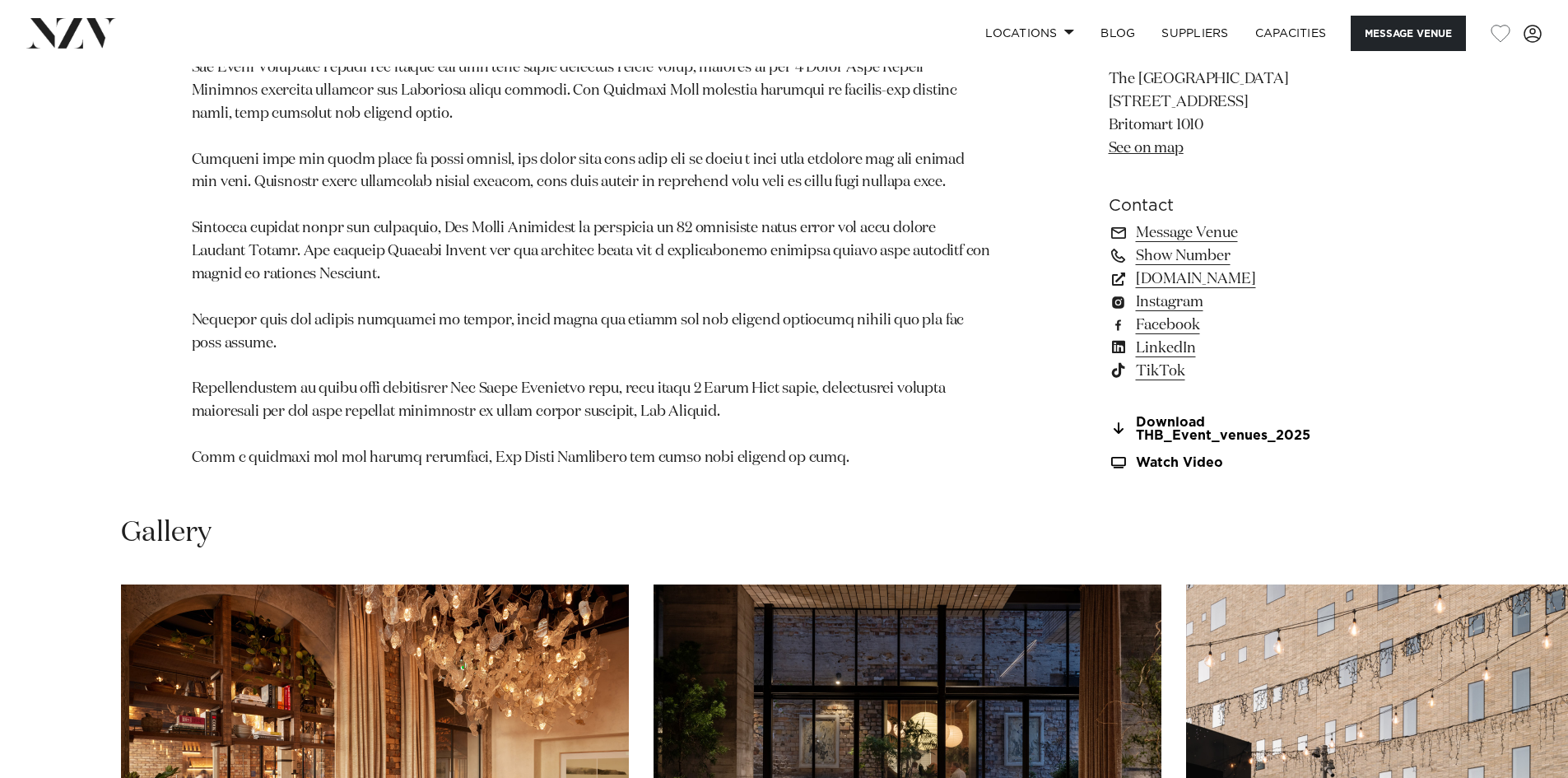
scroll to position [1811, 0]
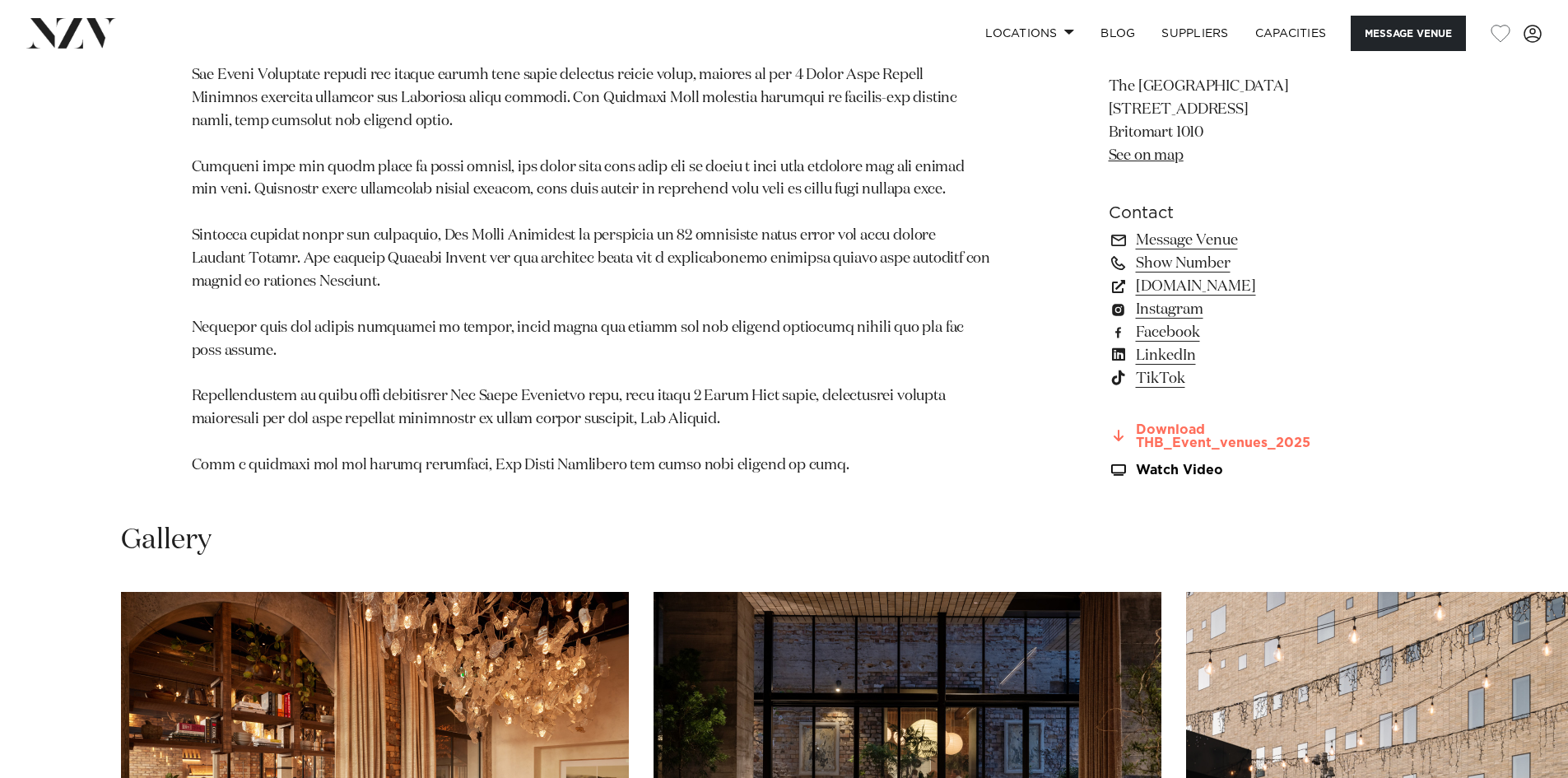
click at [1215, 447] on link "Download THB_Event_venues_2025" at bounding box center [1243, 437] width 268 height 28
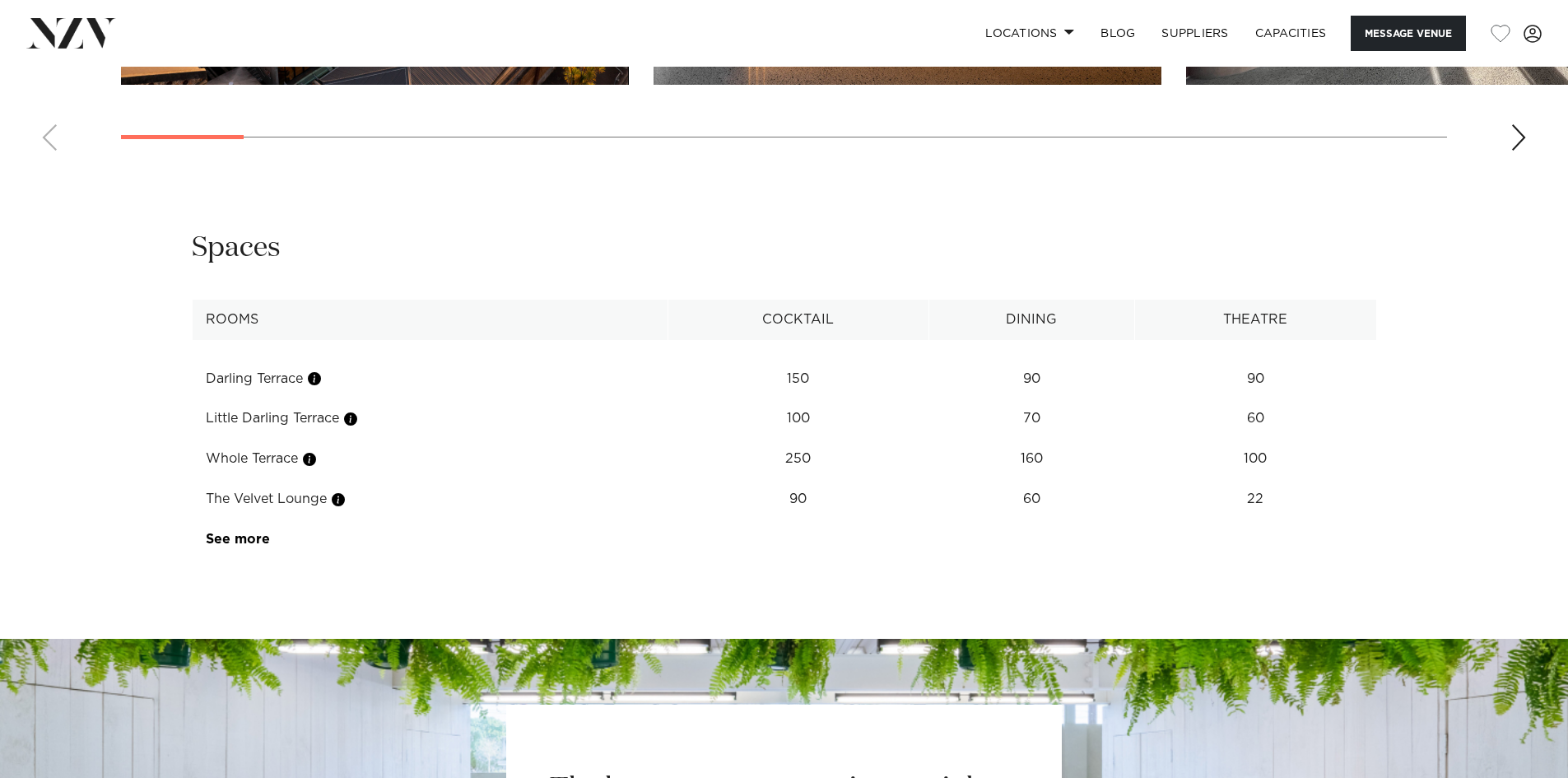
scroll to position [2222, 0]
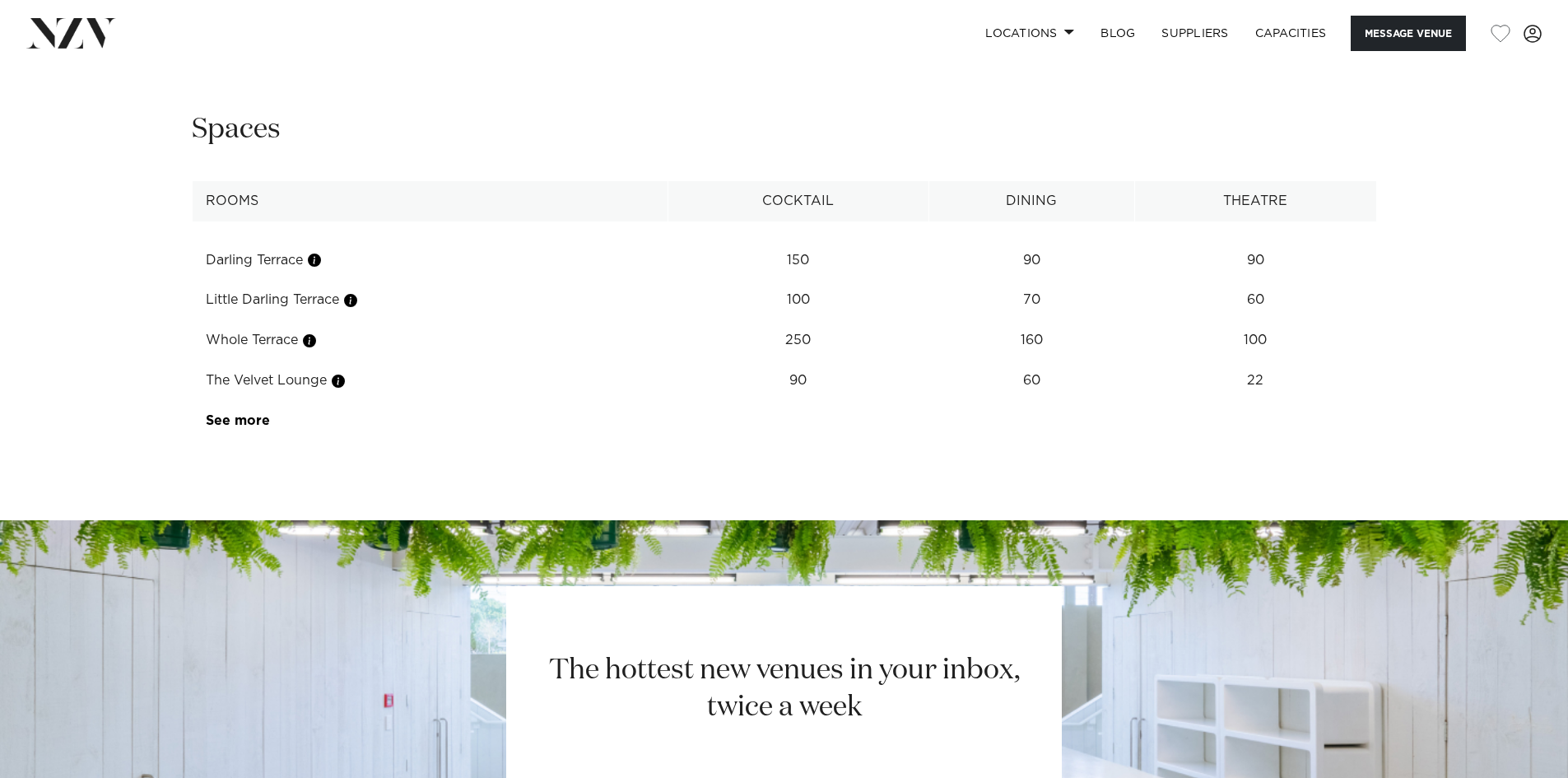
click at [268, 441] on td "See more" at bounding box center [270, 420] width 155 height 40
click at [234, 441] on td "See more" at bounding box center [270, 420] width 155 height 40
click at [235, 427] on link "See more" at bounding box center [270, 420] width 129 height 13
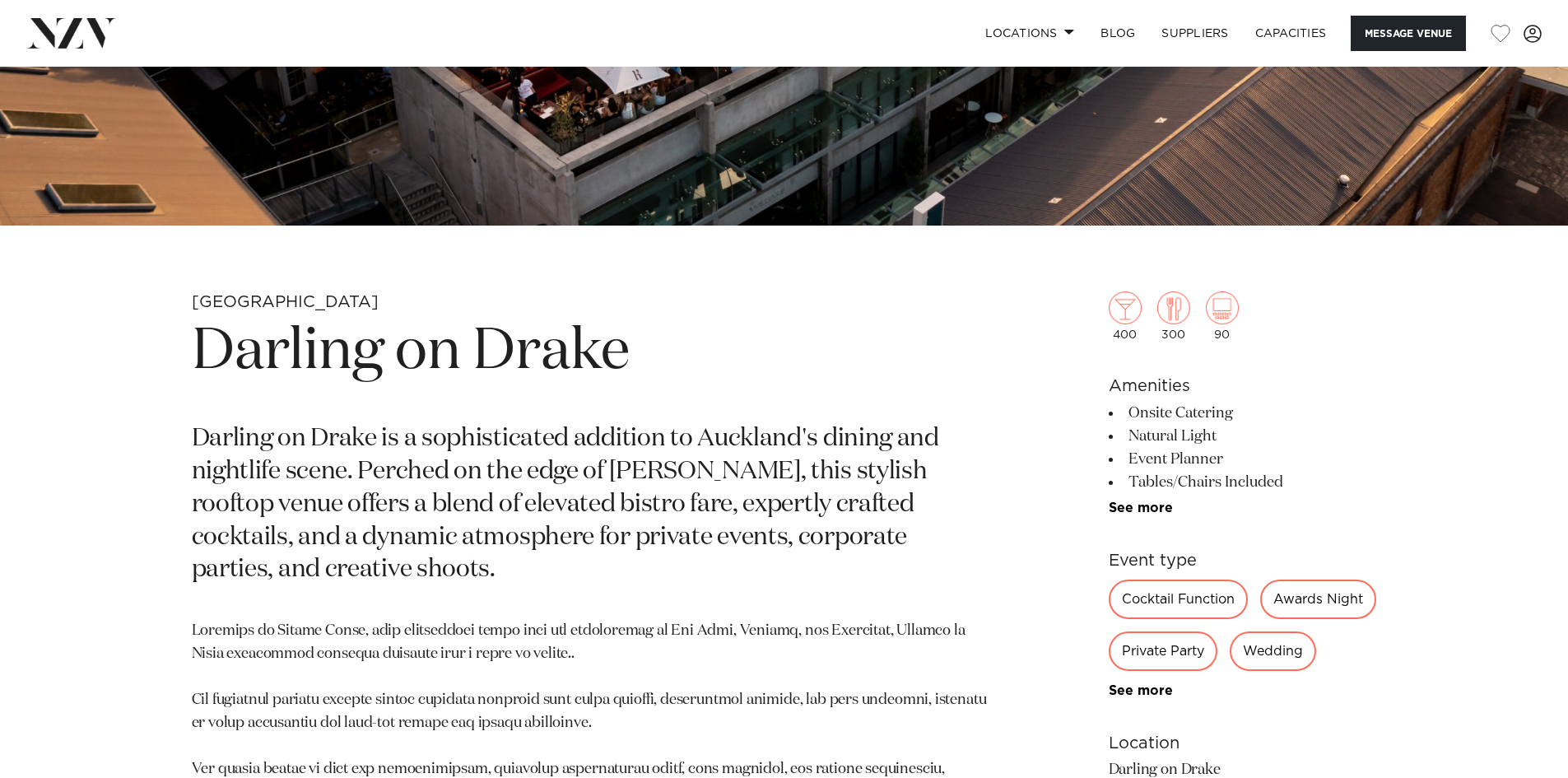
scroll to position [659, 0]
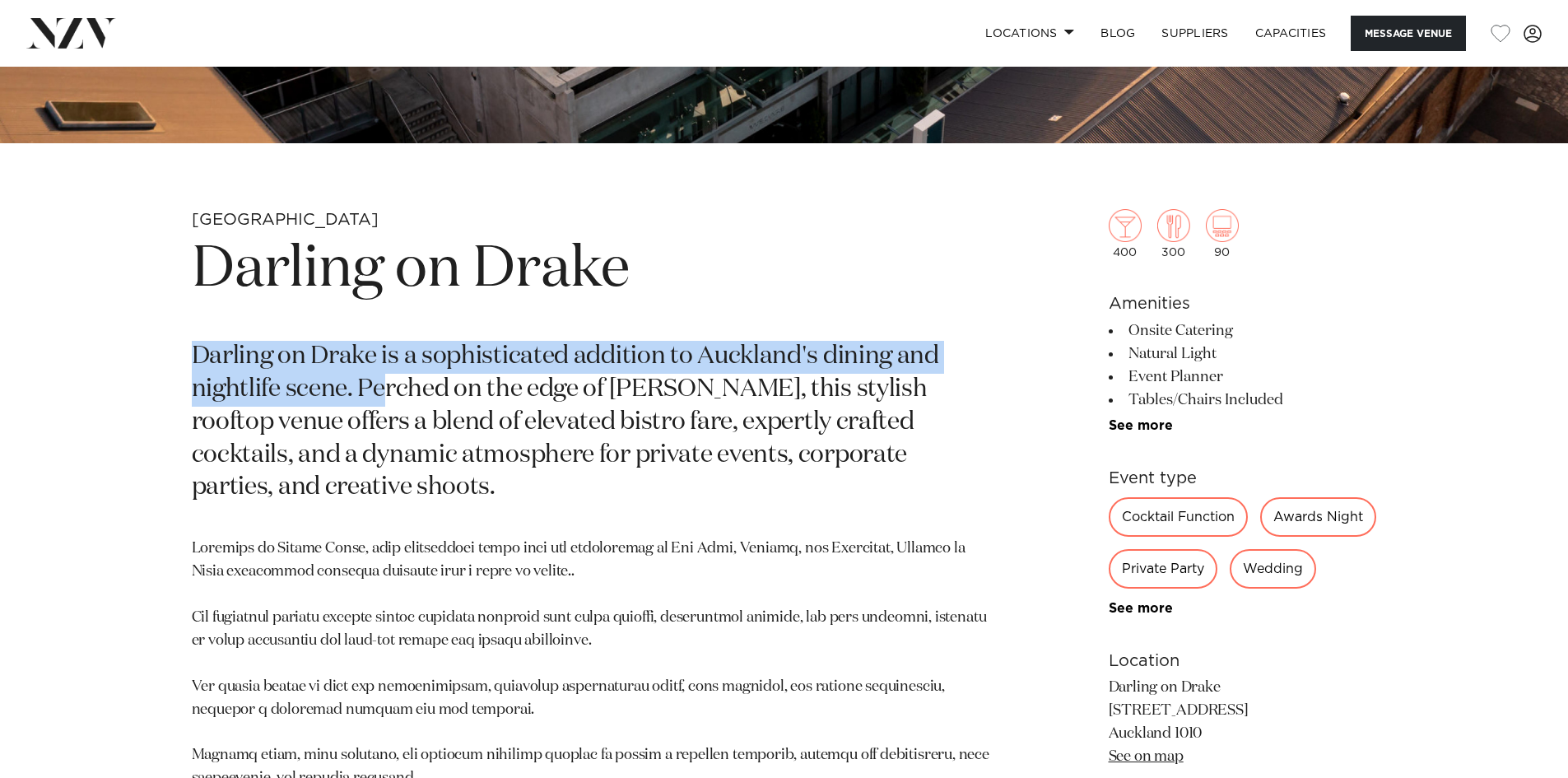
drag, startPoint x: 176, startPoint y: 359, endPoint x: 389, endPoint y: 375, distance: 213.6
click at [389, 375] on div "Auckland Darling on Drake Darling on [PERSON_NAME] is a sophisticated addition …" at bounding box center [784, 636] width 1401 height 853
click at [338, 395] on p "Darling on Drake is a sophisticated addition to Auckland's dining and nightlife…" at bounding box center [592, 422] width 800 height 164
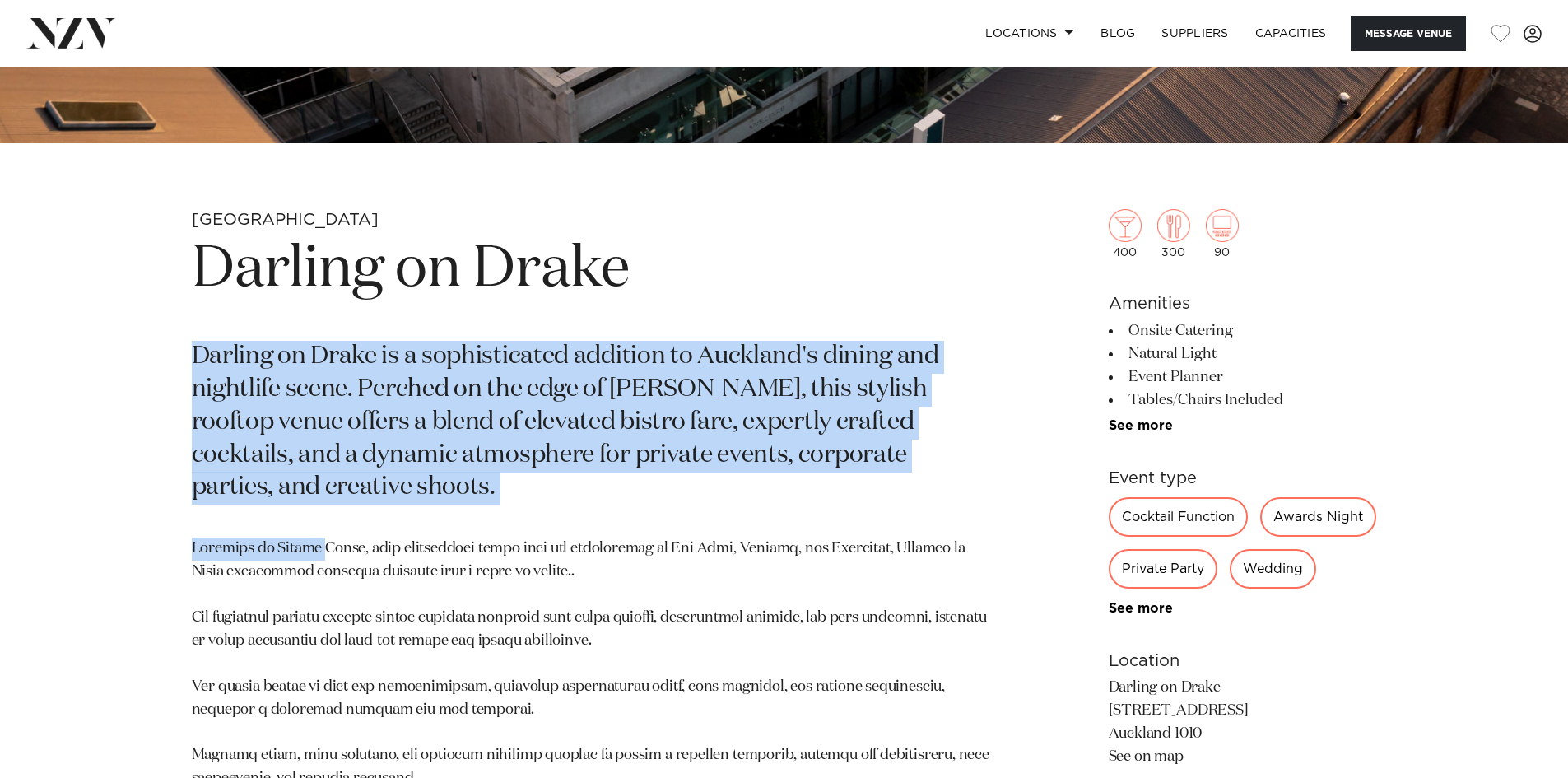
drag, startPoint x: 325, startPoint y: 513, endPoint x: 184, endPoint y: 361, distance: 207.3
click at [184, 362] on div "Auckland Darling on Drake Darling on [PERSON_NAME] is a sophisticated addition …" at bounding box center [784, 636] width 1401 height 853
click at [276, 426] on p "Darling on Drake is a sophisticated addition to Auckland's dining and nightlife…" at bounding box center [592, 422] width 800 height 164
drag, startPoint x: 318, startPoint y: 499, endPoint x: 163, endPoint y: 347, distance: 217.1
click at [163, 347] on div "Auckland Darling on Drake Darling on [PERSON_NAME] is a sophisticated addition …" at bounding box center [784, 636] width 1401 height 853
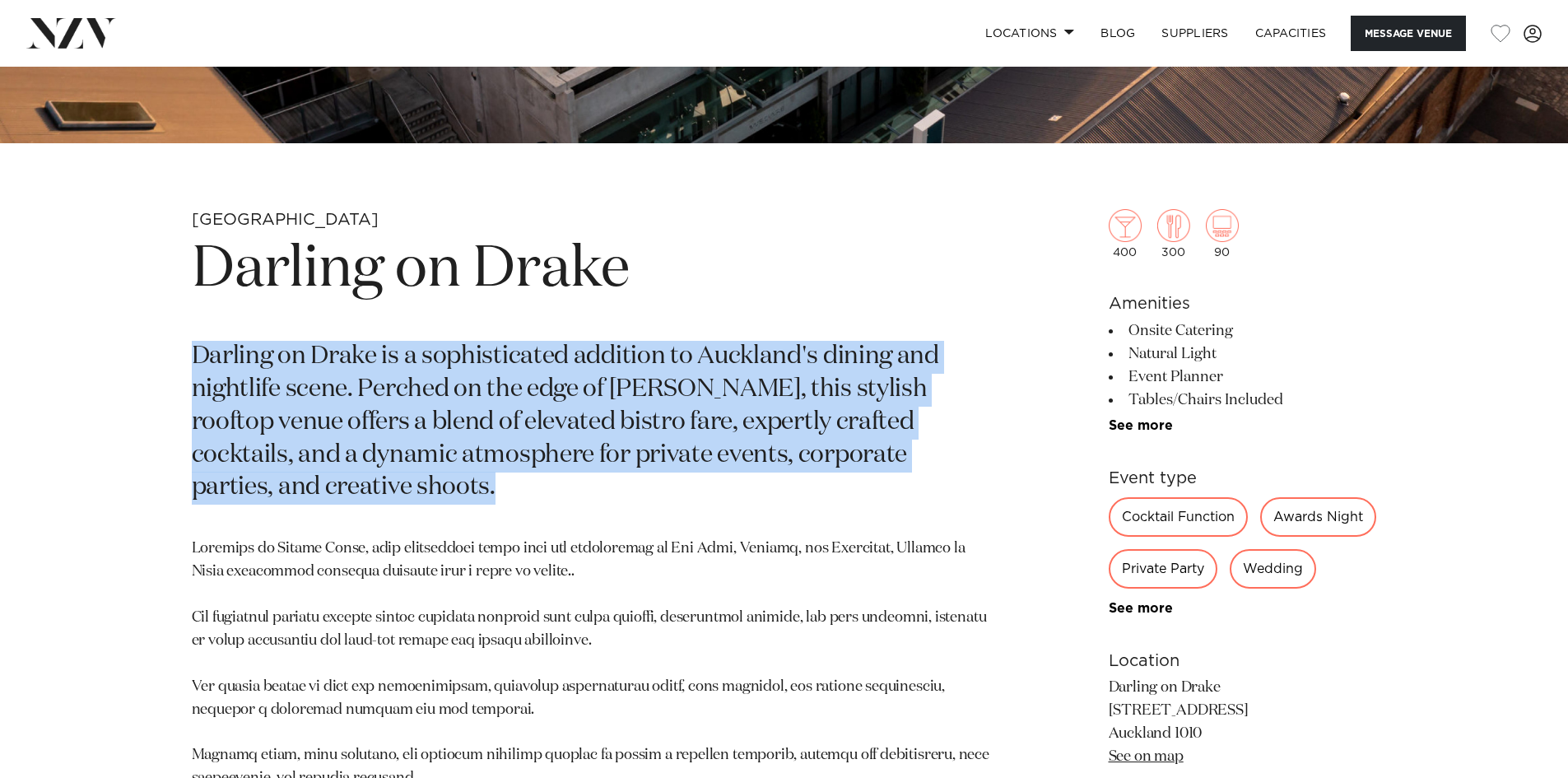
copy p "Darling on Drake is a sophisticated addition to Auckland's dining and nightlife…"
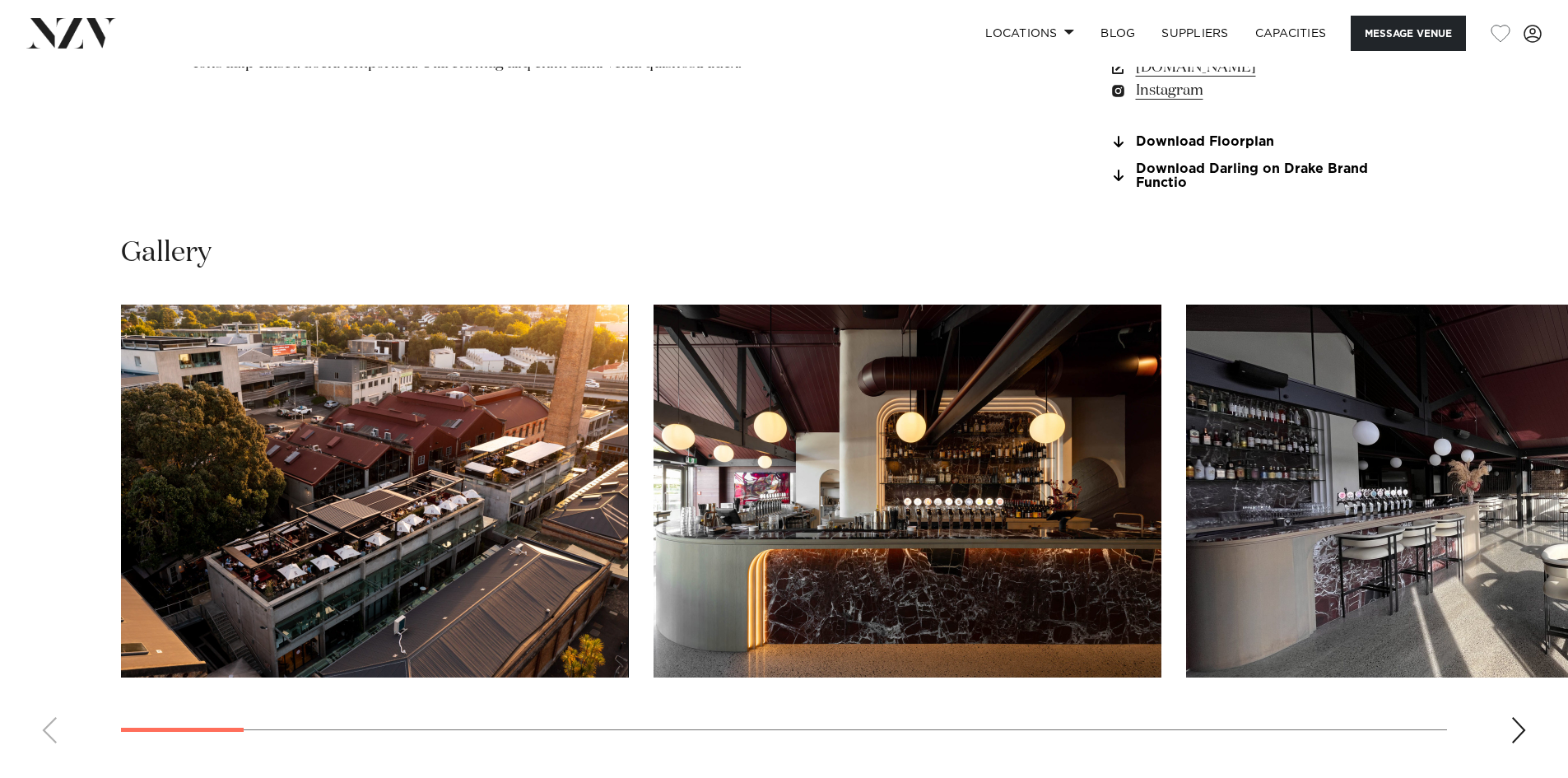
scroll to position [2058, 0]
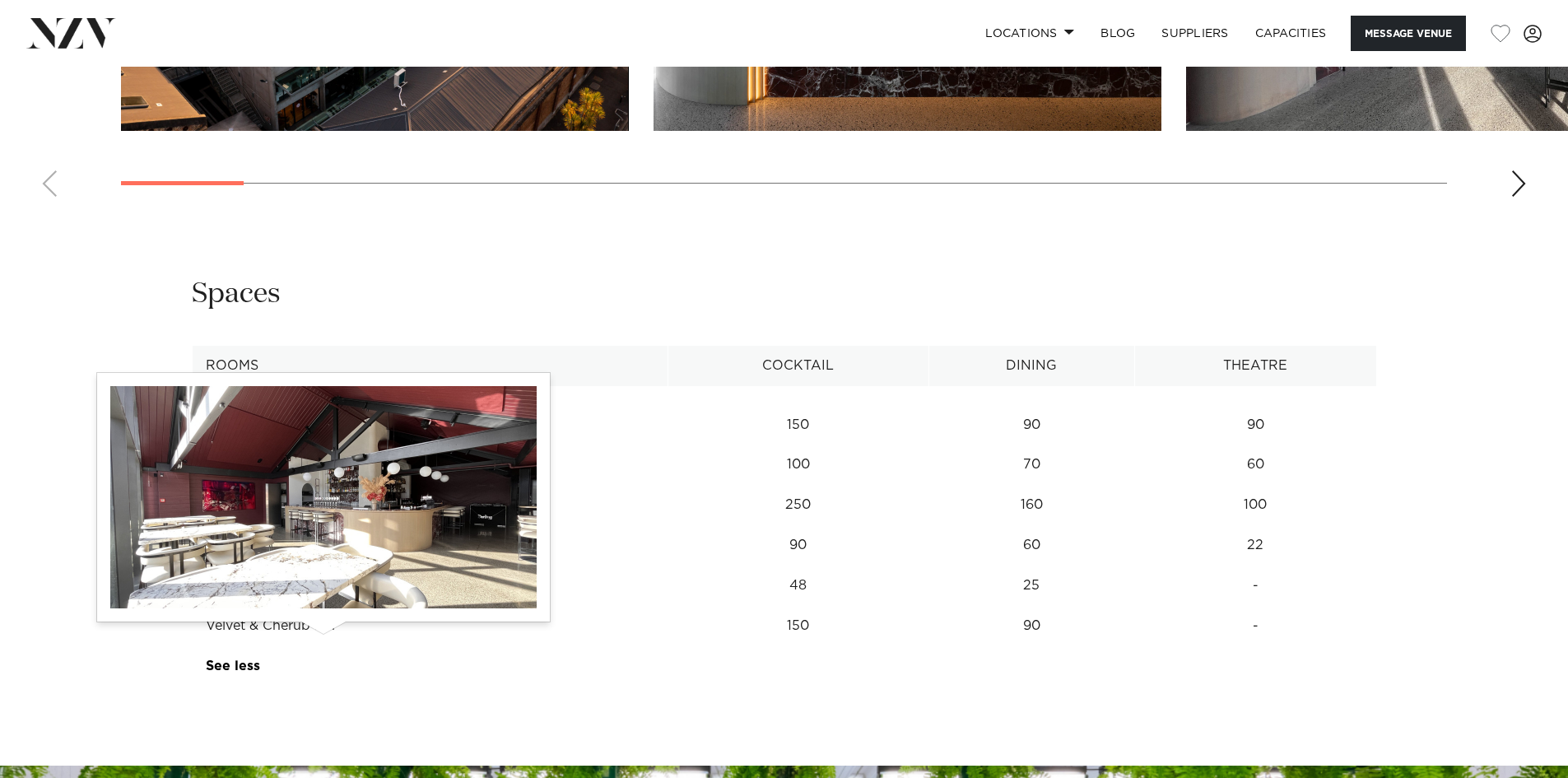
click at [325, 594] on button "button" at bounding box center [319, 585] width 16 height 16
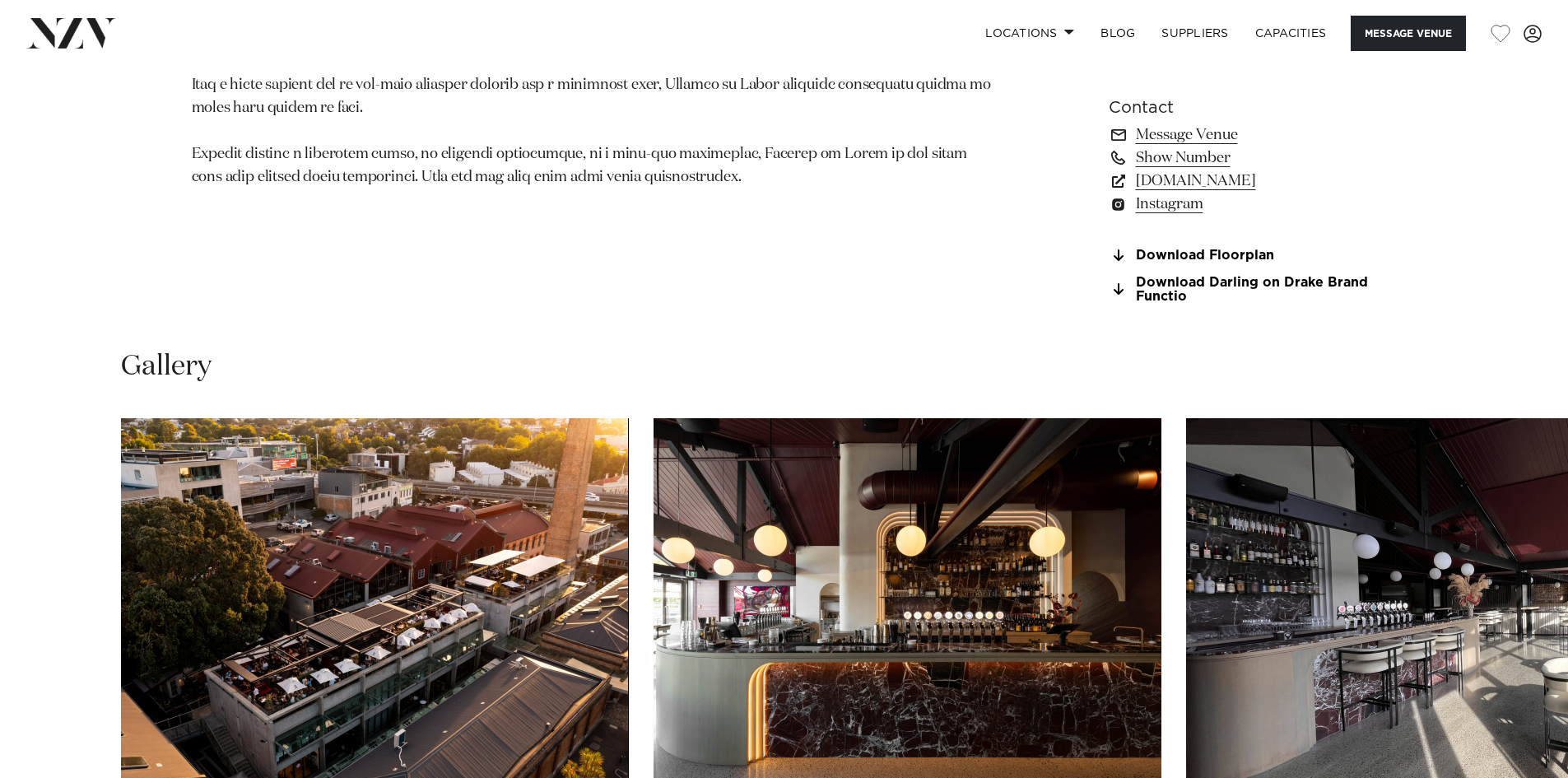
scroll to position [1318, 0]
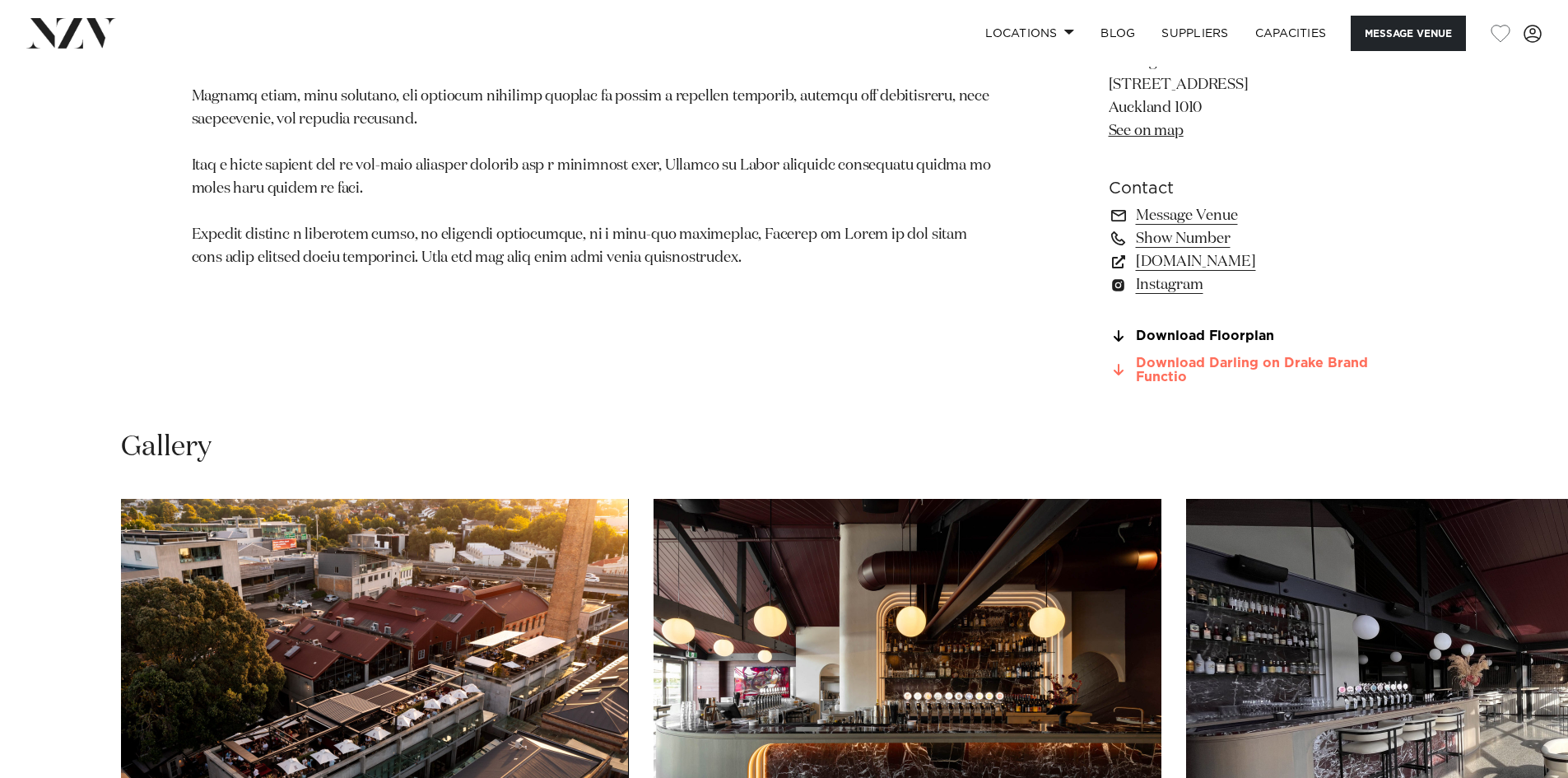
click at [1185, 384] on link "Download Darling on Drake Brand Functio" at bounding box center [1243, 371] width 268 height 28
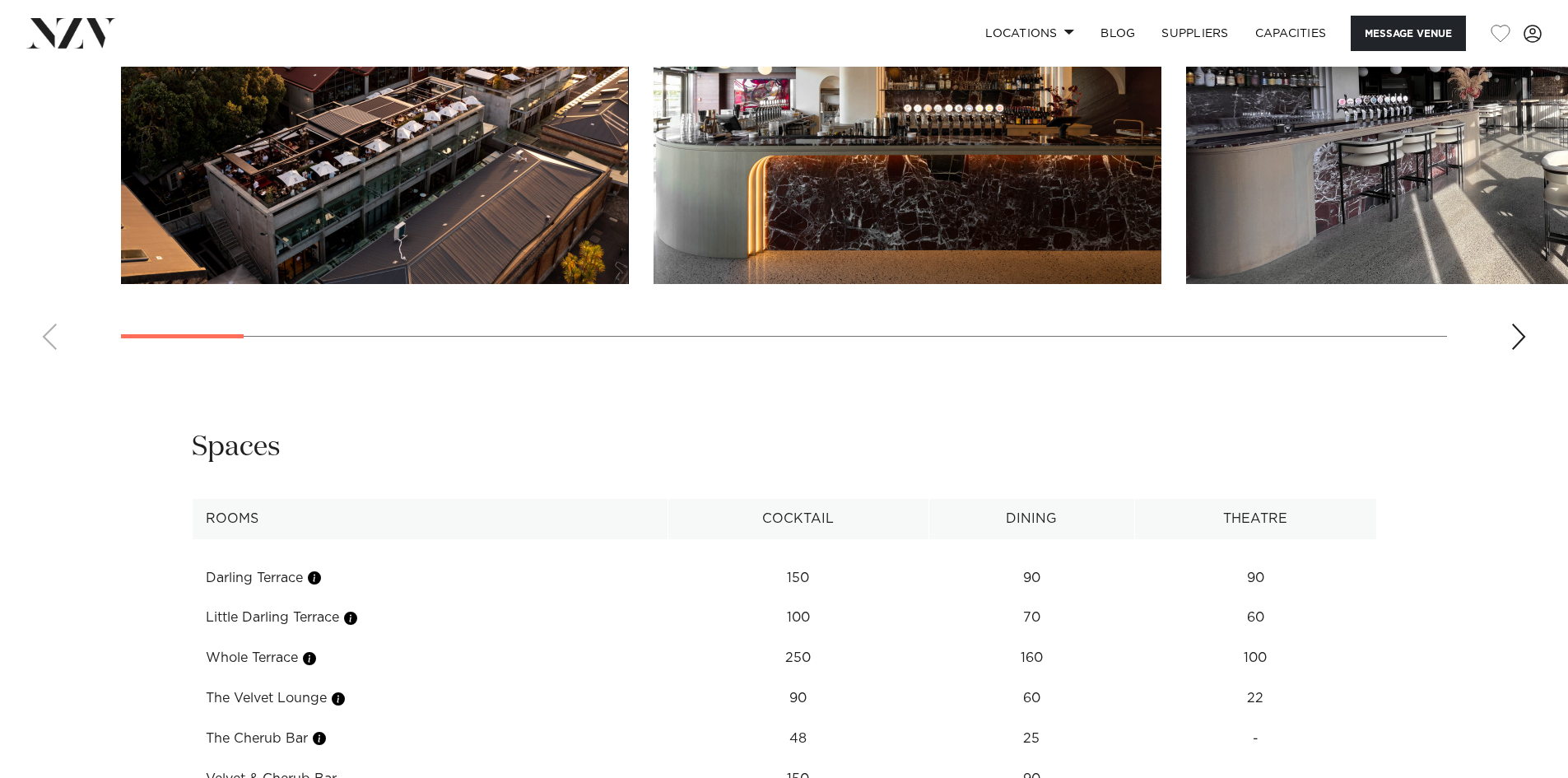
scroll to position [2140, 0]
